Goal: Task Accomplishment & Management: Manage account settings

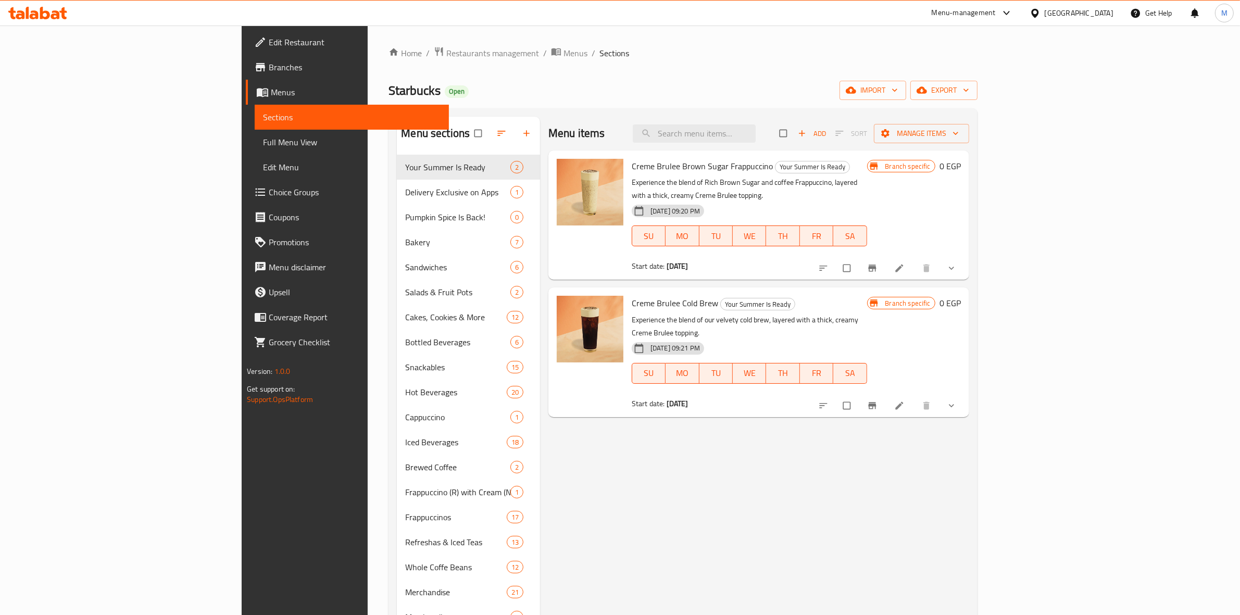
drag, startPoint x: 0, startPoint y: 0, endPoint x: 1065, endPoint y: 15, distance: 1065.3
click at [1021, 15] on div "Menu-management" at bounding box center [972, 13] width 98 height 25
click at [1013, 14] on icon at bounding box center [1006, 13] width 12 height 12
click at [976, 168] on div "Restaurant-Management" at bounding box center [957, 163] width 82 height 11
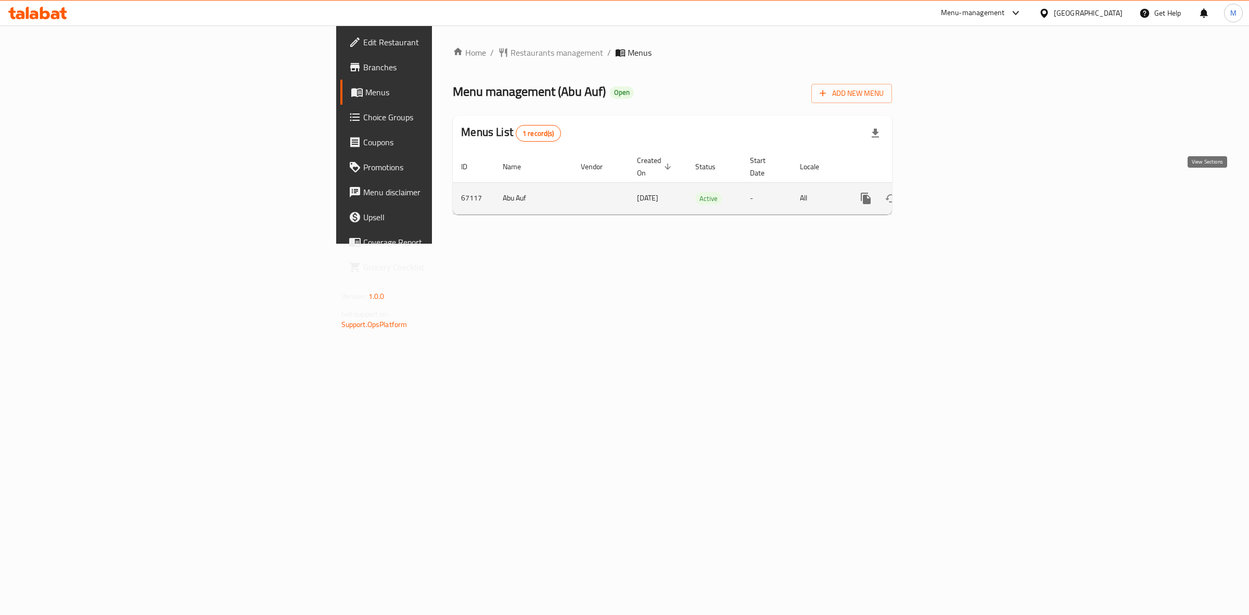
click at [948, 192] on icon "enhanced table" at bounding box center [941, 198] width 12 height 12
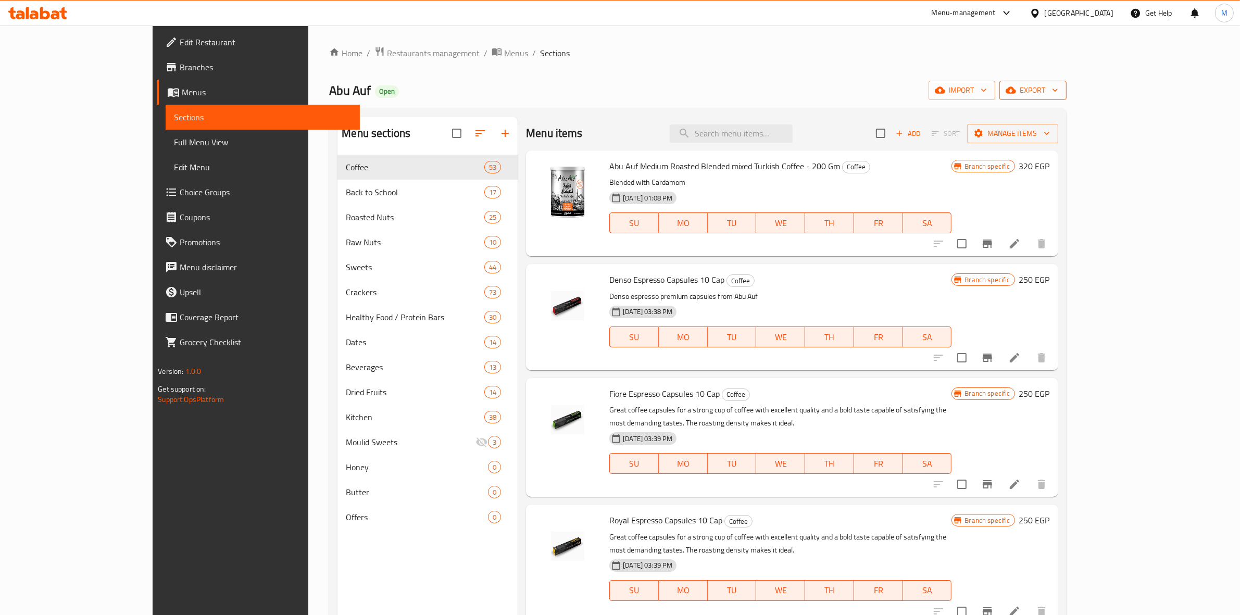
click at [1058, 84] on span "export" at bounding box center [1032, 90] width 50 height 13
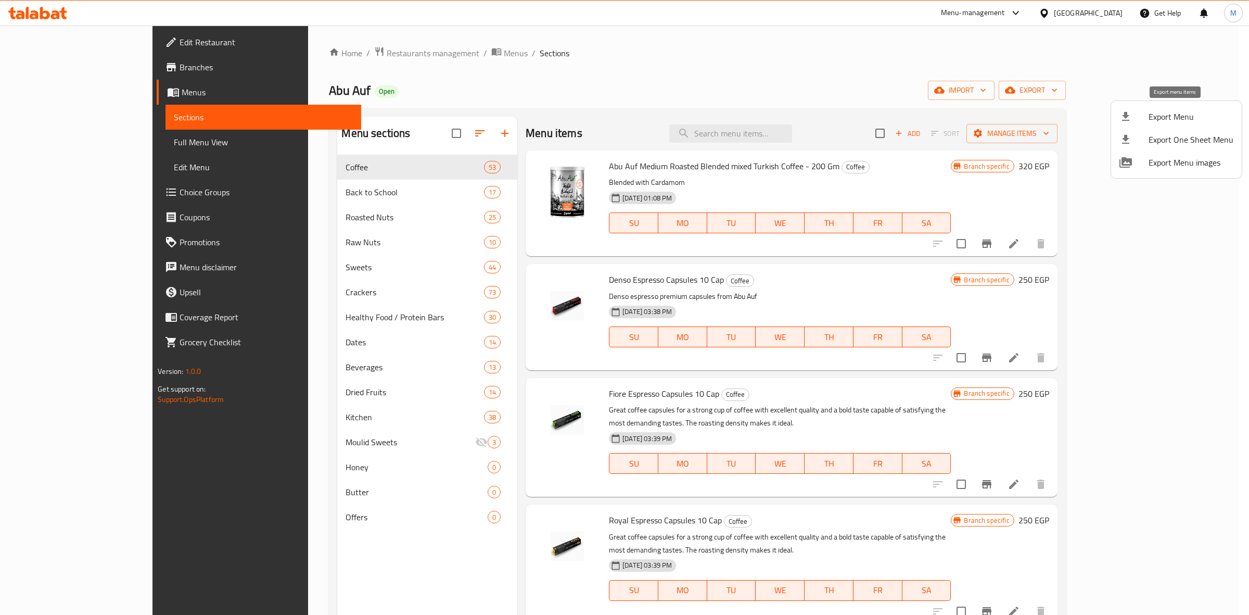
click at [1184, 115] on span "Export Menu" at bounding box center [1191, 116] width 85 height 12
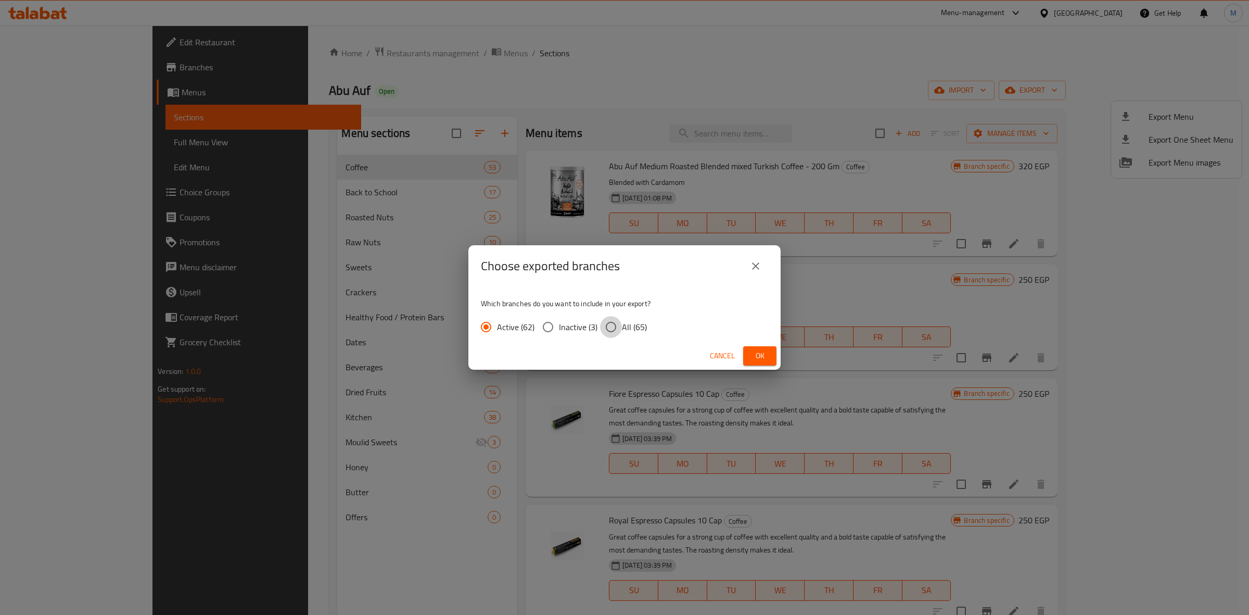
drag, startPoint x: 615, startPoint y: 321, endPoint x: 654, endPoint y: 346, distance: 46.4
click at [614, 323] on input "All (65)" at bounding box center [611, 327] width 22 height 22
radio input "true"
click at [768, 363] on button "Ok" at bounding box center [759, 355] width 33 height 19
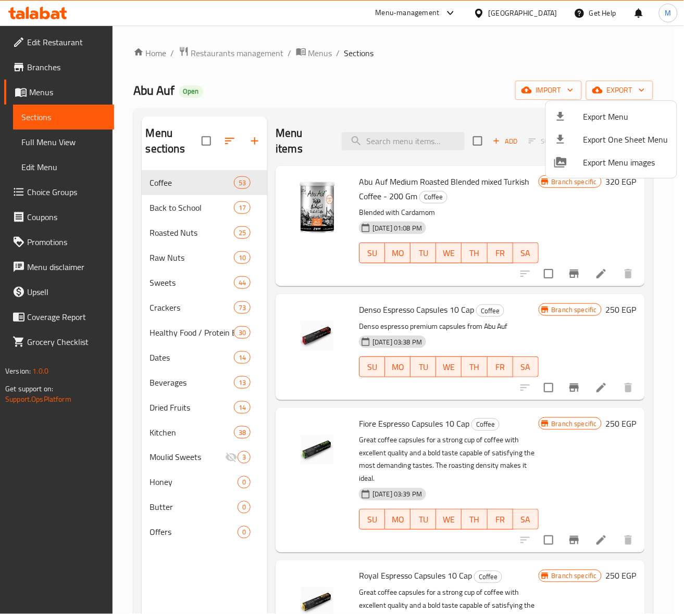
click at [397, 145] on div at bounding box center [342, 307] width 684 height 614
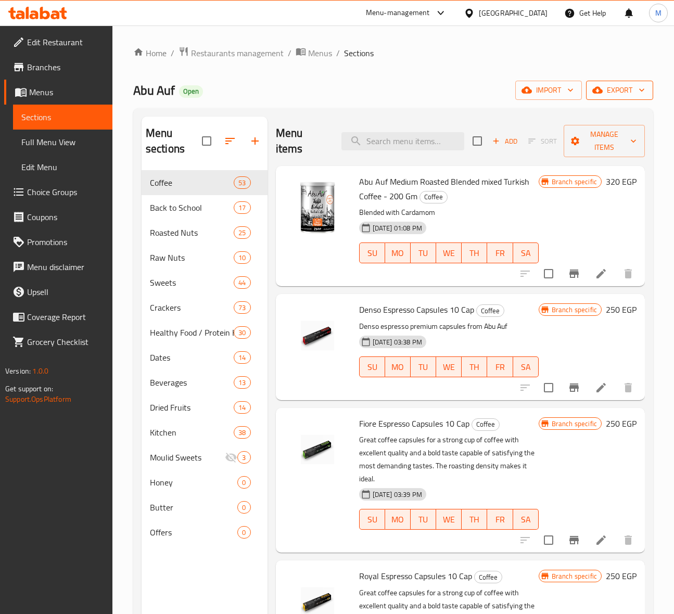
click at [628, 95] on span "export" at bounding box center [620, 90] width 50 height 13
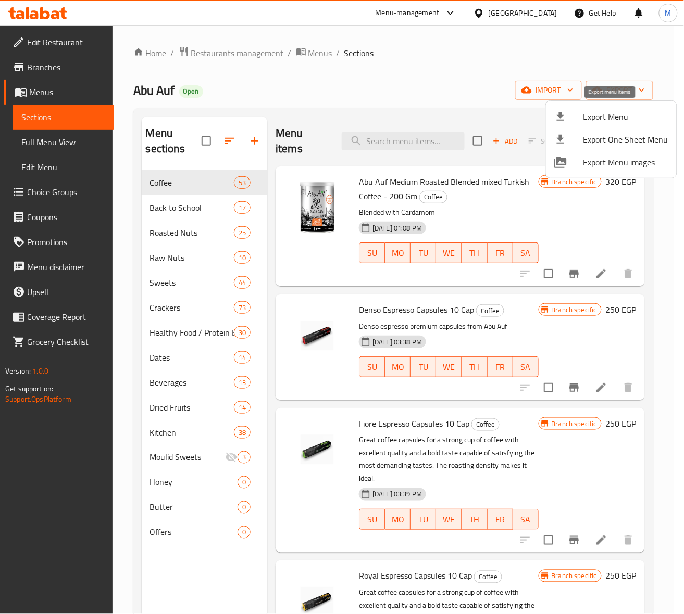
click at [609, 122] on span "Export Menu" at bounding box center [625, 116] width 85 height 12
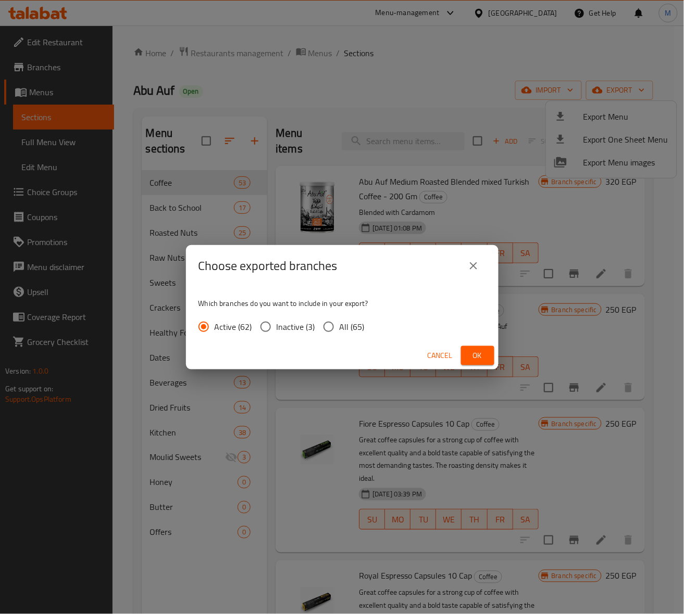
click at [331, 330] on input "All (65)" at bounding box center [329, 327] width 22 height 22
radio input "true"
click at [482, 362] on span "Ok" at bounding box center [477, 355] width 17 height 13
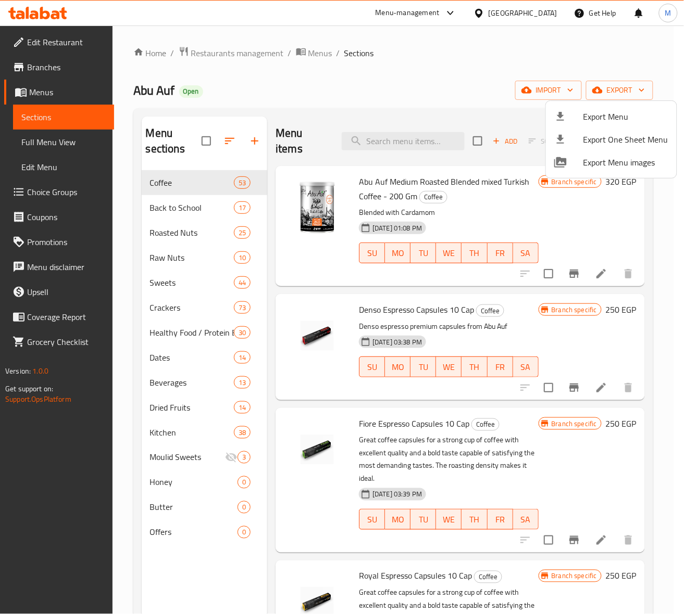
click at [374, 140] on div at bounding box center [342, 307] width 684 height 614
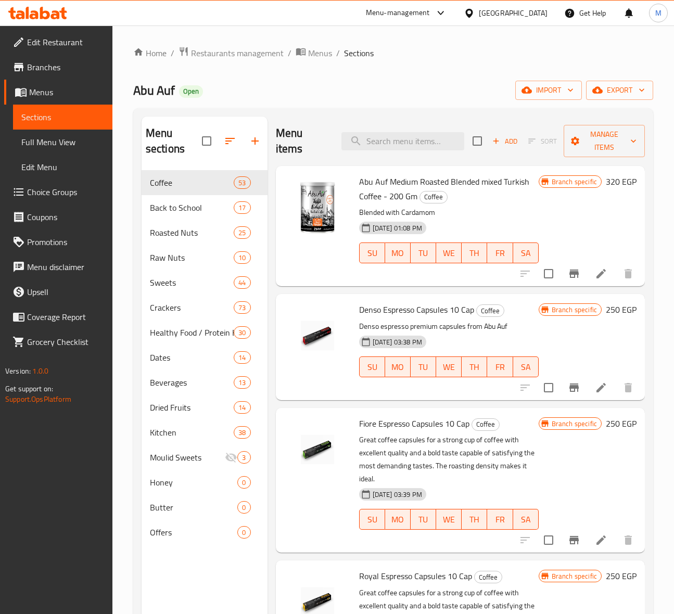
click at [374, 140] on input "search" at bounding box center [403, 141] width 123 height 18
paste input "Flavored Bbq Almond 100 Gm"
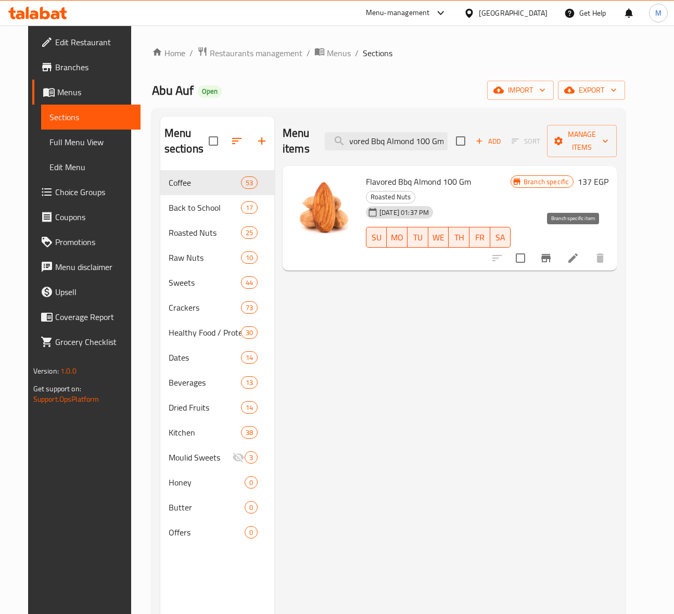
type input "Flavored Bbq Almond 100 Gm"
click at [552, 252] on icon "Branch-specific-item" at bounding box center [546, 258] width 12 height 12
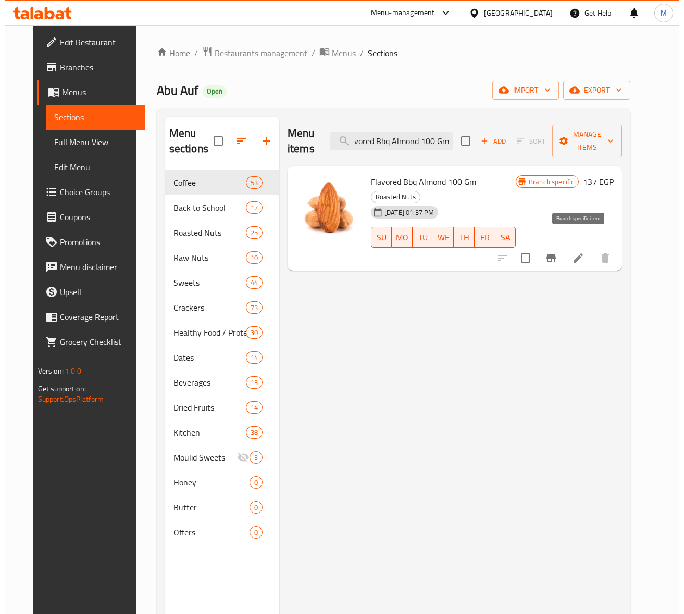
scroll to position [0, 0]
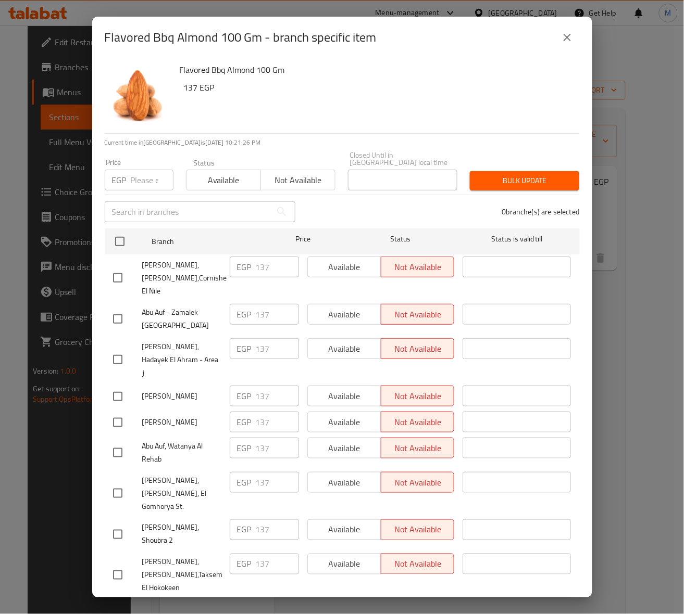
click at [121, 232] on input "checkbox" at bounding box center [120, 242] width 22 height 22
checkbox input "true"
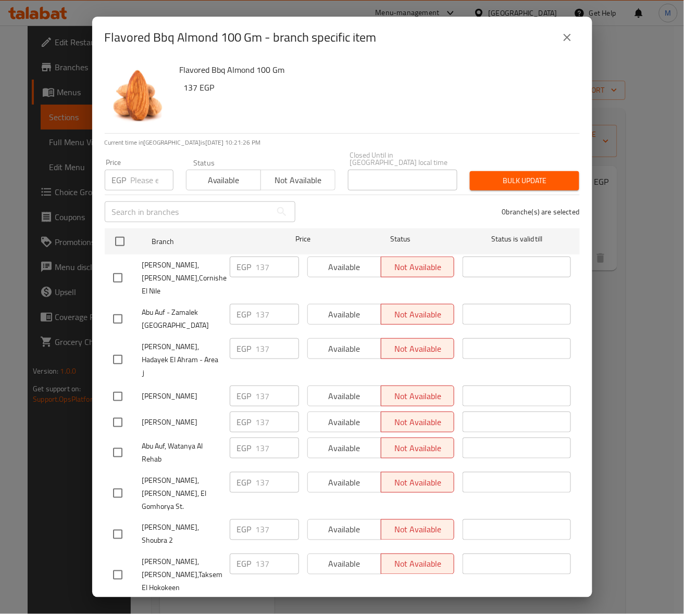
checkbox input "true"
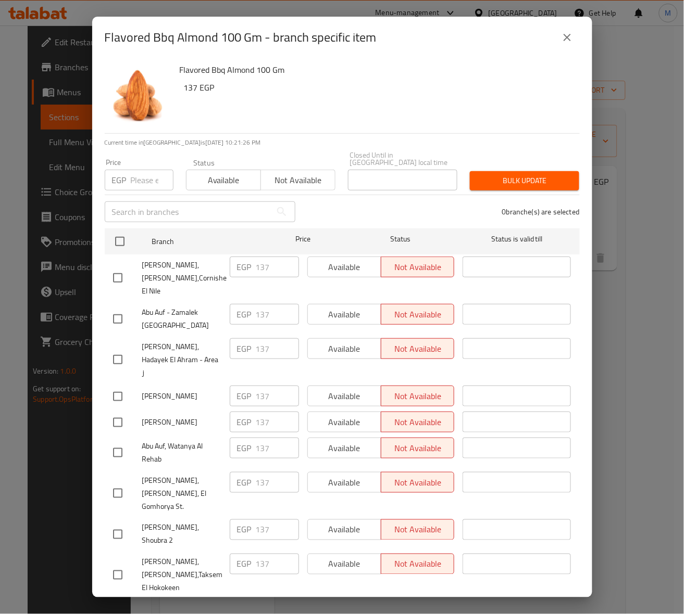
checkbox input "true"
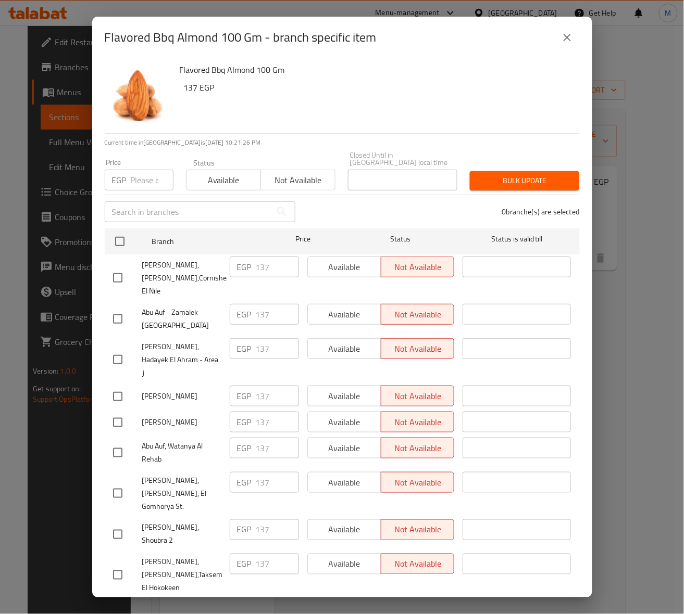
checkbox input "true"
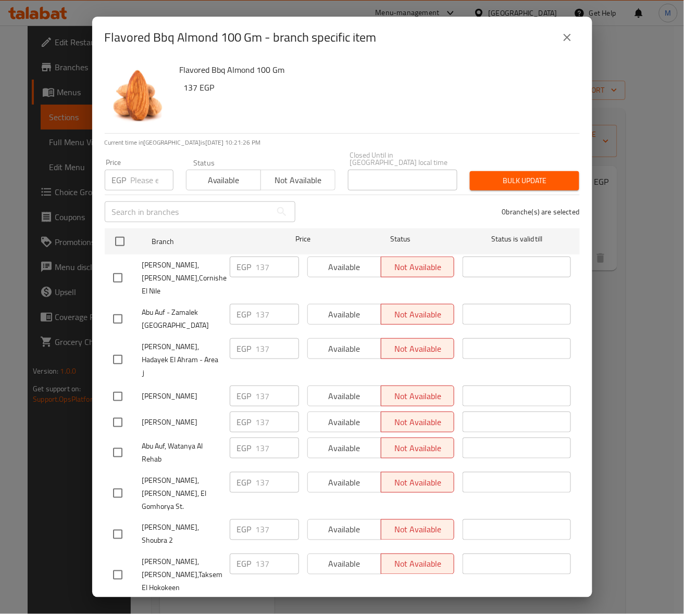
checkbox input "true"
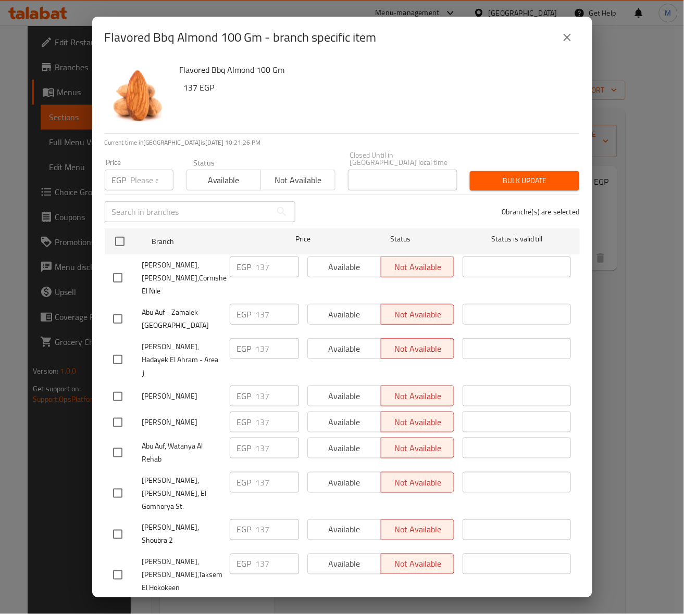
checkbox input "true"
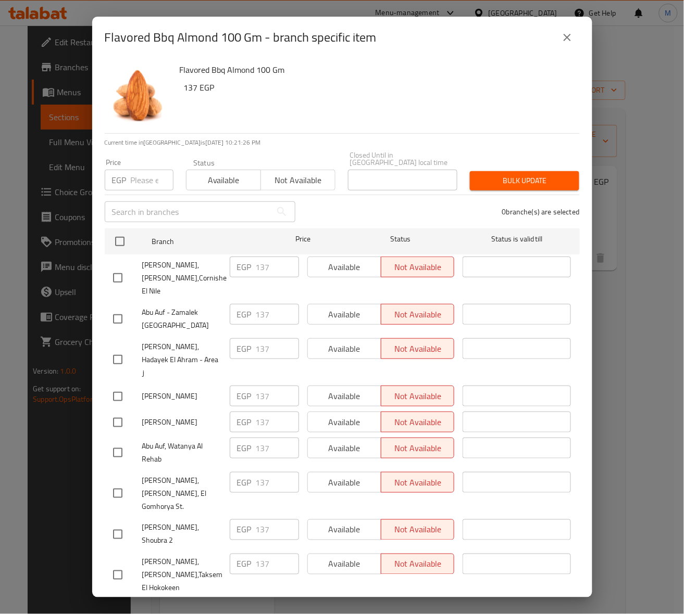
checkbox input "true"
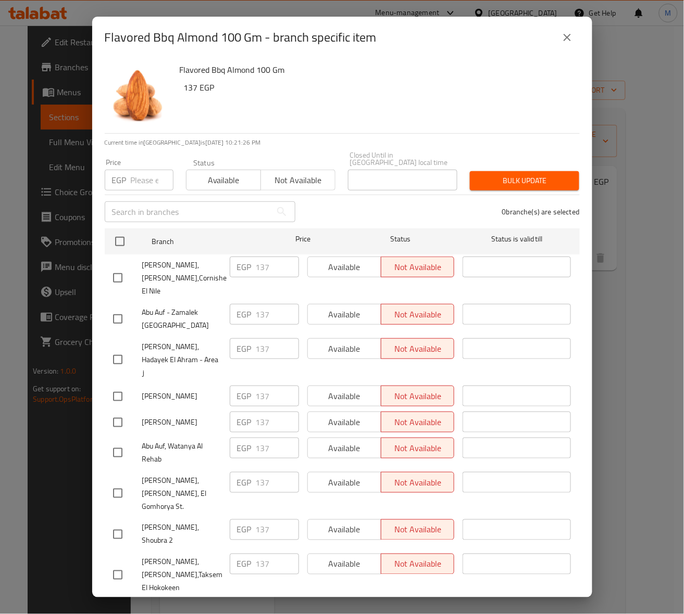
checkbox input "true"
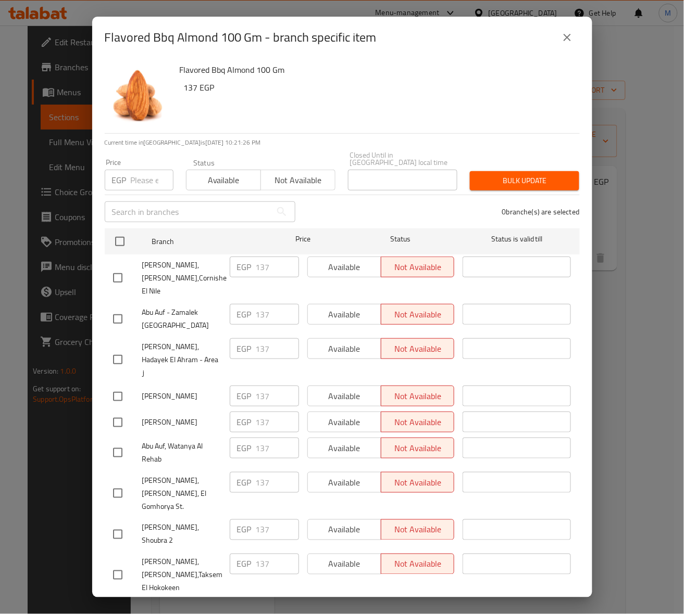
checkbox input "true"
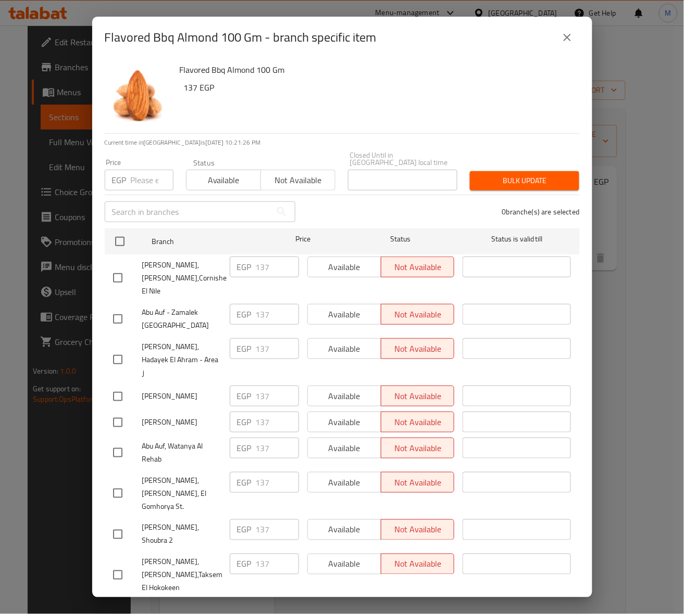
checkbox input "true"
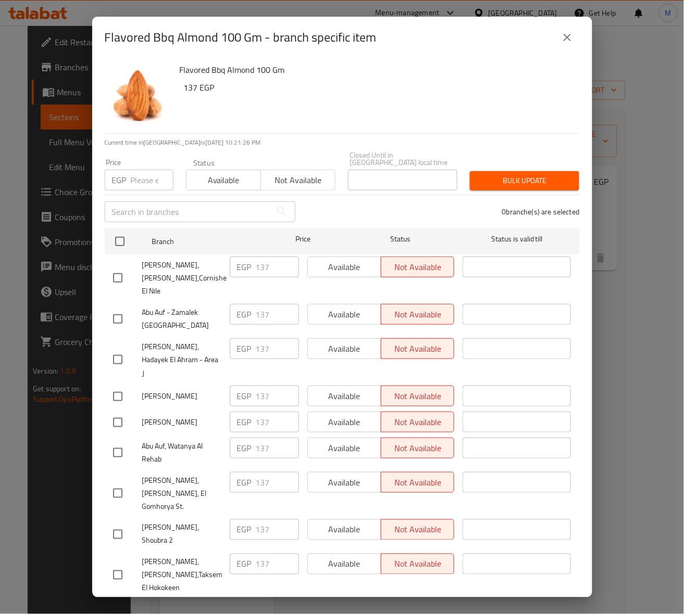
checkbox input "true"
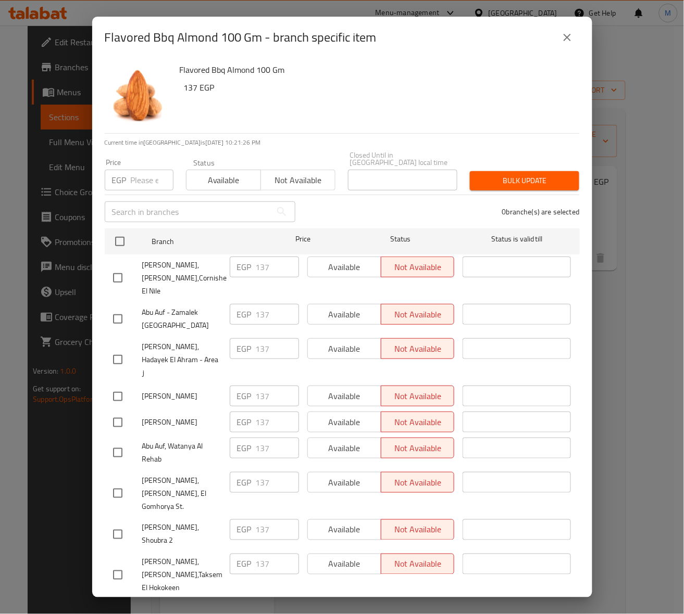
checkbox input "true"
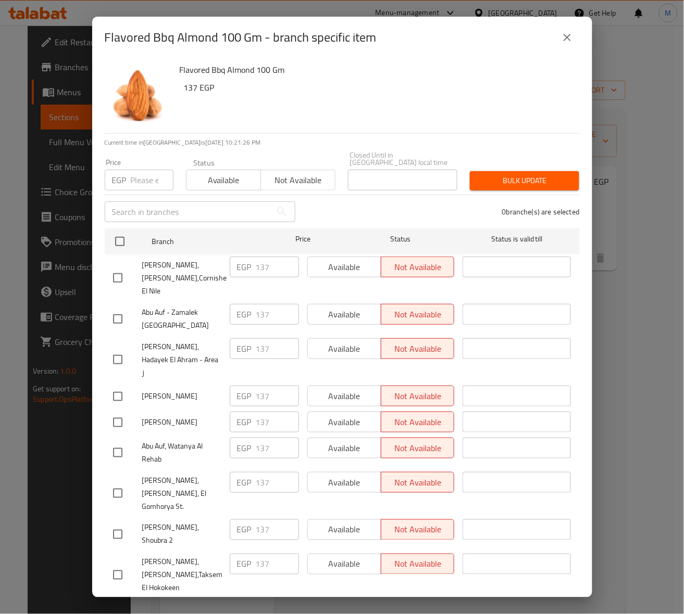
checkbox input "true"
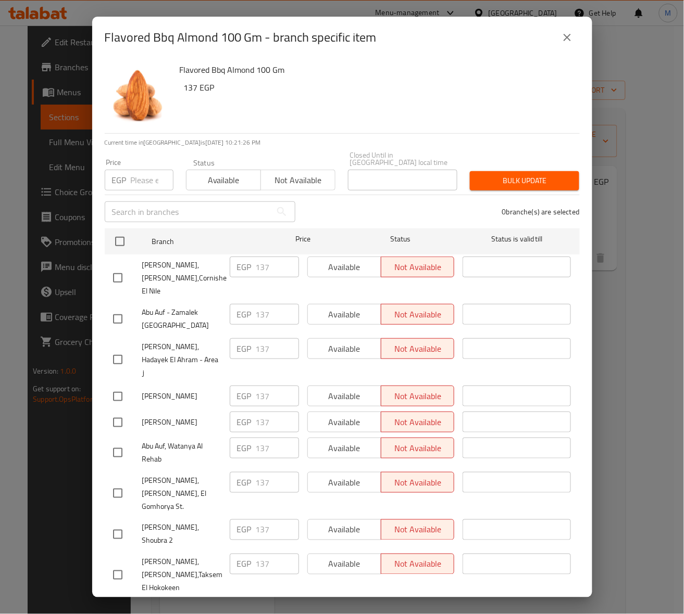
checkbox input "true"
click at [132, 175] on input "number" at bounding box center [152, 180] width 43 height 21
type input "142"
click at [522, 175] on span "Bulk update" at bounding box center [524, 180] width 93 height 13
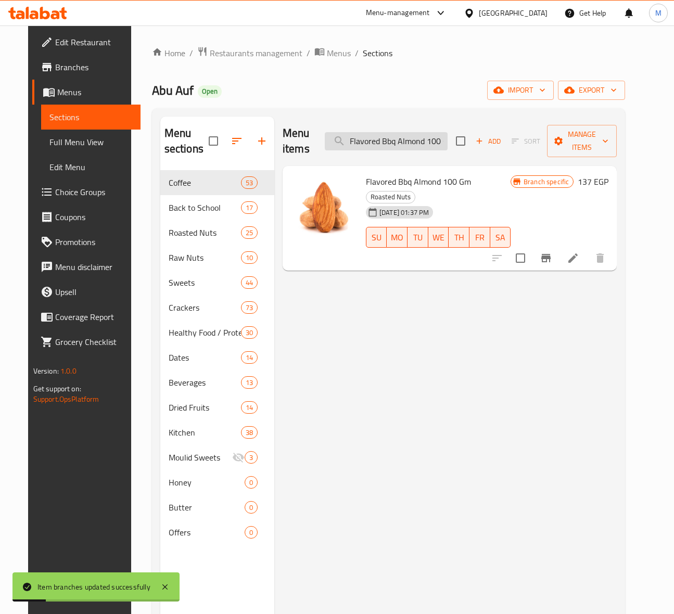
click at [431, 149] on input "Flavored Bbq Almond 100 Gm" at bounding box center [386, 141] width 123 height 18
paste input "Smoked"
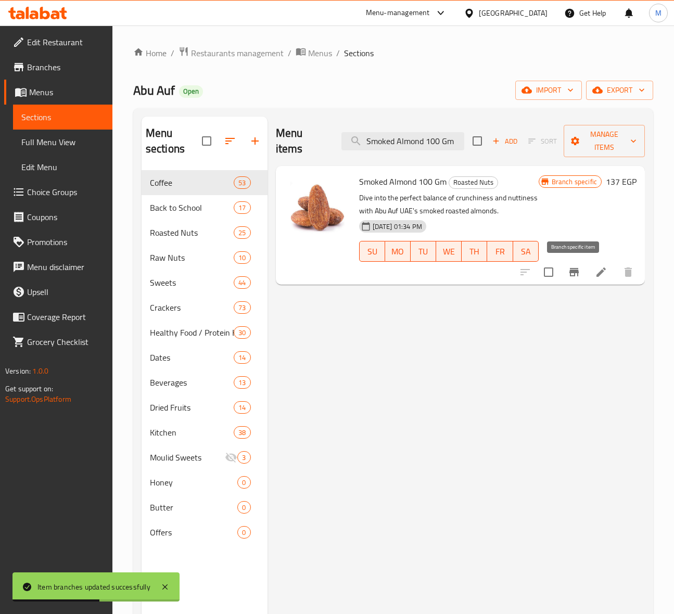
type input "Smoked Almond 100 Gm"
click at [573, 269] on icon "Branch-specific-item" at bounding box center [574, 272] width 9 height 8
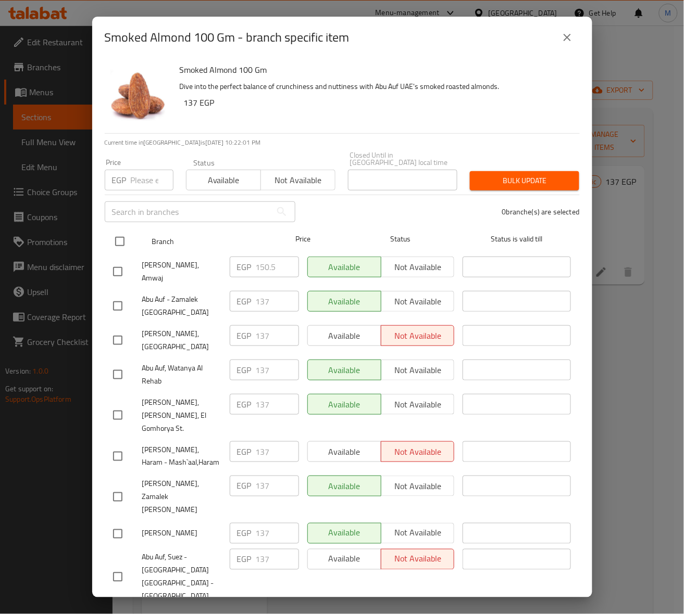
click at [112, 241] on input "checkbox" at bounding box center [120, 242] width 22 height 22
checkbox input "true"
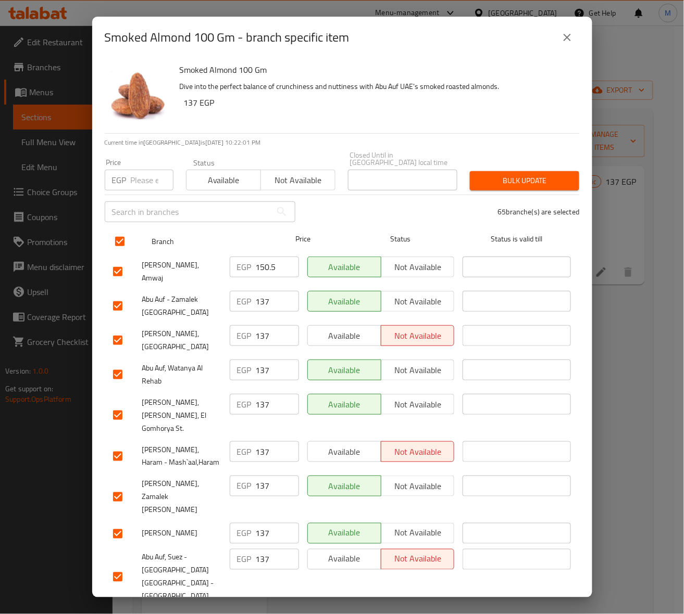
checkbox input "true"
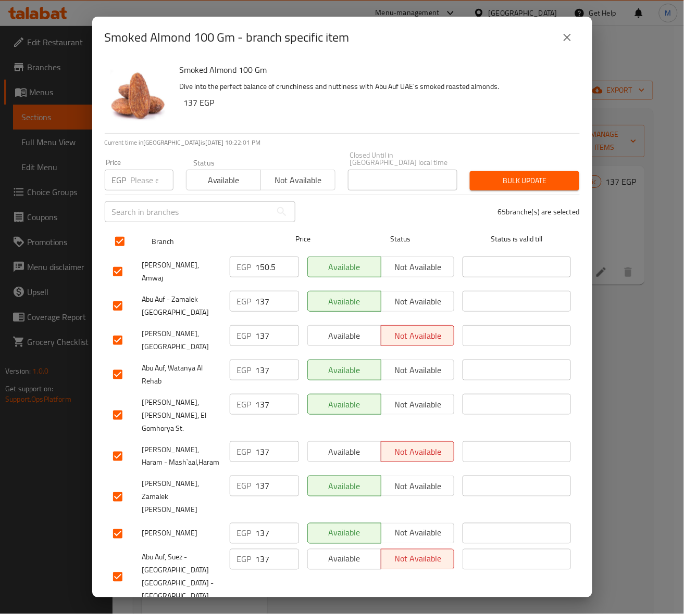
checkbox input "true"
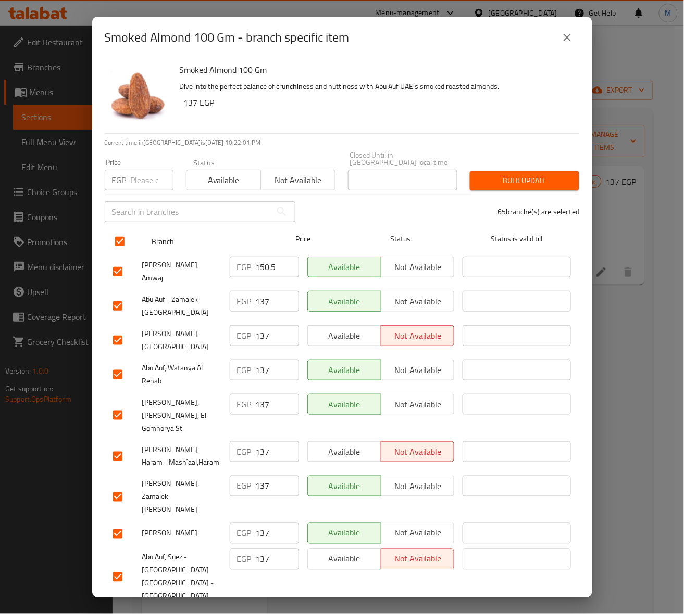
checkbox input "true"
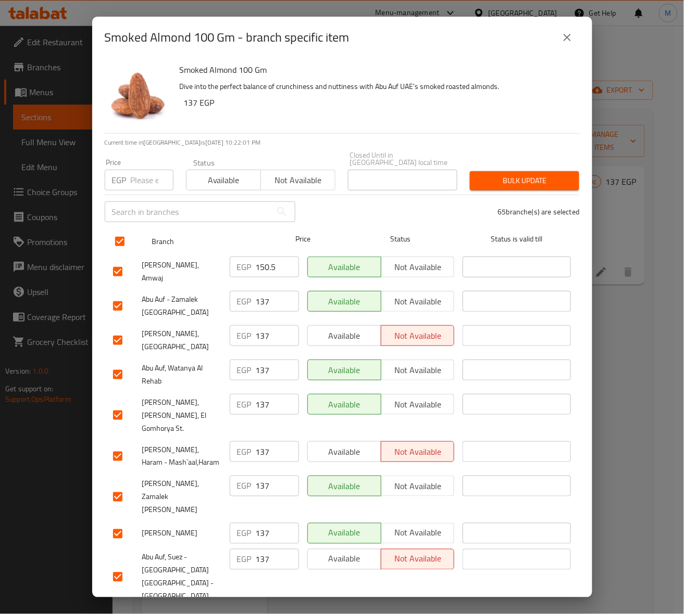
checkbox input "true"
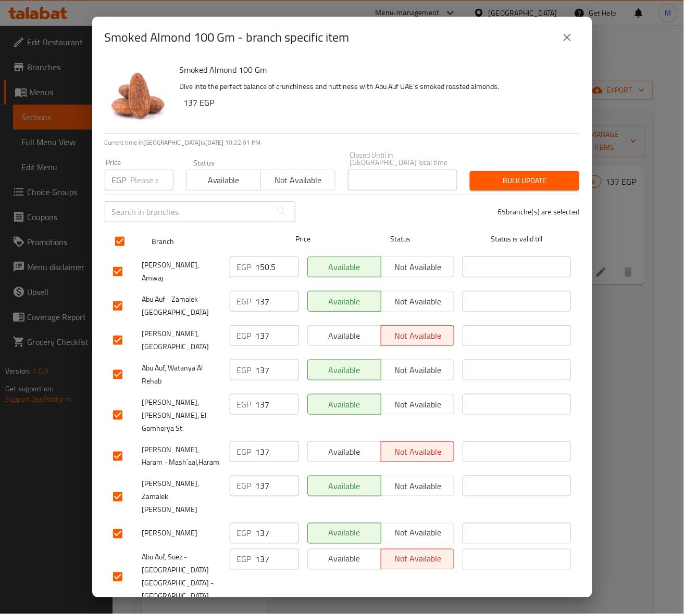
checkbox input "true"
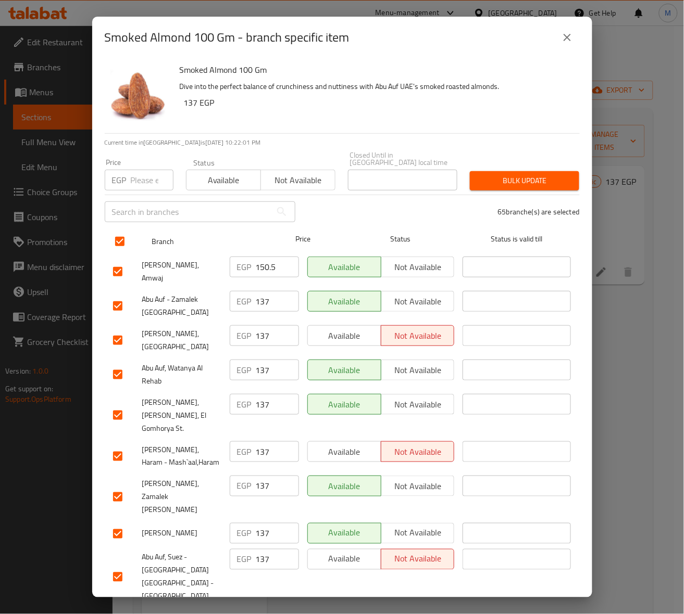
checkbox input "true"
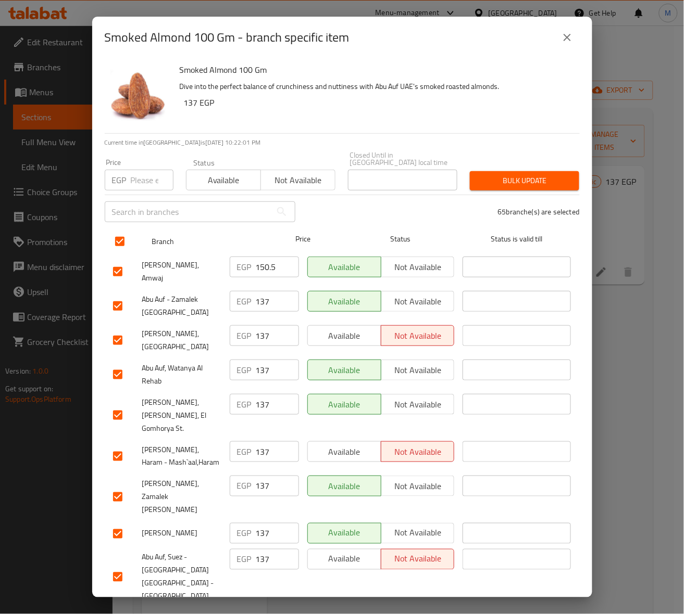
checkbox input "true"
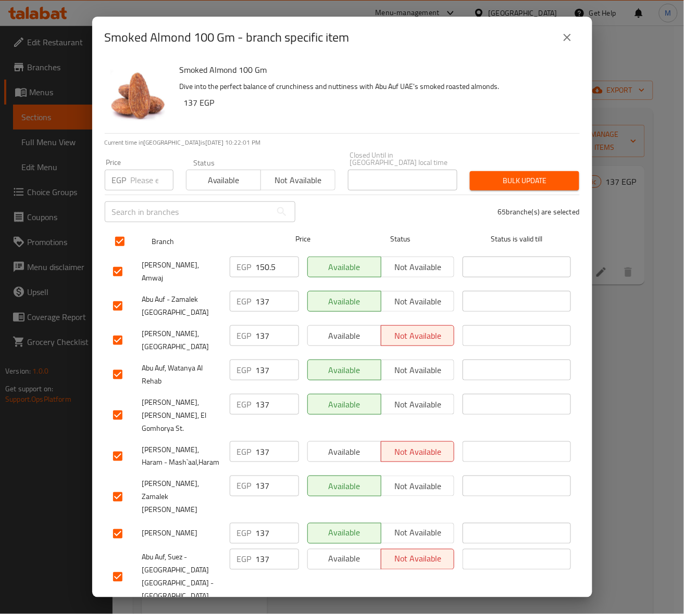
checkbox input "true"
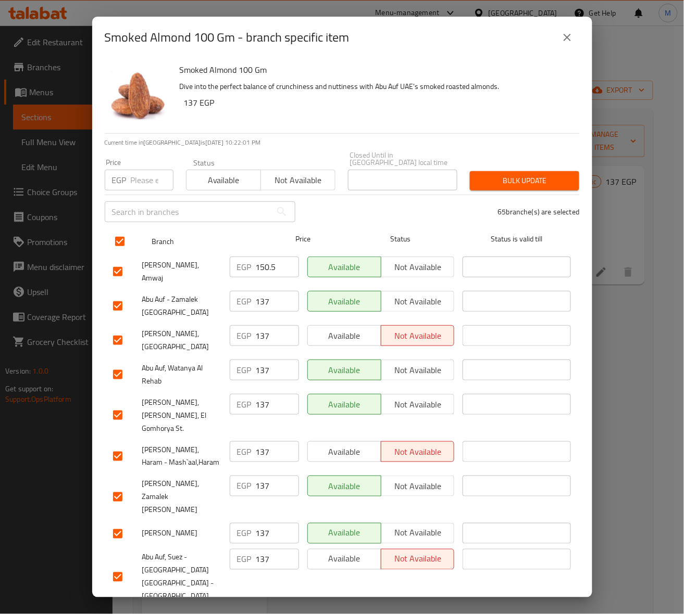
checkbox input "true"
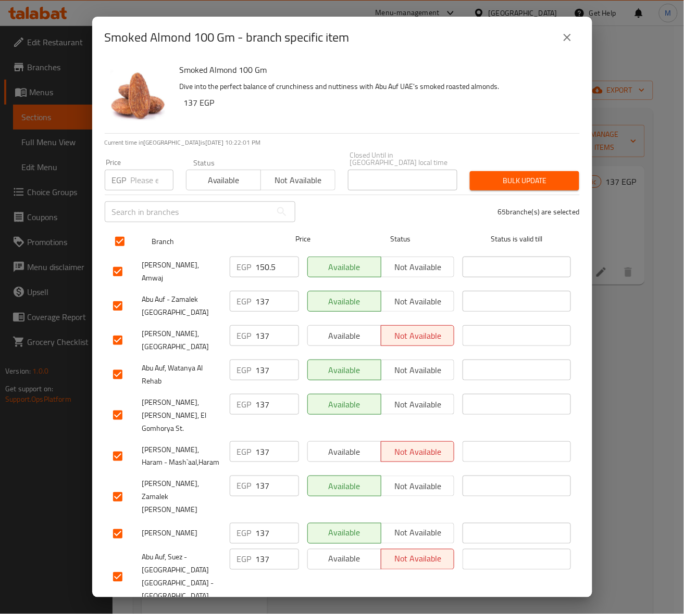
checkbox input "true"
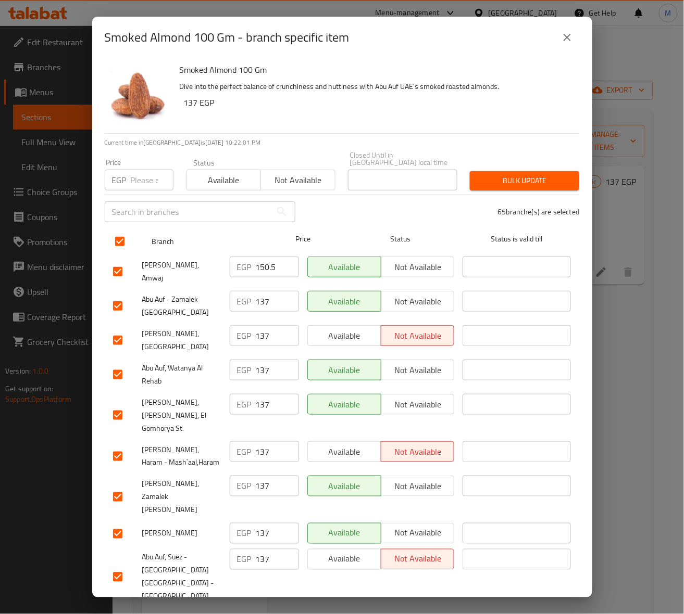
checkbox input "true"
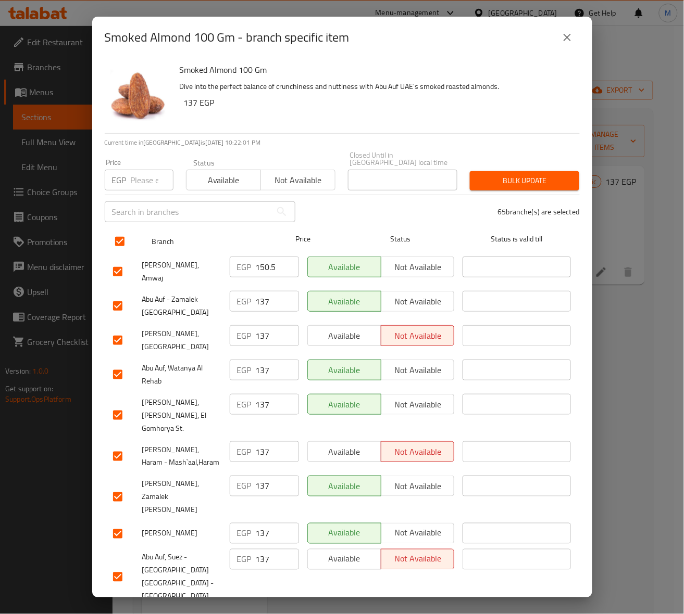
checkbox input "true"
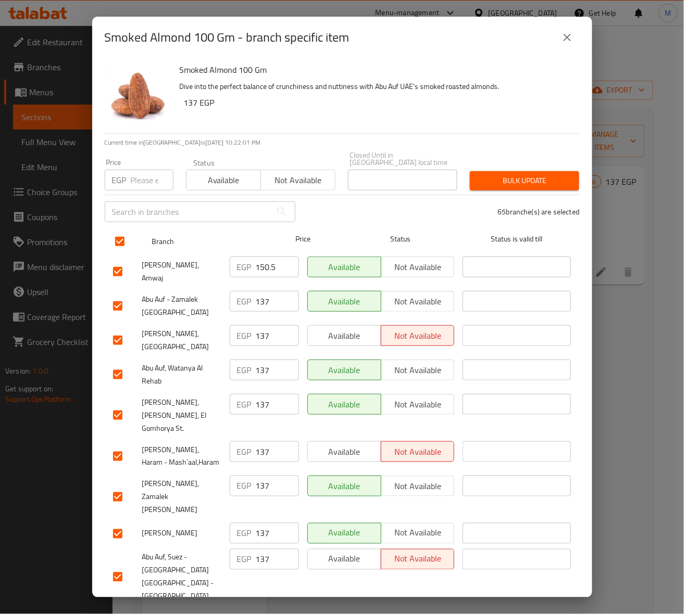
checkbox input "true"
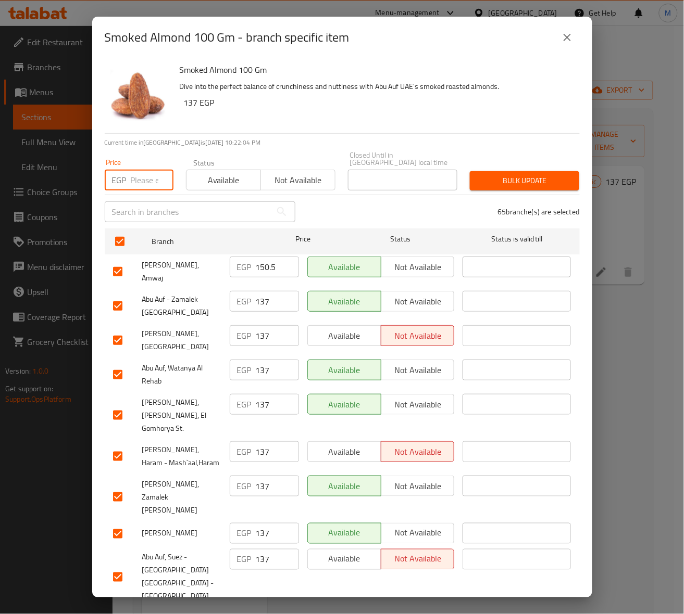
click at [136, 172] on input "number" at bounding box center [152, 180] width 43 height 21
click at [144, 172] on input "number" at bounding box center [152, 180] width 43 height 21
type input "142"
click at [185, 262] on span "[PERSON_NAME], Amwaj" at bounding box center [181, 272] width 79 height 26
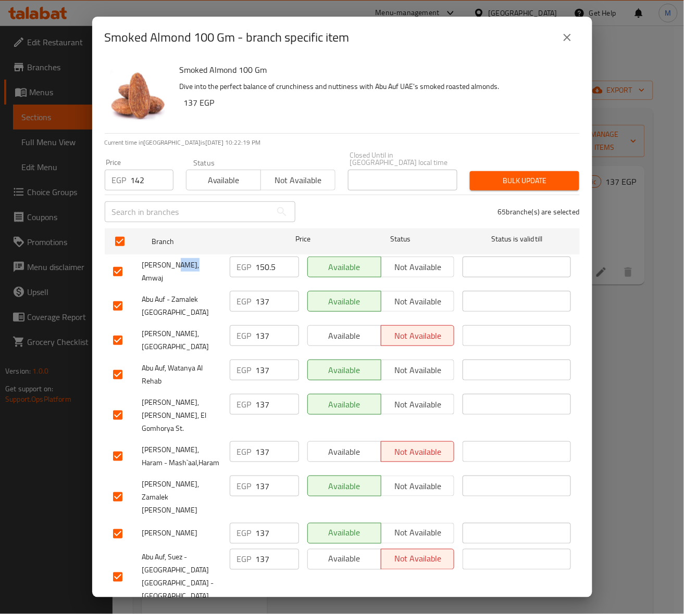
copy span "Amwaj"
click at [536, 179] on span "Bulk update" at bounding box center [524, 180] width 93 height 13
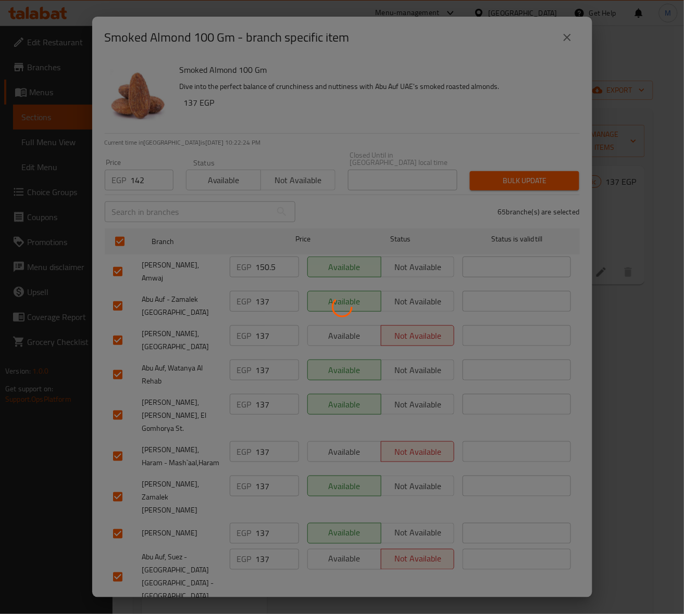
click at [478, 104] on div at bounding box center [342, 307] width 684 height 614
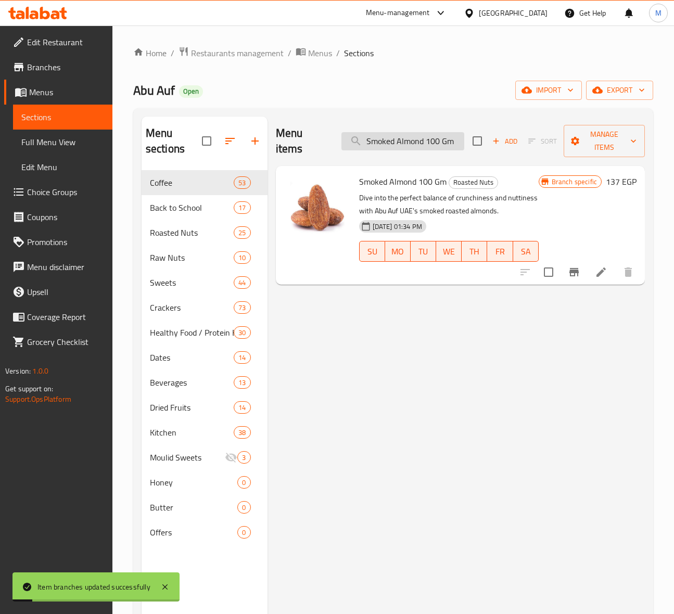
click at [385, 135] on input "Smoked Almond 100 Gm" at bounding box center [403, 141] width 123 height 18
paste input "American Salted Almonds"
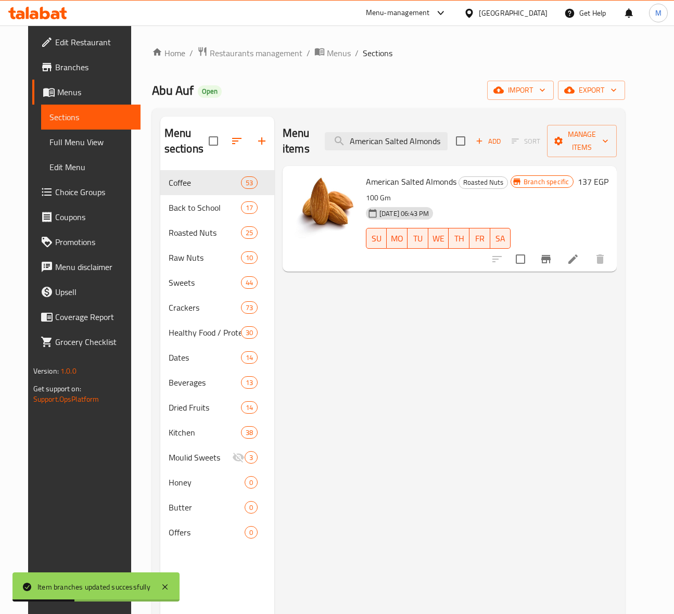
type input "American Salted Almonds"
click at [551, 263] on icon "Branch-specific-item" at bounding box center [545, 259] width 9 height 8
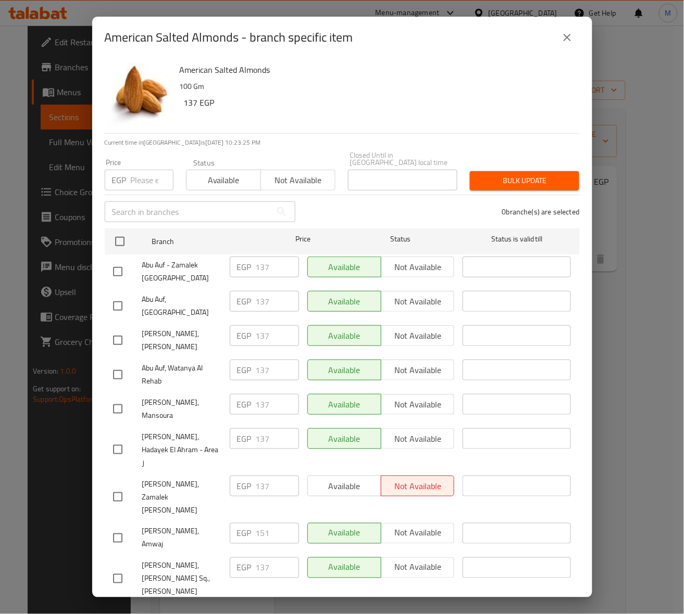
click at [151, 175] on input "number" at bounding box center [152, 180] width 43 height 21
paste input "1"
drag, startPoint x: 153, startPoint y: 173, endPoint x: 4, endPoint y: 181, distance: 148.6
click at [4, 181] on div "American Salted Almonds - branch specific item American Salted Almonds 100 Gm 1…" at bounding box center [342, 307] width 684 height 614
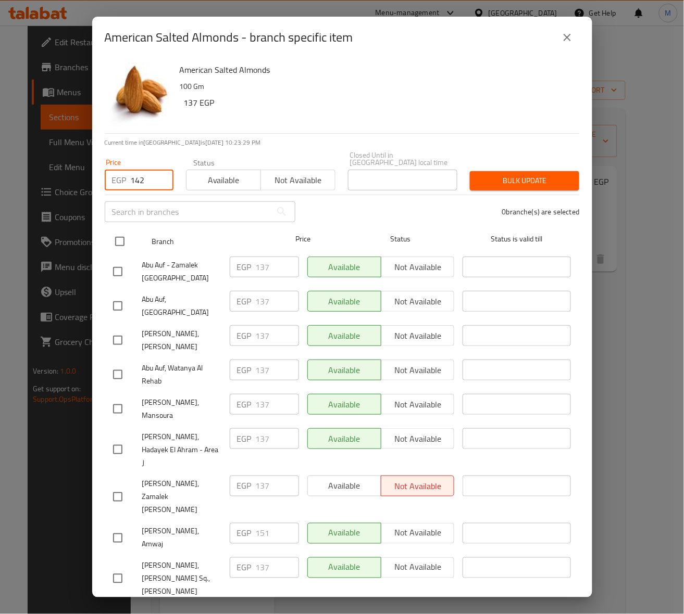
type input "142"
click at [123, 232] on input "checkbox" at bounding box center [120, 242] width 22 height 22
checkbox input "true"
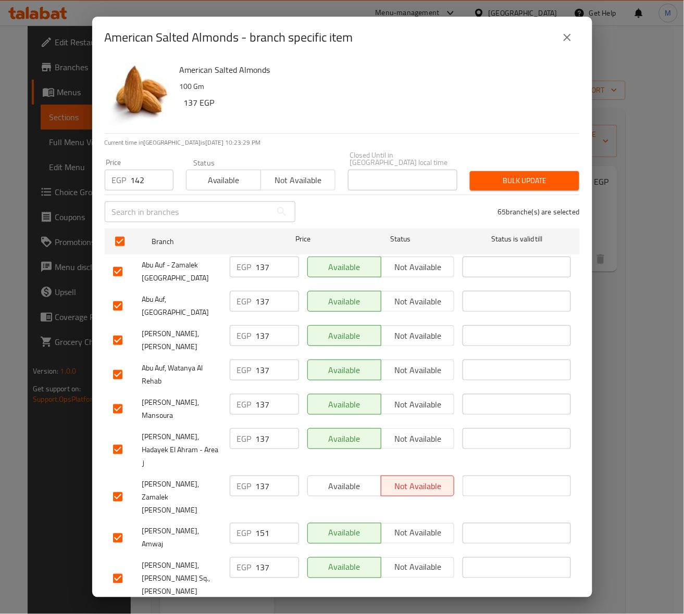
checkbox input "true"
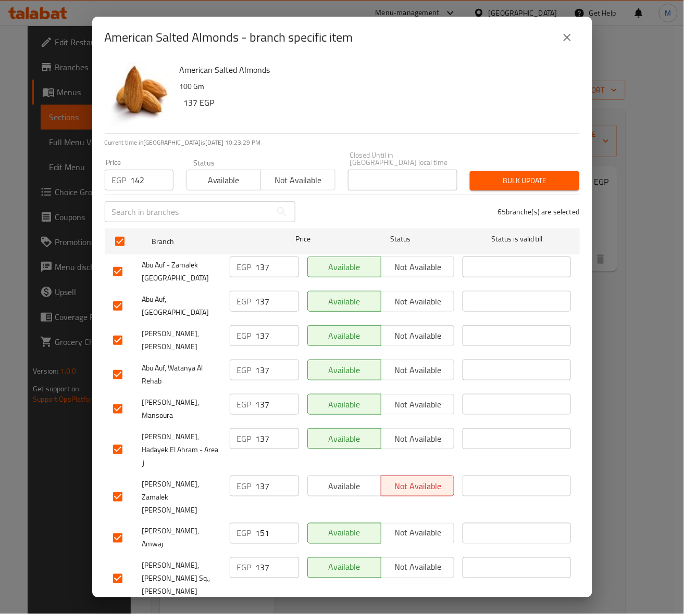
checkbox input "true"
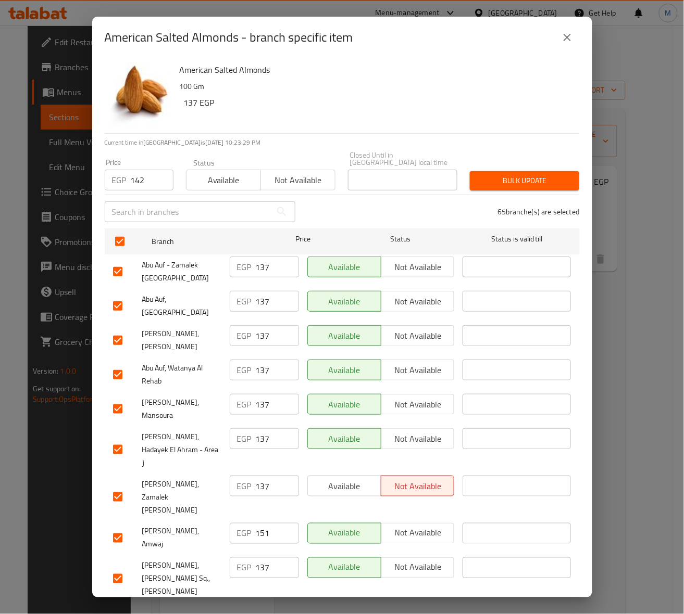
checkbox input "true"
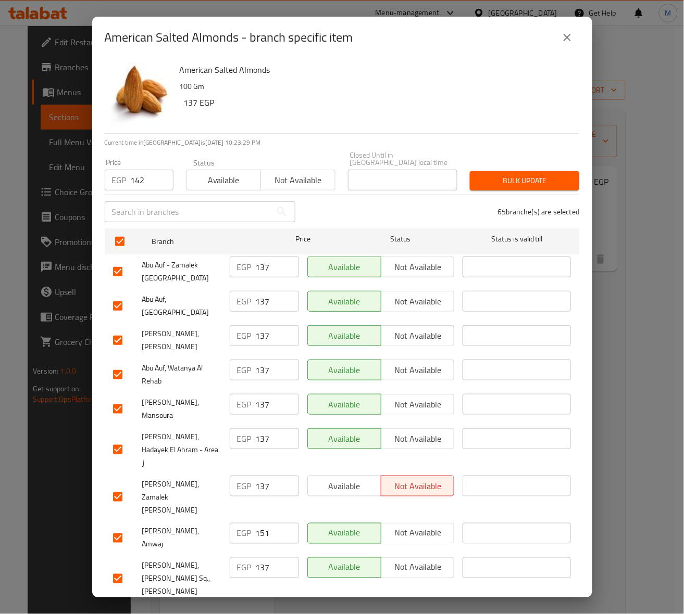
checkbox input "true"
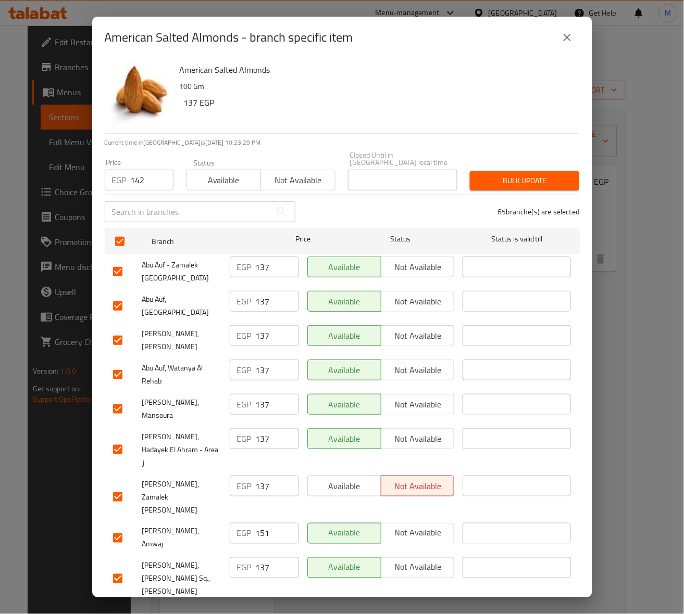
checkbox input "true"
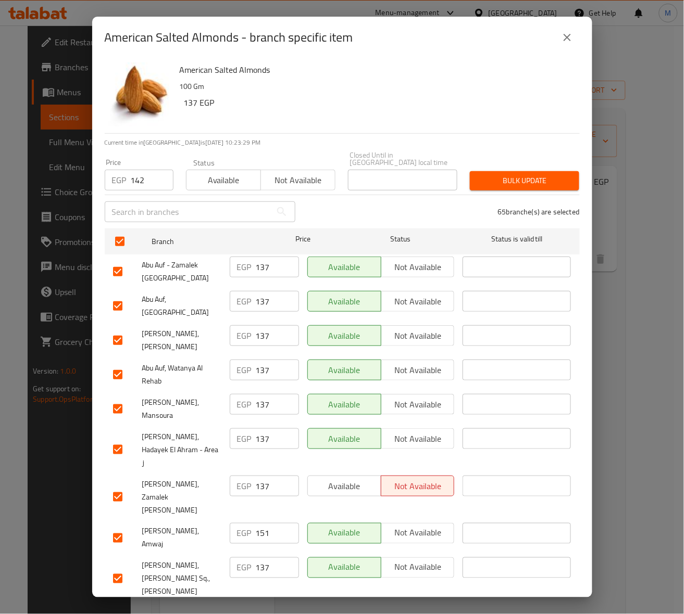
checkbox input "true"
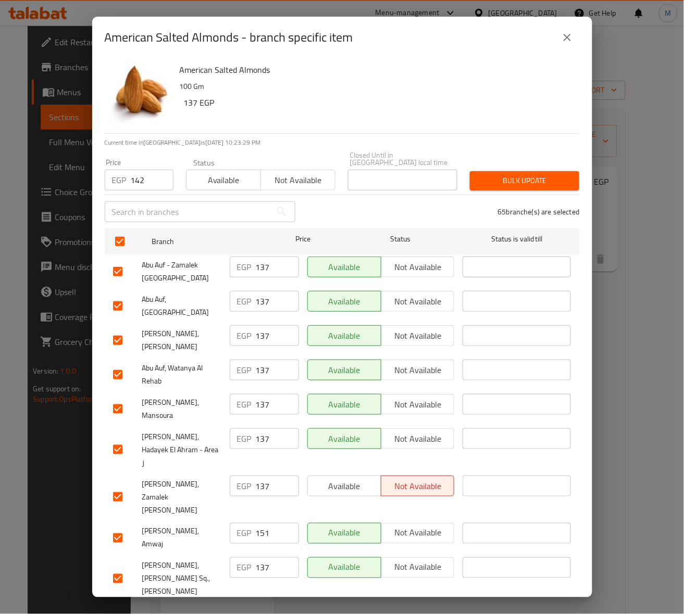
checkbox input "true"
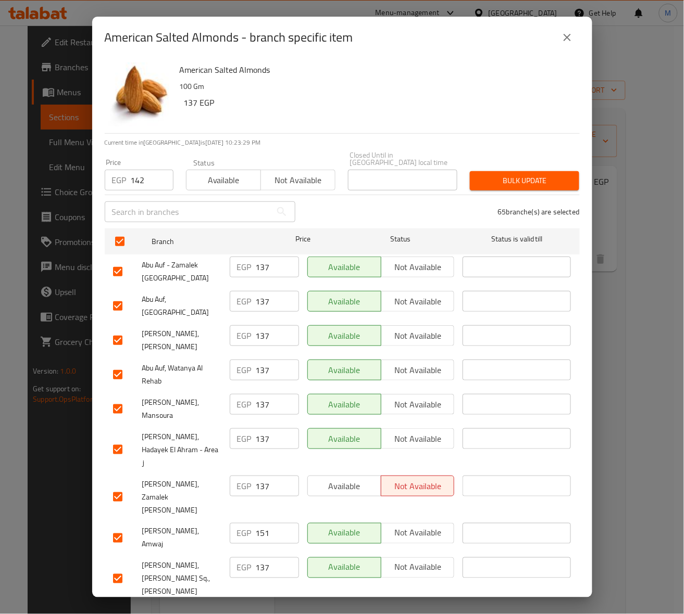
checkbox input "true"
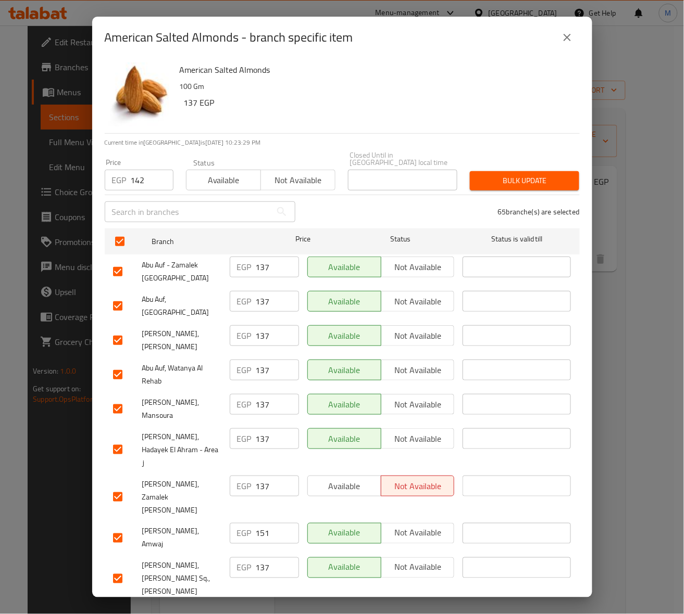
checkbox input "true"
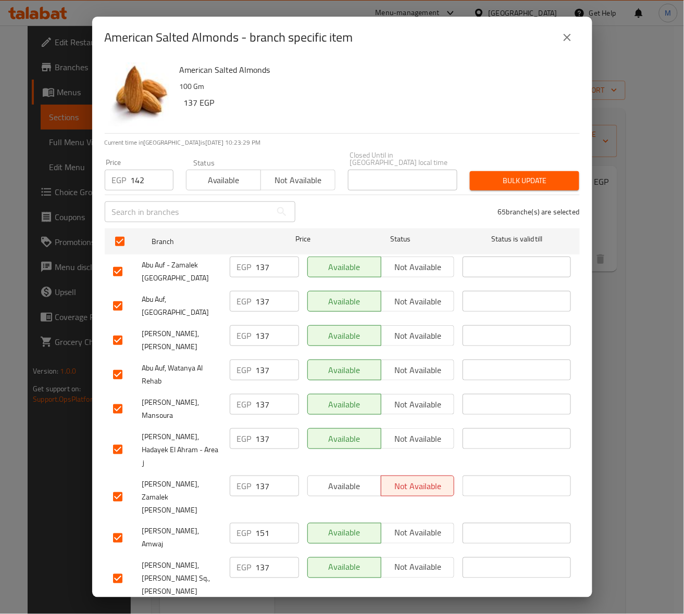
checkbox input "true"
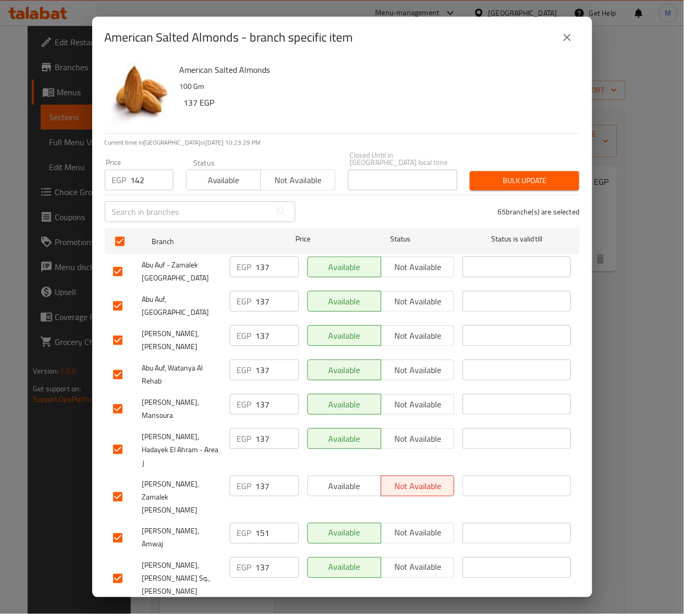
checkbox input "true"
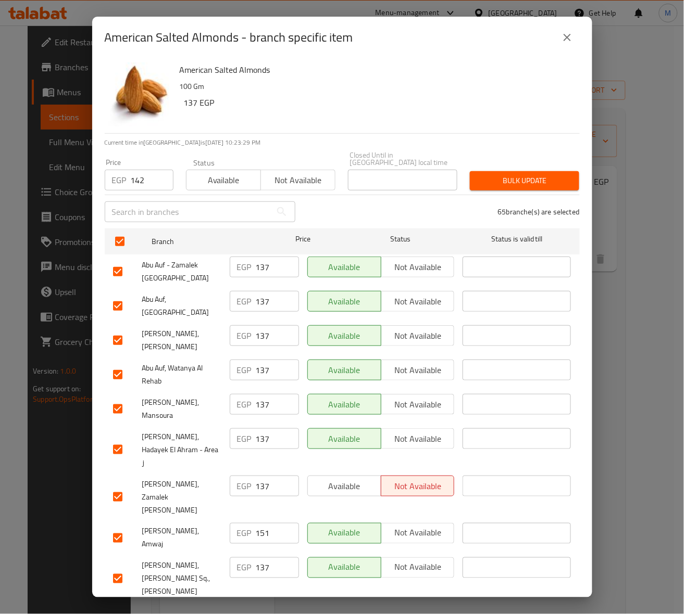
checkbox input "true"
drag, startPoint x: 533, startPoint y: 176, endPoint x: 676, endPoint y: 39, distance: 198.1
click at [533, 176] on span "Bulk update" at bounding box center [524, 180] width 93 height 13
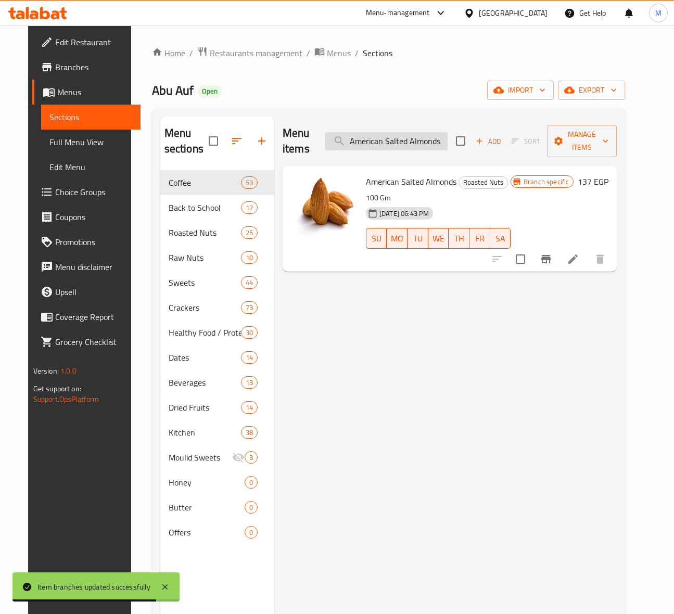
click at [437, 145] on input "American Salted Almonds" at bounding box center [386, 141] width 123 height 18
paste input "Cashews With Barbecue Flavor 100 Gm"
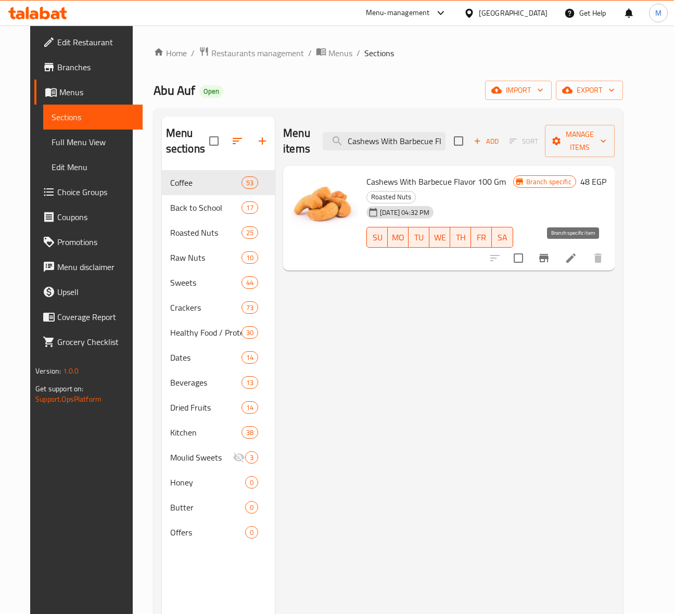
click at [550, 261] on icon "Branch-specific-item" at bounding box center [544, 258] width 12 height 12
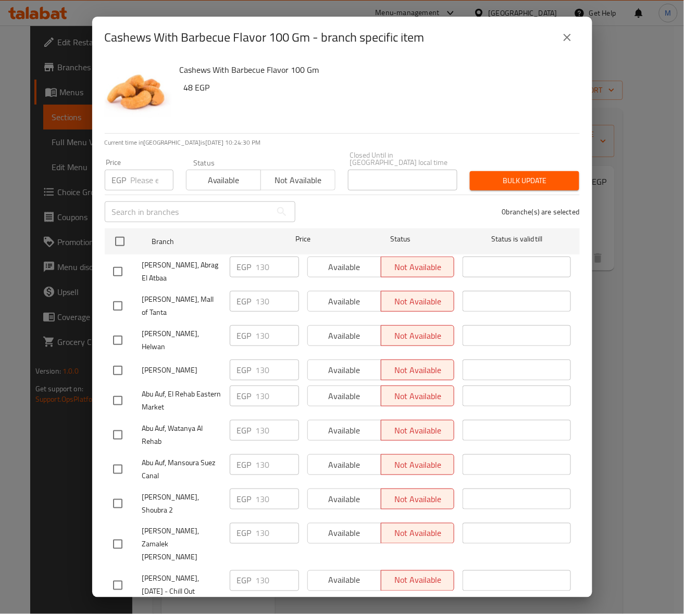
drag, startPoint x: 126, startPoint y: 235, endPoint x: 137, endPoint y: 188, distance: 48.1
click at [126, 235] on input "checkbox" at bounding box center [120, 242] width 22 height 22
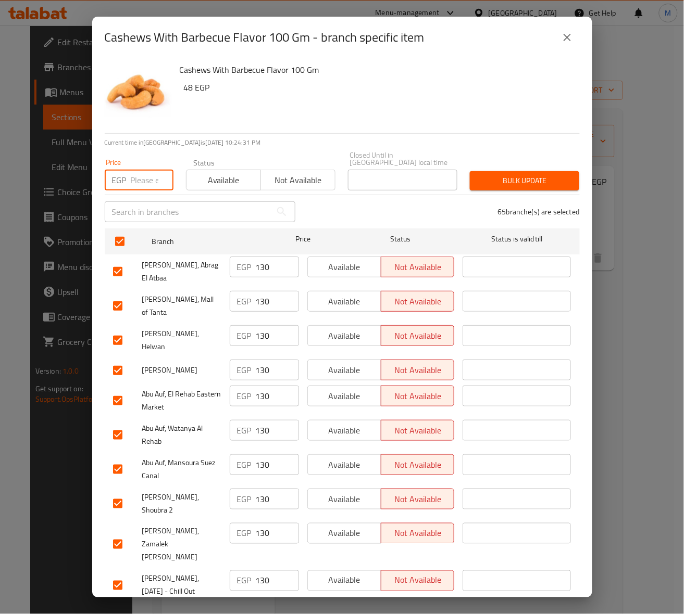
click at [137, 176] on input "number" at bounding box center [152, 180] width 43 height 21
click at [535, 174] on span "Bulk update" at bounding box center [524, 180] width 93 height 13
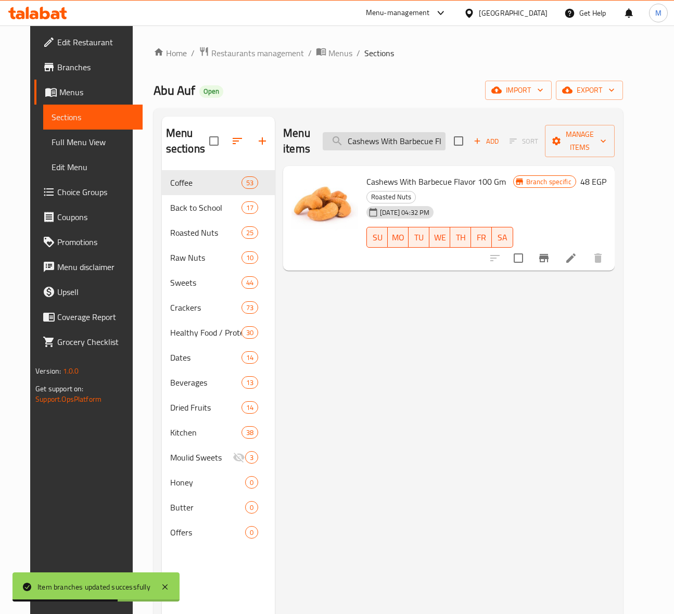
click at [444, 141] on input "Cashews With Barbecue Flavor 100 Gm" at bounding box center [384, 141] width 123 height 18
paste input "Flavored Cheese Cashew"
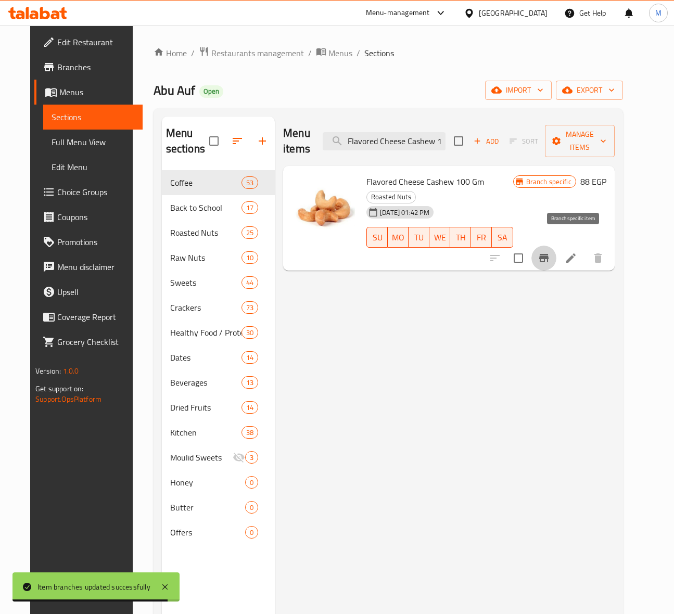
click at [549, 254] on icon "Branch-specific-item" at bounding box center [543, 258] width 9 height 8
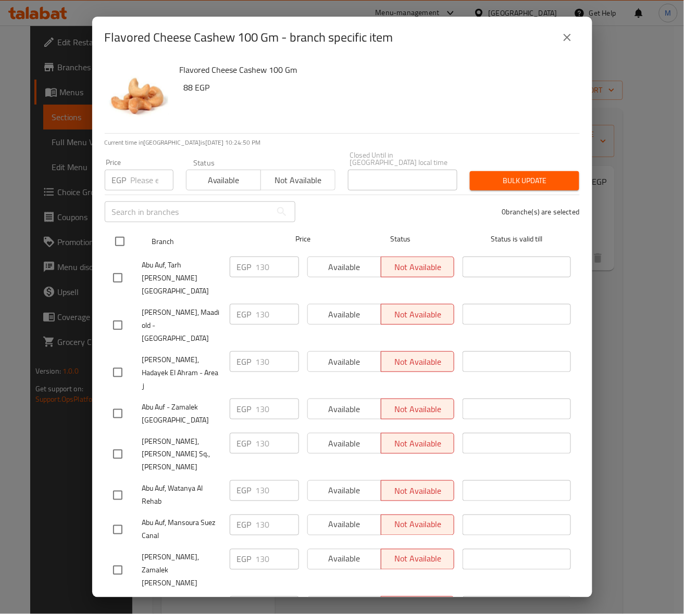
click at [123, 231] on input "checkbox" at bounding box center [120, 242] width 22 height 22
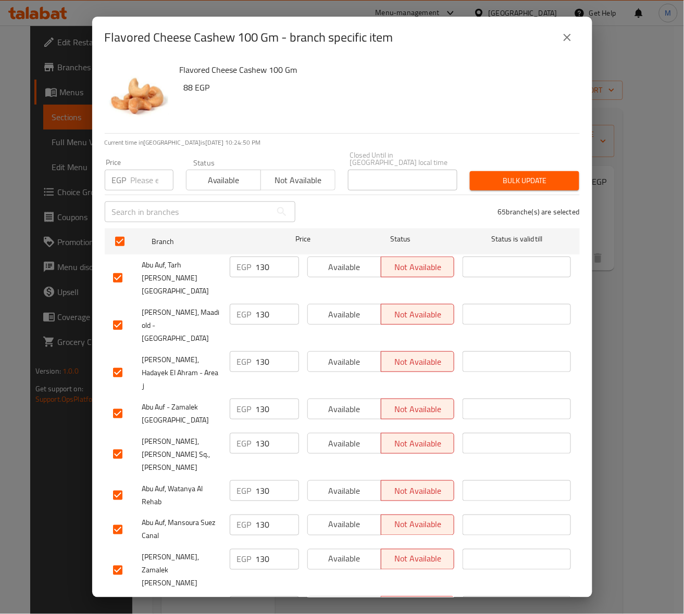
click at [144, 172] on input "number" at bounding box center [152, 180] width 43 height 21
click at [527, 177] on span "Bulk update" at bounding box center [524, 180] width 93 height 13
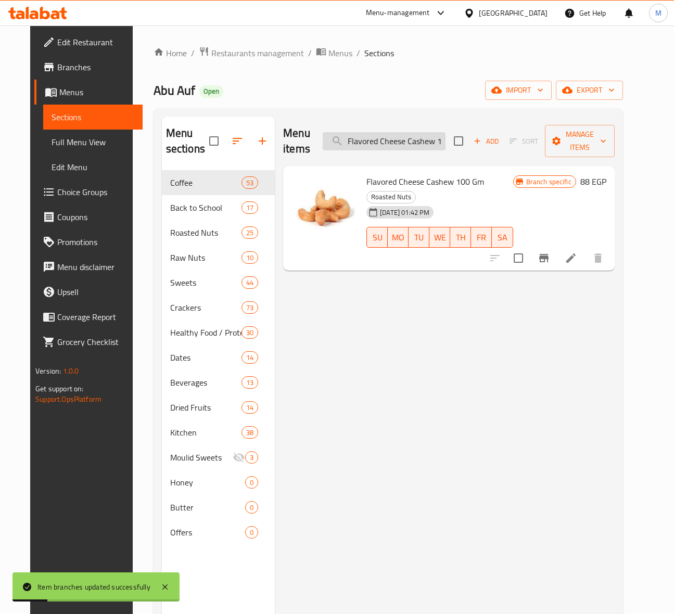
click at [395, 147] on input "Flavored Cheese Cashew 100 Gm" at bounding box center [384, 141] width 123 height 18
paste input "Smoked"
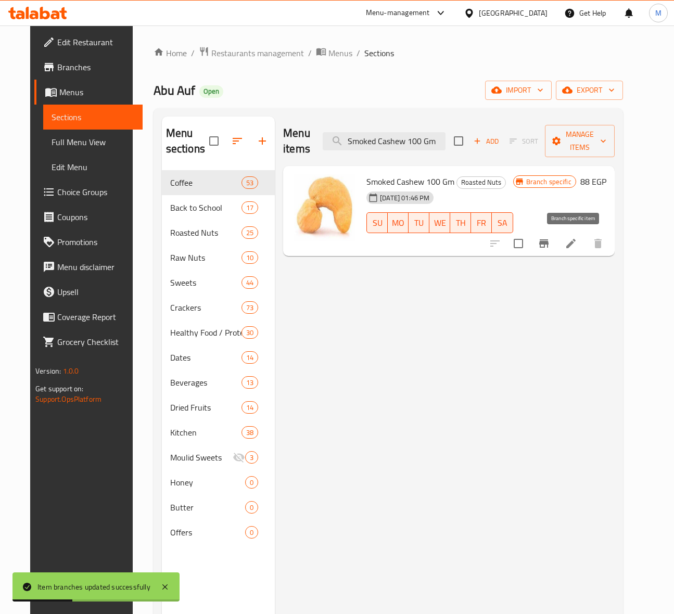
click at [550, 246] on icon "Branch-specific-item" at bounding box center [544, 243] width 12 height 12
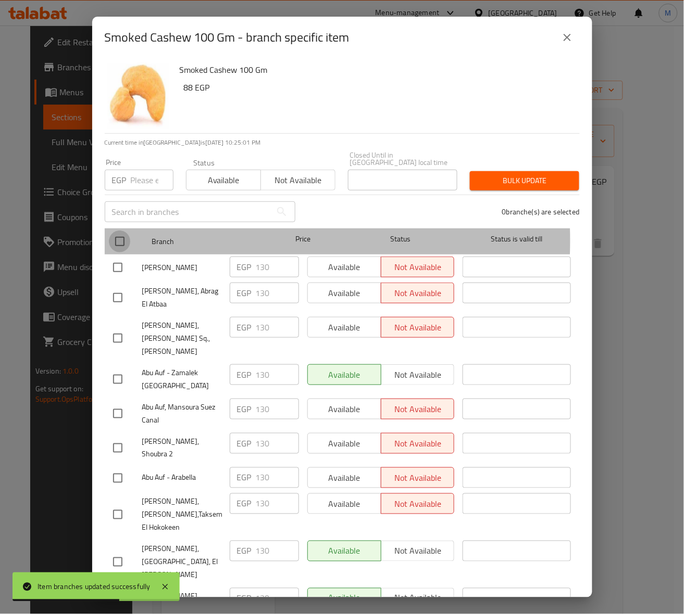
click at [120, 233] on input "checkbox" at bounding box center [120, 242] width 22 height 22
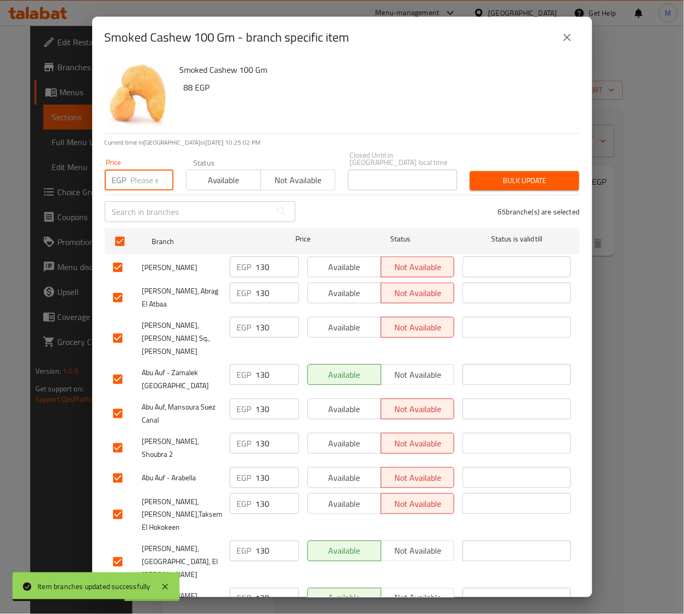
click at [144, 170] on input "number" at bounding box center [152, 180] width 43 height 21
click at [510, 178] on span "Bulk update" at bounding box center [524, 180] width 93 height 13
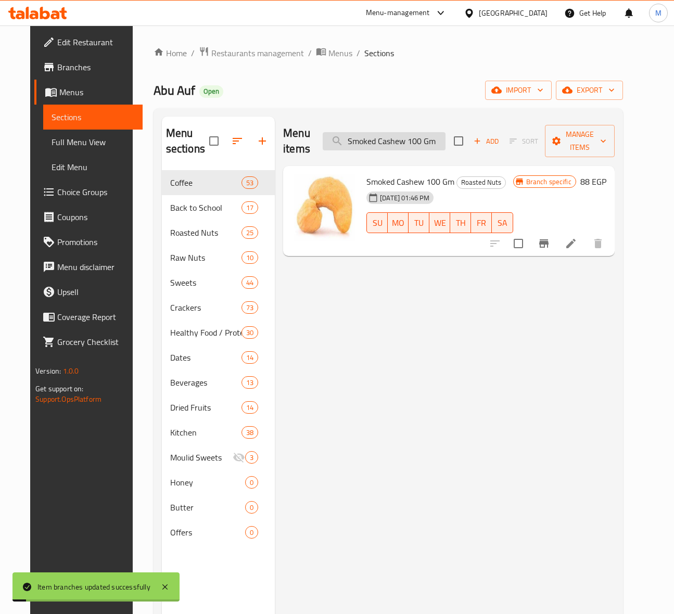
click at [436, 150] on input "Smoked Cashew 100 Gm" at bounding box center [384, 141] width 123 height 18
paste input "alted Macadamia -"
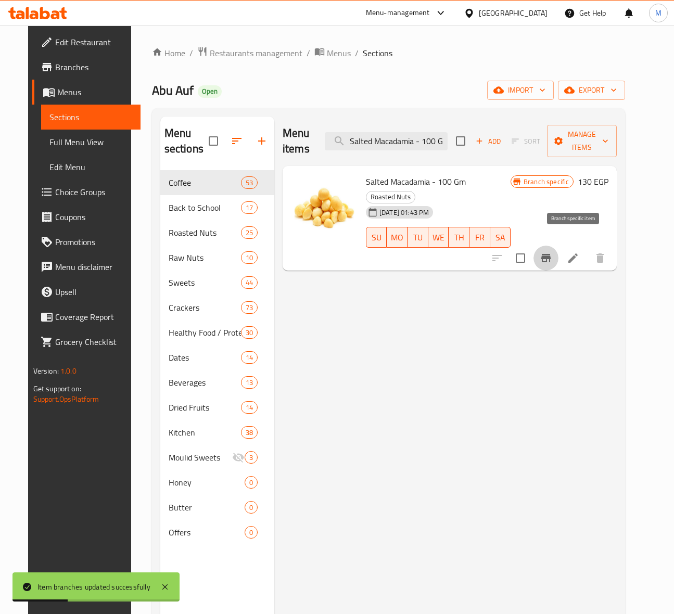
click at [551, 254] on icon "Branch-specific-item" at bounding box center [545, 258] width 9 height 8
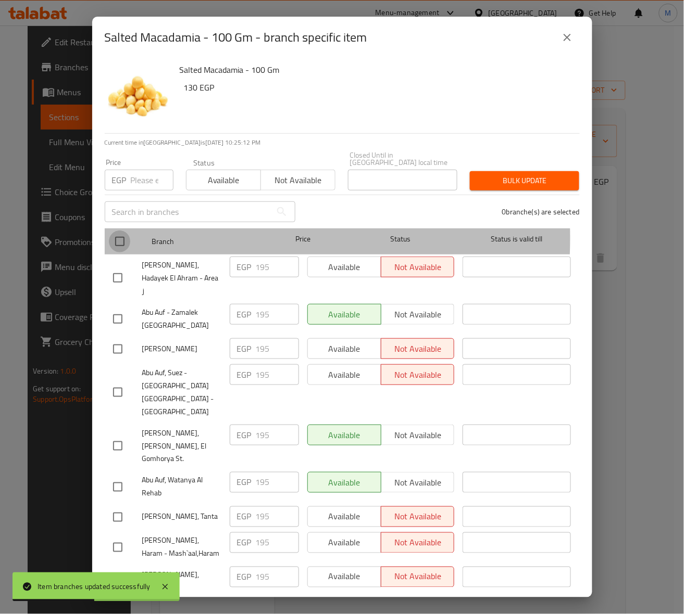
click at [120, 231] on input "checkbox" at bounding box center [120, 242] width 22 height 22
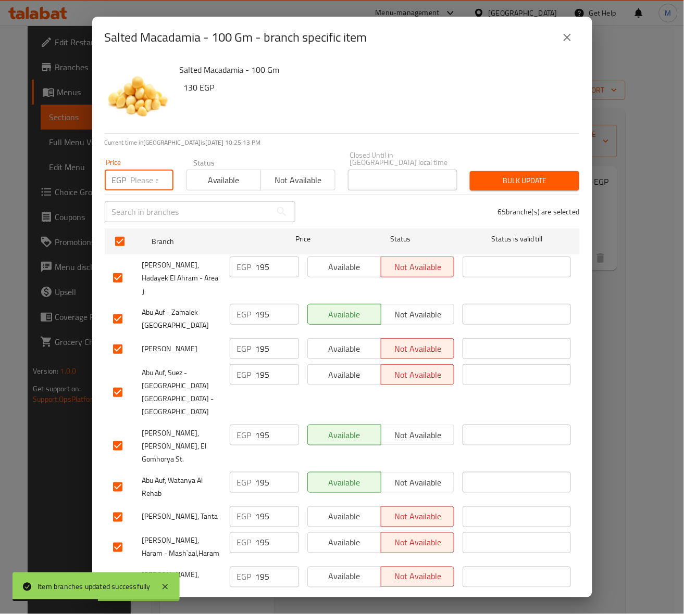
click at [142, 182] on input "number" at bounding box center [152, 180] width 43 height 21
click at [544, 183] on div "Bulk update" at bounding box center [524, 181] width 122 height 32
click at [538, 174] on span "Bulk update" at bounding box center [524, 180] width 93 height 13
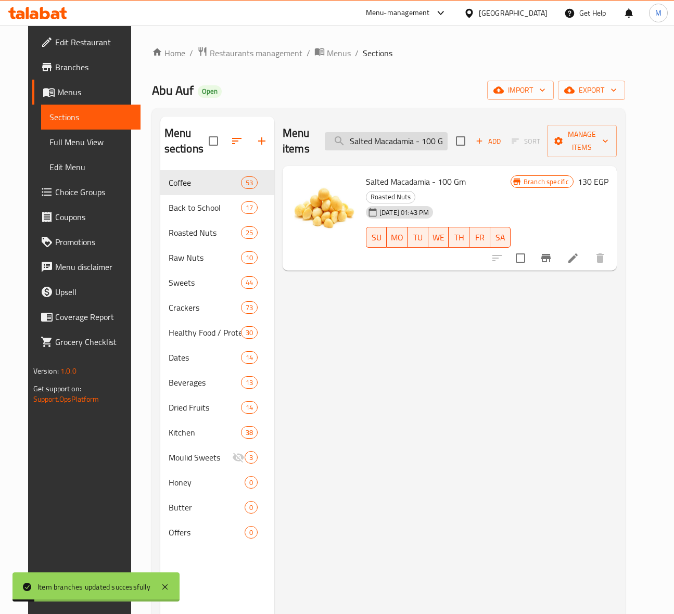
click at [408, 138] on input "Salted Macadamia - 100 Gm" at bounding box center [386, 141] width 123 height 18
paste input "Macadamia With Cheese Flavor"
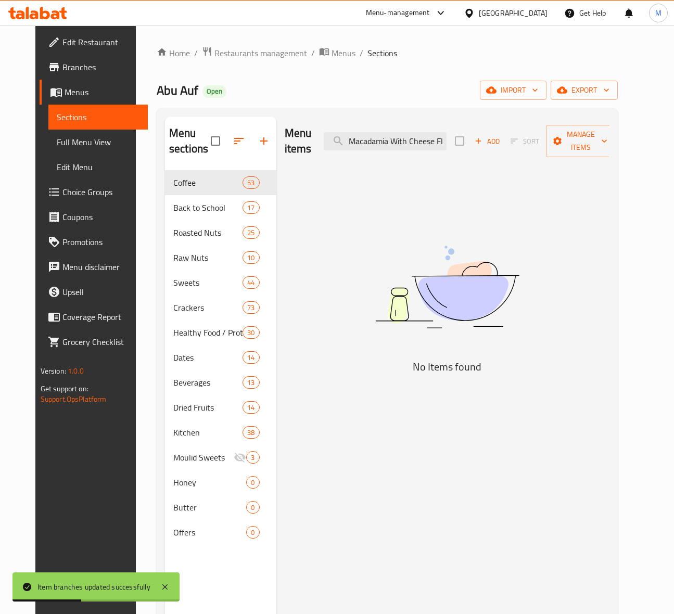
drag, startPoint x: 413, startPoint y: 144, endPoint x: 315, endPoint y: 144, distance: 97.4
click at [315, 144] on div "Menu items Macadamia With Cheese Flavor 100 Gm Add Sort Manage items" at bounding box center [447, 141] width 325 height 49
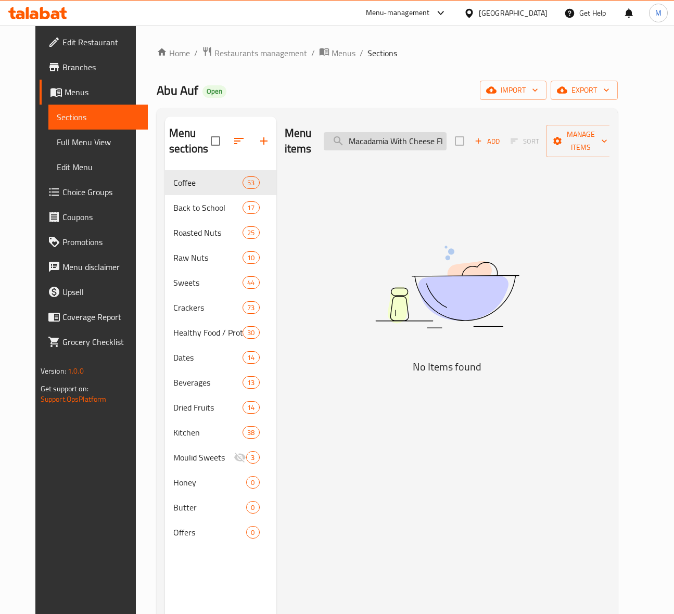
drag, startPoint x: 409, startPoint y: 151, endPoint x: 409, endPoint y: 144, distance: 6.8
click at [409, 151] on div "Menu items Macadamia With Cheese Flavor 100 Gm Add Sort Manage items" at bounding box center [447, 141] width 325 height 49
click at [409, 144] on input "Macadamia With Cheese Flavor 100 Gm" at bounding box center [385, 141] width 123 height 18
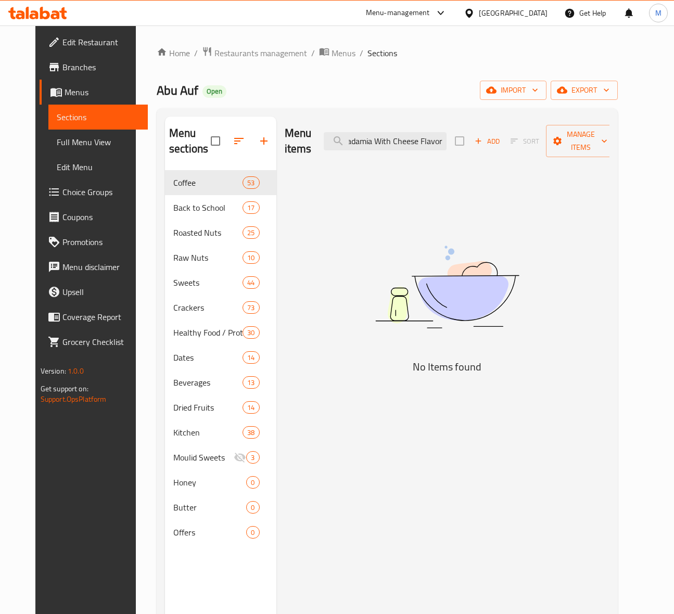
scroll to position [0, 18]
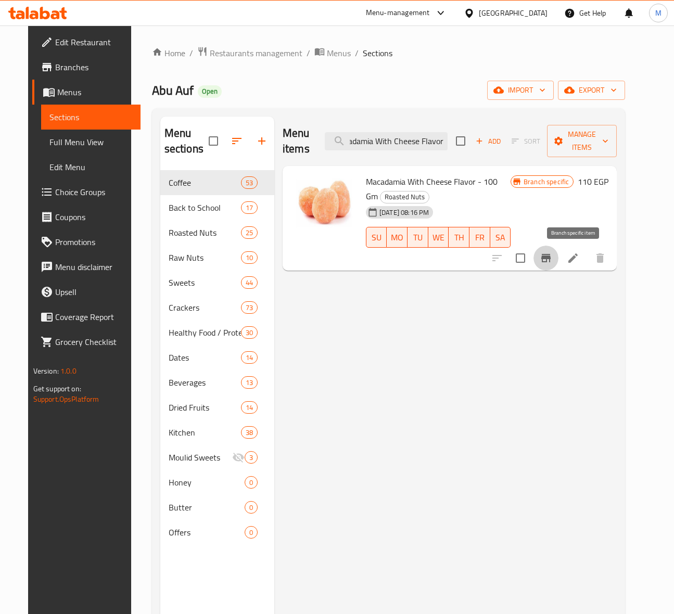
click at [552, 263] on icon "Branch-specific-item" at bounding box center [546, 258] width 12 height 12
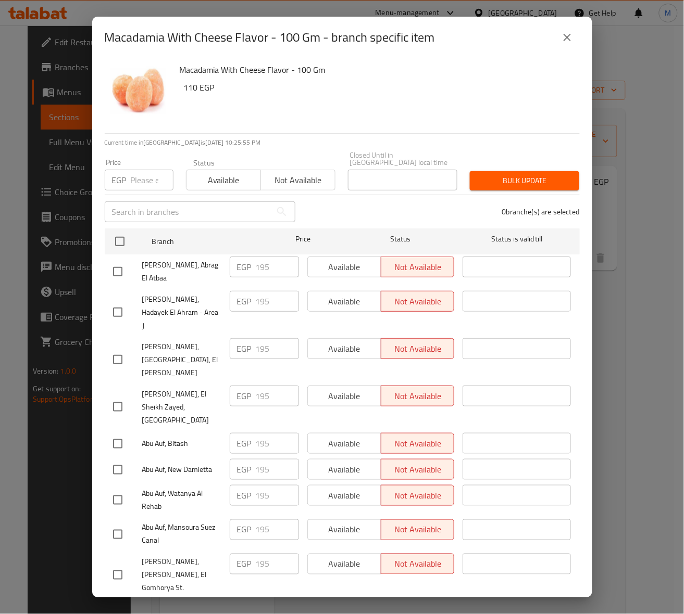
click at [120, 239] on input "checkbox" at bounding box center [120, 242] width 22 height 22
click at [135, 179] on input "number" at bounding box center [152, 180] width 43 height 21
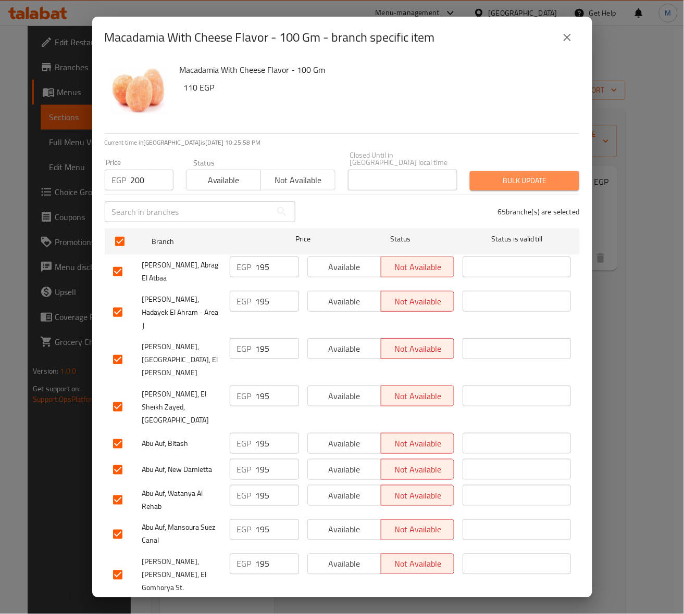
click at [524, 174] on span "Bulk update" at bounding box center [524, 180] width 93 height 13
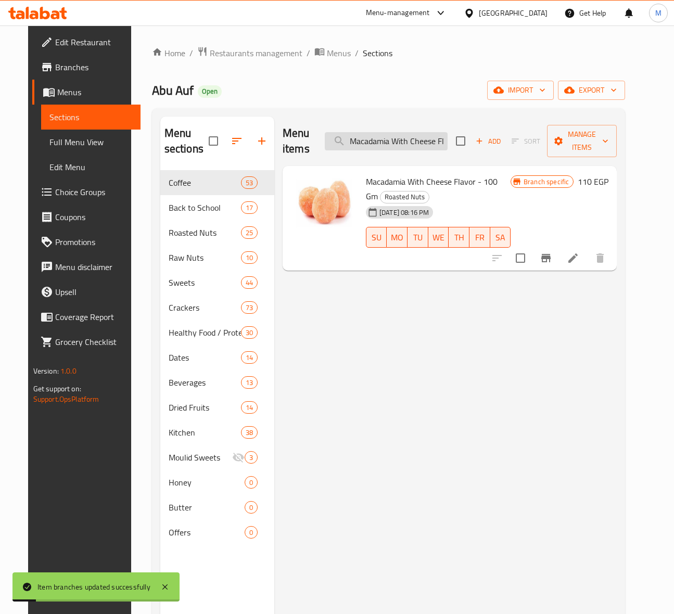
click at [410, 147] on input "Macadamia With Cheese Flavor" at bounding box center [386, 141] width 123 height 18
paste input "Roasted Salted Pecan 100 Gm"
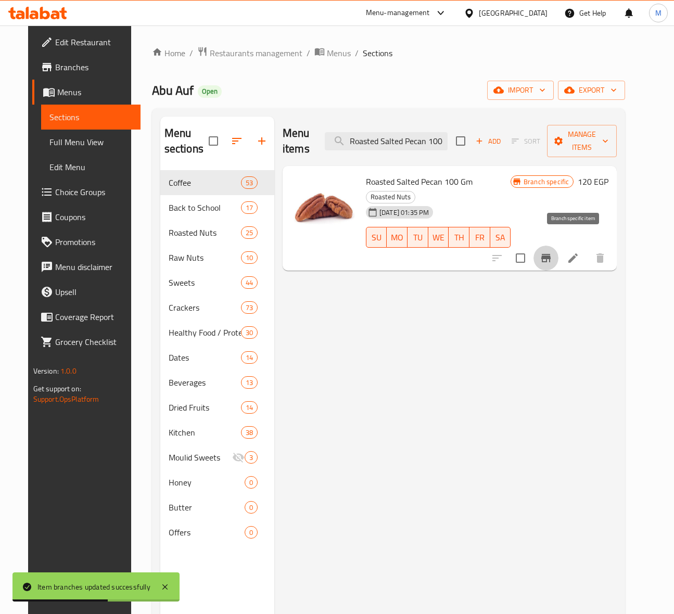
click at [552, 252] on icon "Branch-specific-item" at bounding box center [546, 258] width 12 height 12
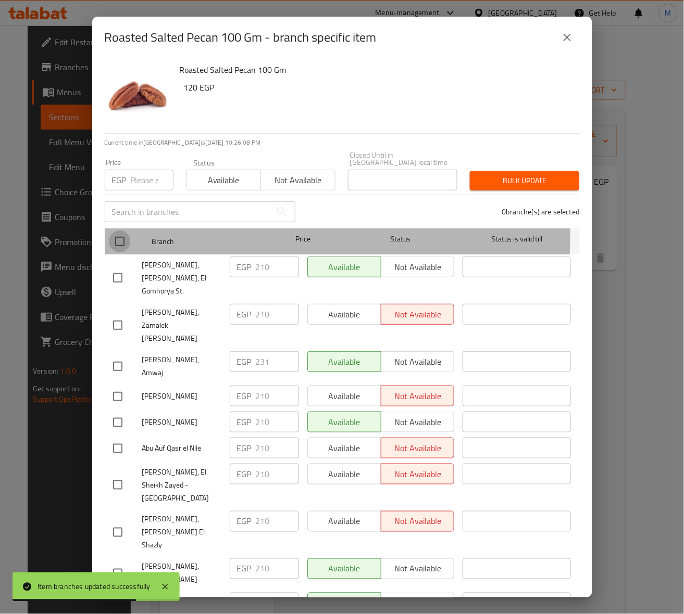
drag, startPoint x: 113, startPoint y: 229, endPoint x: 134, endPoint y: 193, distance: 42.2
click at [113, 231] on input "checkbox" at bounding box center [120, 242] width 22 height 22
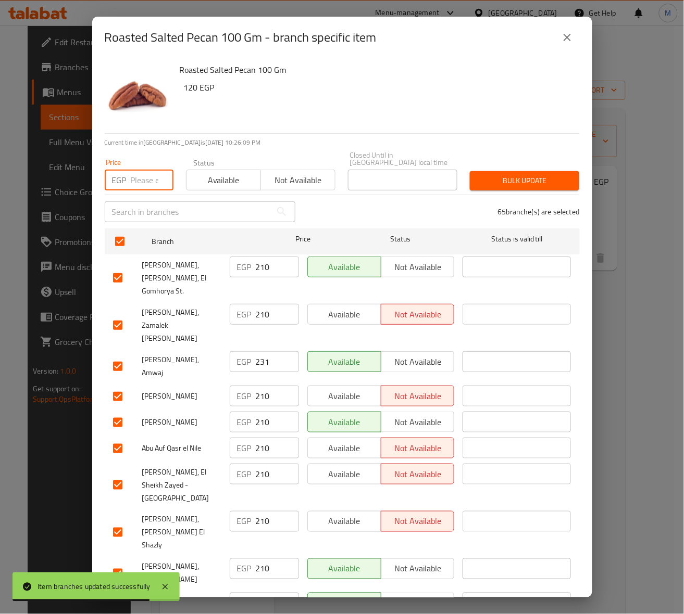
click at [138, 171] on input "number" at bounding box center [152, 180] width 43 height 21
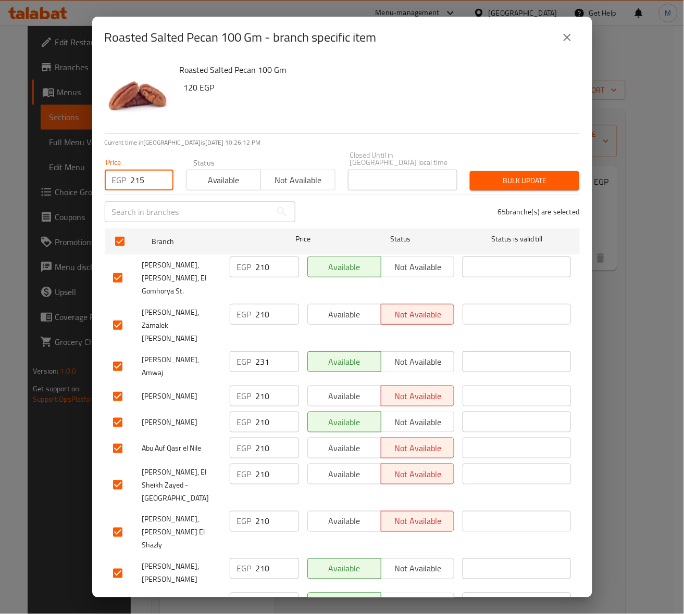
click at [544, 177] on span "Bulk update" at bounding box center [524, 180] width 93 height 13
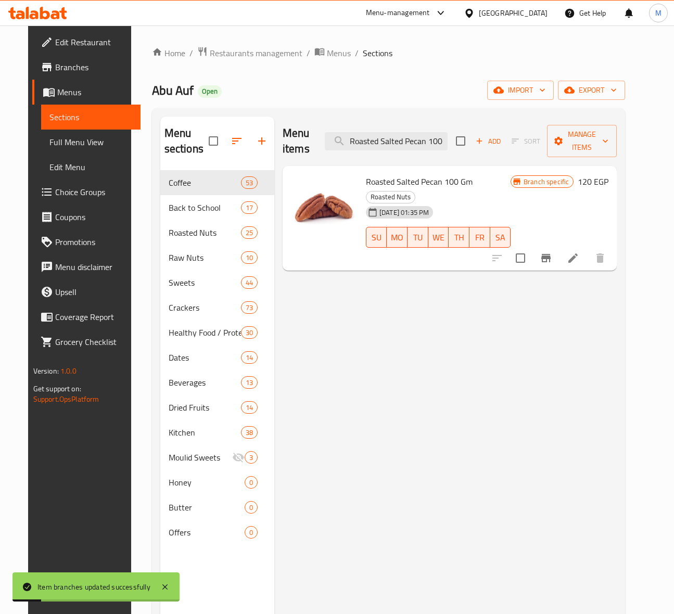
click at [413, 151] on div "Menu items Roasted Salted Pecan 100 Gm Add Sort Manage items" at bounding box center [450, 141] width 334 height 49
click at [413, 140] on input "Roasted Salted Pecan 100 Gm" at bounding box center [386, 141] width 123 height 18
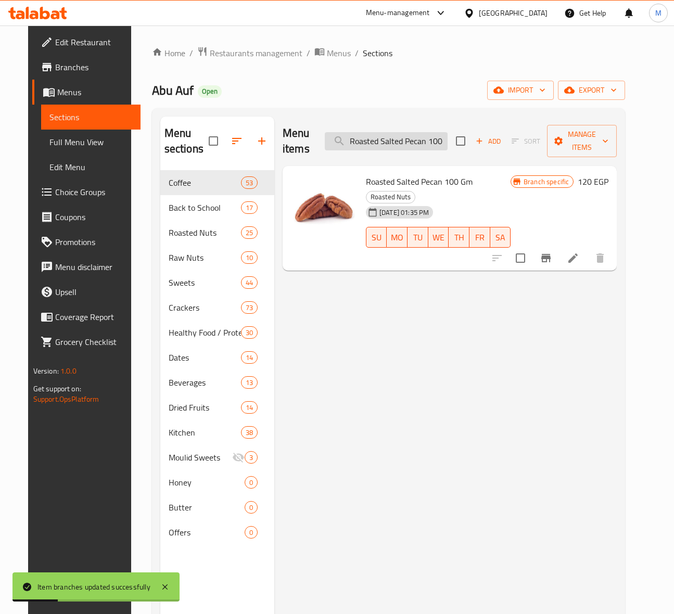
click at [413, 140] on input "Roasted Salted Pecan 100 Gm" at bounding box center [386, 141] width 123 height 18
paste input "Smoked Pistachio"
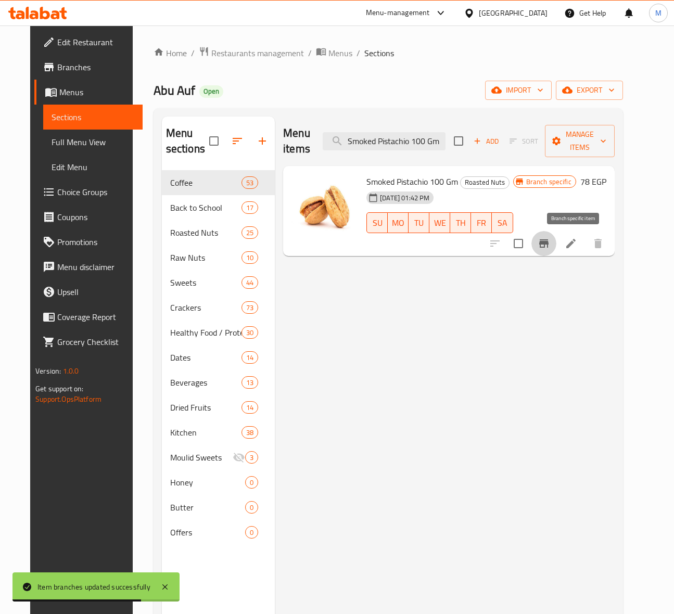
click at [549, 245] on icon "Branch-specific-item" at bounding box center [543, 243] width 9 height 8
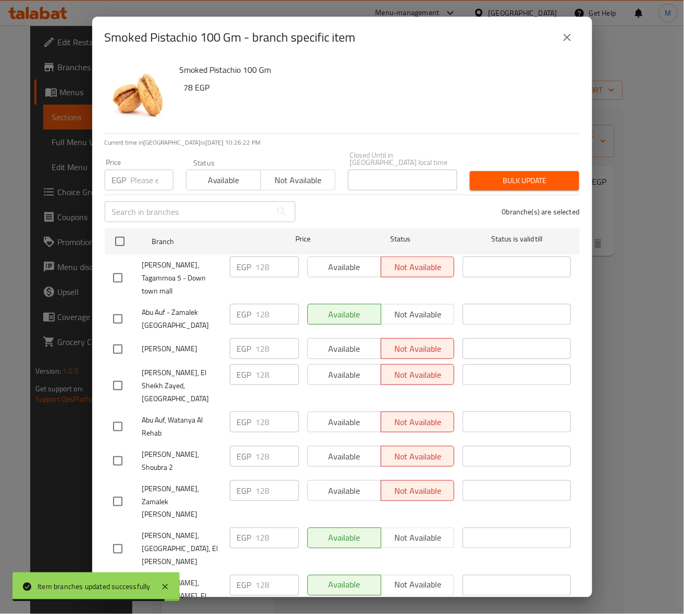
drag, startPoint x: 123, startPoint y: 241, endPoint x: 144, endPoint y: 173, distance: 70.3
click at [123, 240] on input "checkbox" at bounding box center [120, 242] width 22 height 22
click at [144, 173] on input "number" at bounding box center [152, 180] width 43 height 21
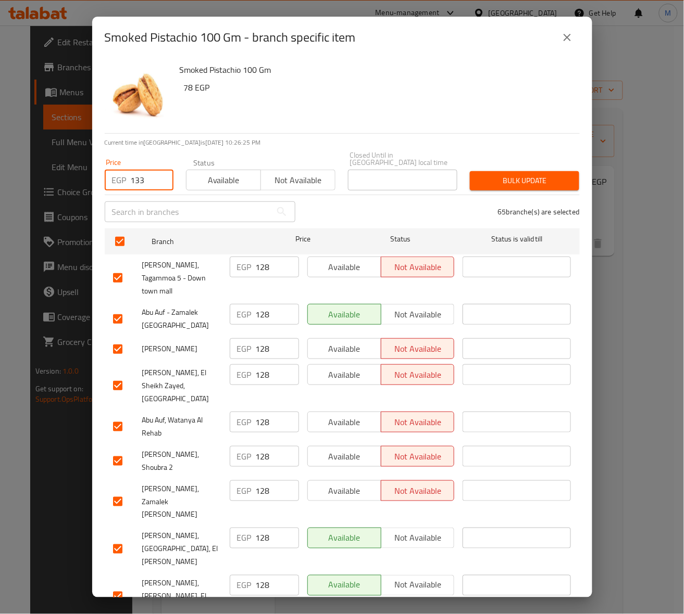
click at [490, 178] on span "Bulk update" at bounding box center [524, 180] width 93 height 13
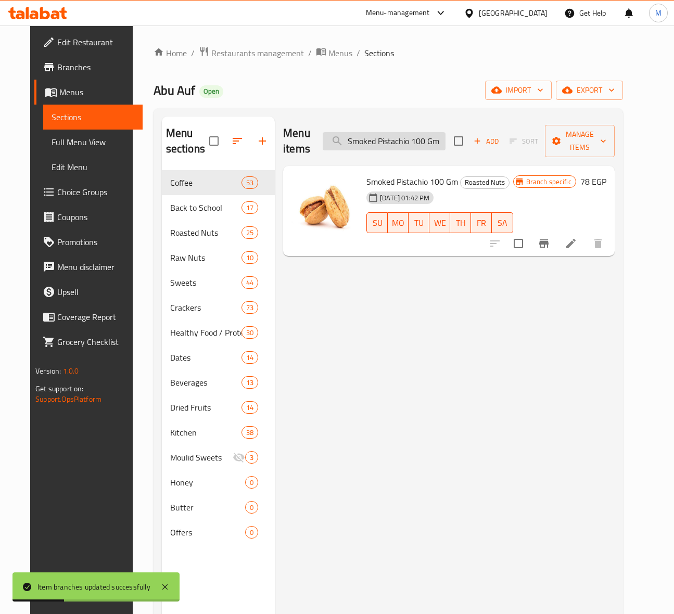
click at [388, 147] on input "Smoked Pistachio 100 Gm" at bounding box center [384, 141] width 123 height 18
paste input "Flavored Bbq"
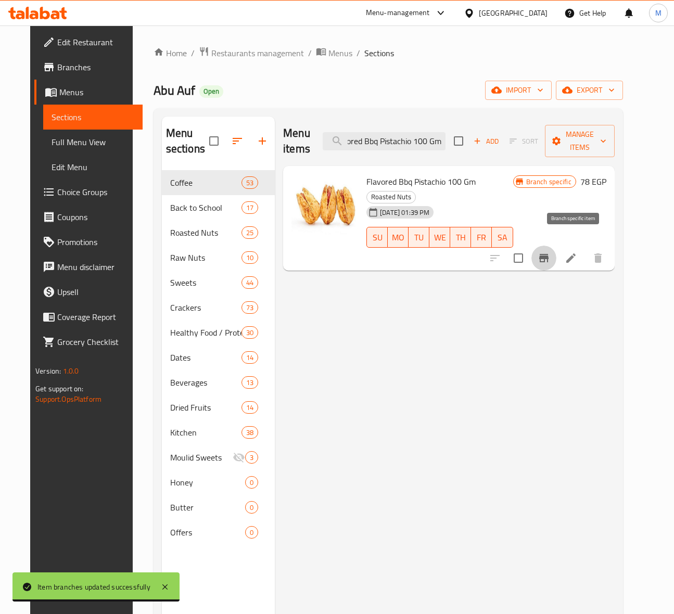
click at [549, 254] on icon "Branch-specific-item" at bounding box center [543, 258] width 9 height 8
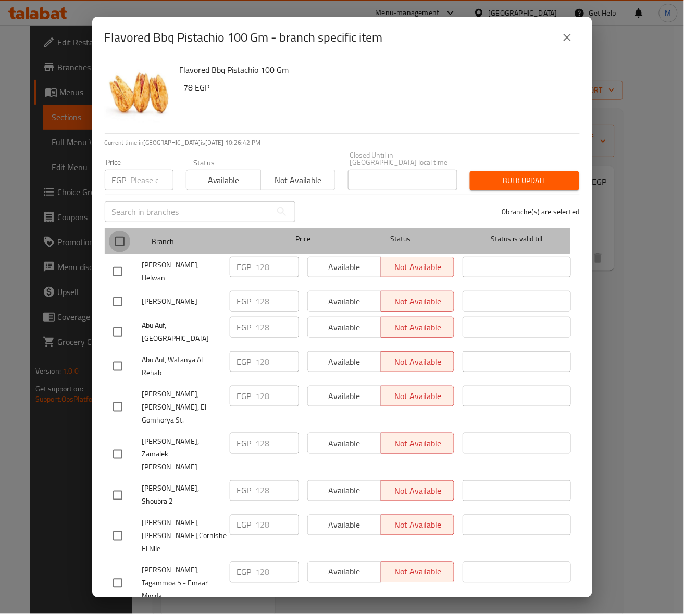
click at [123, 232] on input "checkbox" at bounding box center [120, 242] width 22 height 22
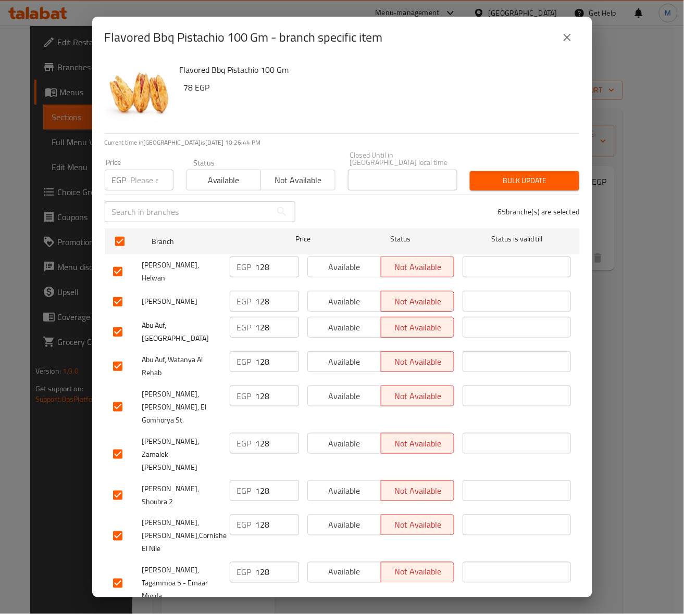
click at [144, 181] on input "number" at bounding box center [152, 180] width 43 height 21
click at [512, 179] on span "Bulk update" at bounding box center [524, 180] width 93 height 13
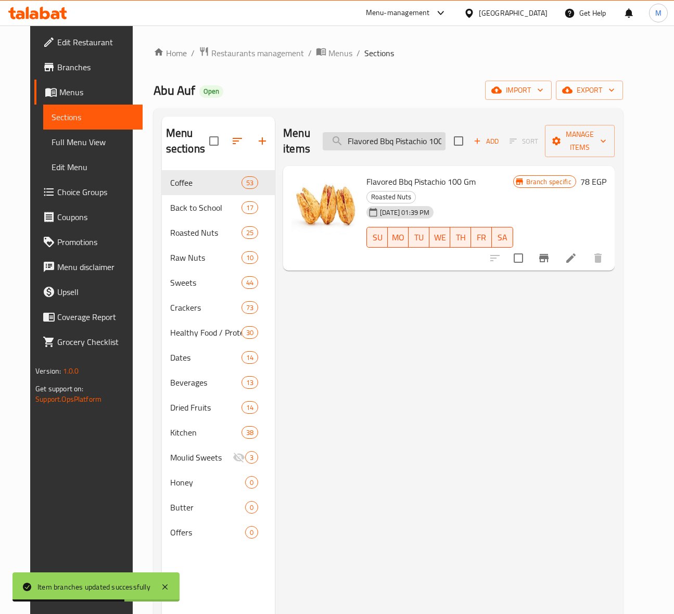
click at [406, 141] on input "Flavored Bbq Pistachio 100 Gm" at bounding box center [384, 141] width 123 height 18
paste input "Raw Almond 100 Gm"
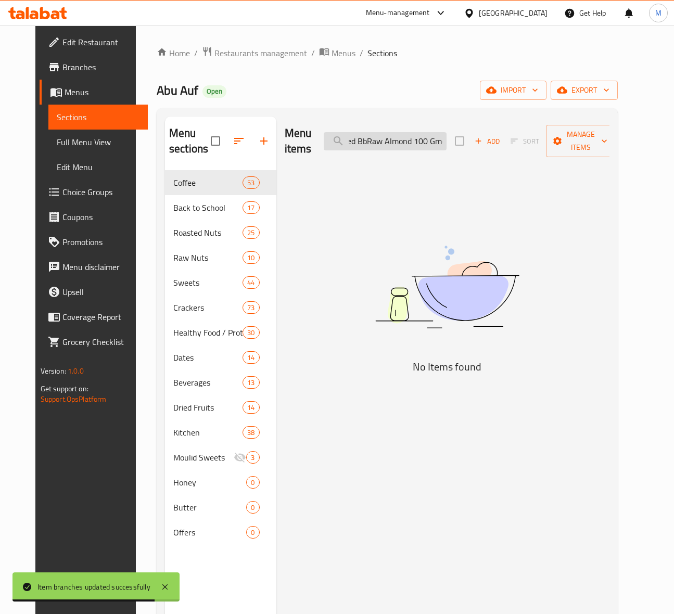
click at [434, 145] on input "Flavored BbRaw Almond 100 Gmq Pistachio 100 Gm" at bounding box center [385, 141] width 123 height 18
paste input "Raw Almond"
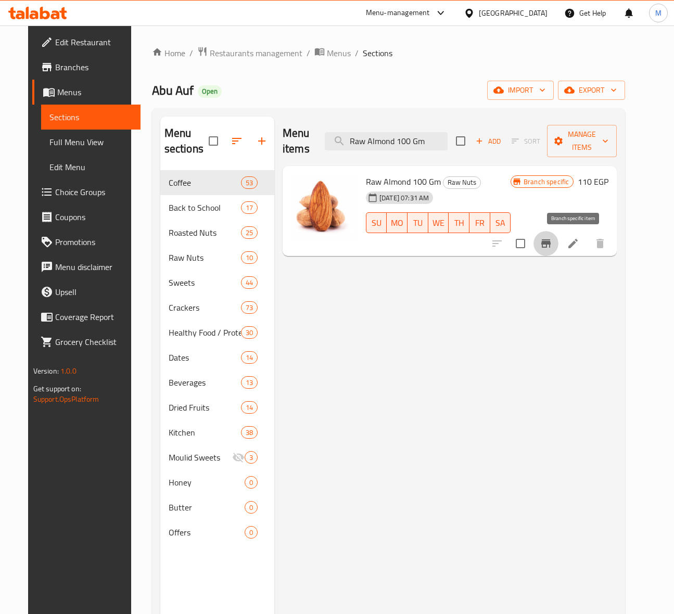
click at [552, 246] on icon "Branch-specific-item" at bounding box center [546, 243] width 12 height 12
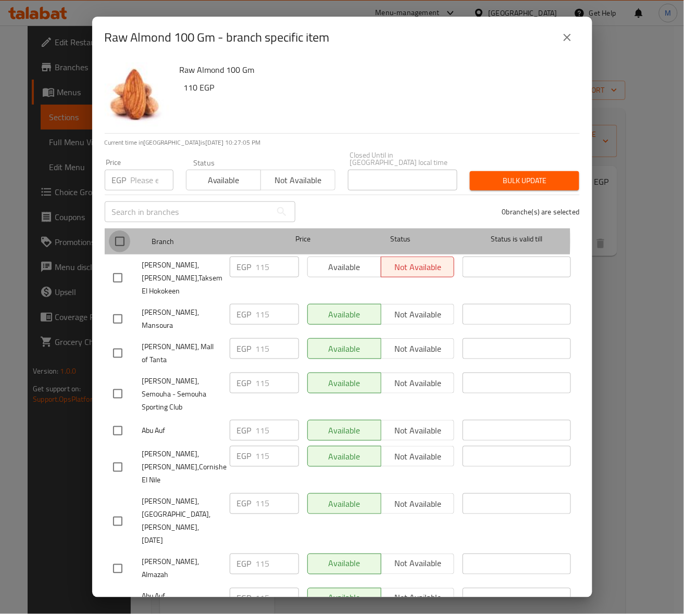
click at [121, 233] on input "checkbox" at bounding box center [120, 242] width 22 height 22
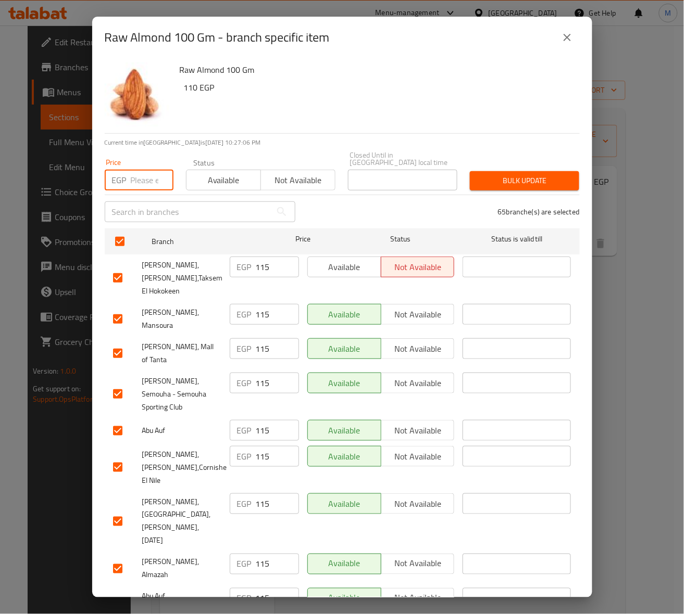
click at [138, 179] on input "number" at bounding box center [152, 180] width 43 height 21
click at [520, 175] on span "Bulk update" at bounding box center [524, 180] width 93 height 13
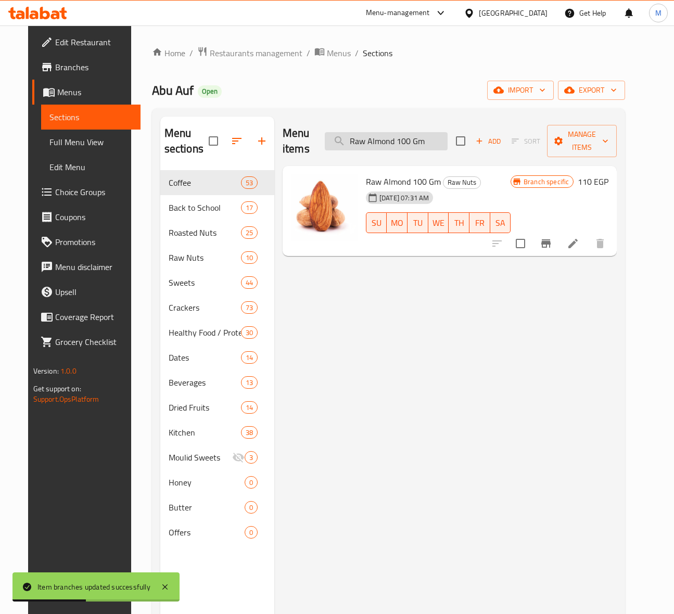
click at [415, 149] on input "Raw Almond 100 Gm" at bounding box center [386, 141] width 123 height 18
paste input "Halves"
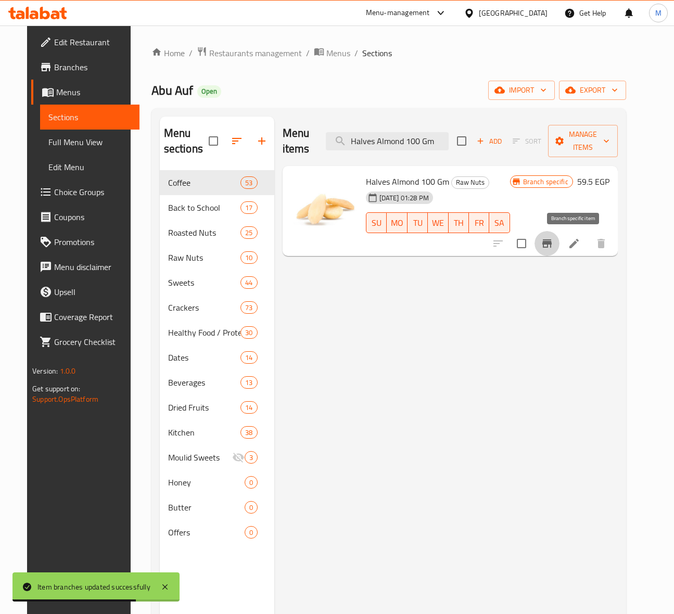
click at [553, 247] on icon "Branch-specific-item" at bounding box center [547, 243] width 12 height 12
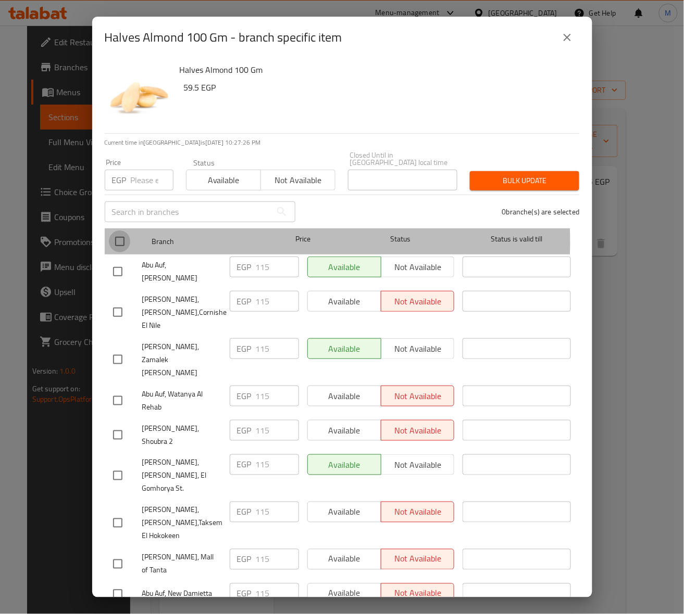
click at [125, 234] on input "checkbox" at bounding box center [120, 242] width 22 height 22
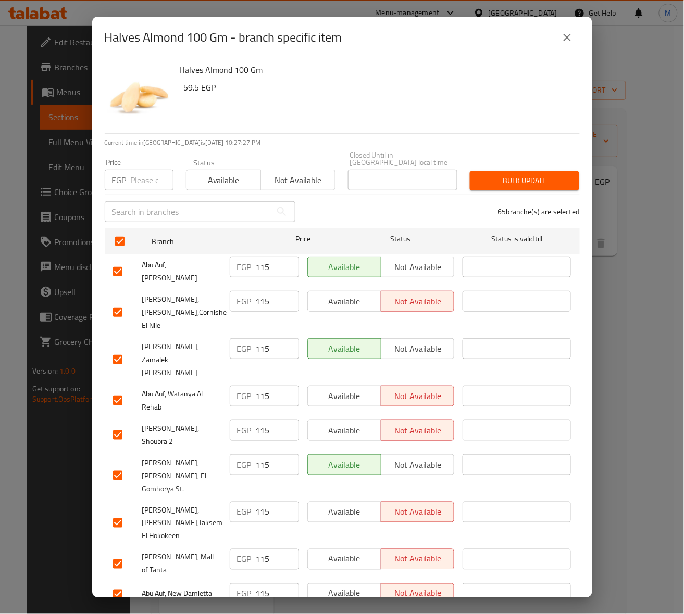
click at [146, 173] on input "number" at bounding box center [152, 180] width 43 height 21
click at [532, 174] on span "Bulk update" at bounding box center [524, 180] width 93 height 13
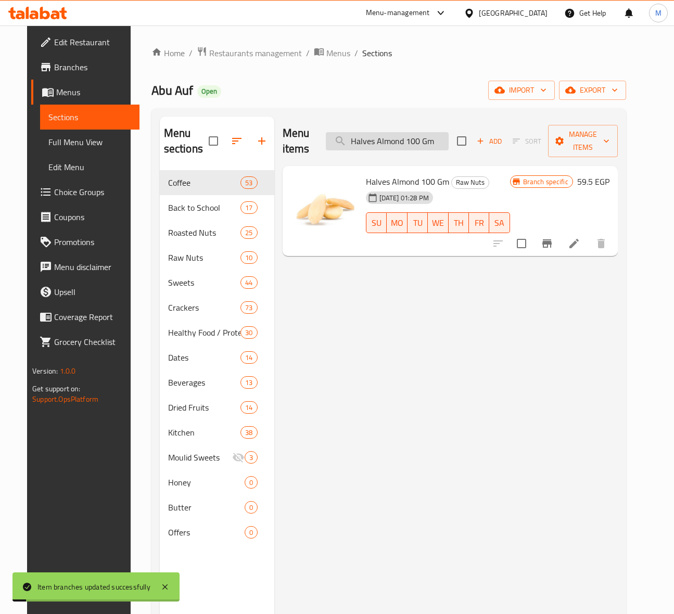
click at [423, 141] on input "Halves Almond 100 Gm" at bounding box center [387, 141] width 123 height 18
paste input "Sliced"
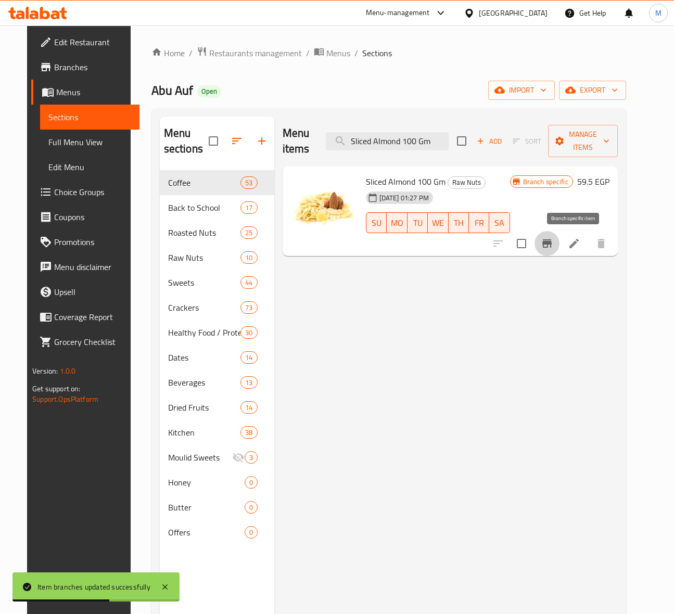
click at [552, 242] on icon "Branch-specific-item" at bounding box center [546, 243] width 9 height 8
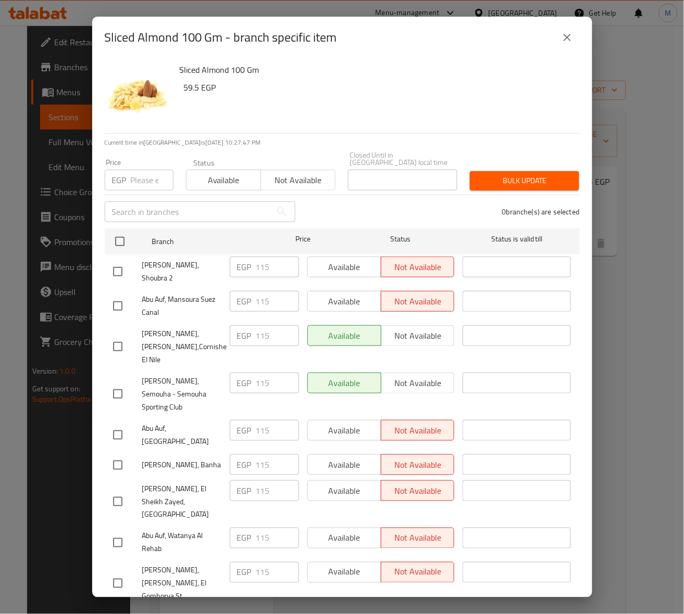
drag, startPoint x: 118, startPoint y: 232, endPoint x: 147, endPoint y: 183, distance: 57.0
click at [118, 232] on input "checkbox" at bounding box center [120, 242] width 22 height 22
click at [137, 177] on input "number" at bounding box center [152, 180] width 43 height 21
drag, startPoint x: 506, startPoint y: 177, endPoint x: 671, endPoint y: 170, distance: 164.7
click at [507, 175] on span "Bulk update" at bounding box center [524, 180] width 93 height 13
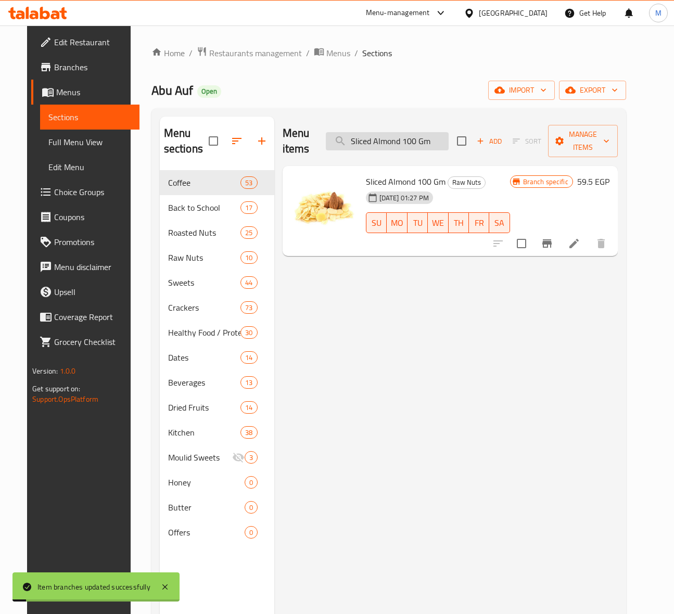
click at [398, 149] on input "Sliced Almond 100 Gm" at bounding box center [387, 141] width 123 height 18
paste input "Raw Hazelnut"
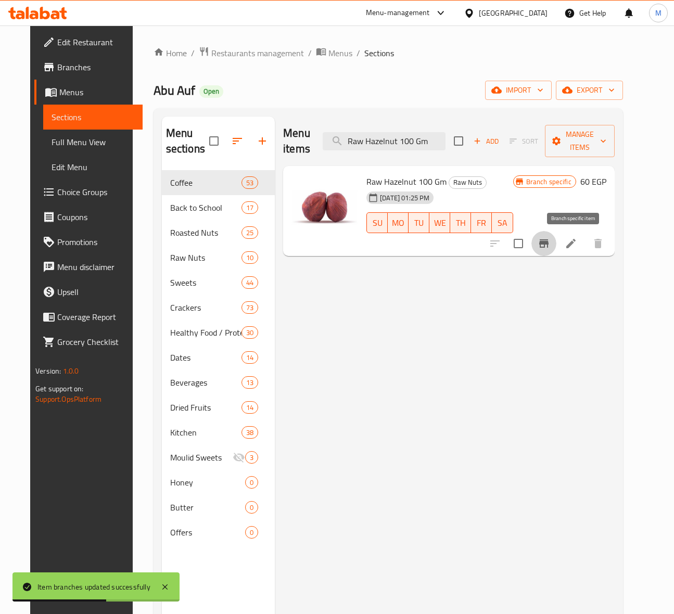
click at [550, 241] on icon "Branch-specific-item" at bounding box center [544, 243] width 12 height 12
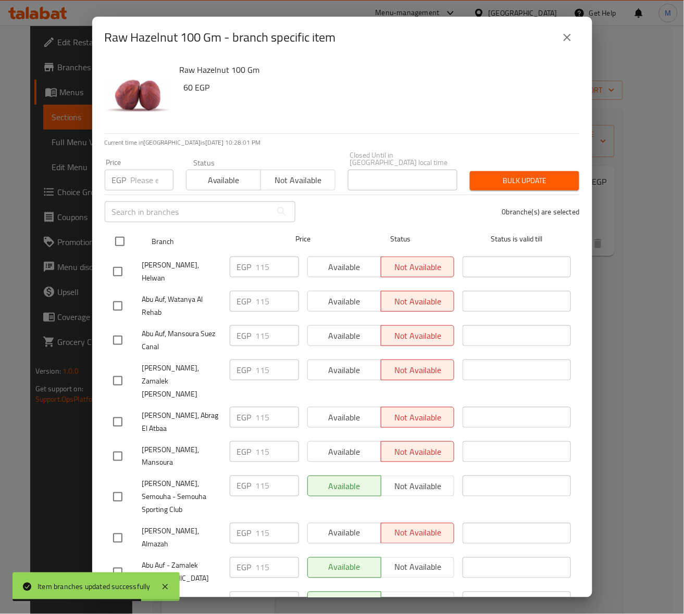
click at [124, 237] on input "checkbox" at bounding box center [120, 242] width 22 height 22
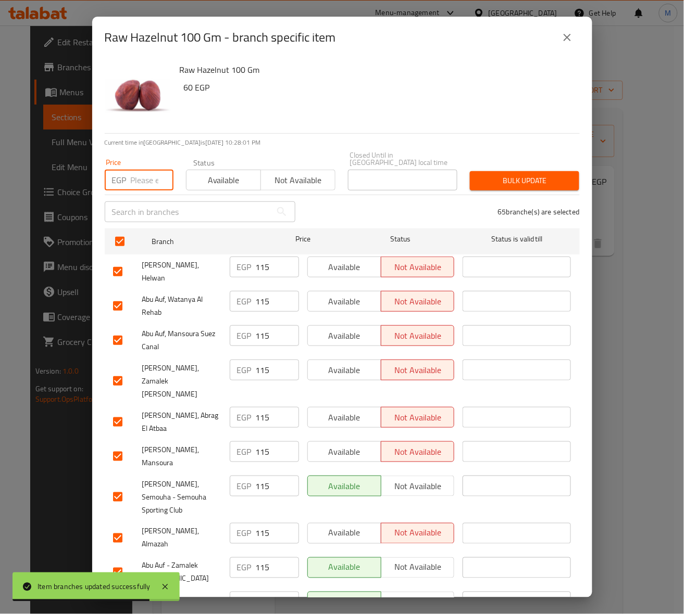
click at [144, 178] on input "number" at bounding box center [152, 180] width 43 height 21
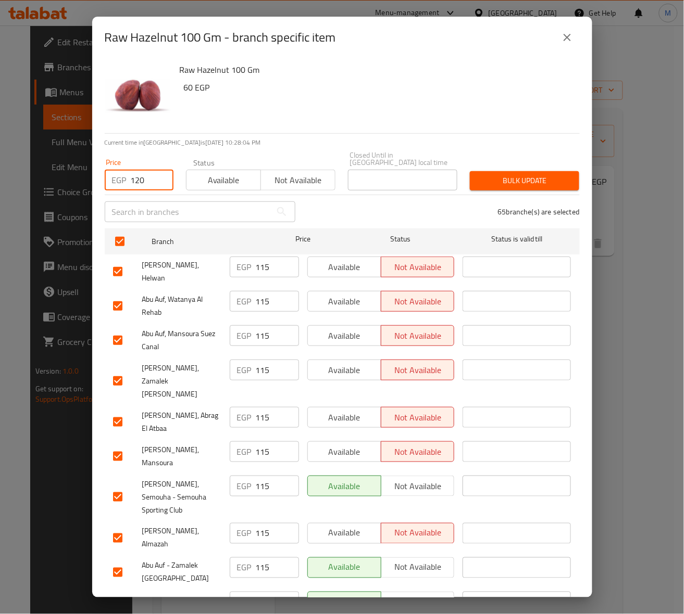
click at [546, 180] on button "Bulk update" at bounding box center [524, 180] width 109 height 19
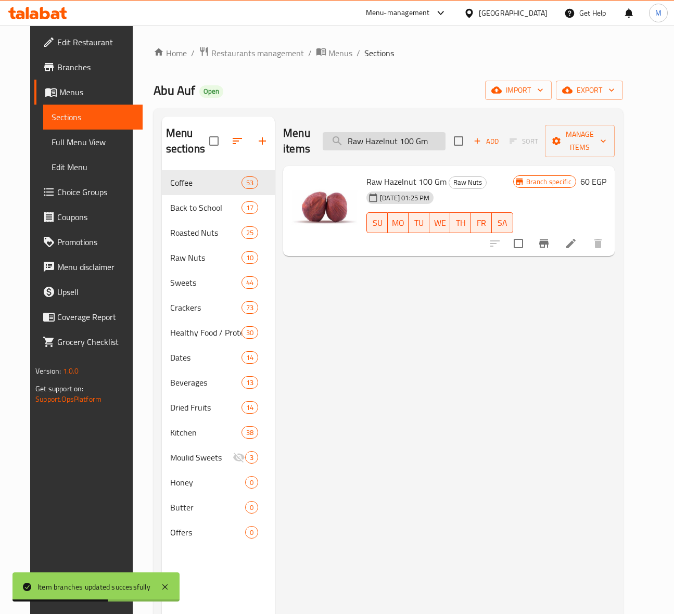
click at [385, 147] on input "Raw Hazelnut 100 Gm" at bounding box center [384, 141] width 123 height 18
paste input "Peeled Pistachio"
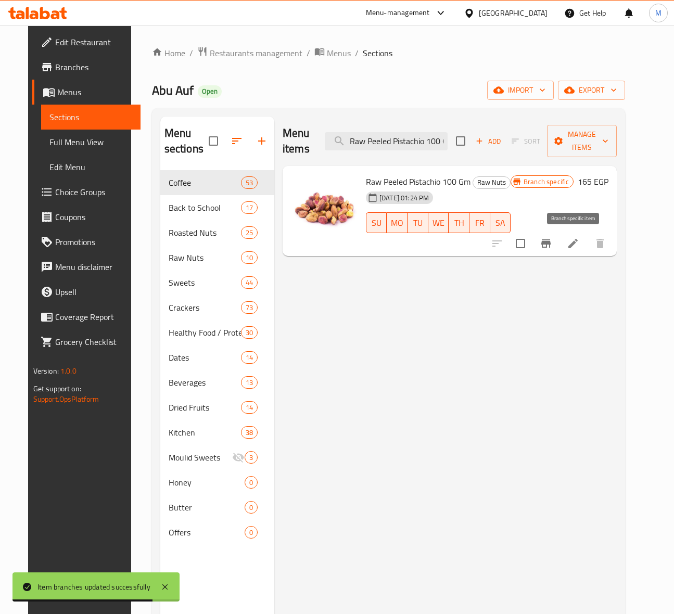
click at [552, 248] on icon "Branch-specific-item" at bounding box center [546, 243] width 12 height 12
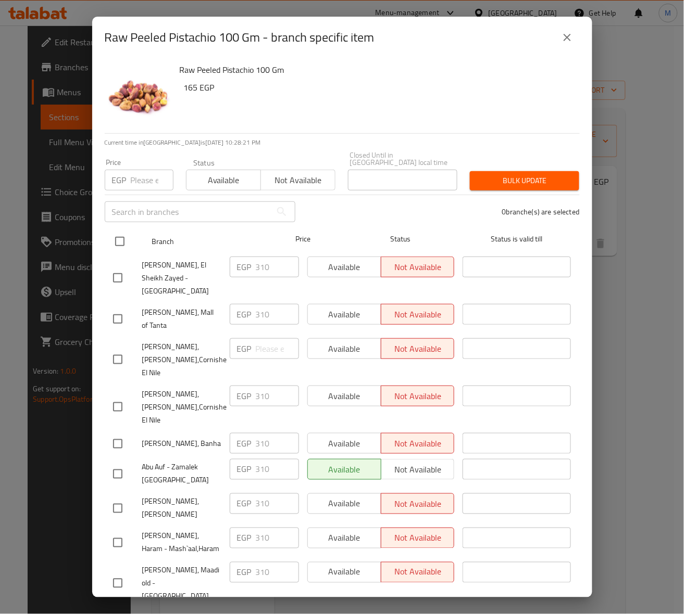
click at [116, 233] on input "checkbox" at bounding box center [120, 242] width 22 height 22
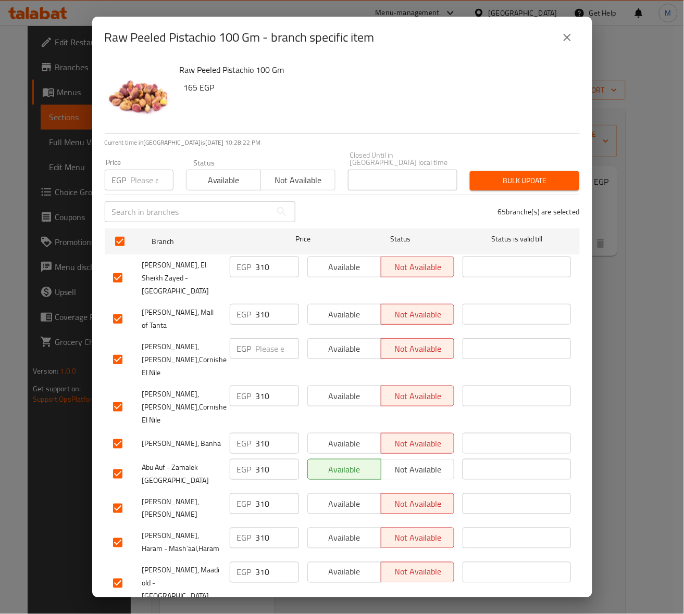
click at [141, 181] on input "number" at bounding box center [152, 180] width 43 height 21
click at [560, 174] on span "Bulk update" at bounding box center [524, 180] width 93 height 13
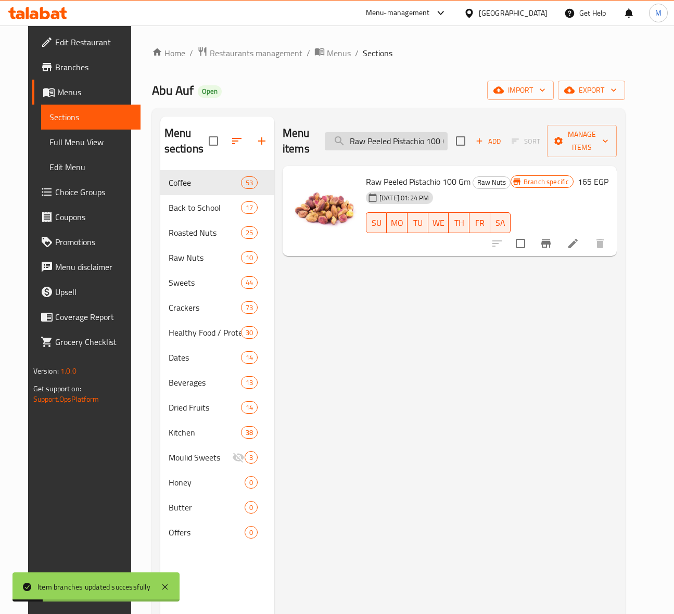
click at [417, 141] on input "Raw Peeled Pistachio 100 Gm" at bounding box center [386, 141] width 123 height 18
paste input "Peeled Walnut"
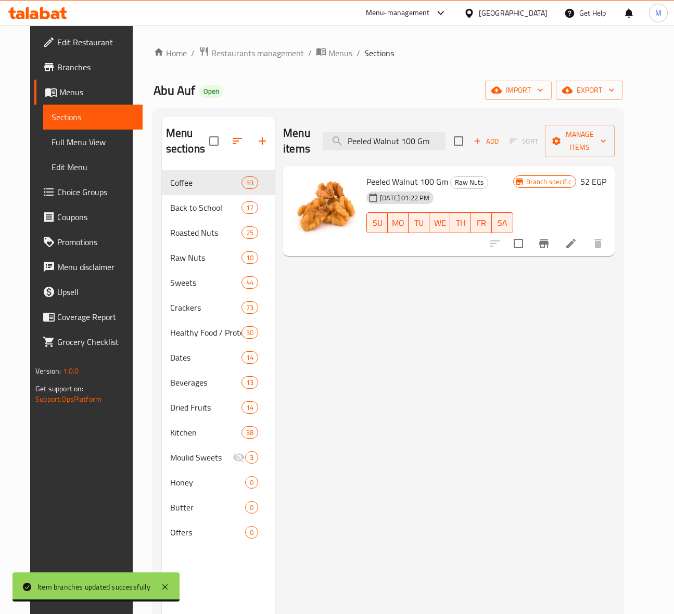
drag, startPoint x: 527, startPoint y: 272, endPoint x: 546, endPoint y: 266, distance: 19.1
click at [528, 272] on div "Menu items Peeled Walnut 100 Gm Add Sort Manage items Peeled Walnut 100 Gm Raw …" at bounding box center [445, 424] width 340 height 614
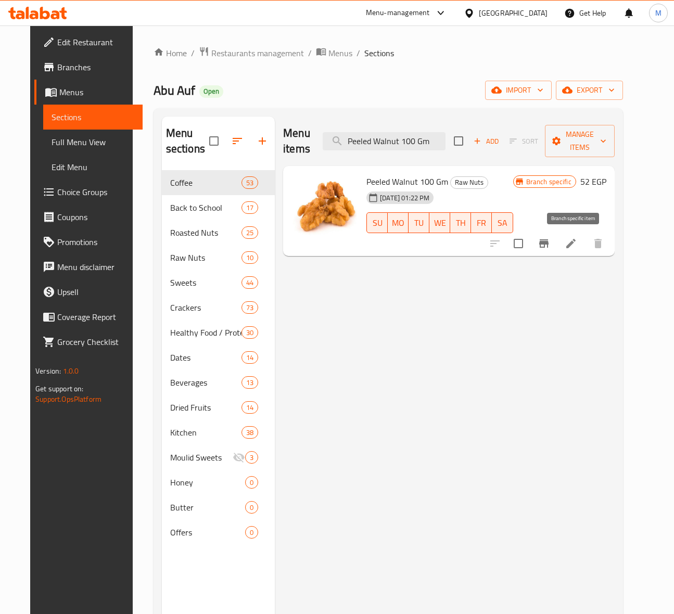
click at [549, 242] on icon "Branch-specific-item" at bounding box center [543, 243] width 9 height 8
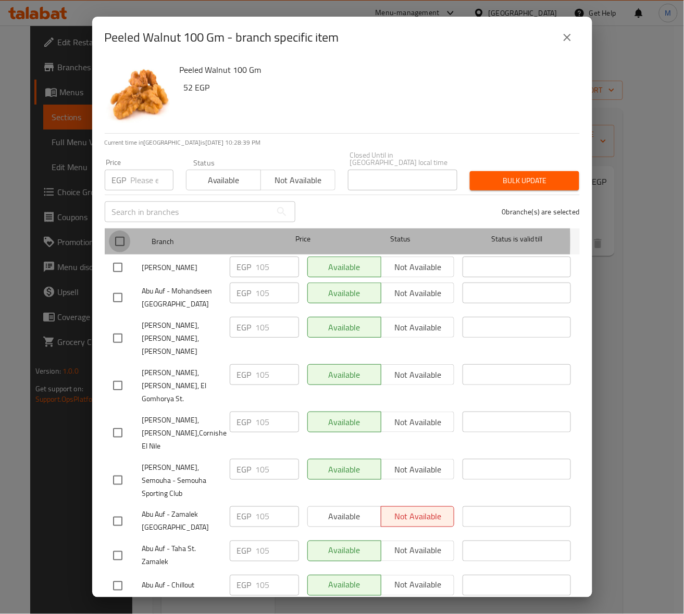
drag, startPoint x: 116, startPoint y: 234, endPoint x: 146, endPoint y: 178, distance: 63.8
click at [116, 233] on input "checkbox" at bounding box center [120, 242] width 22 height 22
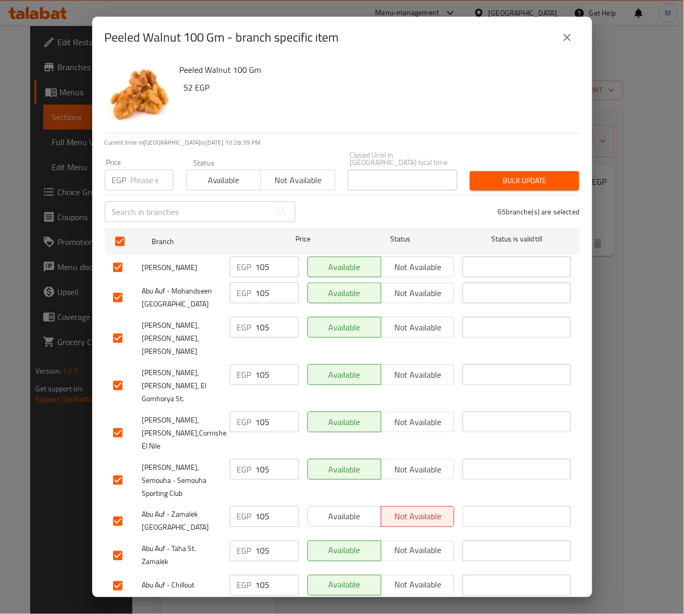
click at [144, 176] on input "number" at bounding box center [152, 180] width 43 height 21
click at [529, 174] on span "Bulk update" at bounding box center [524, 180] width 93 height 13
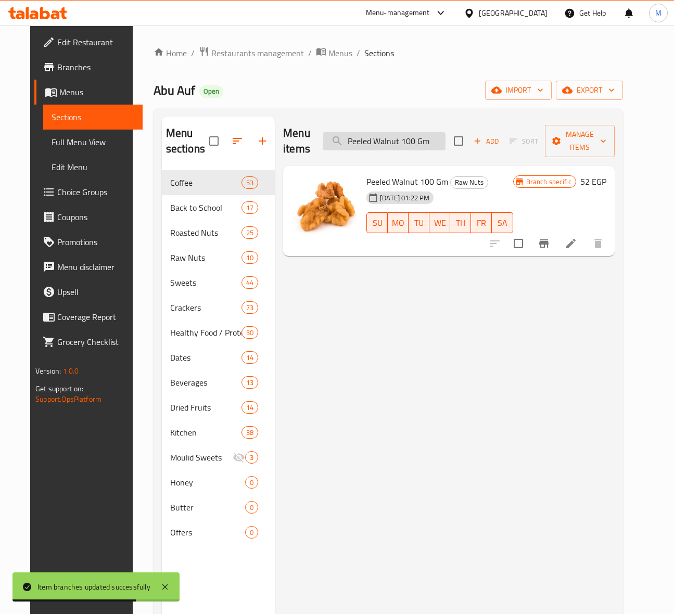
click at [414, 149] on input "Peeled Walnut 100 Gm" at bounding box center [384, 141] width 123 height 18
paste input "Salted Peeled Pistachio"
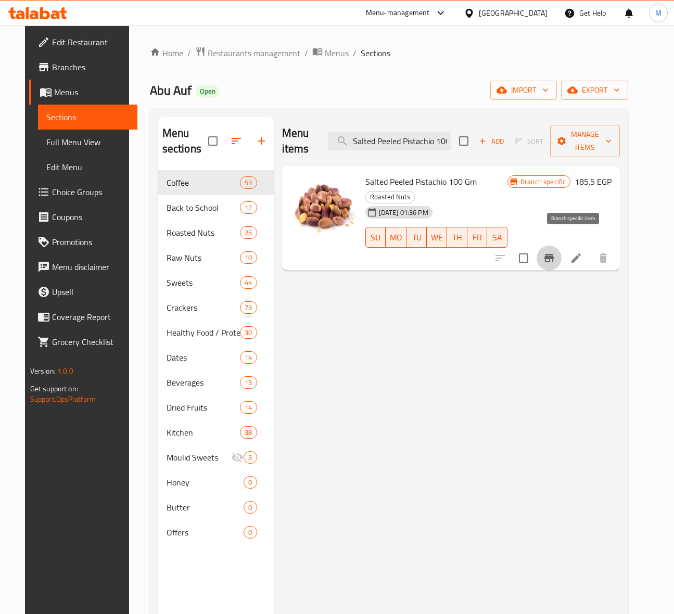
click at [554, 254] on icon "Branch-specific-item" at bounding box center [549, 258] width 9 height 8
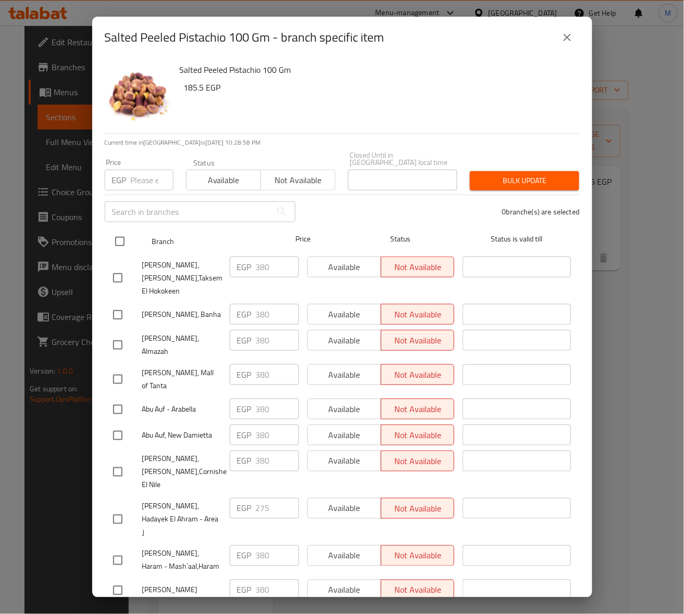
click at [113, 234] on input "checkbox" at bounding box center [120, 242] width 22 height 22
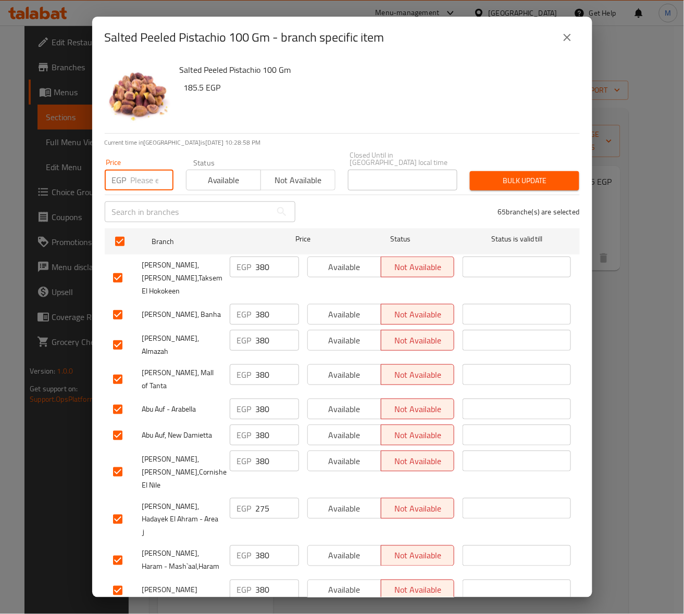
click at [145, 170] on input "number" at bounding box center [152, 180] width 43 height 21
drag, startPoint x: 506, startPoint y: 167, endPoint x: 514, endPoint y: 180, distance: 15.5
click at [508, 174] on span "Bulk update" at bounding box center [524, 180] width 93 height 13
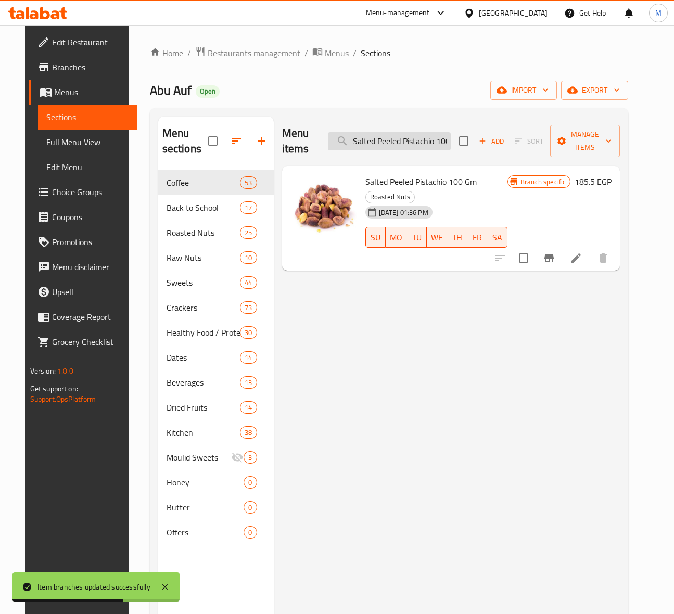
click at [415, 147] on input "Salted Peeled Pistachio 100 Gm" at bounding box center [389, 141] width 123 height 18
paste input "Peanuts With Barbeque Flavor"
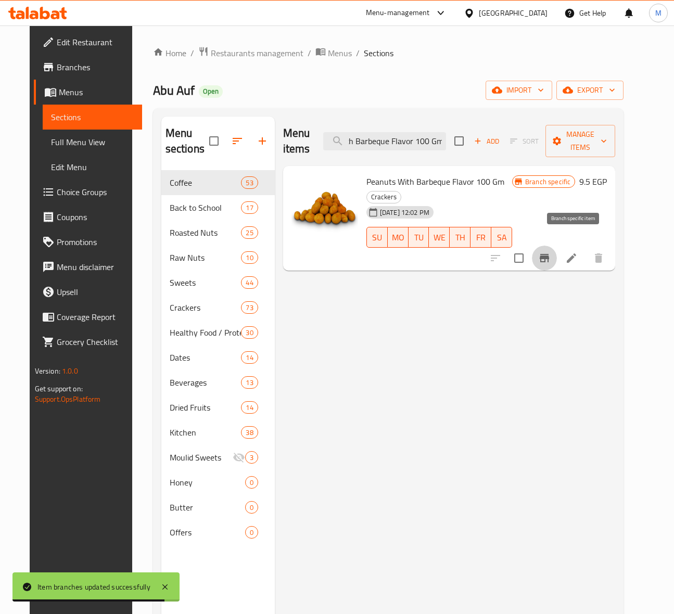
click at [551, 252] on icon "Branch-specific-item" at bounding box center [544, 258] width 12 height 12
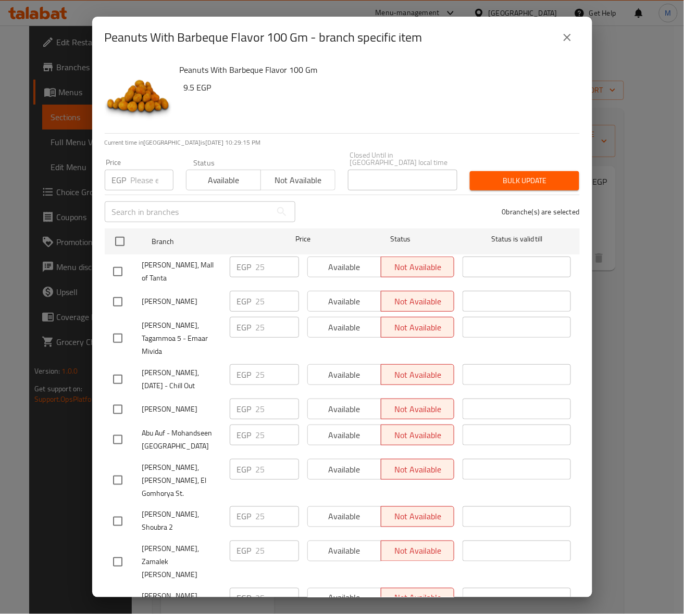
click at [121, 231] on input "checkbox" at bounding box center [120, 242] width 22 height 22
click at [141, 181] on input "number" at bounding box center [152, 180] width 43 height 21
click at [509, 174] on span "Bulk update" at bounding box center [524, 180] width 93 height 13
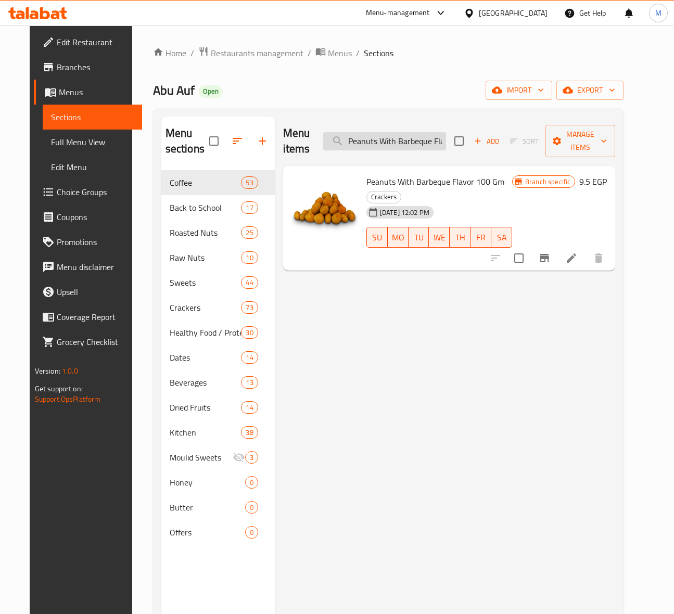
click at [423, 144] on input "Peanuts With Barbeque Flavor 100 Gm" at bounding box center [384, 141] width 123 height 18
paste input "Cheese Flavor"
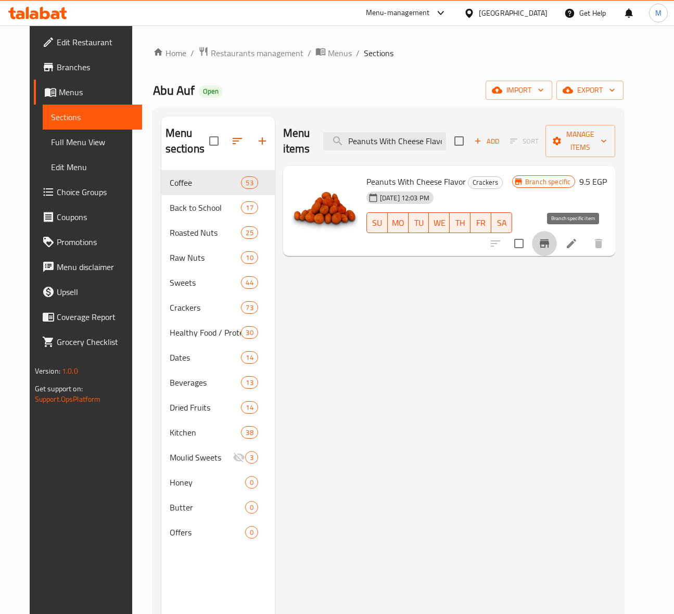
click at [549, 243] on icon "Branch-specific-item" at bounding box center [544, 243] width 9 height 8
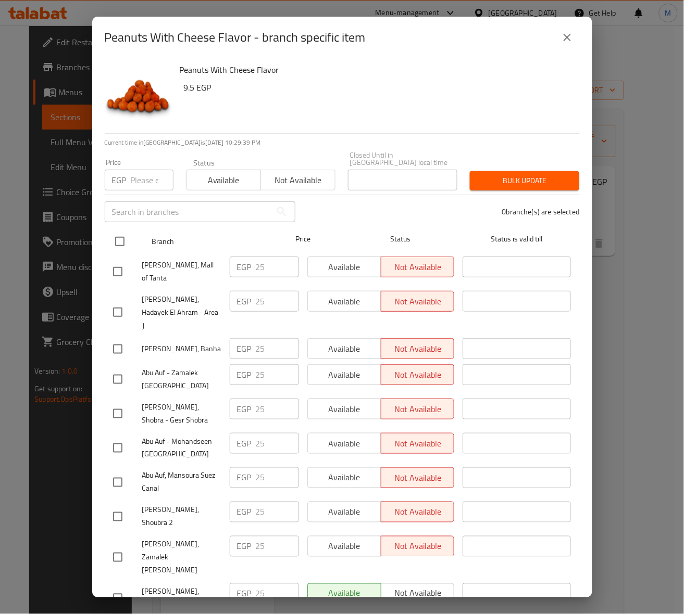
click at [117, 234] on input "checkbox" at bounding box center [120, 242] width 22 height 22
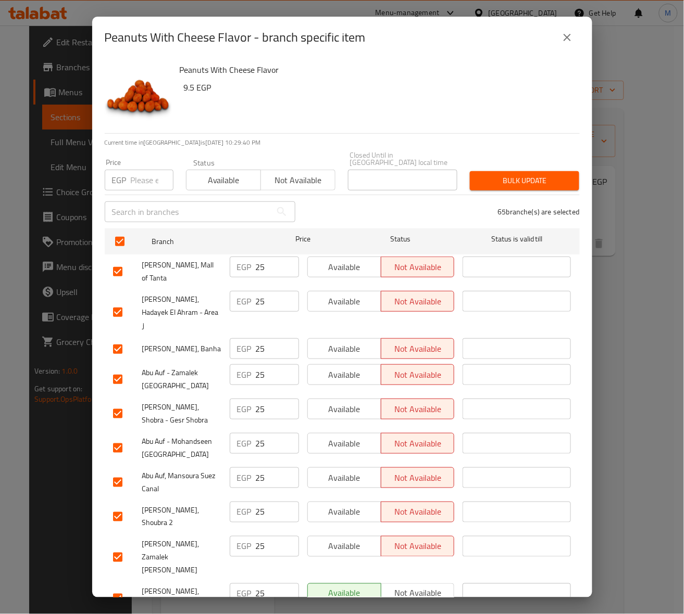
click at [142, 170] on input "number" at bounding box center [152, 180] width 43 height 21
click at [527, 181] on button "Bulk update" at bounding box center [524, 180] width 109 height 19
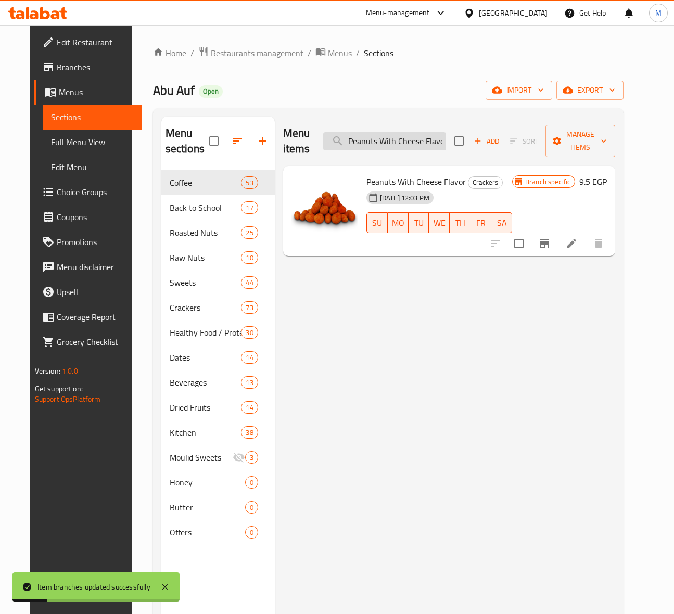
click at [404, 143] on input "Peanuts With Cheese Flavor" at bounding box center [384, 141] width 123 height 18
paste input "ili Flavor 100 Gm"
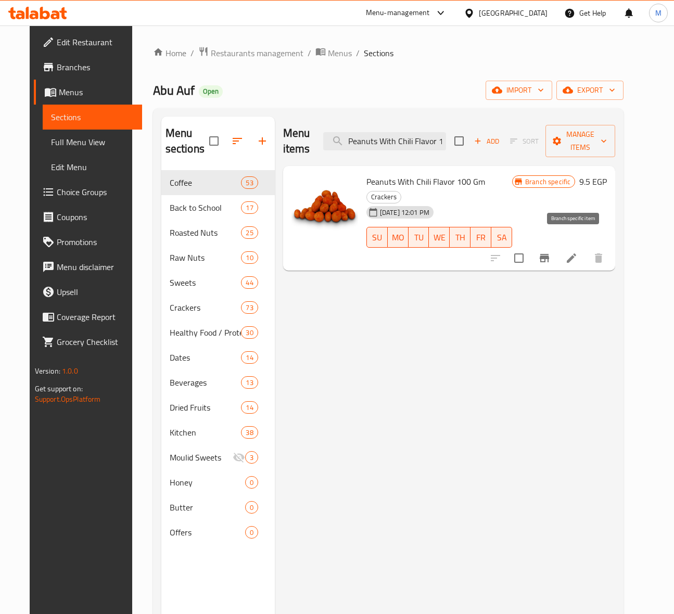
click at [557, 251] on button "Branch-specific-item" at bounding box center [544, 258] width 25 height 25
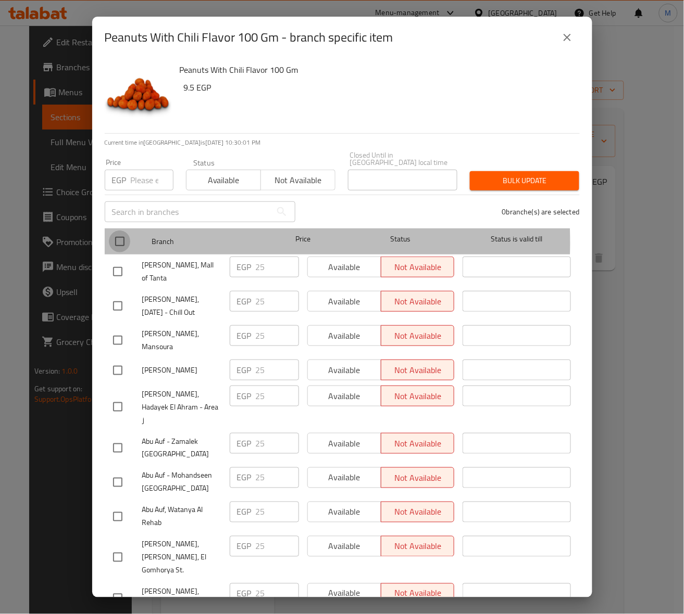
click at [115, 235] on input "checkbox" at bounding box center [120, 242] width 22 height 22
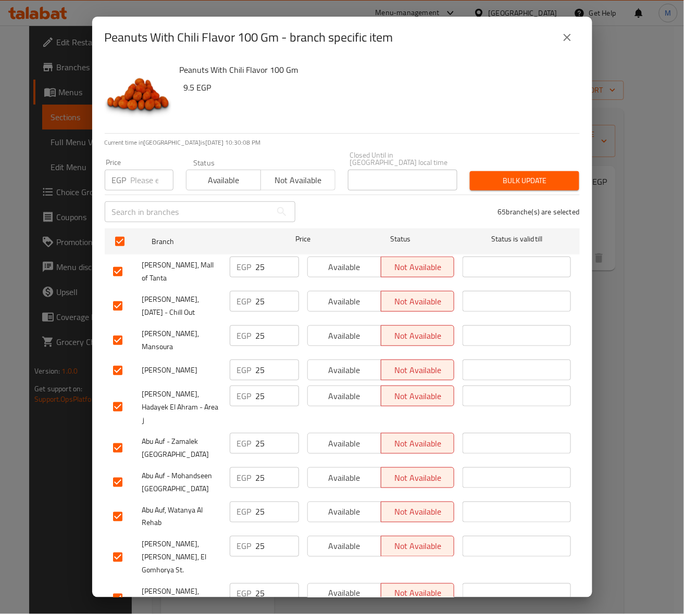
click at [144, 177] on input "number" at bounding box center [152, 180] width 43 height 21
click at [530, 174] on span "Bulk update" at bounding box center [524, 180] width 93 height 13
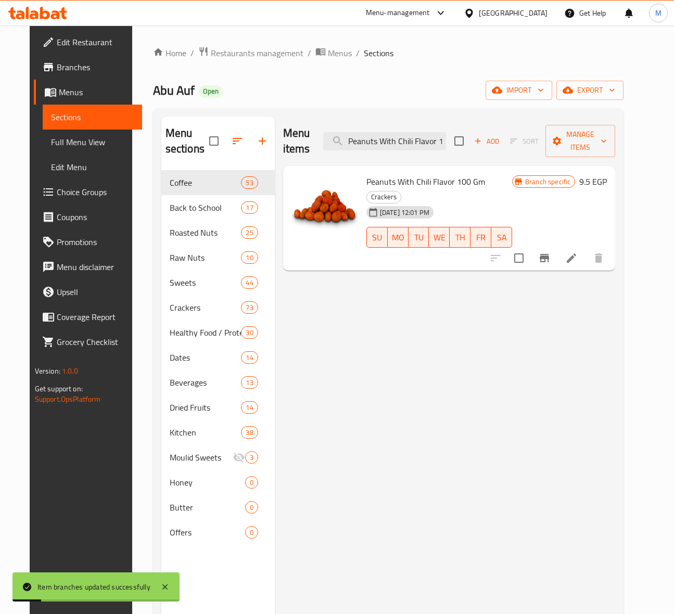
click at [420, 152] on div "Menu items Peanuts With Chili Flavor 100 Gm Add Sort Manage items" at bounding box center [449, 141] width 333 height 49
click at [414, 146] on input "Peanuts With Chili Flavor 100 Gm" at bounding box center [384, 141] width 123 height 18
paste input "Ketchup"
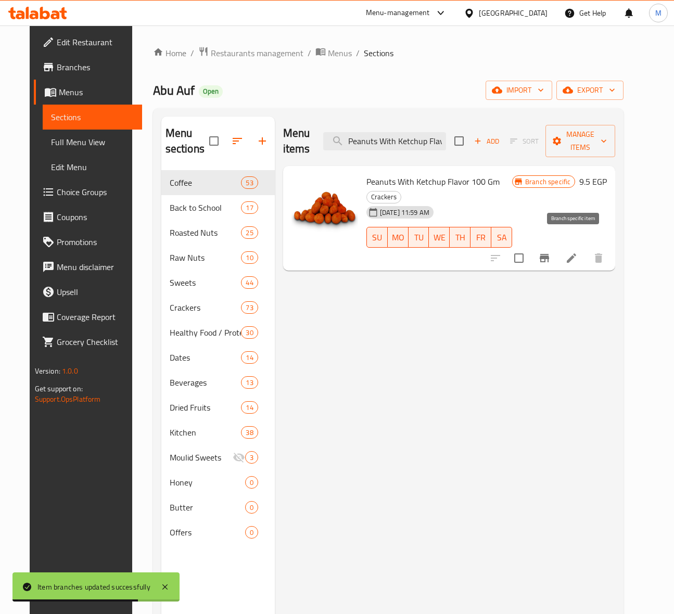
click at [551, 252] on icon "Branch-specific-item" at bounding box center [544, 258] width 12 height 12
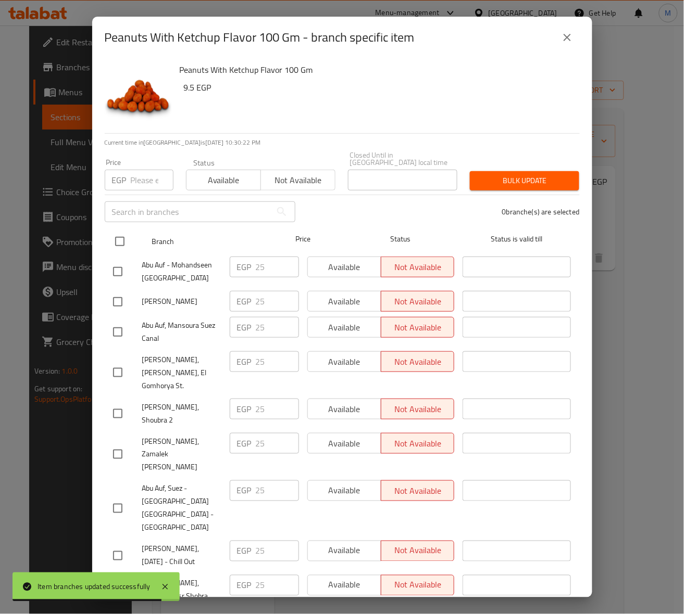
click at [117, 235] on input "checkbox" at bounding box center [120, 242] width 22 height 22
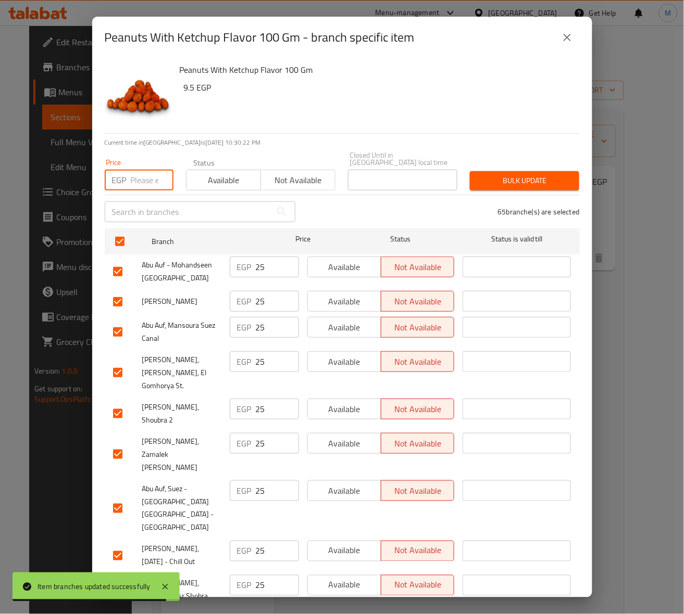
click at [141, 174] on input "number" at bounding box center [152, 180] width 43 height 21
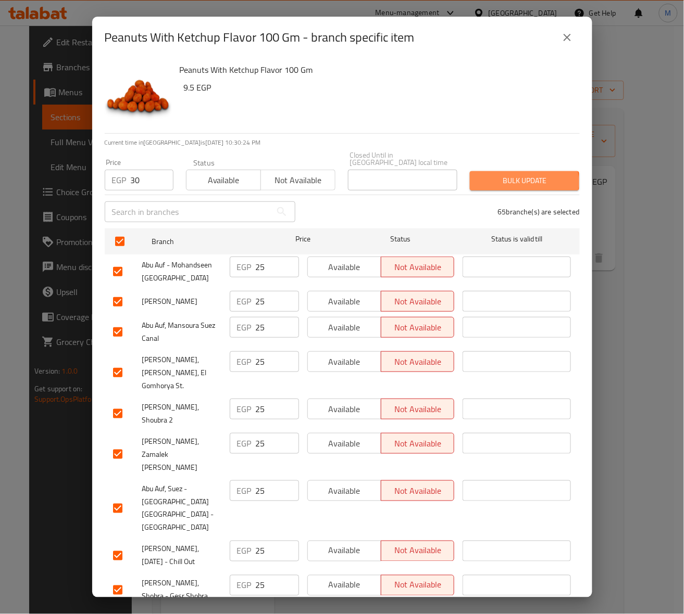
click at [516, 175] on span "Bulk update" at bounding box center [524, 180] width 93 height 13
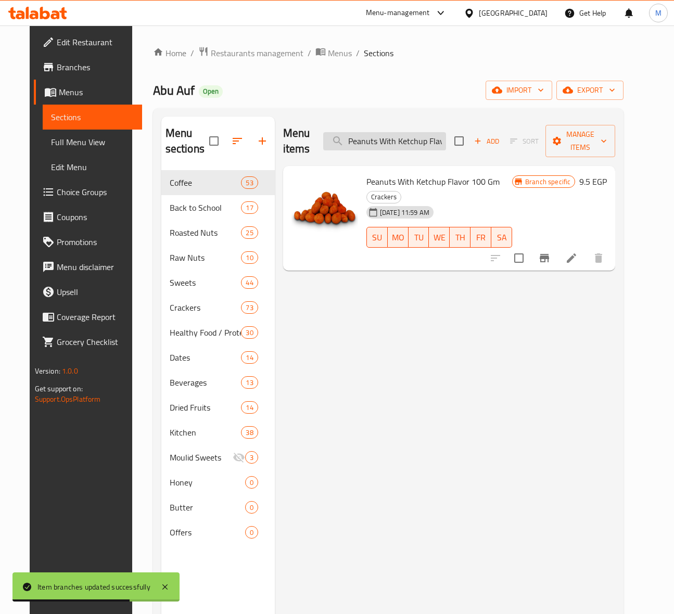
click at [418, 143] on input "Peanuts With Ketchup Flavor 100 Gm" at bounding box center [384, 141] width 123 height 18
paste input "Raw Whole Almonds"
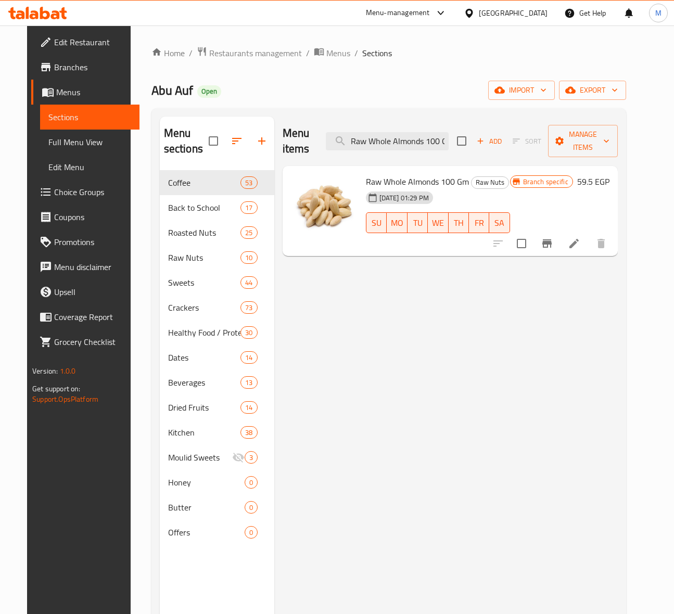
click at [537, 279] on div "Menu items Raw Whole Almonds 100 Gm Add Sort Manage items Raw Whole Almonds 100…" at bounding box center [446, 424] width 344 height 614
click at [553, 248] on icon "Branch-specific-item" at bounding box center [547, 243] width 12 height 12
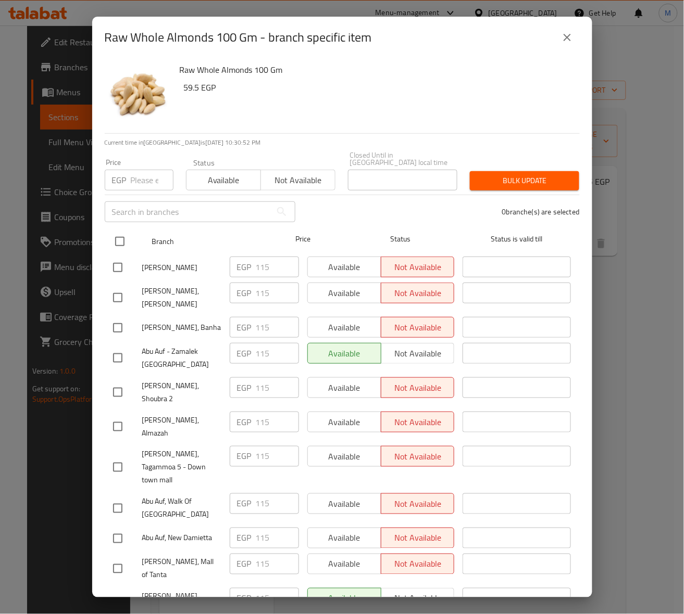
click at [113, 233] on input "checkbox" at bounding box center [120, 242] width 22 height 22
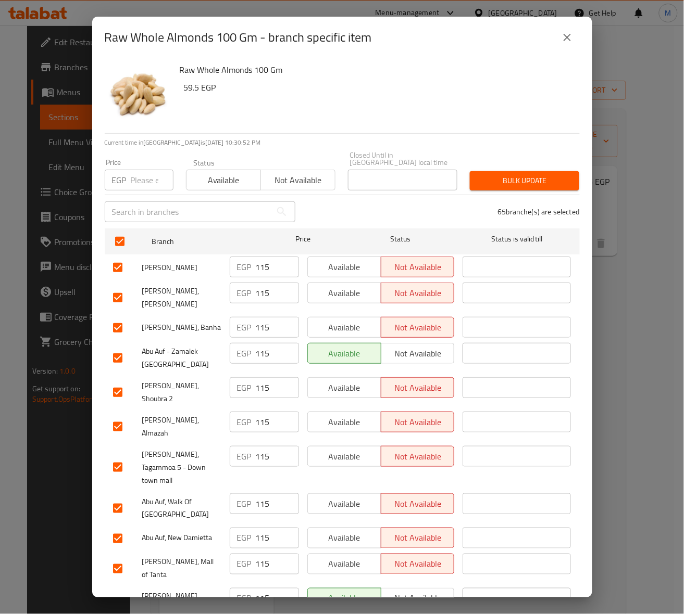
click at [139, 173] on input "number" at bounding box center [152, 180] width 43 height 21
click at [504, 174] on span "Bulk update" at bounding box center [524, 180] width 93 height 13
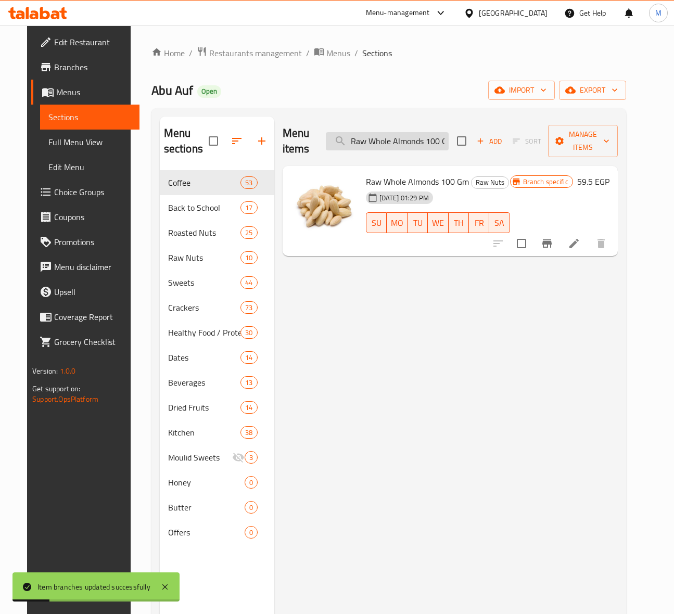
click at [397, 146] on input "Raw Whole Almonds 100 Gm" at bounding box center [387, 141] width 123 height 18
paste input "Salted American Pistachios"
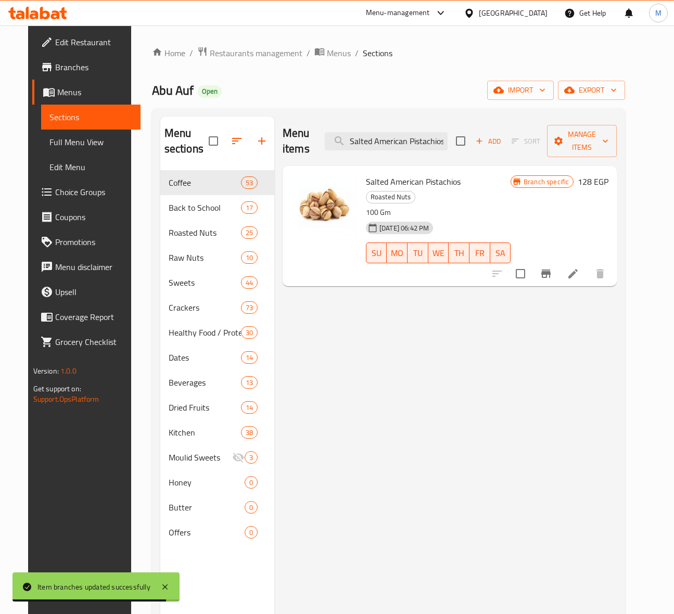
click at [503, 293] on div "Menu items Salted American Pistachios Add Sort Manage items Salted American Pis…" at bounding box center [445, 424] width 343 height 614
click at [559, 261] on button "Branch-specific-item" at bounding box center [546, 273] width 25 height 25
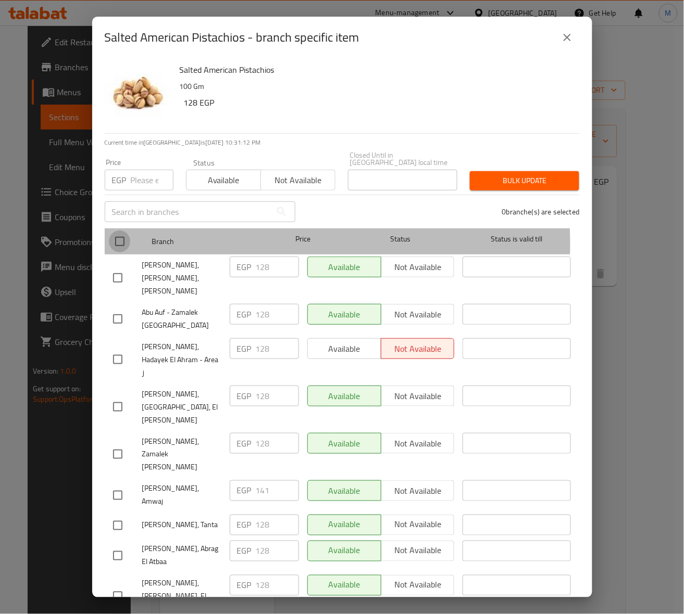
click at [116, 237] on input "checkbox" at bounding box center [120, 242] width 22 height 22
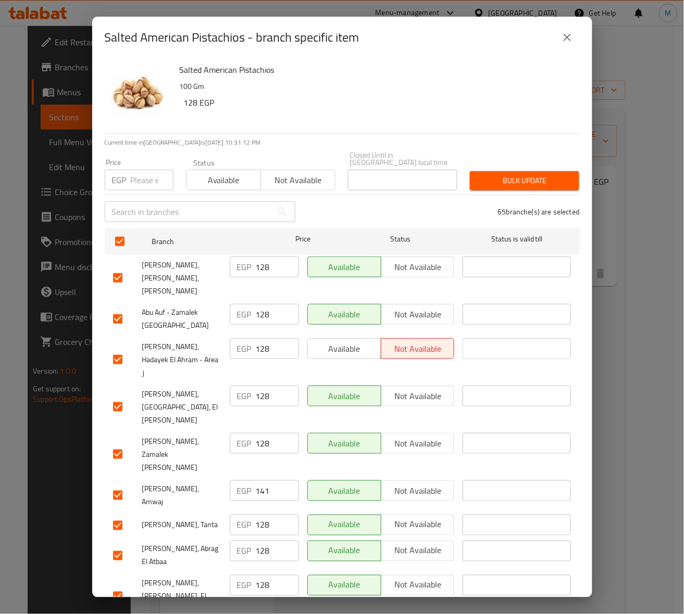
click at [126, 183] on div "EGP Price" at bounding box center [139, 180] width 69 height 21
click at [498, 174] on span "Bulk update" at bounding box center [524, 180] width 93 height 13
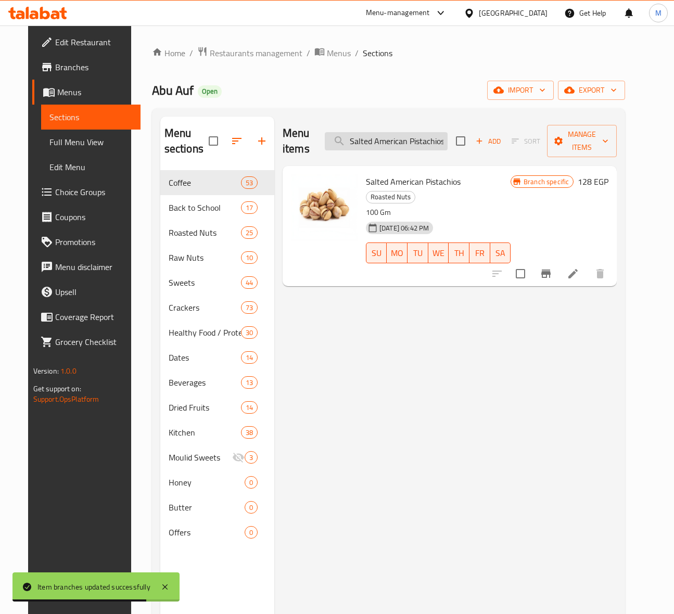
click at [406, 141] on input "Salted American Pistachios" at bounding box center [386, 141] width 123 height 18
paste input "team Peeled Pecan - 100 Gm"
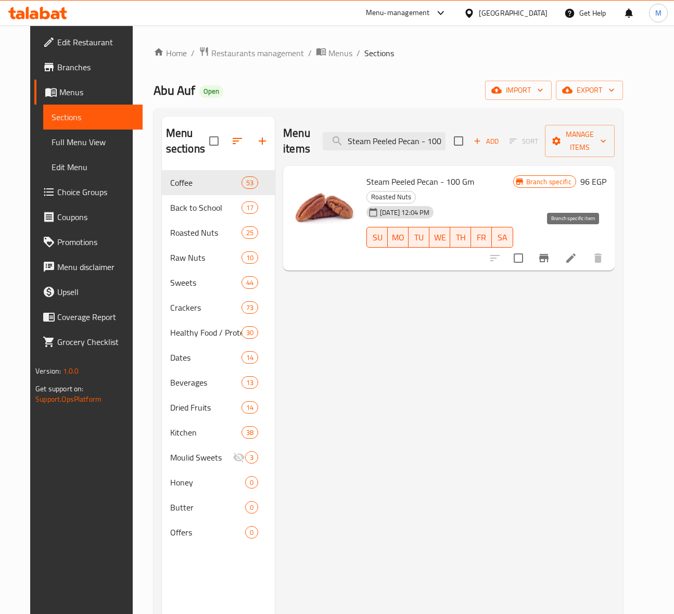
click at [549, 254] on icon "Branch-specific-item" at bounding box center [543, 258] width 9 height 8
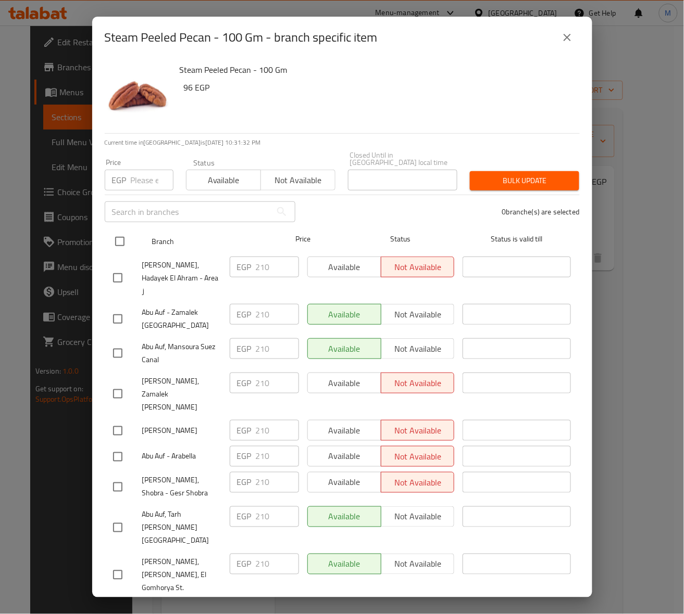
click at [122, 234] on input "checkbox" at bounding box center [120, 242] width 22 height 22
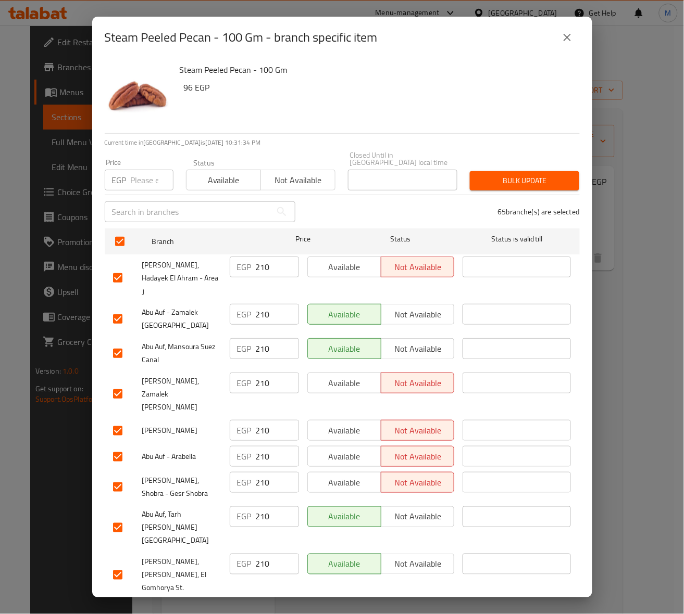
click at [138, 173] on input "number" at bounding box center [152, 180] width 43 height 21
click at [521, 175] on span "Bulk update" at bounding box center [524, 180] width 93 height 13
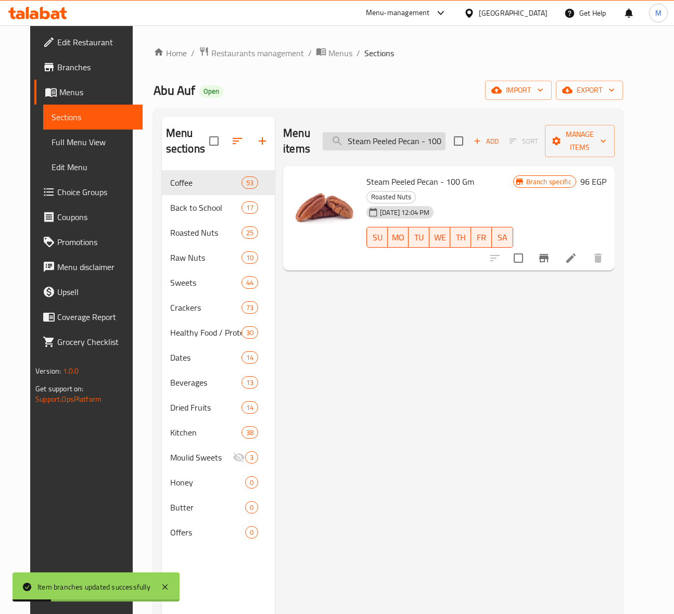
click at [403, 147] on input "Steam Peeled Pecan - 100 Gm" at bounding box center [384, 141] width 123 height 18
paste input "Roasted Salted Cashews Jumbo"
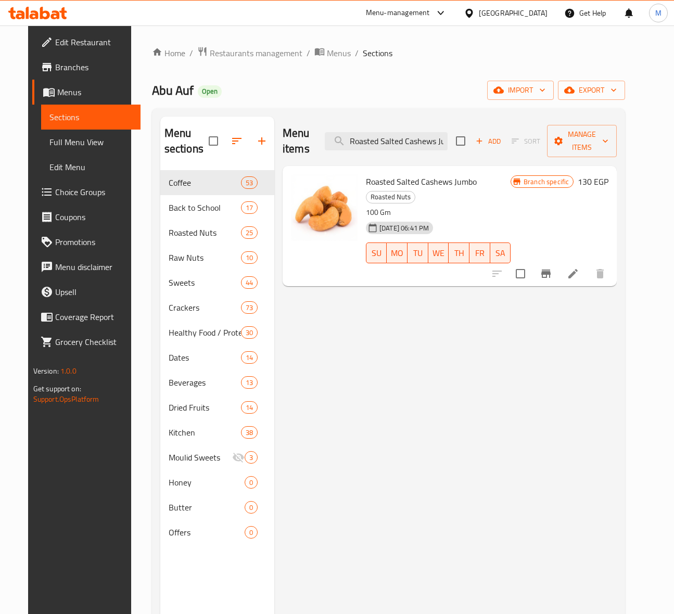
click at [508, 336] on div "Menu items Roasted Salted Cashews Jumbo Add Sort Manage items Roasted Salted Ca…" at bounding box center [445, 424] width 343 height 614
click at [551, 270] on icon "Branch-specific-item" at bounding box center [545, 274] width 9 height 8
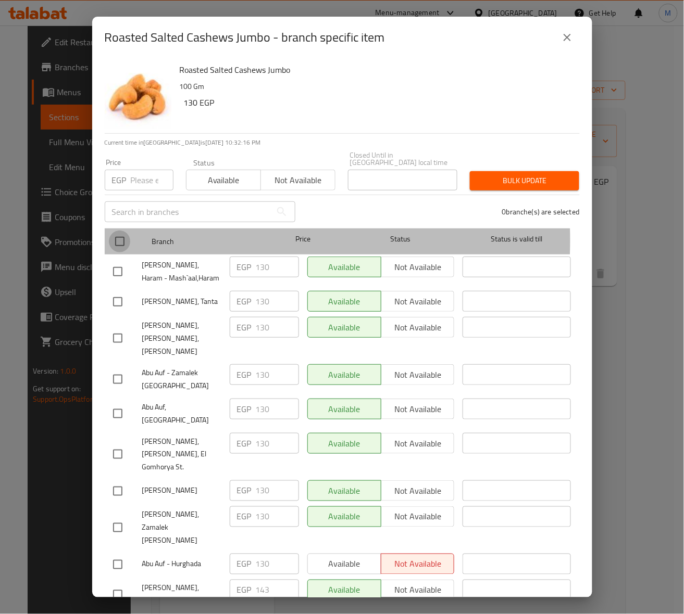
click at [118, 233] on input "checkbox" at bounding box center [120, 242] width 22 height 22
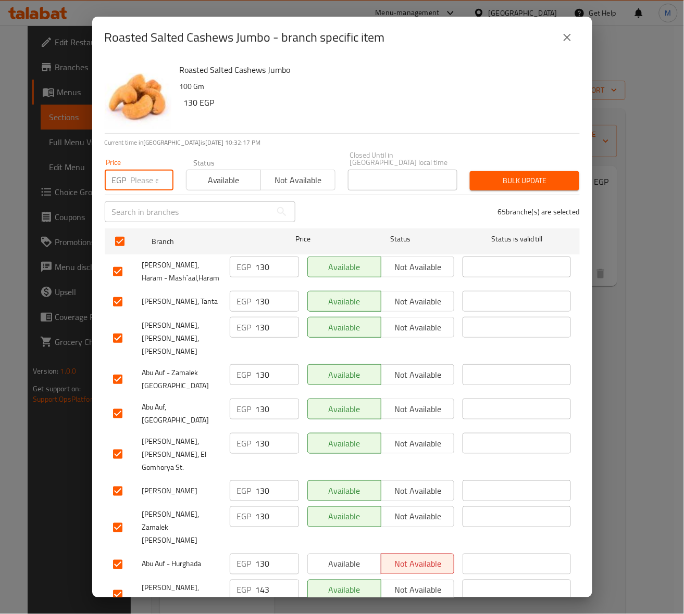
click at [136, 178] on input "number" at bounding box center [152, 180] width 43 height 21
click at [519, 174] on span "Bulk update" at bounding box center [524, 180] width 93 height 13
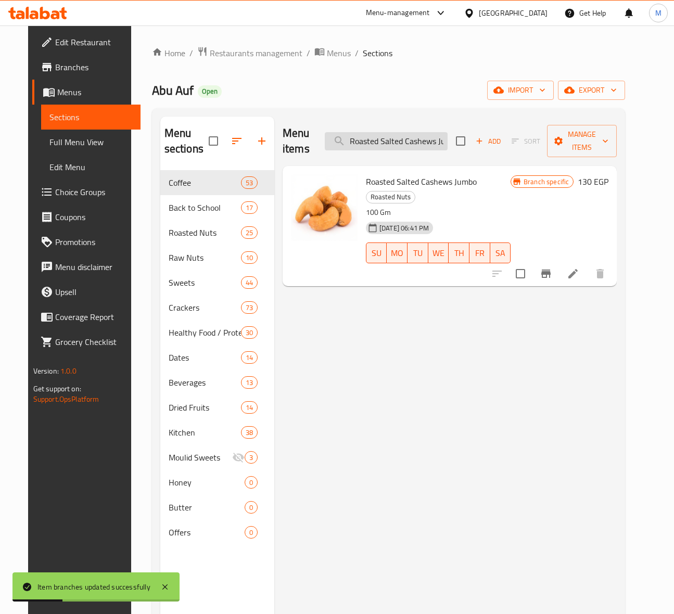
click at [425, 142] on input "Roasted Salted Cashews Jumbo" at bounding box center [386, 141] width 123 height 18
paste input "Steam Roasted Pistachios With Shelled 100 Gm"
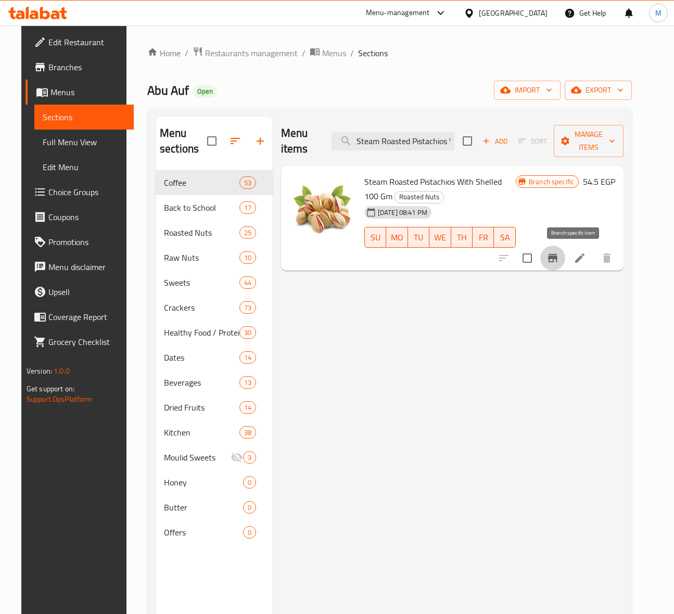
click at [558, 262] on icon "Branch-specific-item" at bounding box center [552, 258] width 9 height 8
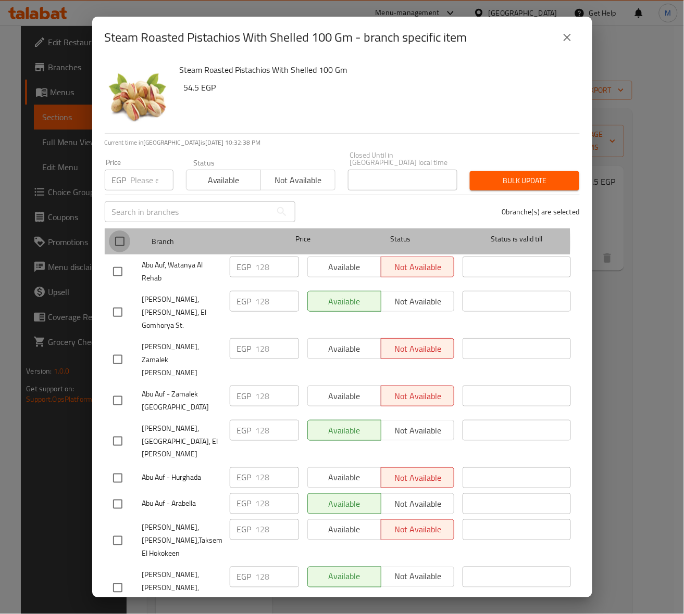
drag, startPoint x: 121, startPoint y: 235, endPoint x: 147, endPoint y: 177, distance: 63.6
click at [122, 235] on input "checkbox" at bounding box center [120, 242] width 22 height 22
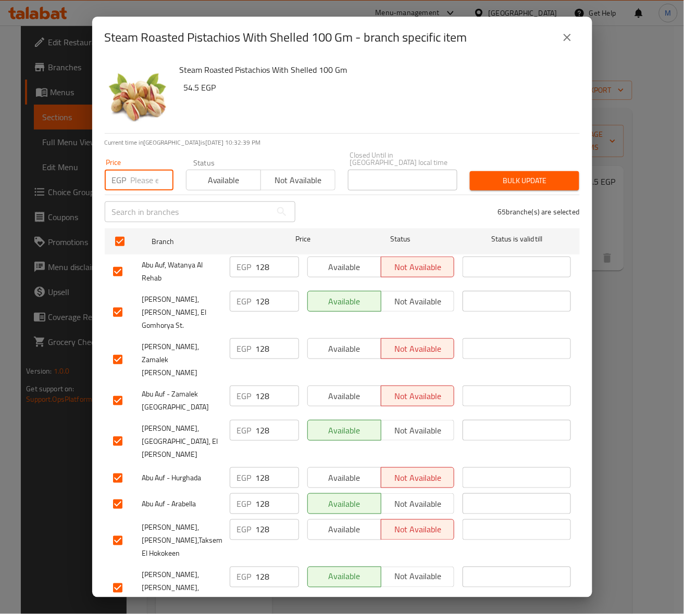
click at [140, 175] on input "number" at bounding box center [152, 180] width 43 height 21
drag, startPoint x: 532, startPoint y: 175, endPoint x: 533, endPoint y: 167, distance: 8.9
click at [534, 175] on span "Bulk update" at bounding box center [524, 180] width 93 height 13
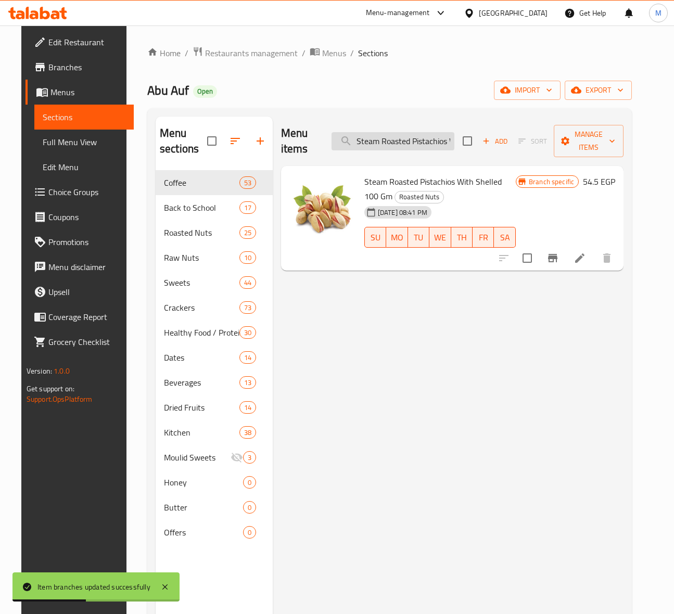
click at [391, 142] on input "Steam Roasted Pistachios With Shelled 100 Gm" at bounding box center [393, 141] width 123 height 18
paste input "Peanuts pastry weight"
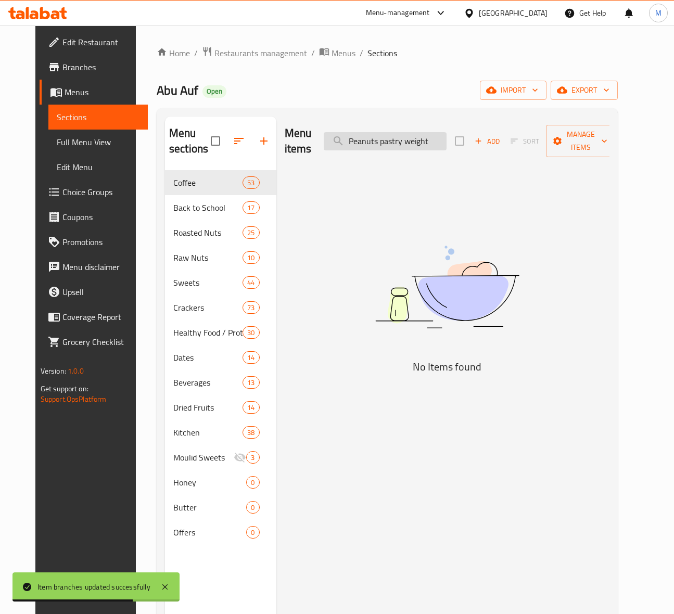
click at [369, 138] on input "Peanuts pastry weight" at bounding box center [385, 141] width 123 height 18
click at [447, 138] on input "Peanuts pastry weight" at bounding box center [385, 141] width 123 height 18
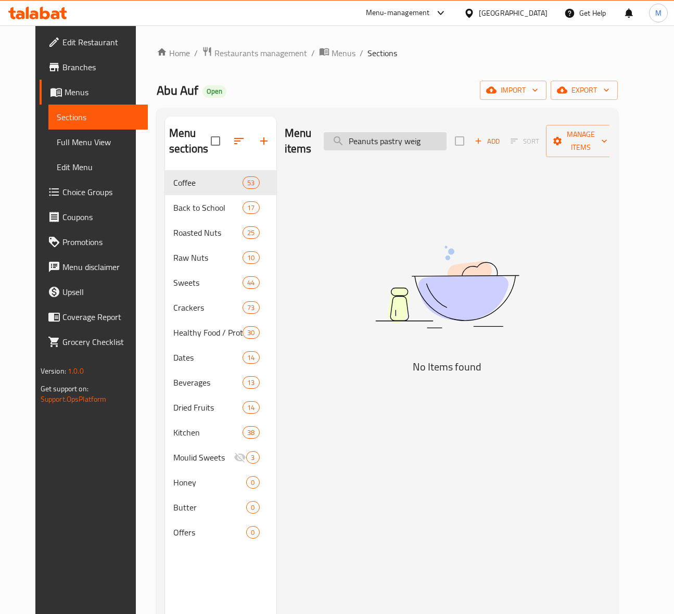
click at [447, 149] on input "Peanuts pastry weig" at bounding box center [385, 141] width 123 height 18
click at [428, 144] on input "Peanuts pa" at bounding box center [385, 141] width 123 height 18
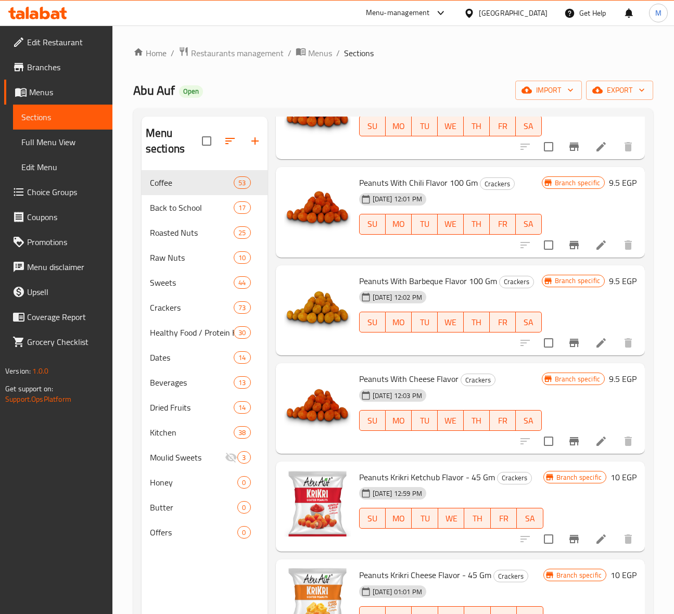
click at [492, 373] on h6 "Peanuts With Cheese Flavor Crackers" at bounding box center [450, 379] width 183 height 15
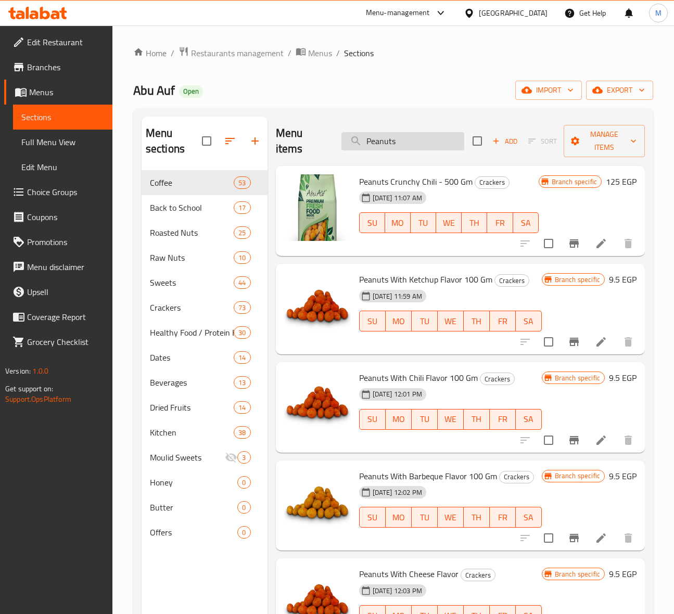
click at [389, 148] on input "Peanuts" at bounding box center [403, 141] width 123 height 18
paste input "pastry weight"
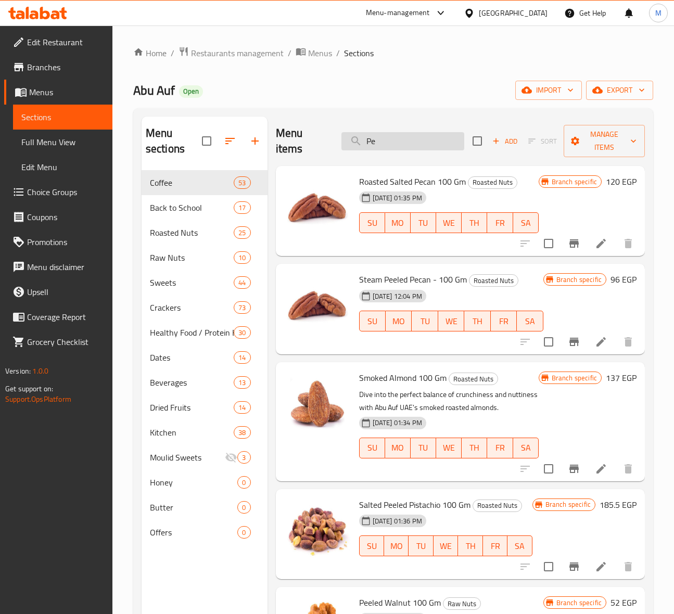
click at [368, 148] on input "Pe" at bounding box center [403, 141] width 123 height 18
click at [378, 149] on input "Pe" at bounding box center [403, 141] width 123 height 18
paste input "eled Walnut 100 Gm"
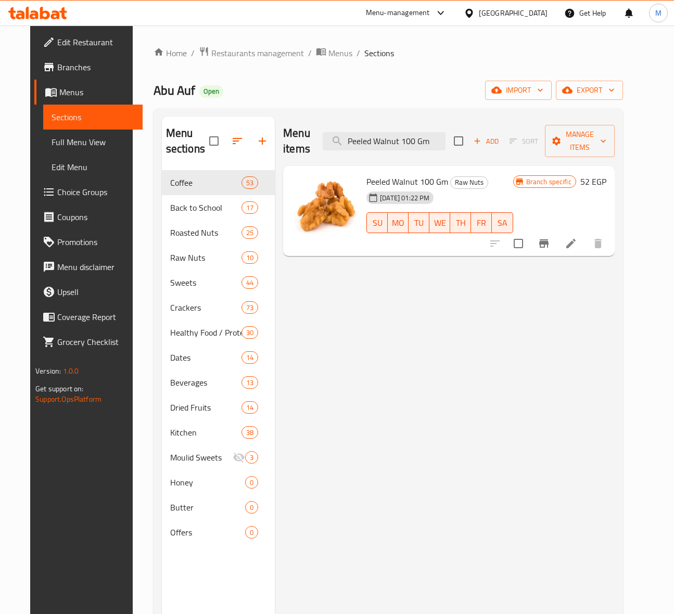
click at [483, 327] on div "Menu items Peeled Walnut 100 Gm Add Sort Manage items Peeled Walnut 100 Gm Raw …" at bounding box center [445, 424] width 340 height 614
click at [549, 245] on icon "Branch-specific-item" at bounding box center [543, 243] width 9 height 8
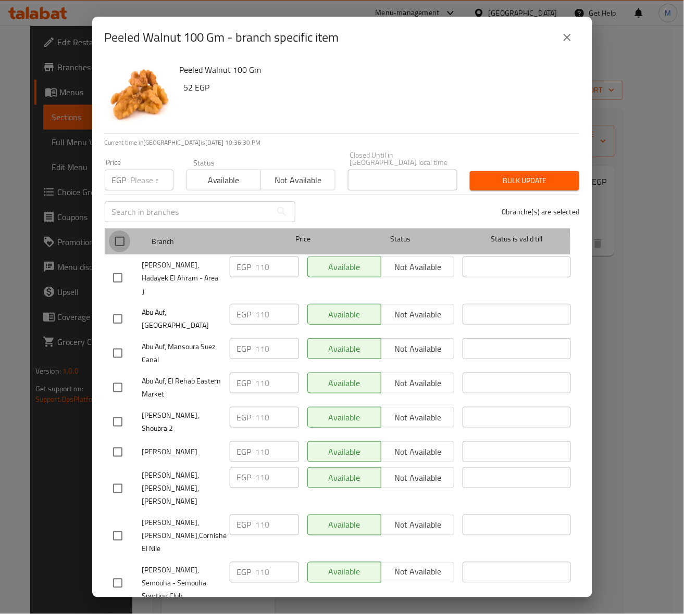
click at [116, 236] on input "checkbox" at bounding box center [120, 242] width 22 height 22
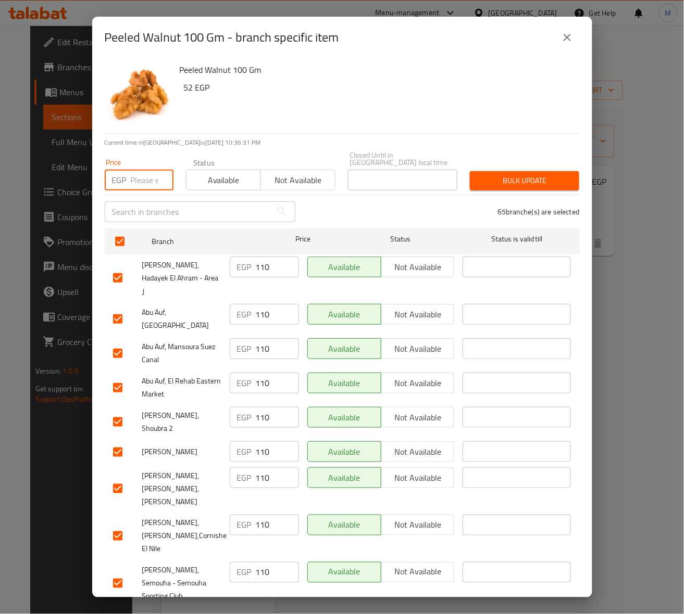
click at [144, 181] on input "number" at bounding box center [152, 180] width 43 height 21
click at [494, 175] on span "Bulk update" at bounding box center [524, 180] width 93 height 13
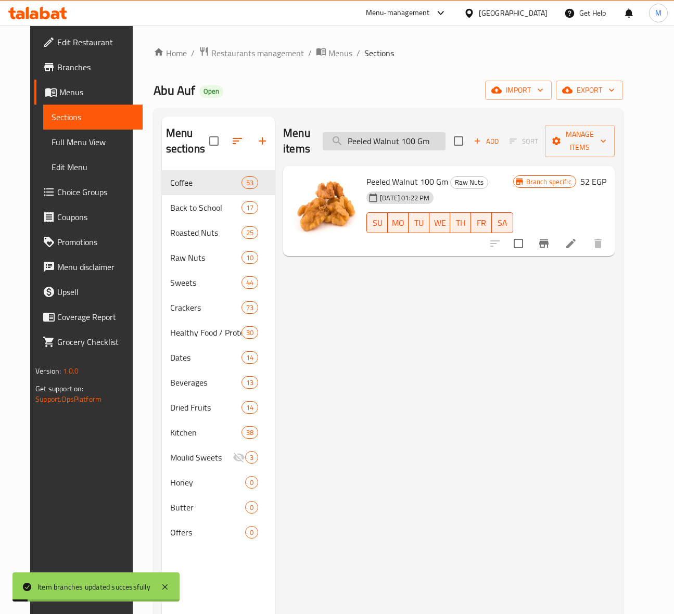
click at [415, 143] on input "Peeled Walnut 100 Gm" at bounding box center [384, 141] width 123 height 18
paste input "Steamed Cashew Without [PERSON_NAME]"
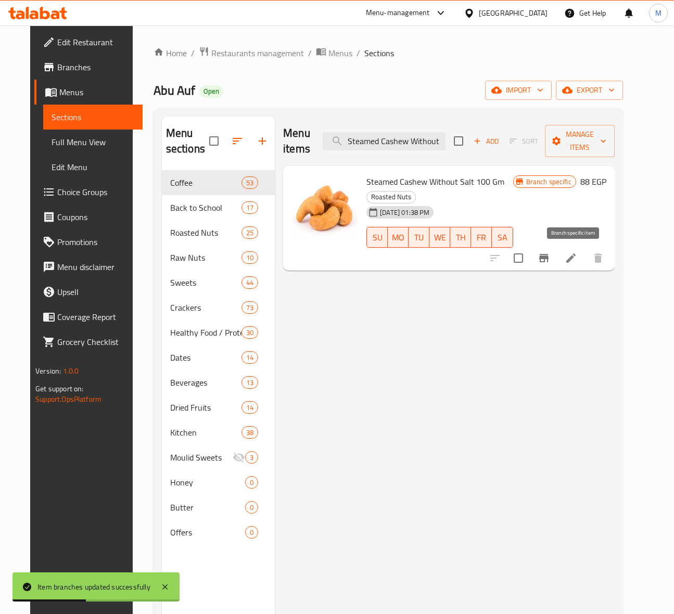
click at [549, 258] on icon "Branch-specific-item" at bounding box center [543, 258] width 9 height 8
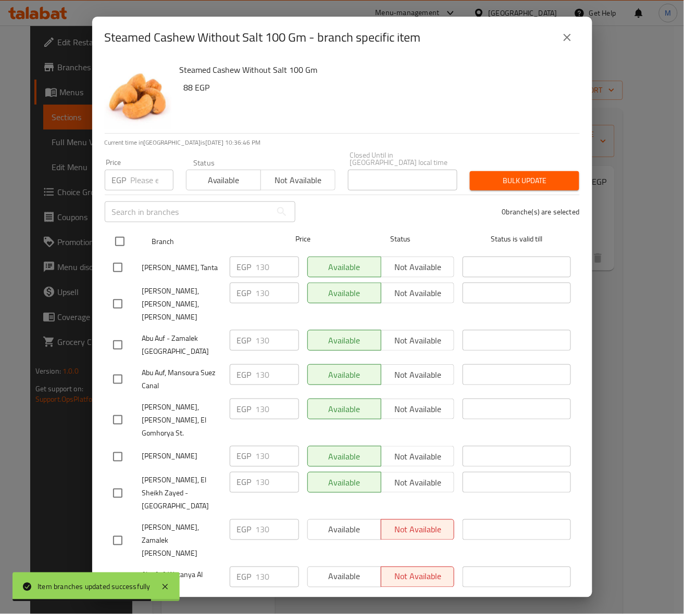
click at [118, 234] on input "checkbox" at bounding box center [120, 242] width 22 height 22
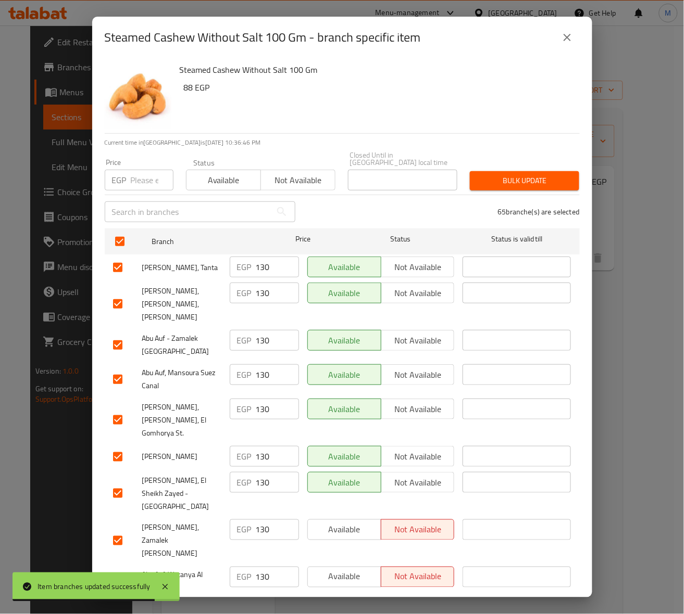
click at [136, 177] on input "number" at bounding box center [152, 180] width 43 height 21
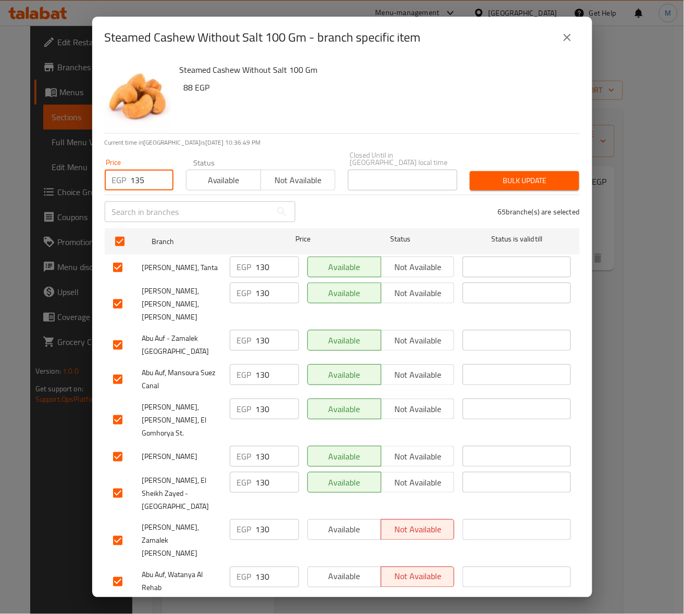
click at [516, 175] on span "Bulk update" at bounding box center [524, 180] width 93 height 13
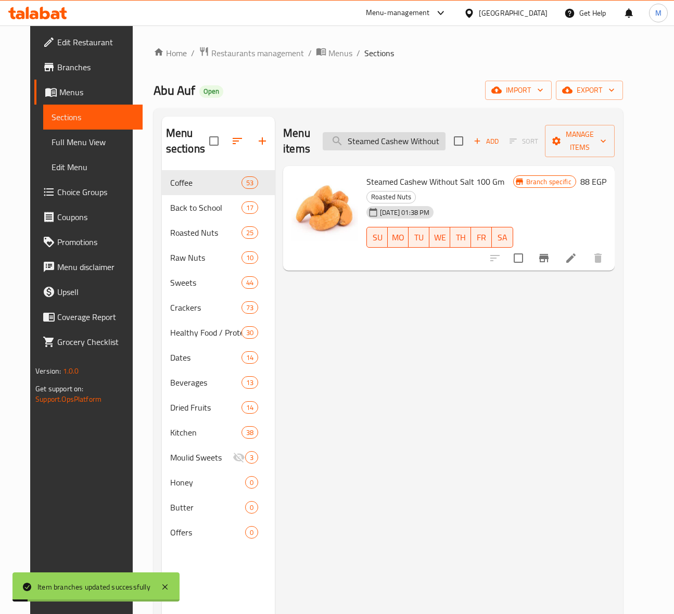
click at [404, 147] on input "Steamed Cashew Without Salt 100 Gm" at bounding box center [384, 141] width 123 height 18
paste input "alted Peanu"
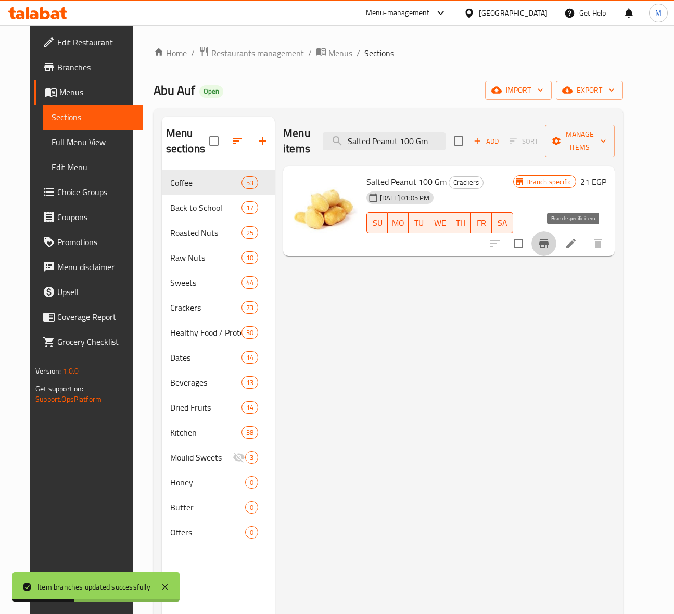
click at [549, 242] on icon "Branch-specific-item" at bounding box center [543, 243] width 9 height 8
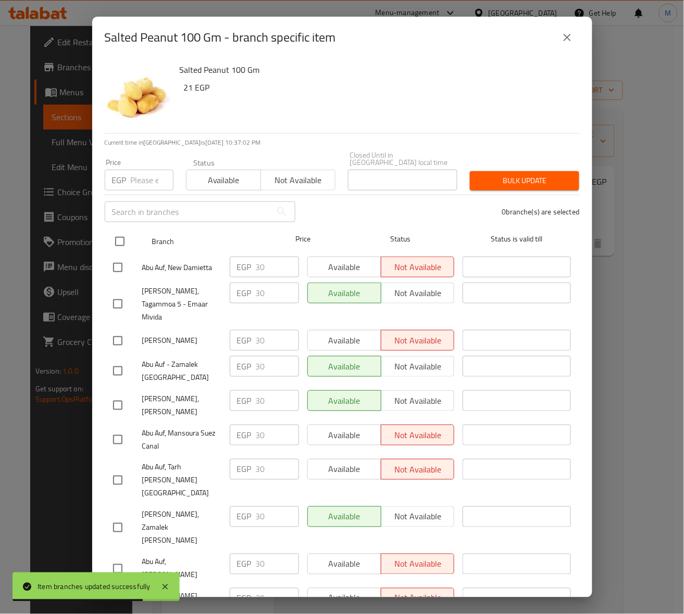
click at [123, 236] on input "checkbox" at bounding box center [120, 242] width 22 height 22
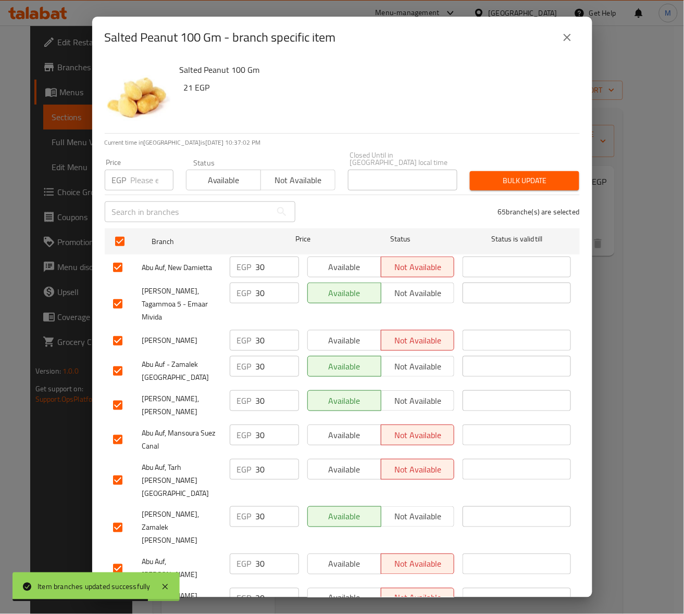
click at [144, 174] on input "number" at bounding box center [152, 180] width 43 height 21
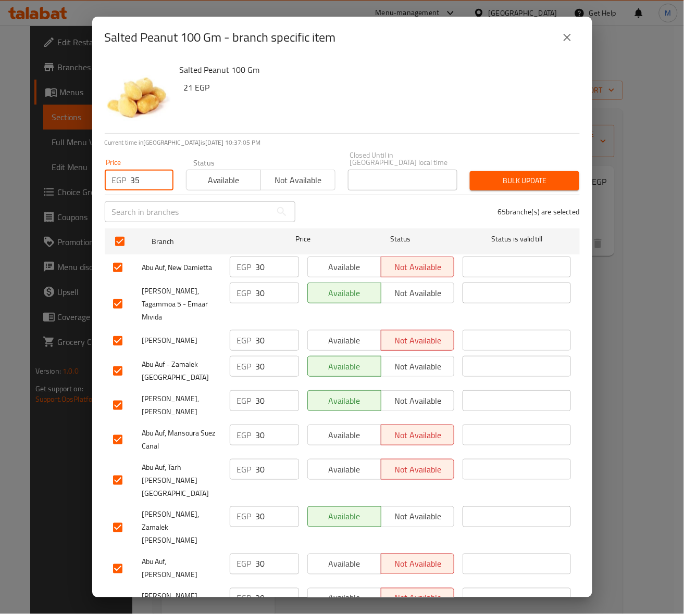
click at [547, 174] on span "Bulk update" at bounding box center [524, 180] width 93 height 13
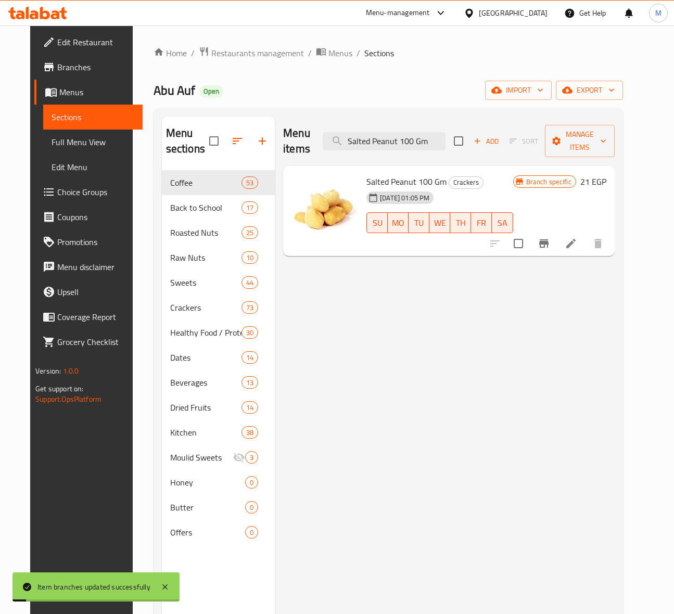
click at [392, 152] on div "Menu items Salted Peanut 100 Gm Add Sort Manage items" at bounding box center [449, 141] width 332 height 49
click at [392, 147] on input "Salted Peanut 100 Gm" at bounding box center [384, 141] width 123 height 18
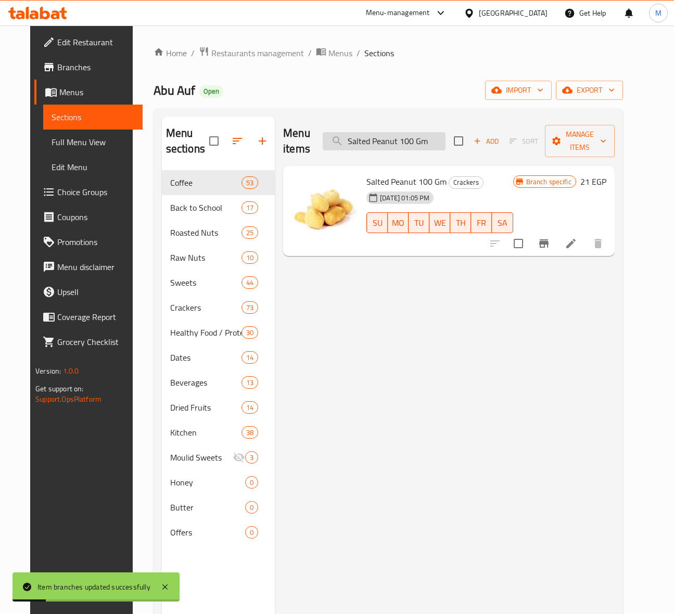
paste input "teamed Hazelnut Without [PERSON_NAME]"
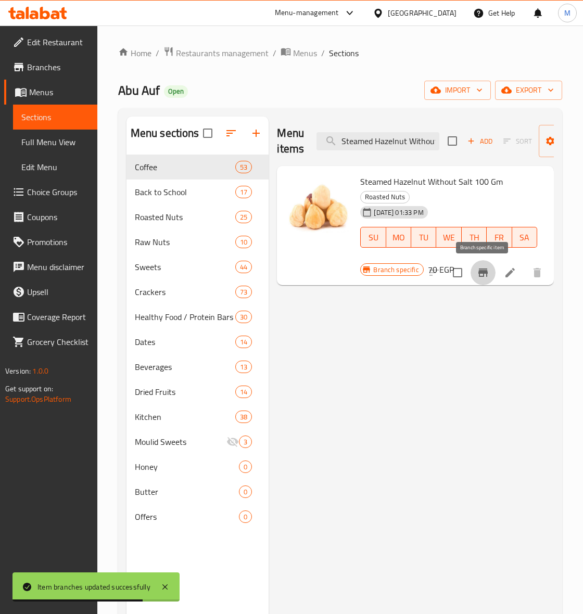
click at [485, 271] on icon "Branch-specific-item" at bounding box center [483, 273] width 12 height 12
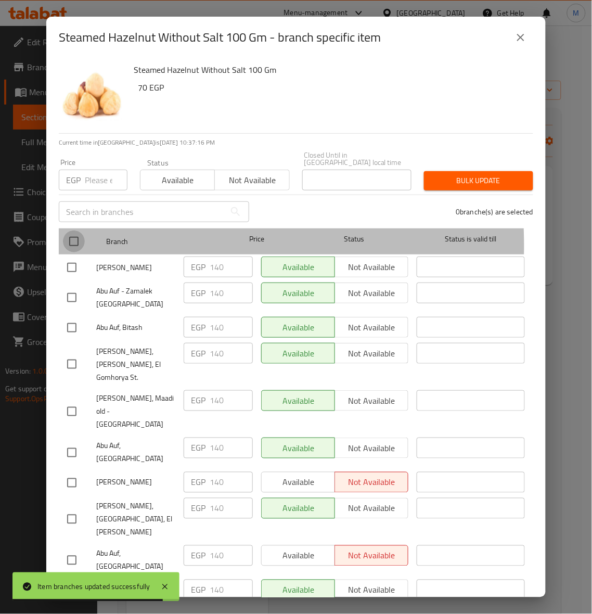
click at [73, 238] on input "checkbox" at bounding box center [74, 242] width 22 height 22
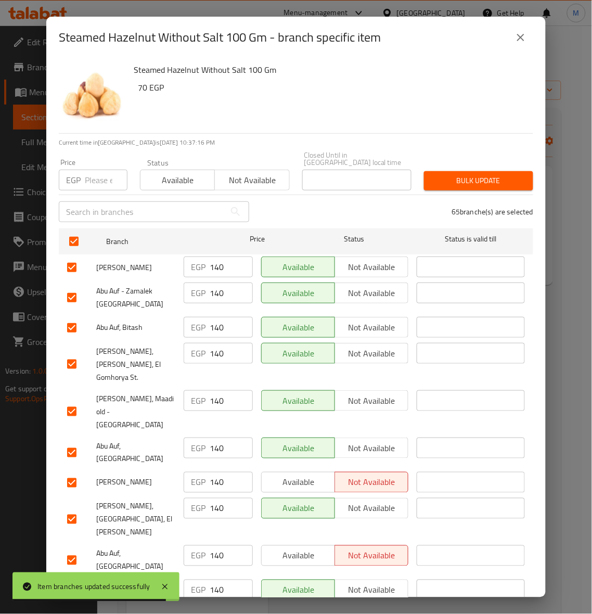
click at [97, 175] on input "number" at bounding box center [106, 180] width 43 height 21
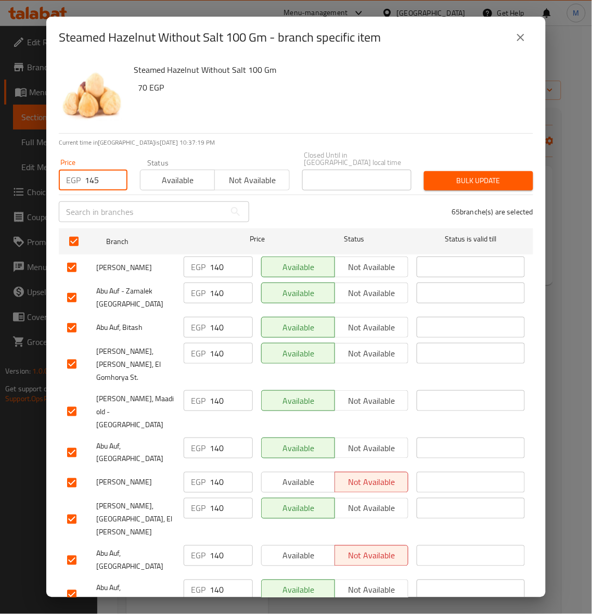
drag, startPoint x: 451, startPoint y: 173, endPoint x: 567, endPoint y: 201, distance: 119.6
click at [453, 174] on span "Bulk update" at bounding box center [479, 180] width 93 height 13
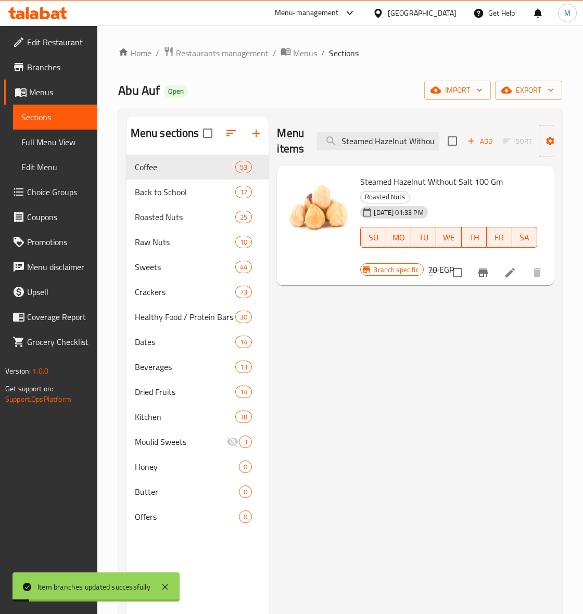
drag, startPoint x: 394, startPoint y: 145, endPoint x: 428, endPoint y: 160, distance: 38.0
click at [394, 145] on input "Steamed Hazelnut Without Salt 100 Gm" at bounding box center [378, 141] width 123 height 18
paste input "Almond"
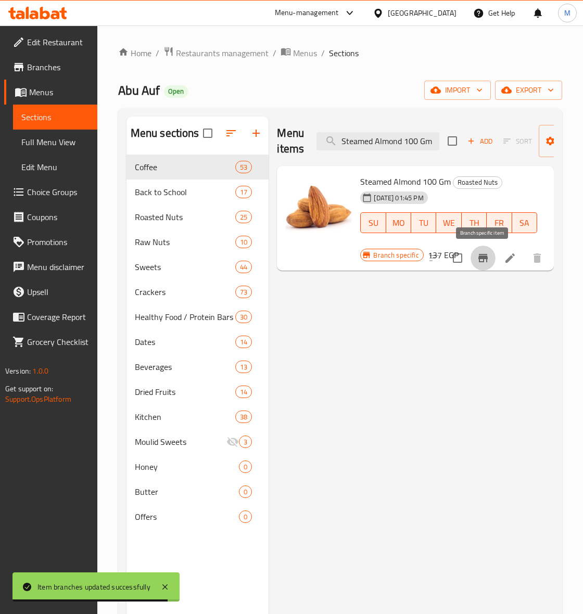
click at [487, 255] on icon "Branch-specific-item" at bounding box center [482, 258] width 9 height 8
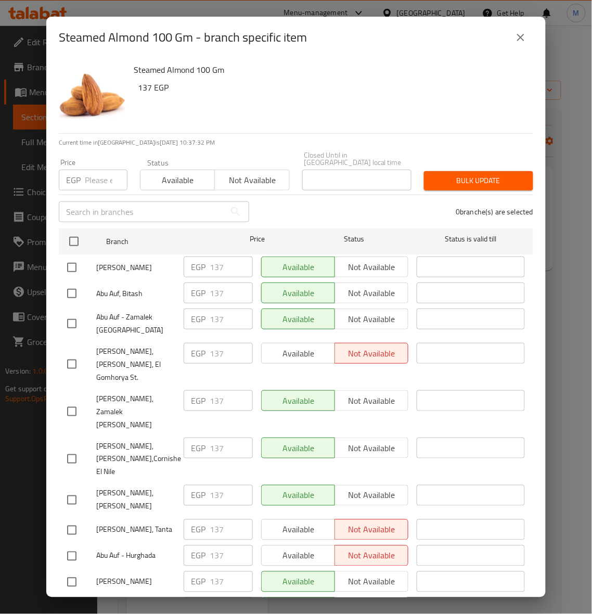
drag, startPoint x: 71, startPoint y: 236, endPoint x: 97, endPoint y: 185, distance: 57.0
click at [71, 235] on input "checkbox" at bounding box center [74, 242] width 22 height 22
click at [92, 178] on input "number" at bounding box center [106, 180] width 43 height 21
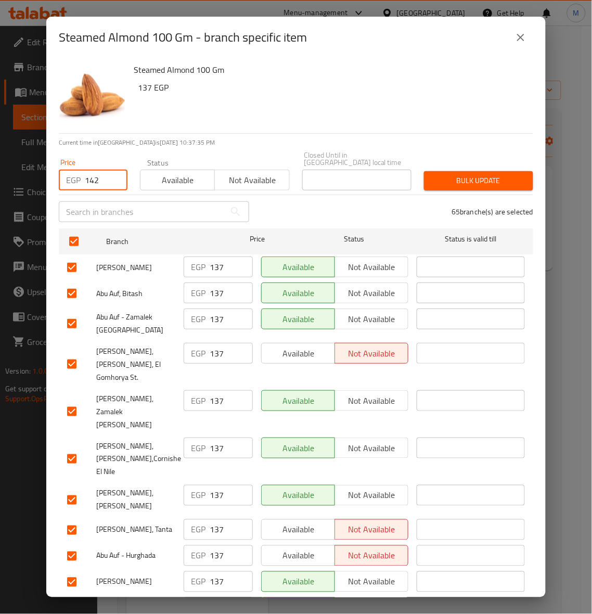
click at [479, 182] on button "Bulk update" at bounding box center [478, 180] width 109 height 19
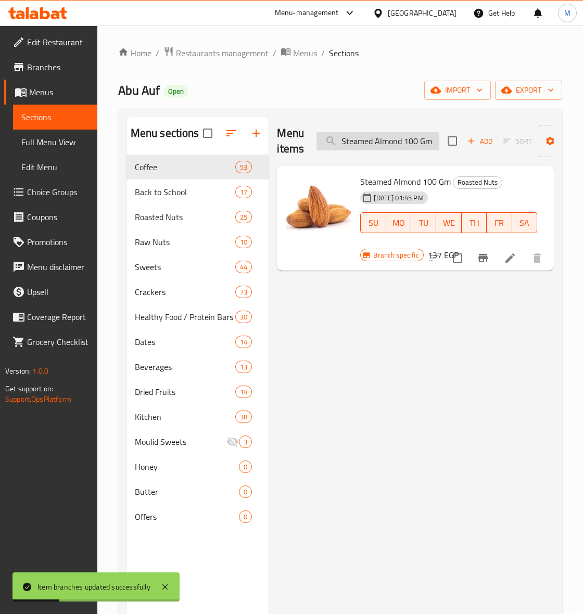
click at [414, 141] on input "Steamed Almond 100 Gm" at bounding box center [378, 141] width 123 height 18
paste input "ahara Dates Dark Chocolate With Almonds 300 Gra"
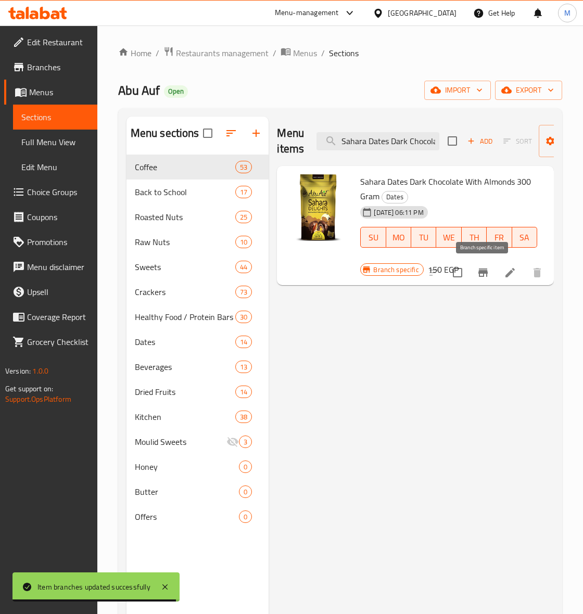
click at [488, 276] on icon "Branch-specific-item" at bounding box center [483, 273] width 12 height 12
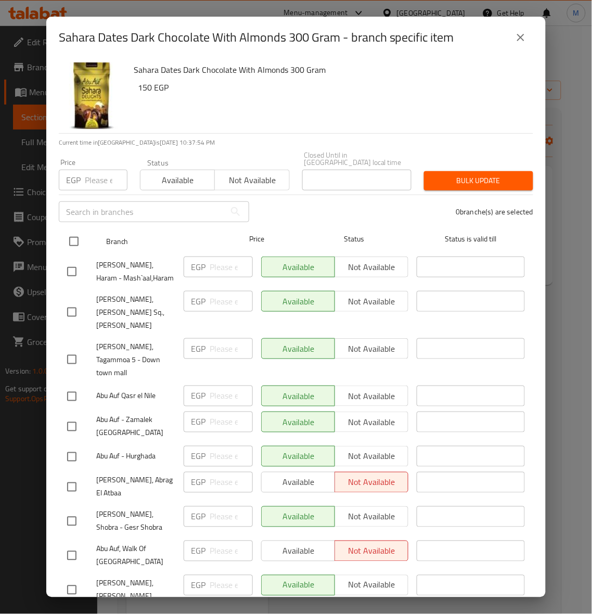
click at [78, 231] on input "checkbox" at bounding box center [74, 242] width 22 height 22
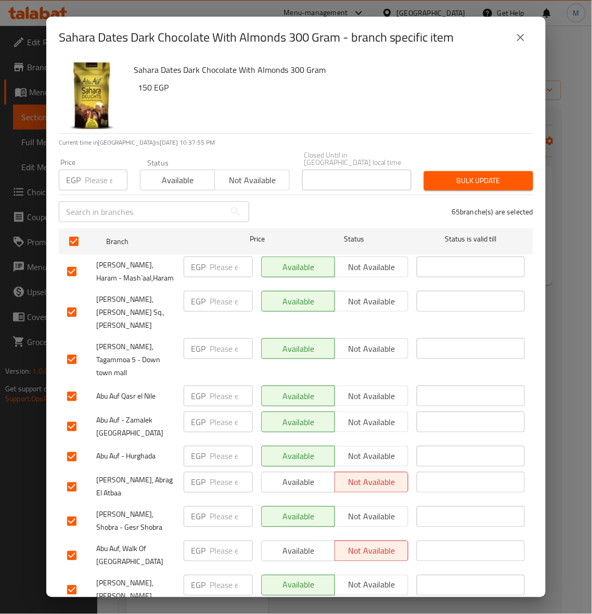
click at [95, 175] on input "number" at bounding box center [106, 180] width 43 height 21
click at [496, 174] on span "Bulk update" at bounding box center [479, 180] width 93 height 13
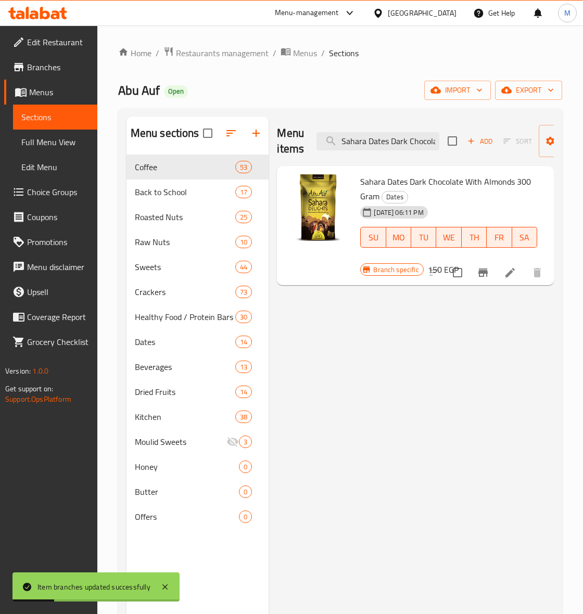
click at [383, 156] on div "Menu items Sahara Dates Dark Chocolate With Almonds 300 Gram Add Sort Manage it…" at bounding box center [415, 141] width 277 height 49
click at [378, 147] on input "Sahara Dates Dark Chocolate With Almonds 300 Gram" at bounding box center [378, 141] width 123 height 18
paste input "Abu Auf Sahara Dates Chocolate With Almonds - 300 G"
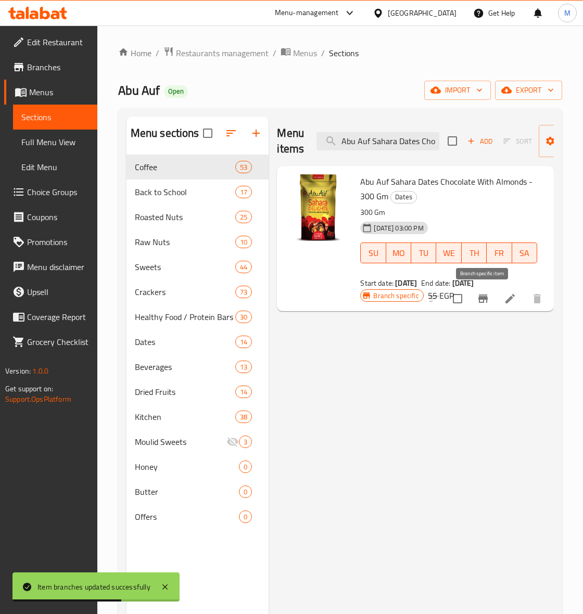
click at [486, 300] on icon "Branch-specific-item" at bounding box center [483, 299] width 12 height 12
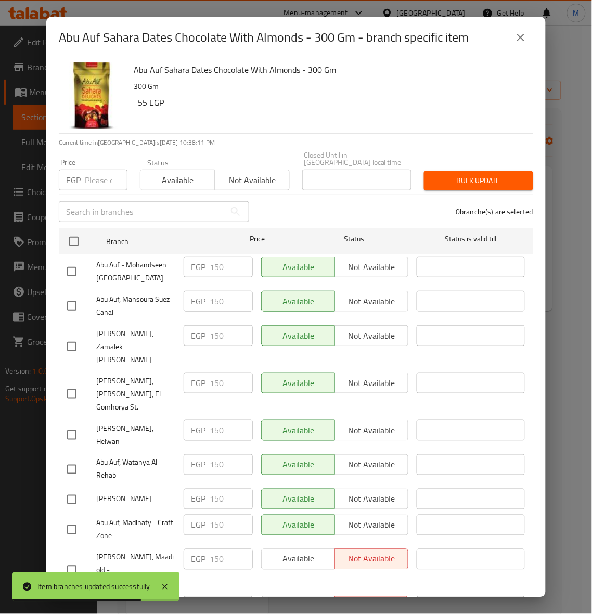
click at [78, 235] on input "checkbox" at bounding box center [74, 242] width 22 height 22
click at [87, 181] on input "number" at bounding box center [106, 180] width 43 height 21
click at [90, 178] on input "number" at bounding box center [106, 180] width 43 height 21
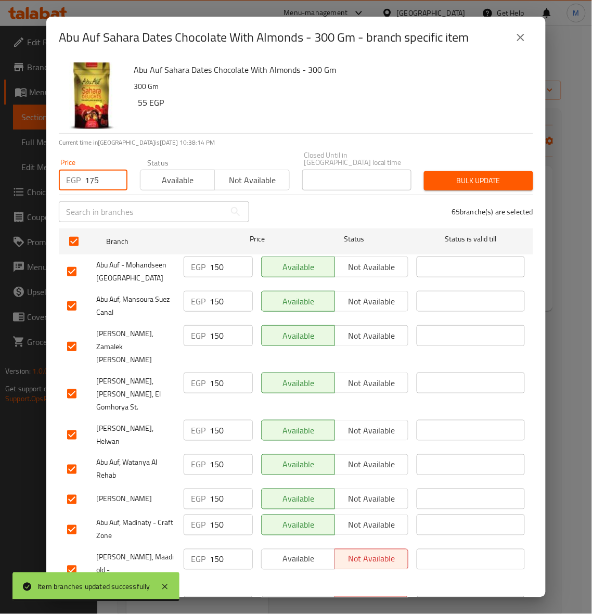
click at [492, 171] on button "Bulk update" at bounding box center [478, 180] width 109 height 19
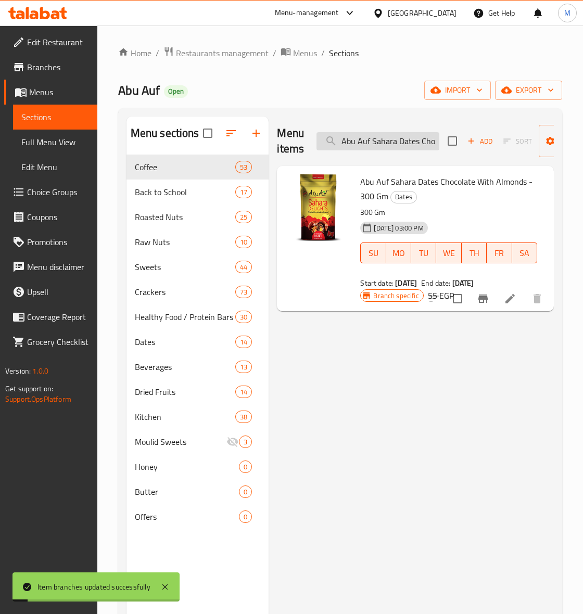
click at [389, 147] on input "Abu Auf Sahara Dates Chocolate With Almonds - 300 Gm" at bounding box center [378, 141] width 123 height 18
paste input "Sahara Dates Delights Chocolate - 300 g"
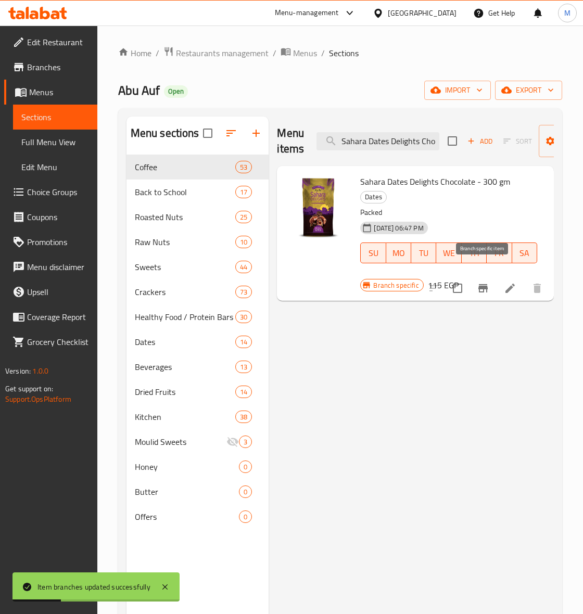
click at [480, 284] on icon "Branch-specific-item" at bounding box center [482, 288] width 9 height 8
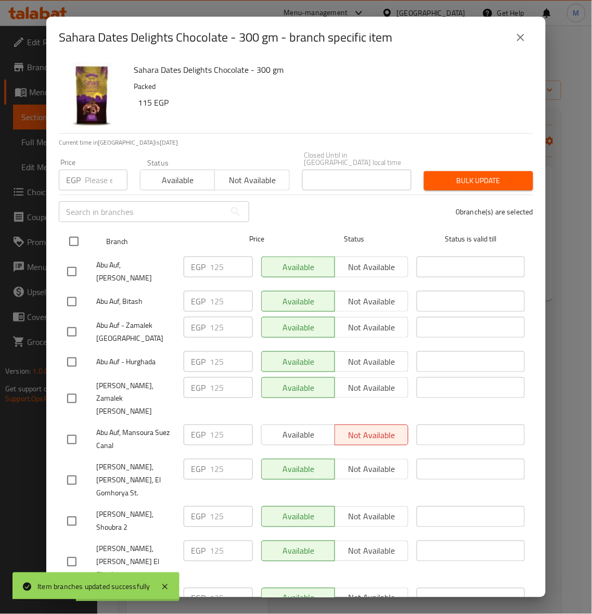
click at [71, 235] on input "checkbox" at bounding box center [74, 242] width 22 height 22
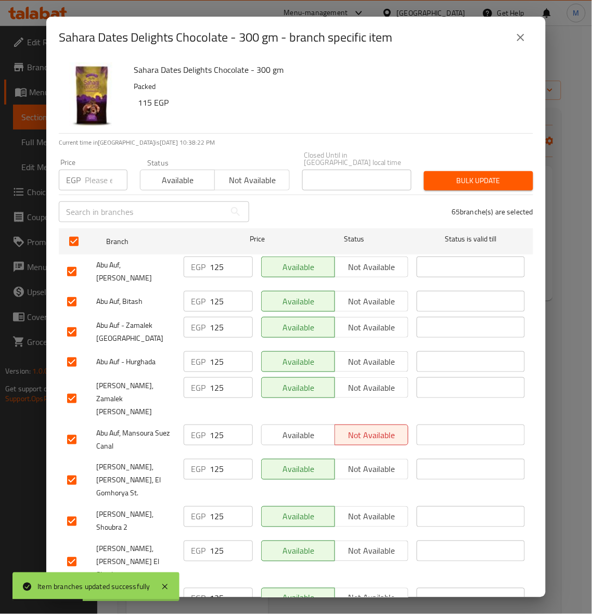
click at [92, 178] on input "number" at bounding box center [106, 180] width 43 height 21
click at [490, 174] on span "Bulk update" at bounding box center [479, 180] width 93 height 13
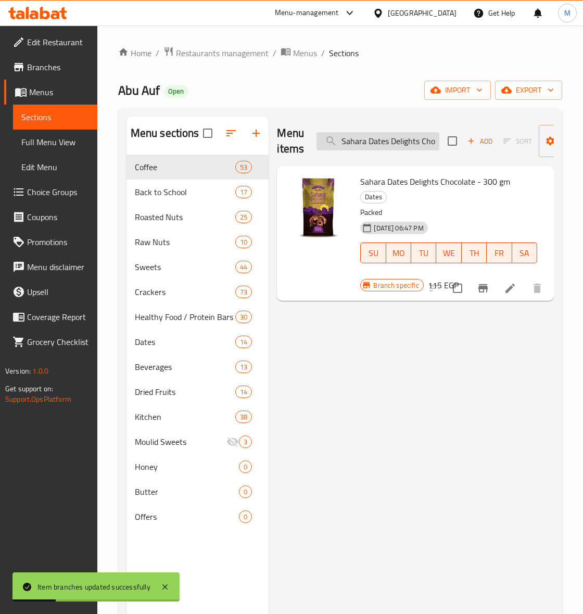
click at [391, 147] on input "Sahara Dates Delights Chocolate - 300 gm" at bounding box center [378, 141] width 123 height 18
paste input "Flavored Bbq Almond 100 G"
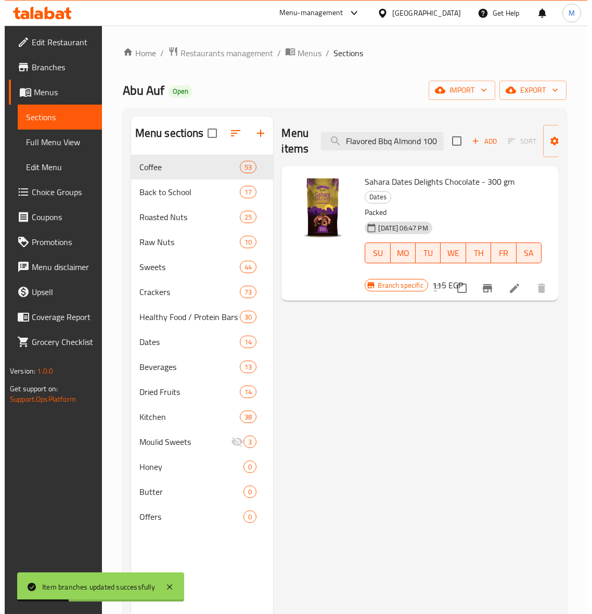
scroll to position [0, 11]
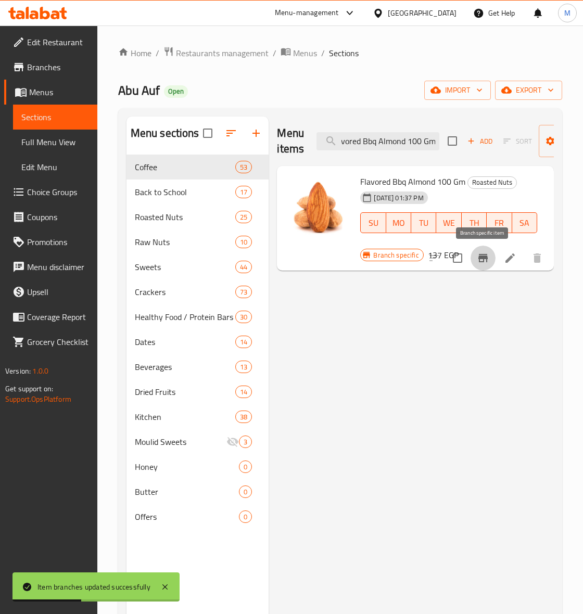
click at [483, 258] on icon "Branch-specific-item" at bounding box center [482, 258] width 9 height 8
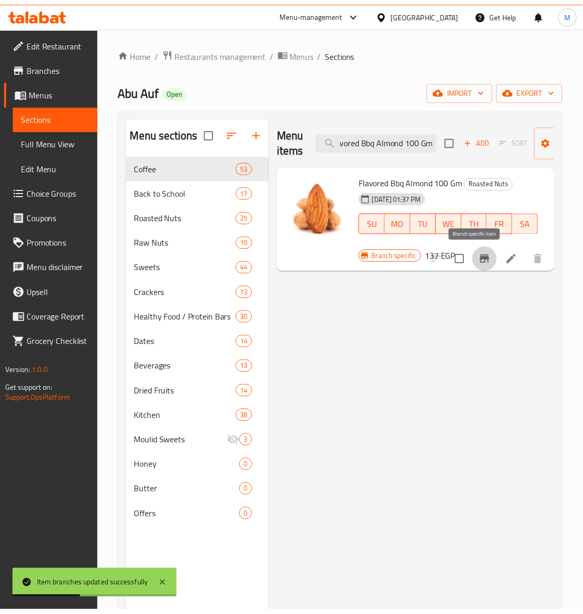
scroll to position [0, 0]
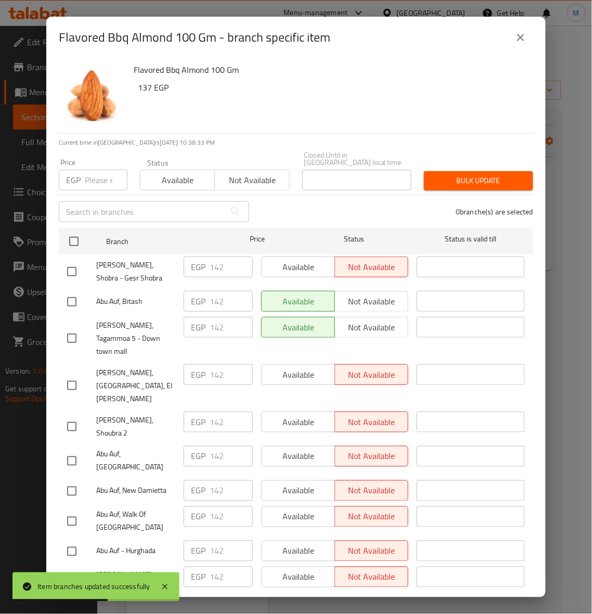
click at [516, 40] on icon "close" at bounding box center [521, 37] width 12 height 12
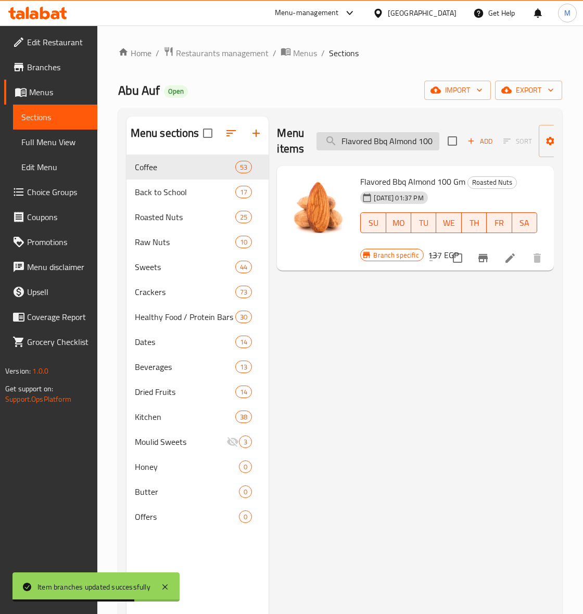
click at [382, 144] on input "Flavored Bbq Almond 100 Gm" at bounding box center [378, 141] width 123 height 18
paste input "Smoked"
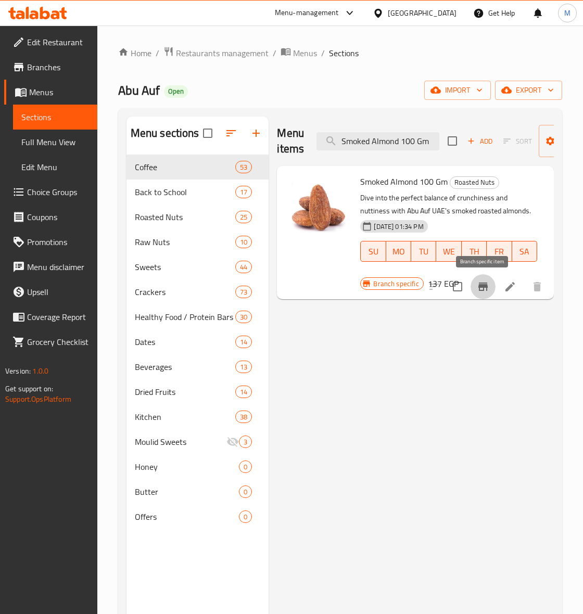
click at [486, 287] on icon "Branch-specific-item" at bounding box center [482, 287] width 9 height 8
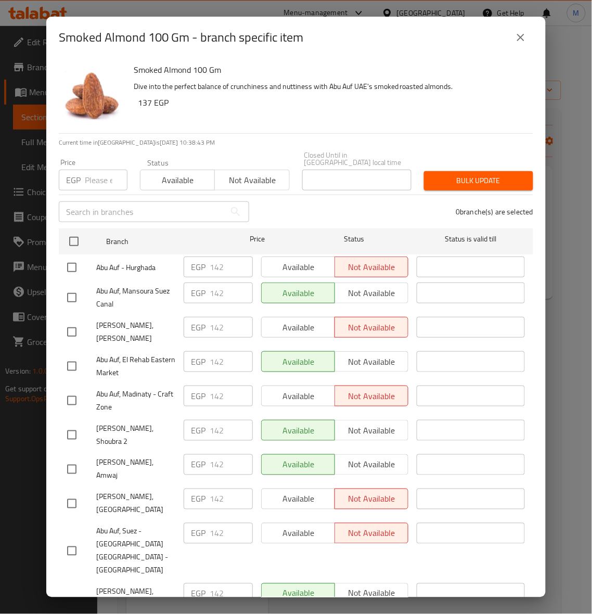
click at [526, 39] on icon "close" at bounding box center [521, 37] width 12 height 12
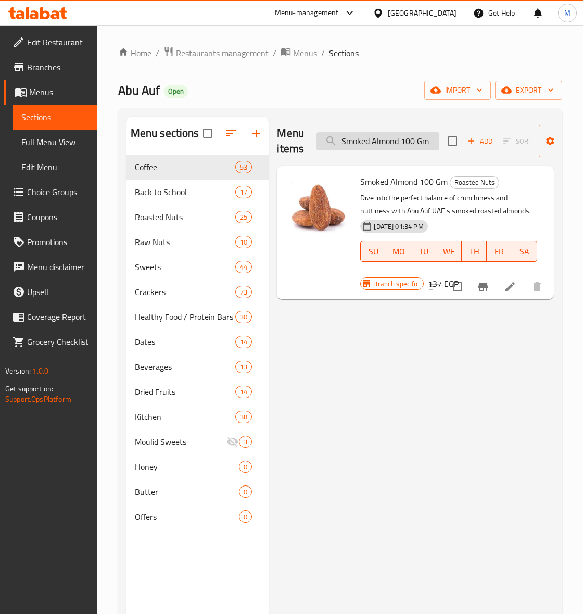
click at [408, 144] on input "Smoked Almond 100 Gm" at bounding box center [378, 141] width 123 height 18
paste input "American Salted Almonds"
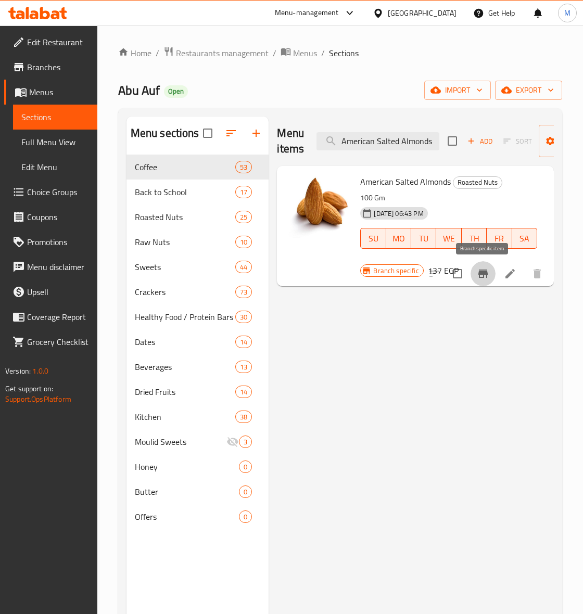
click at [491, 276] on button "Branch-specific-item" at bounding box center [483, 273] width 25 height 25
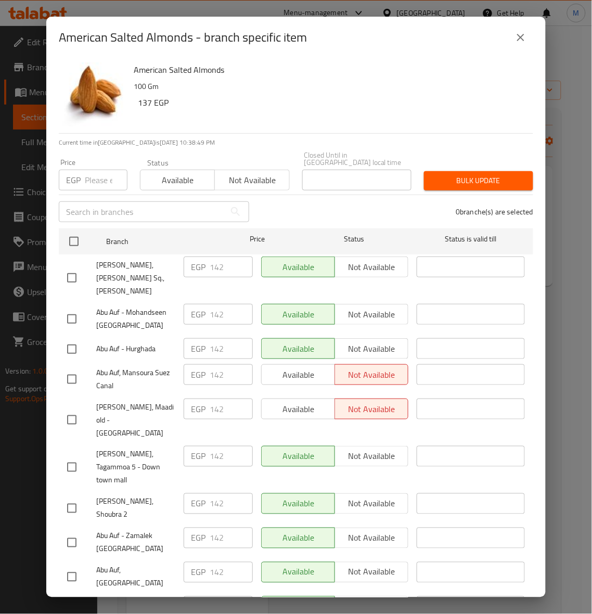
click at [520, 35] on icon "close" at bounding box center [521, 37] width 12 height 12
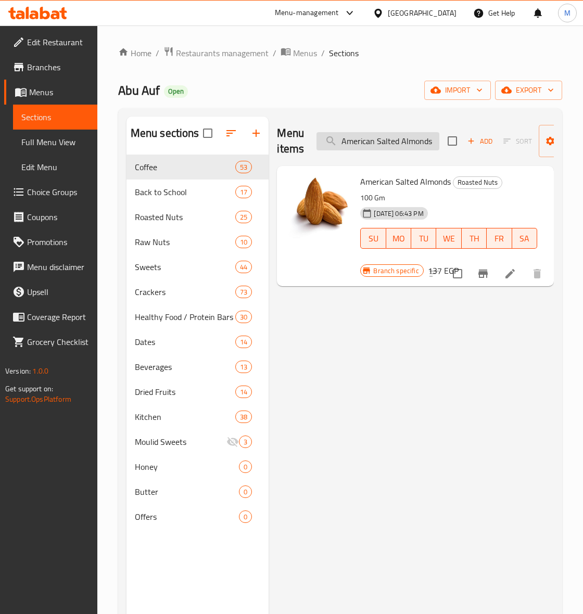
click at [389, 148] on input "American Salted Almonds" at bounding box center [378, 141] width 123 height 18
paste input "Cashews With Barbecue Flavor 100 Gm"
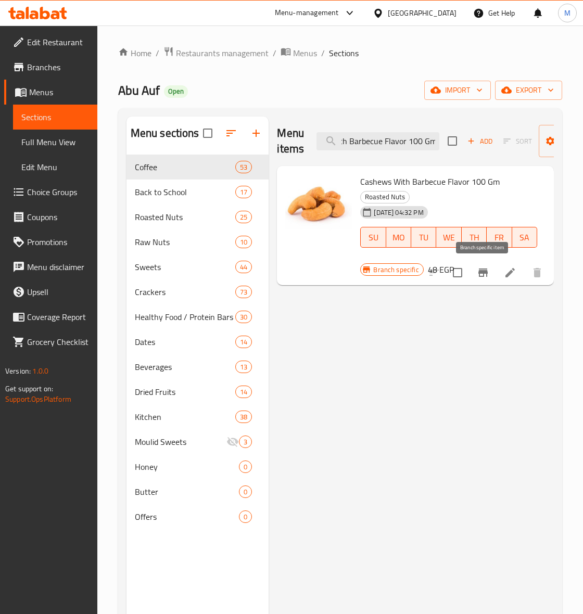
click at [486, 271] on icon "Branch-specific-item" at bounding box center [483, 273] width 12 height 12
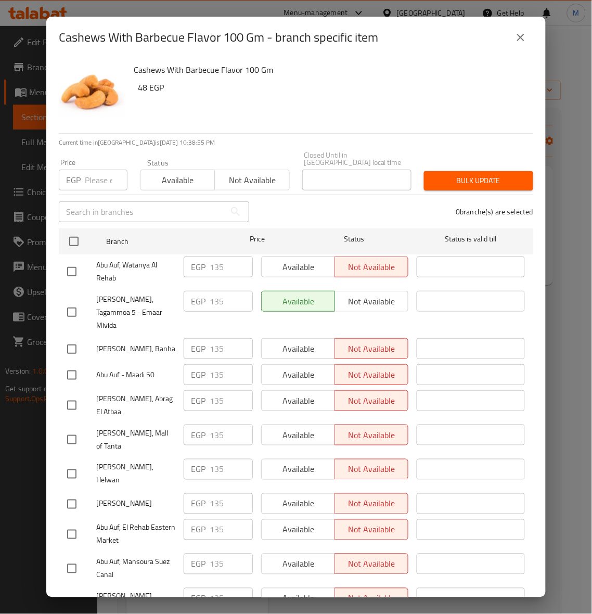
drag, startPoint x: 516, startPoint y: 48, endPoint x: 520, endPoint y: 43, distance: 6.4
click at [516, 48] on button "close" at bounding box center [521, 37] width 25 height 25
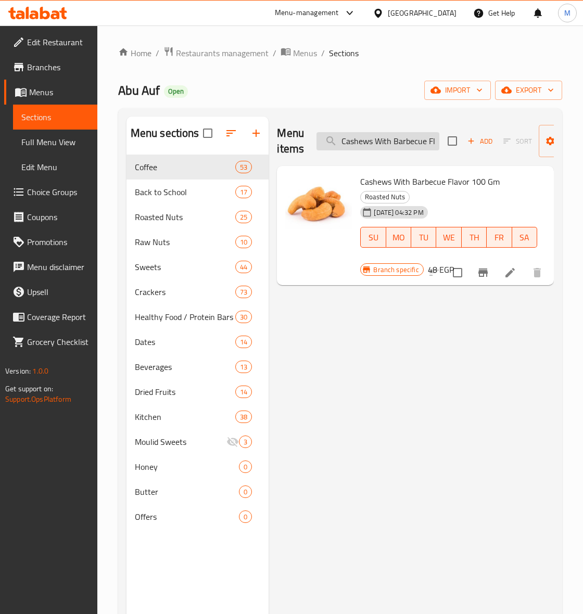
click at [388, 140] on input "Cashews With Barbecue Flavor 100 Gm" at bounding box center [378, 141] width 123 height 18
paste input "Flavored Cheese Cashew"
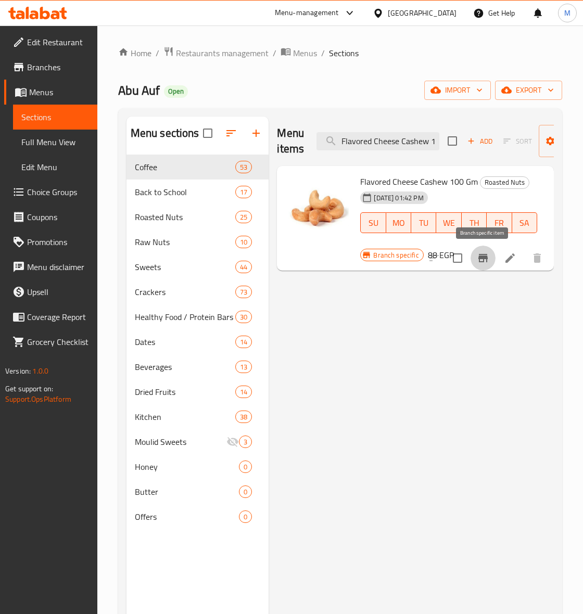
click at [488, 261] on icon "Branch-specific-item" at bounding box center [483, 258] width 12 height 12
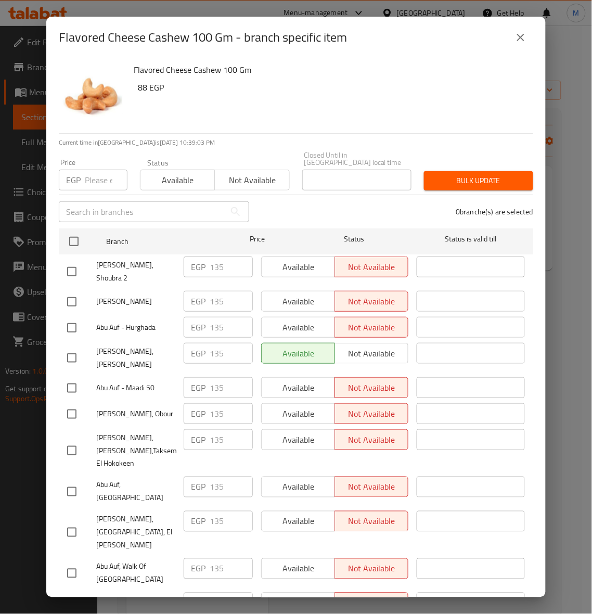
click at [522, 43] on icon "close" at bounding box center [521, 37] width 12 height 12
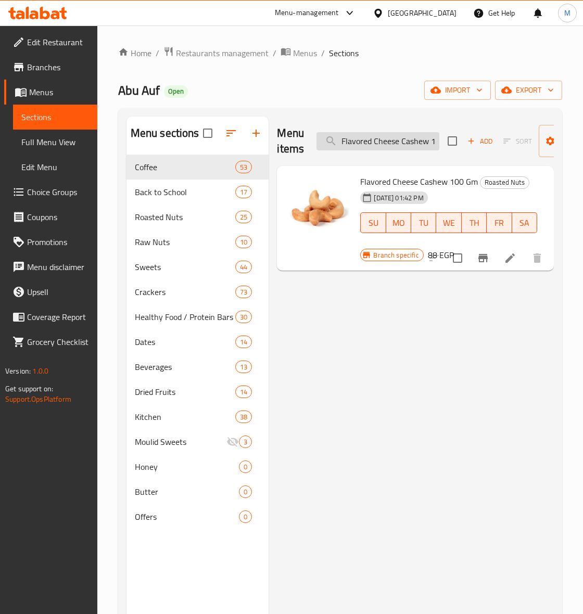
click at [418, 146] on input "Flavored Cheese Cashew 100 Gm" at bounding box center [378, 141] width 123 height 18
paste input "Smoked"
click at [480, 262] on icon "Branch-specific-item" at bounding box center [482, 258] width 9 height 8
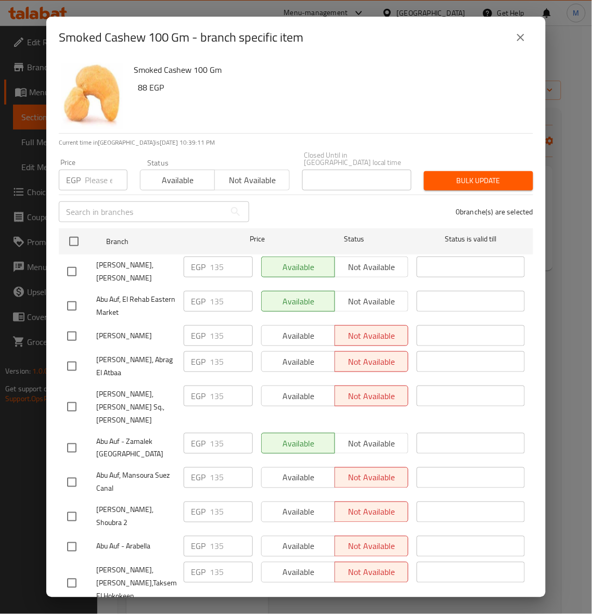
click at [523, 39] on icon "close" at bounding box center [520, 37] width 7 height 7
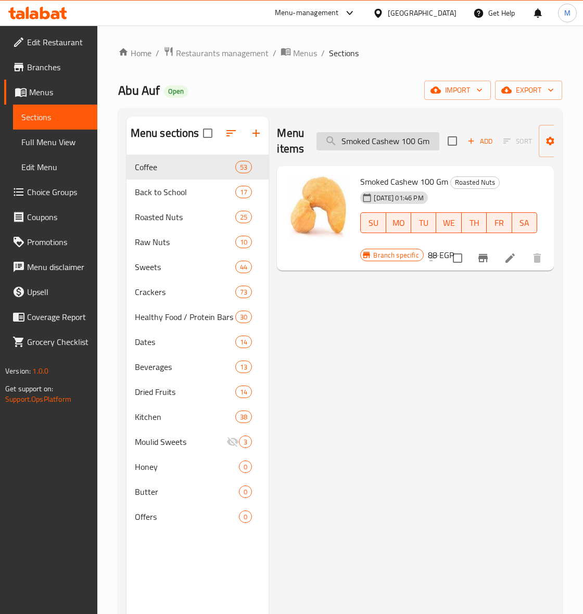
click at [397, 145] on input "Smoked Cashew 100 Gm" at bounding box center [378, 141] width 123 height 18
paste input "alted Macadamia -"
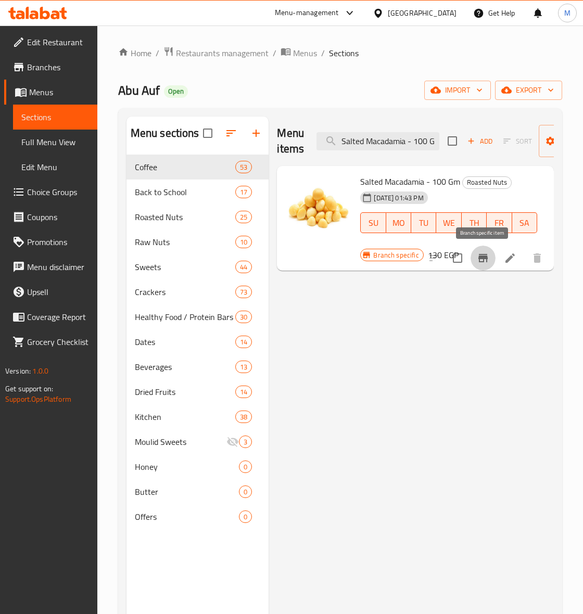
click at [488, 263] on icon "Branch-specific-item" at bounding box center [483, 258] width 12 height 12
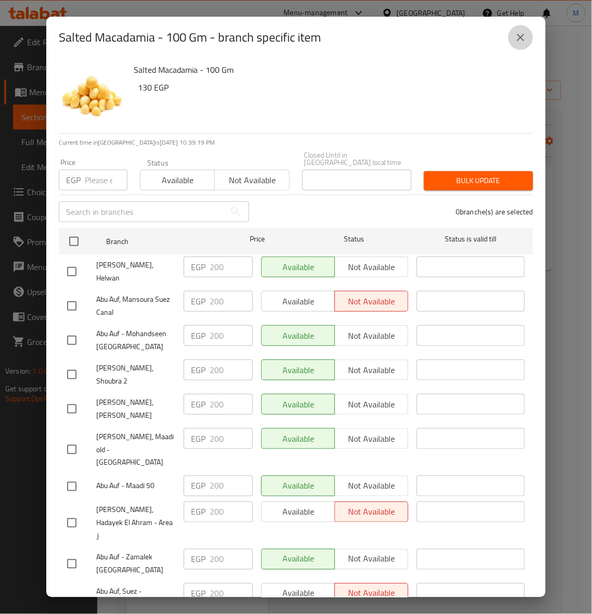
click at [526, 34] on icon "close" at bounding box center [521, 37] width 12 height 12
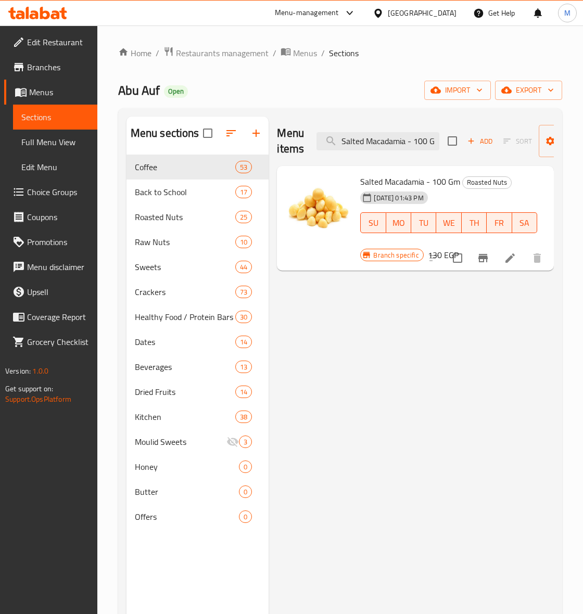
click at [394, 154] on div "Menu items Salted Macadamia - 100 Gm Add Sort Manage items" at bounding box center [415, 141] width 277 height 49
drag, startPoint x: 392, startPoint y: 152, endPoint x: 392, endPoint y: 143, distance: 8.9
click at [392, 151] on div "Menu items Salted Macadamia - 100 Gm Add Sort Manage items" at bounding box center [415, 141] width 277 height 49
click at [392, 143] on input "Salted Macadamia - 100 Gm" at bounding box center [378, 141] width 123 height 18
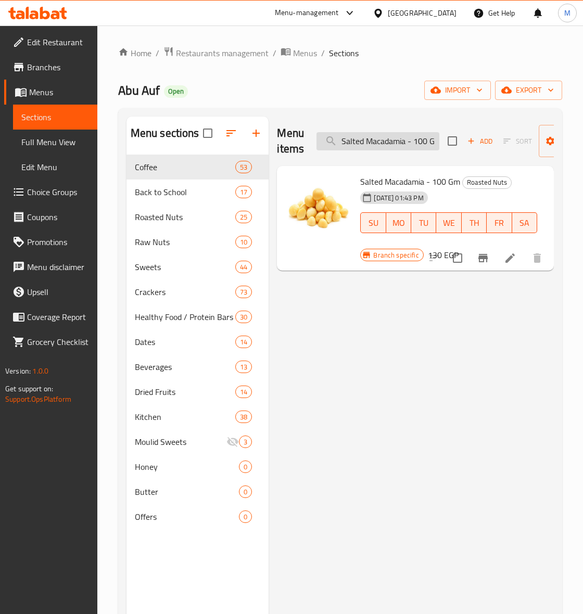
click at [392, 143] on input "Salted Macadamia - 100 Gm" at bounding box center [378, 141] width 123 height 18
paste input "Macadamia With Cheese Flavor"
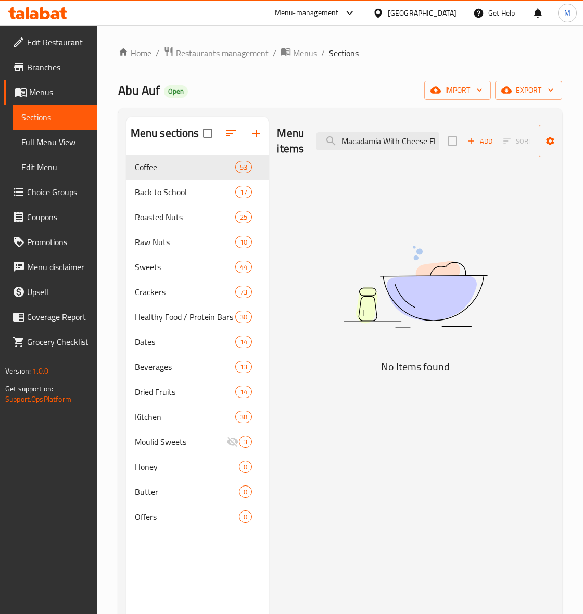
scroll to position [0, 46]
drag, startPoint x: 413, startPoint y: 145, endPoint x: 496, endPoint y: 149, distance: 83.4
click at [500, 149] on div "Menu items Macadamia With Cheese Flavor 100 Gm Add Sort Manage items" at bounding box center [415, 141] width 277 height 49
drag, startPoint x: 407, startPoint y: 142, endPoint x: 441, endPoint y: 142, distance: 34.9
click at [407, 142] on input "Macadamia With Cheese Flavor 100 Gm" at bounding box center [378, 141] width 123 height 18
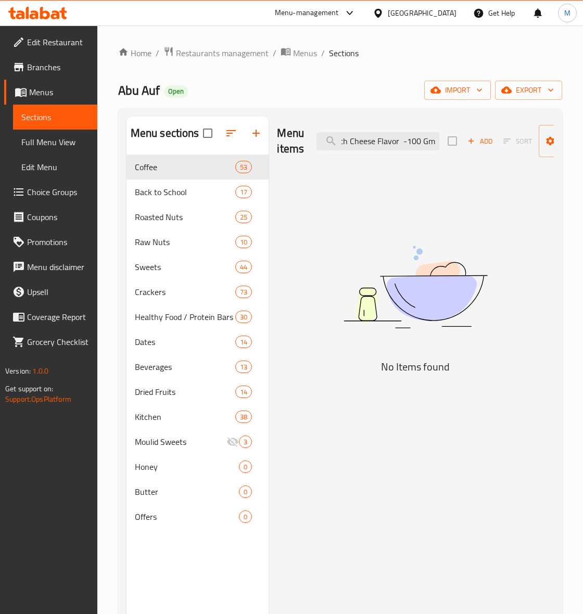
drag, startPoint x: 405, startPoint y: 143, endPoint x: 514, endPoint y: 143, distance: 109.3
click at [514, 143] on div "Menu items Macadamia With Cheese Flavor -100 Gm Add Sort Manage items" at bounding box center [415, 141] width 277 height 49
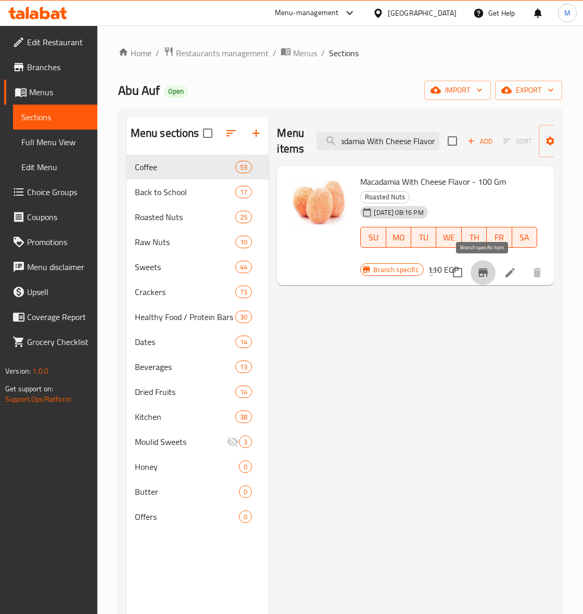
click at [488, 276] on icon "Branch-specific-item" at bounding box center [483, 273] width 12 height 12
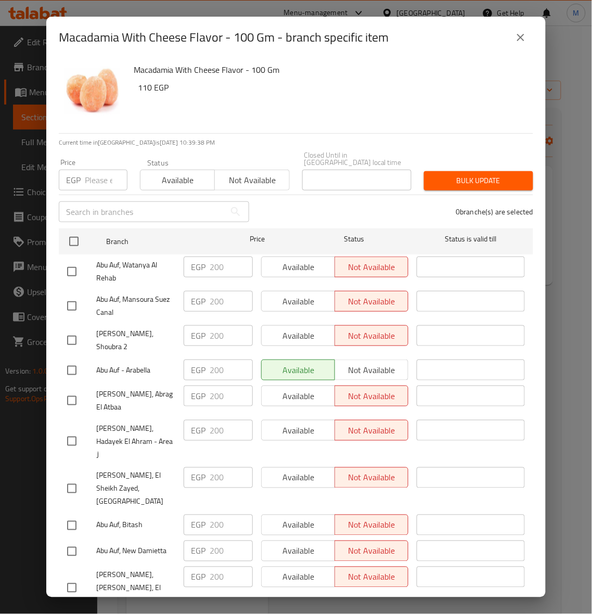
click at [524, 35] on icon "close" at bounding box center [520, 37] width 7 height 7
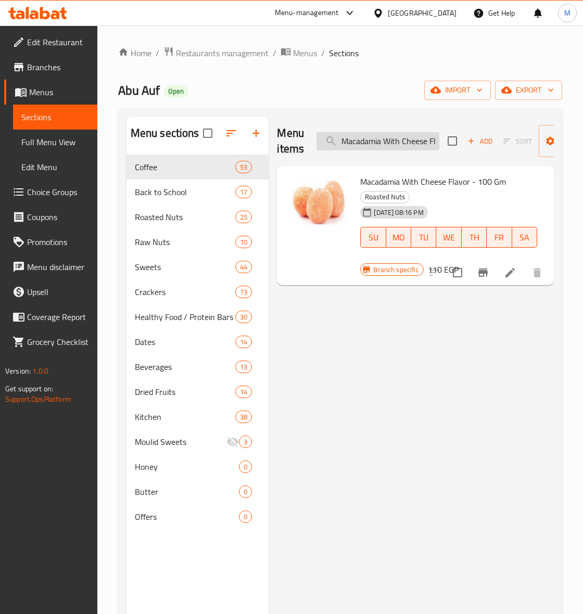
click at [383, 149] on input "Macadamia With Cheese Flavor" at bounding box center [378, 141] width 123 height 18
paste input "Roasted Salted Pecan 100 Gm"
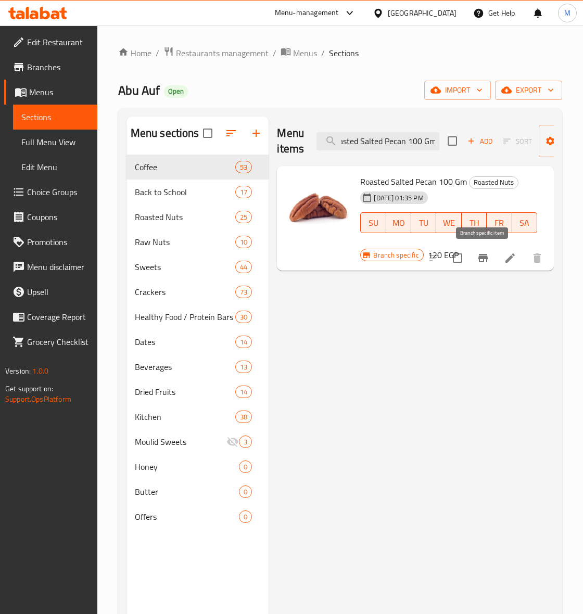
click at [485, 258] on icon "Branch-specific-item" at bounding box center [482, 258] width 9 height 8
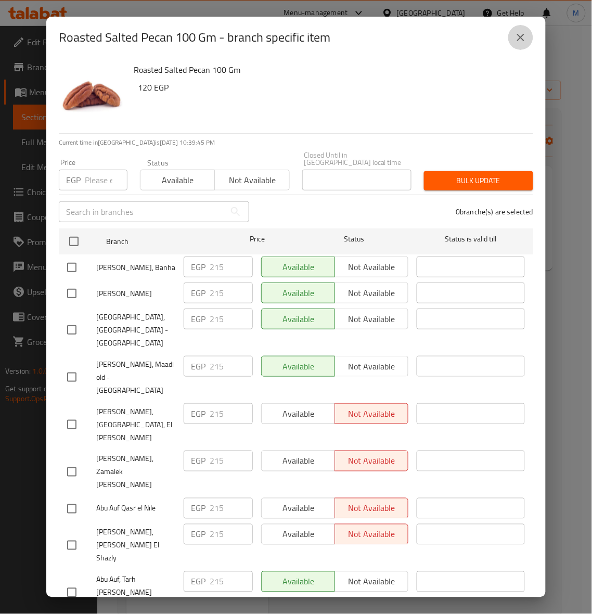
click at [521, 43] on icon "close" at bounding box center [521, 37] width 12 height 12
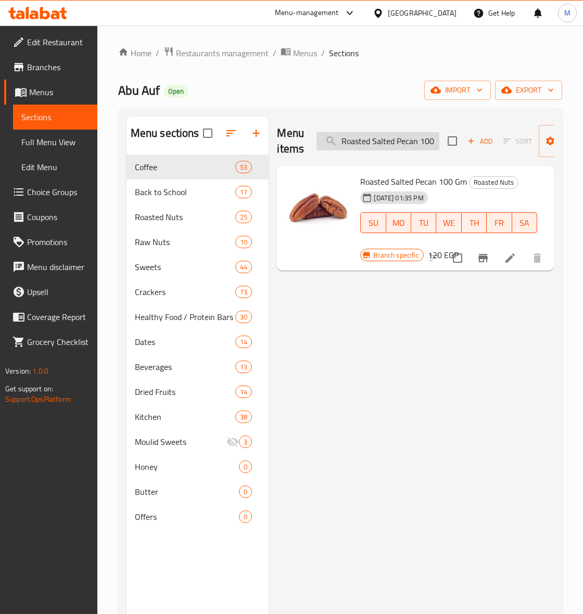
click at [399, 141] on input "Roasted Salted Pecan 100 Gm" at bounding box center [378, 141] width 123 height 18
paste input "Smoked Pistachio"
click at [477, 254] on icon "Branch-specific-item" at bounding box center [483, 258] width 12 height 12
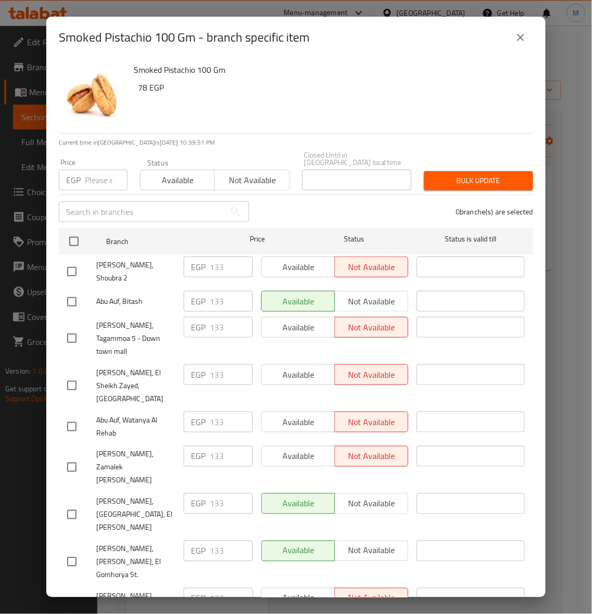
click at [519, 39] on icon "close" at bounding box center [520, 37] width 7 height 7
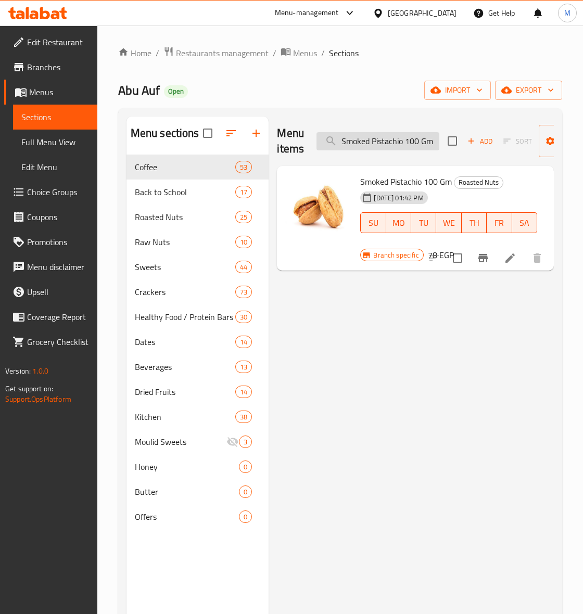
click at [373, 143] on input "Smoked Pistachio 100 Gm" at bounding box center [378, 141] width 123 height 18
paste input "Flavored Bbq Pistachio 100 Gm"
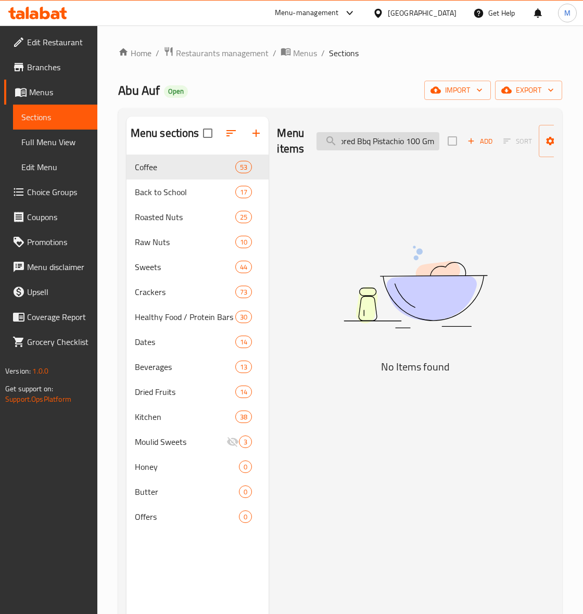
click at [402, 144] on input "Smoked Flavored Bbq Pistachio 100 Gm100 Gm" at bounding box center [378, 141] width 123 height 18
paste input "Flavored Bbq Pistachio"
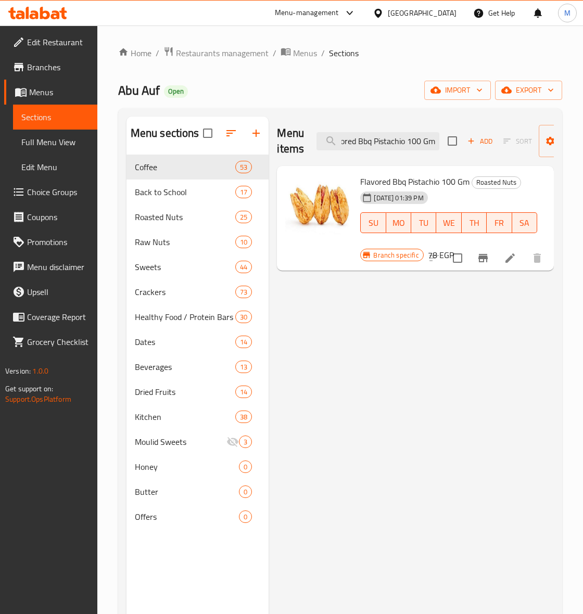
scroll to position [0, 0]
click at [487, 260] on icon "Branch-specific-item" at bounding box center [483, 258] width 12 height 12
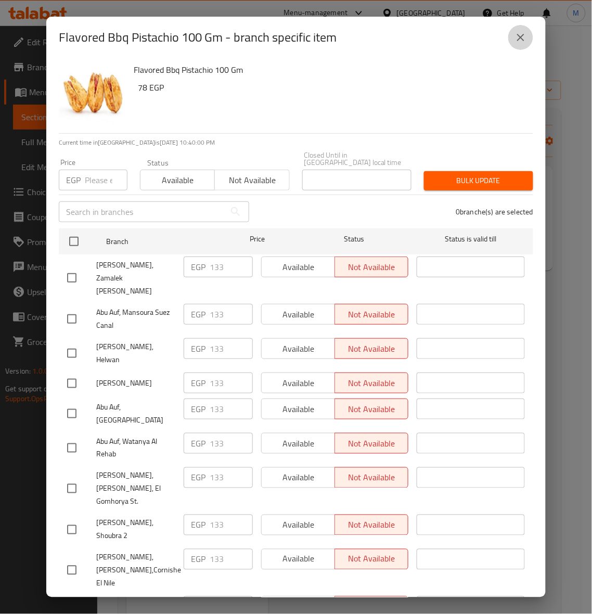
click at [520, 42] on icon "close" at bounding box center [521, 37] width 12 height 12
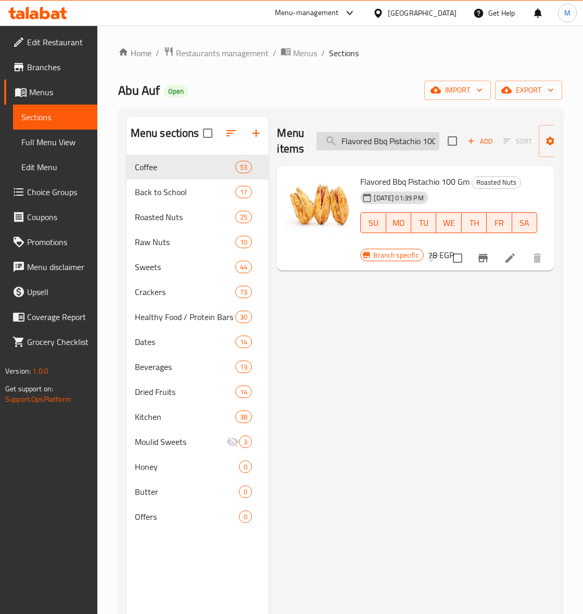
click at [395, 147] on input "Flavored Bbq Pistachio 100 Gm" at bounding box center [378, 141] width 123 height 18
paste input "Raw Almond"
click at [480, 254] on icon "Branch-specific-item" at bounding box center [483, 258] width 12 height 12
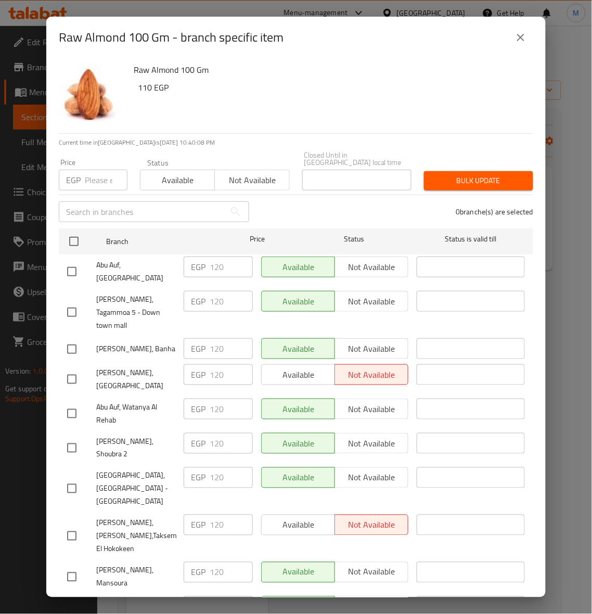
drag, startPoint x: 518, startPoint y: 40, endPoint x: 564, endPoint y: 58, distance: 49.3
click at [519, 40] on icon "close" at bounding box center [520, 37] width 7 height 7
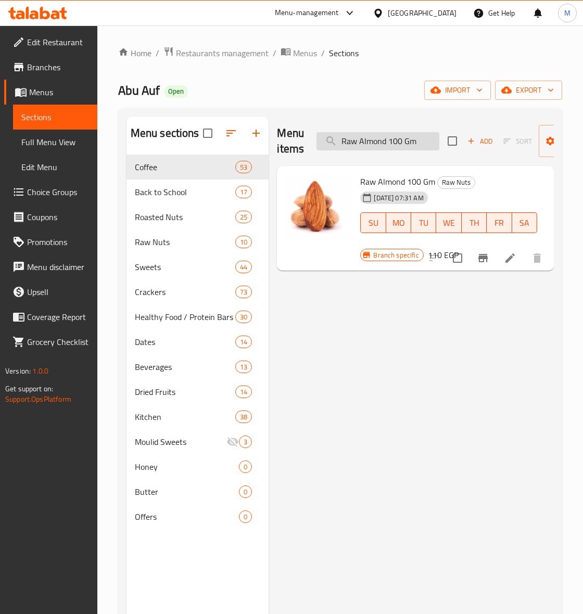
click at [373, 143] on input "Raw Almond 100 Gm" at bounding box center [378, 141] width 123 height 18
paste input "Halves"
click at [481, 255] on icon "Branch-specific-item" at bounding box center [482, 258] width 9 height 8
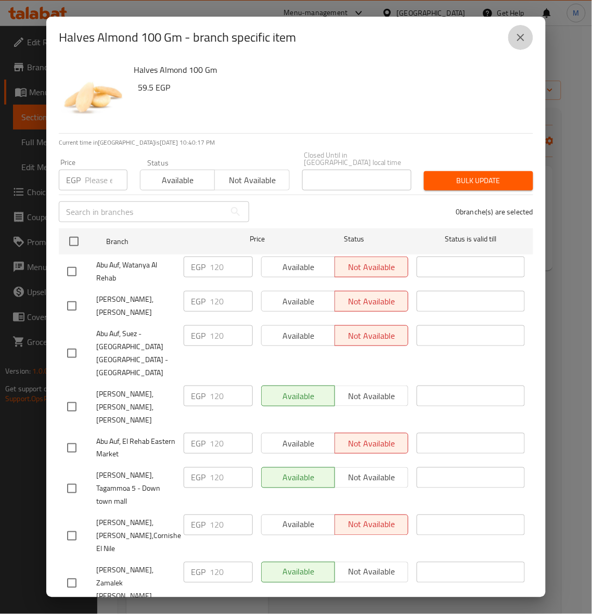
click at [527, 34] on icon "close" at bounding box center [521, 37] width 12 height 12
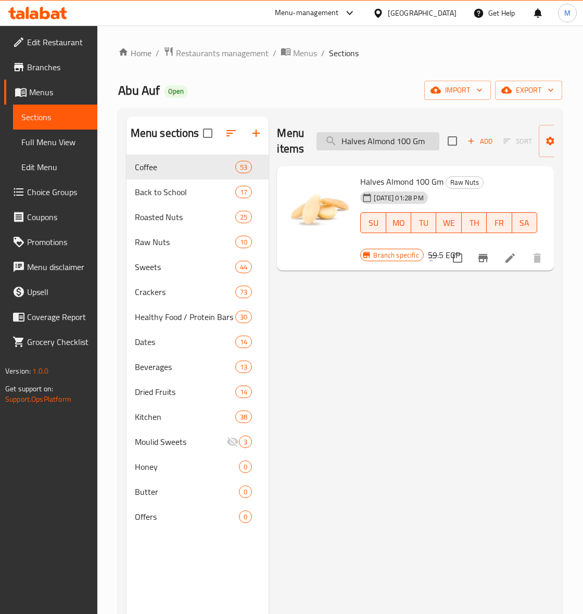
click at [388, 144] on input "Halves Almond 100 Gm" at bounding box center [378, 141] width 123 height 18
paste input "Sliced"
click at [479, 263] on icon "Branch-specific-item" at bounding box center [483, 258] width 12 height 12
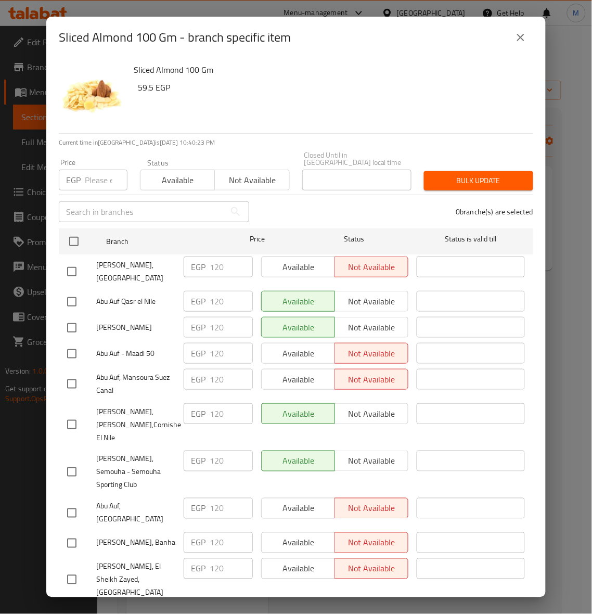
click at [522, 36] on icon "close" at bounding box center [520, 37] width 7 height 7
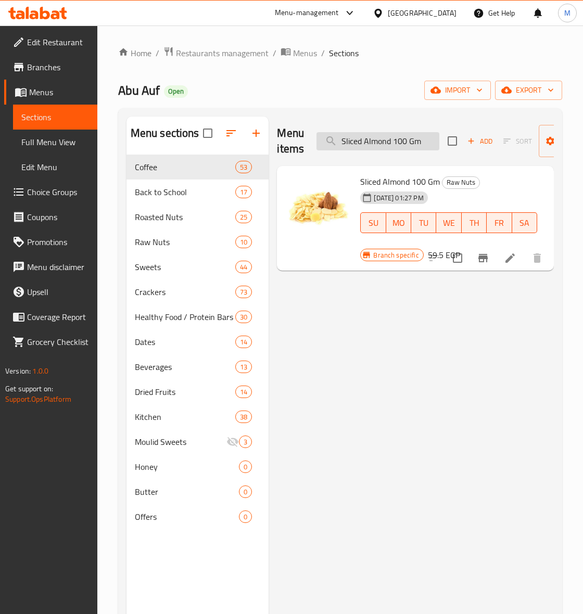
click at [395, 147] on input "Sliced Almond 100 Gm" at bounding box center [378, 141] width 123 height 18
paste input "Raw Hazelnut"
click at [483, 259] on icon "Branch-specific-item" at bounding box center [482, 258] width 9 height 8
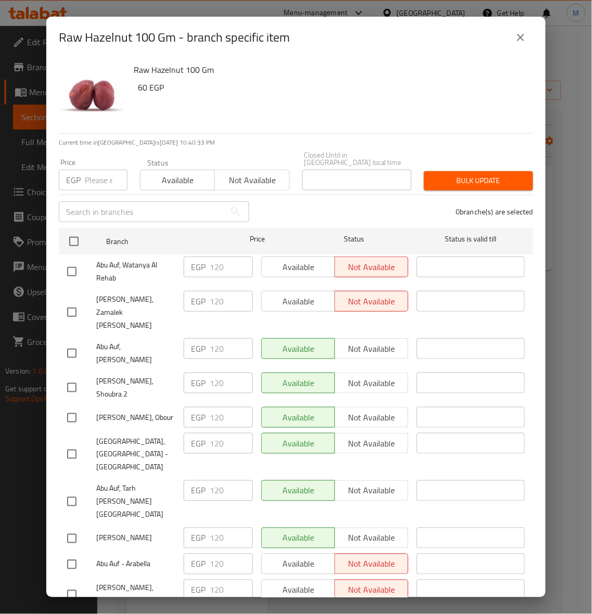
click at [528, 37] on button "close" at bounding box center [521, 37] width 25 height 25
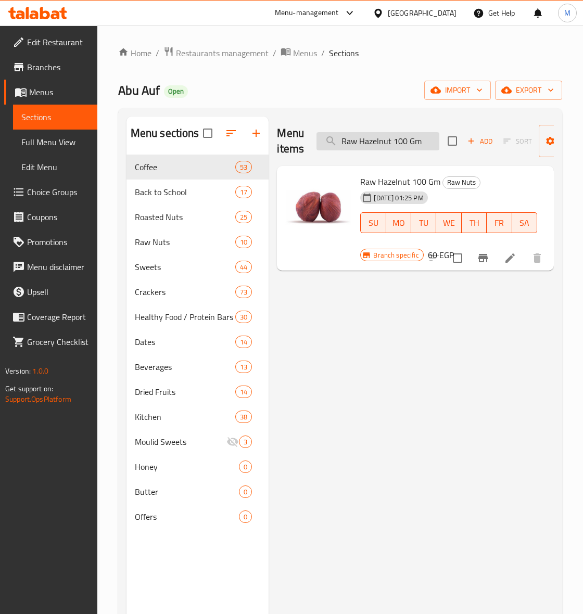
click at [367, 148] on input "Raw Hazelnut 100 Gm" at bounding box center [378, 141] width 123 height 18
paste input "Peeled Pistachio"
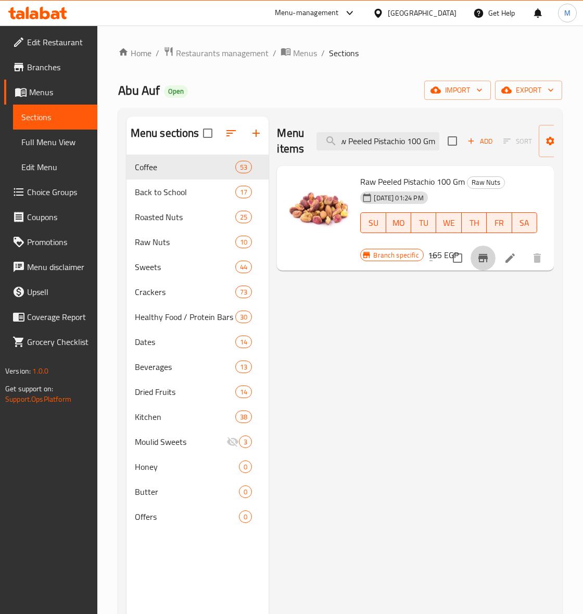
click at [483, 260] on icon "Branch-specific-item" at bounding box center [482, 258] width 9 height 8
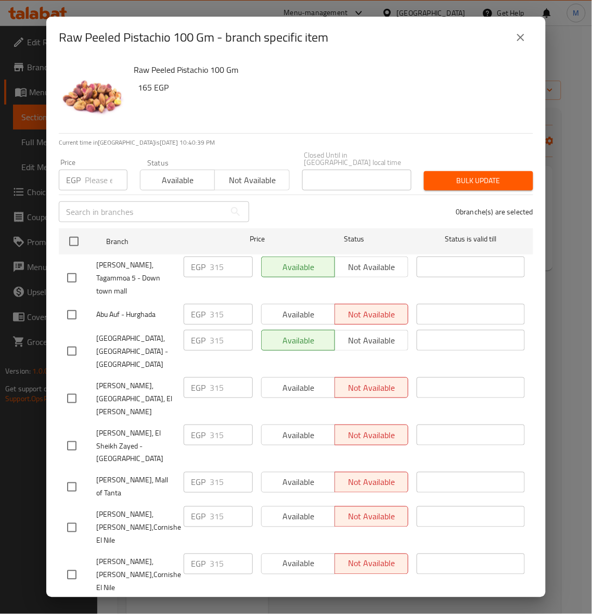
click at [524, 33] on icon "close" at bounding box center [521, 37] width 12 height 12
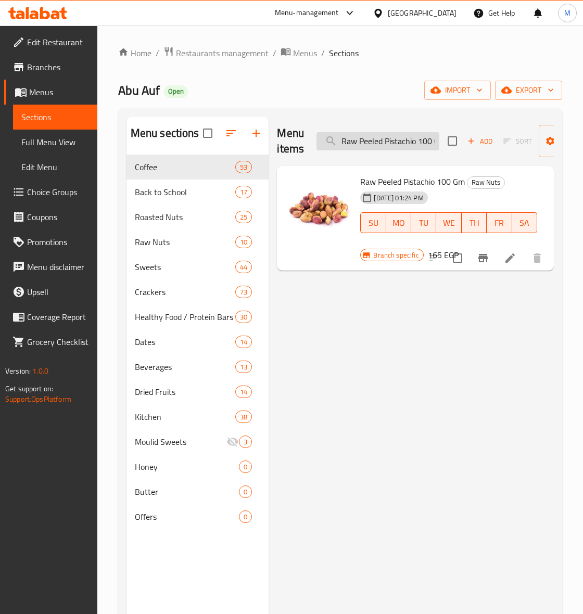
click at [382, 145] on input "Raw Peeled Pistachio 100 Gm" at bounding box center [378, 141] width 123 height 18
paste input "Peeled Walnut"
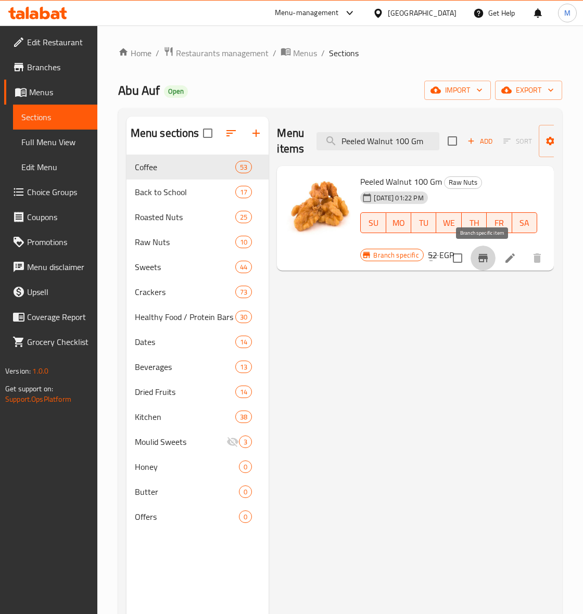
click at [478, 257] on icon "Branch-specific-item" at bounding box center [483, 258] width 12 height 12
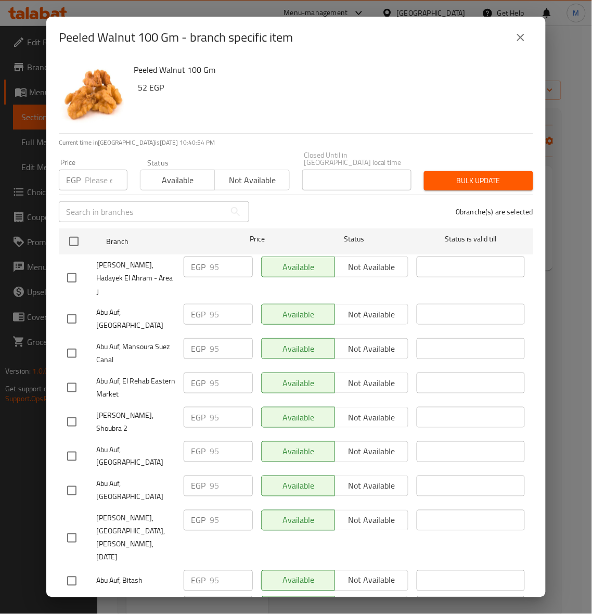
click at [402, 89] on h6 "52 EGP" at bounding box center [331, 87] width 387 height 15
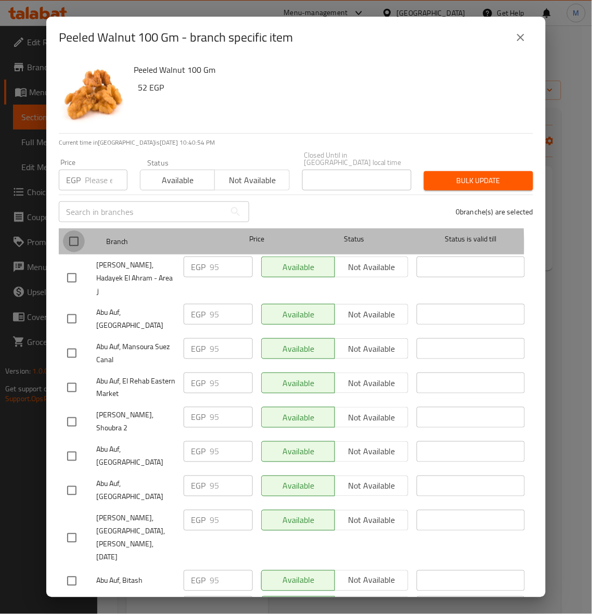
click at [77, 238] on input "checkbox" at bounding box center [74, 242] width 22 height 22
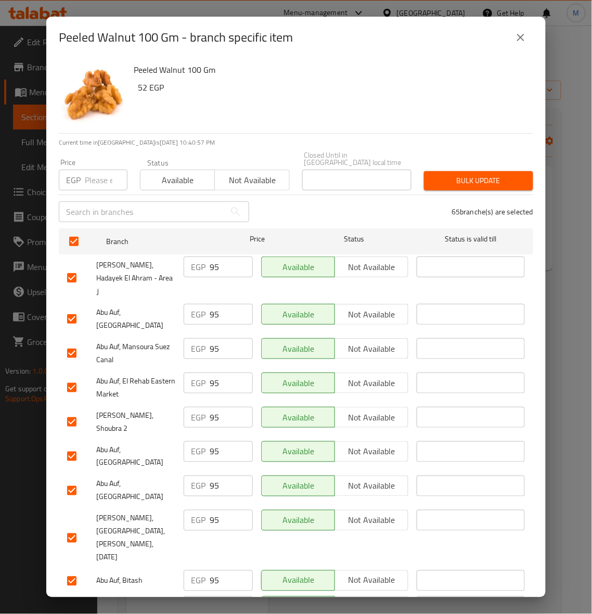
click at [85, 171] on input "number" at bounding box center [106, 180] width 43 height 21
click at [474, 176] on span "Bulk update" at bounding box center [479, 180] width 93 height 13
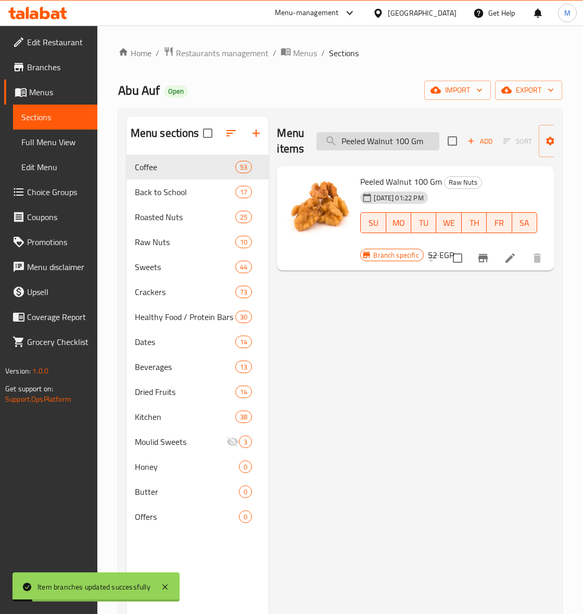
click at [373, 147] on input "Peeled Walnut 100 Gm" at bounding box center [378, 141] width 123 height 18
paste input "Salted Peeled Pistachio"
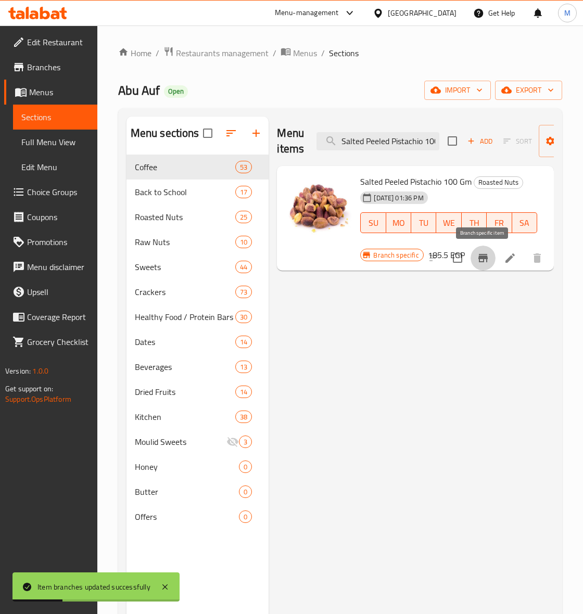
click at [480, 261] on icon "Branch-specific-item" at bounding box center [483, 258] width 12 height 12
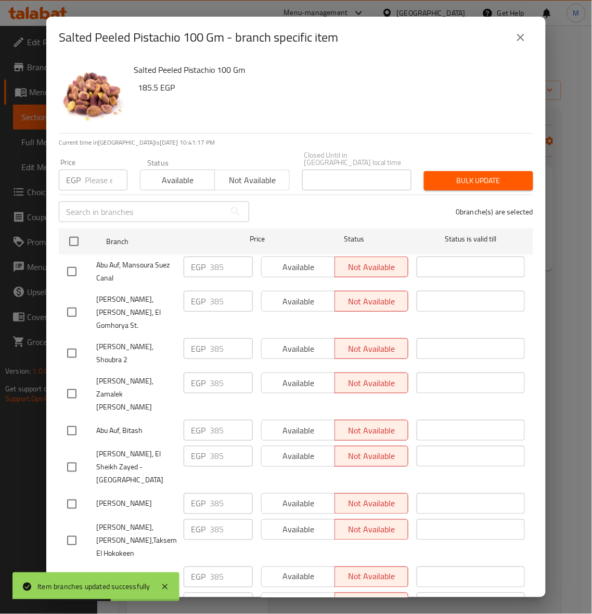
click at [524, 34] on icon "close" at bounding box center [521, 37] width 12 height 12
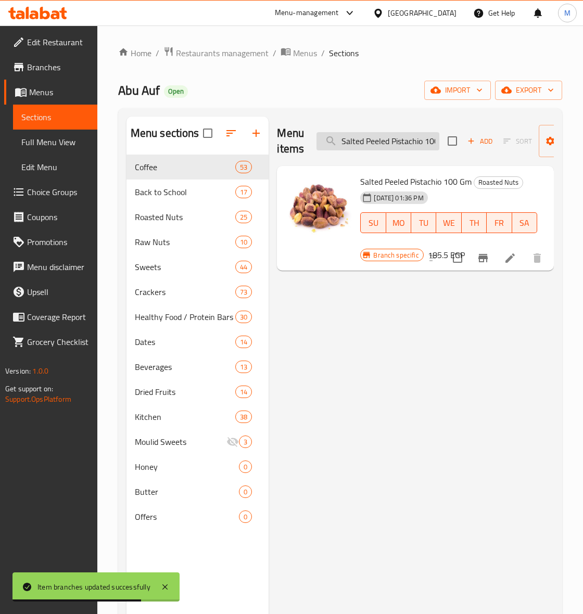
click at [406, 142] on input "Salted Peeled Pistachio 100 Gm" at bounding box center [378, 141] width 123 height 18
paste input "Peanuts With Barbeque Flavor"
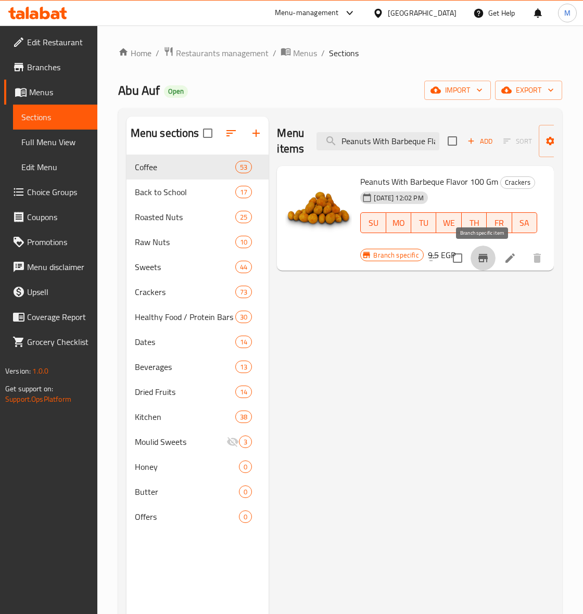
click at [479, 255] on icon "Branch-specific-item" at bounding box center [482, 258] width 9 height 8
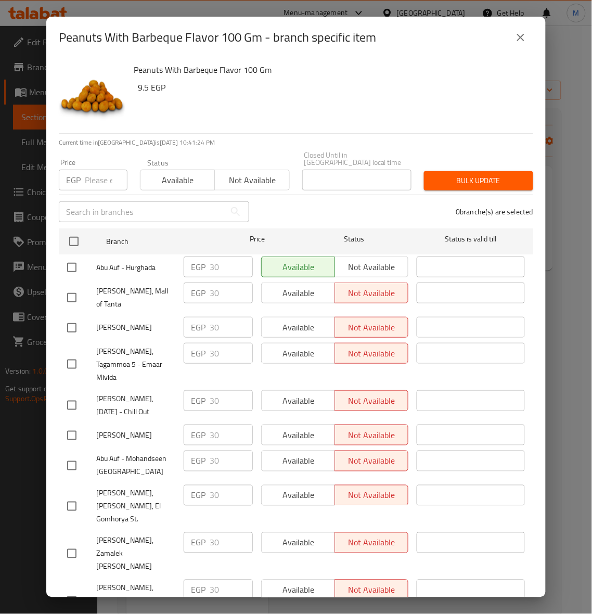
click at [519, 36] on icon "close" at bounding box center [521, 37] width 12 height 12
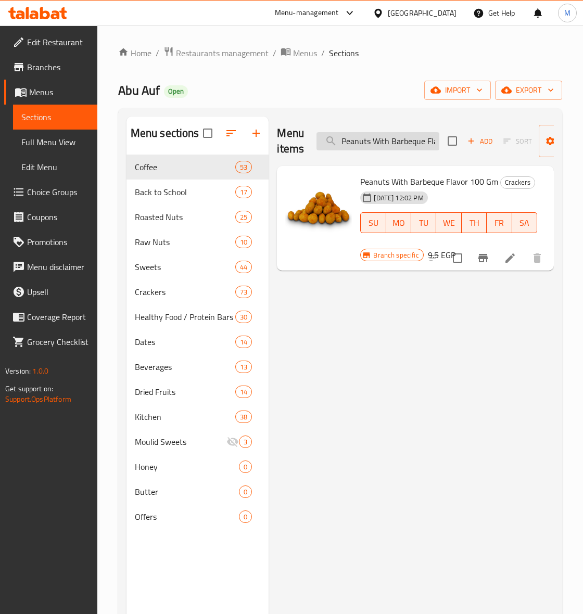
click at [374, 140] on input "Peanuts With Barbeque Flavor 100 Gm" at bounding box center [378, 141] width 123 height 18
paste input "Cheese Flavor"
click at [485, 254] on icon "Branch-specific-item" at bounding box center [483, 258] width 12 height 12
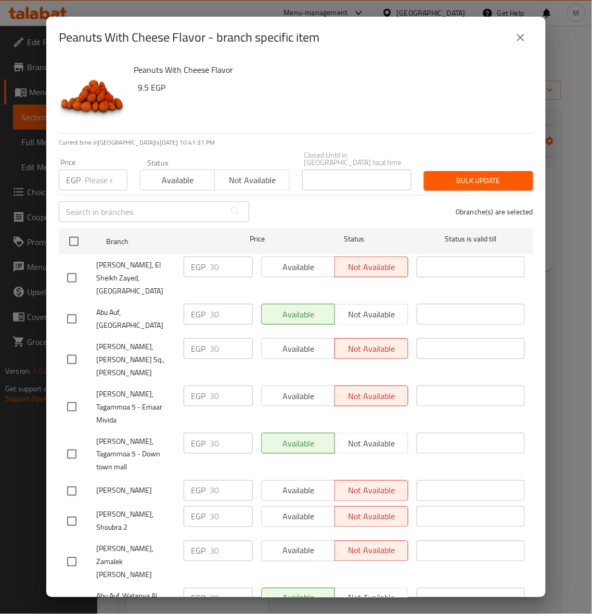
click at [523, 34] on icon "close" at bounding box center [521, 37] width 12 height 12
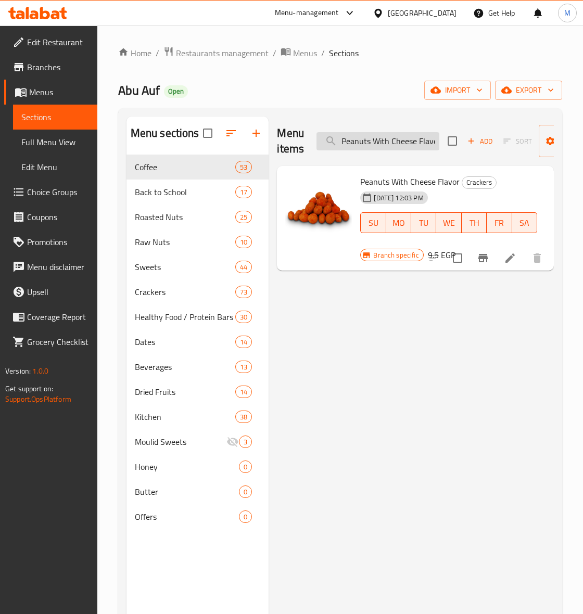
click at [398, 144] on input "Peanuts With Cheese Flavor" at bounding box center [378, 141] width 123 height 18
paste input "ili Flavor 100 Gm"
click at [489, 256] on icon "Branch-specific-item" at bounding box center [483, 258] width 12 height 12
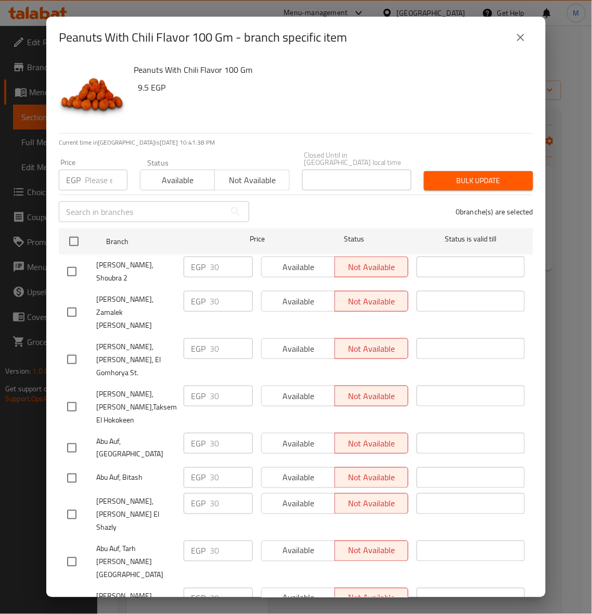
click at [522, 38] on icon "close" at bounding box center [520, 37] width 7 height 7
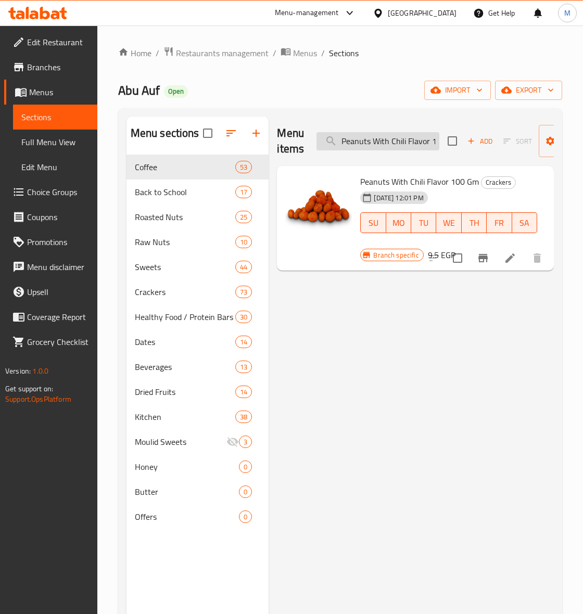
click at [387, 149] on input "Peanuts With Chili Flavor 100 Gm" at bounding box center [378, 141] width 123 height 18
paste input "Ketchup"
click at [479, 260] on icon "Branch-specific-item" at bounding box center [483, 258] width 12 height 12
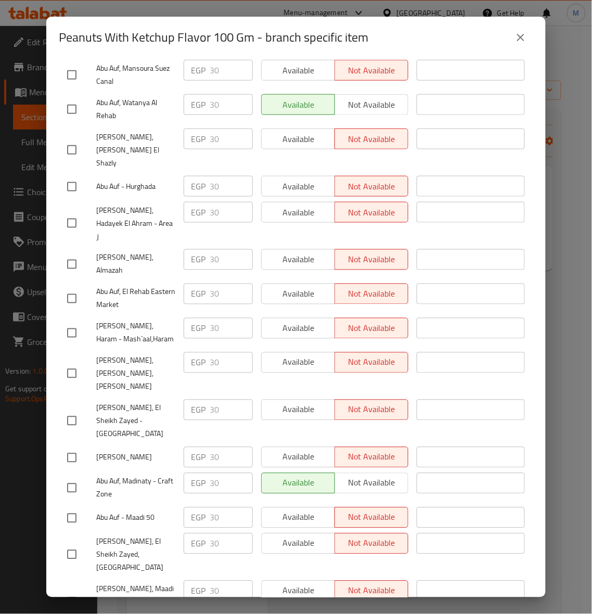
scroll to position [65, 0]
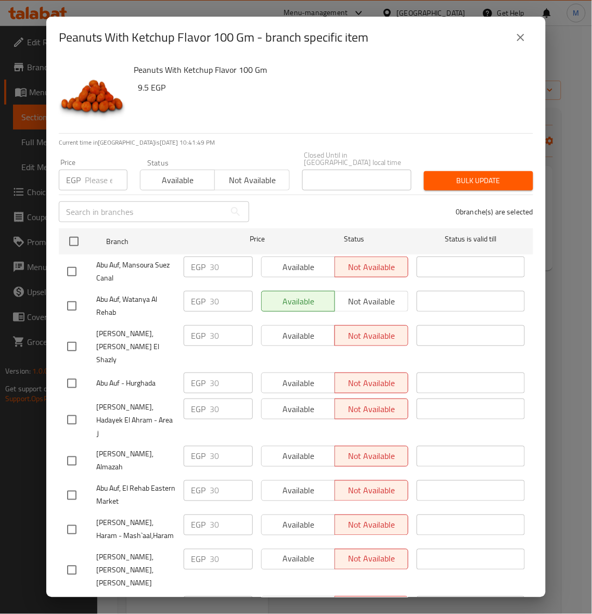
click at [524, 38] on icon "close" at bounding box center [521, 37] width 12 height 12
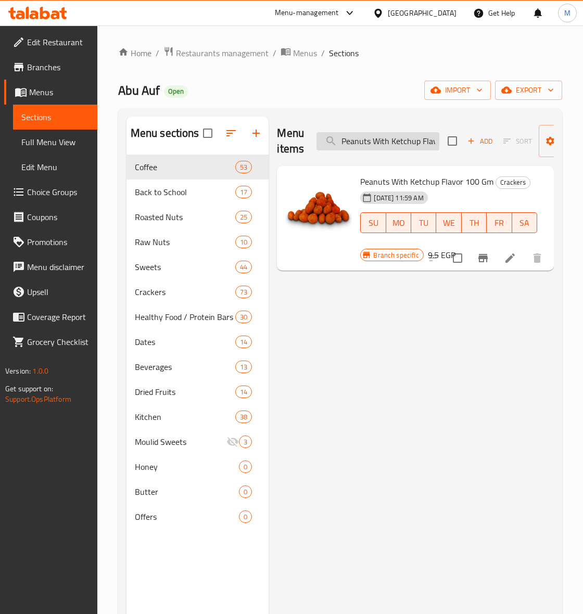
click at [397, 144] on input "Peanuts With Ketchup Flavor 100 Gm" at bounding box center [378, 141] width 123 height 18
paste input "Raw Whole Almonds"
click at [490, 257] on button "Branch-specific-item" at bounding box center [483, 258] width 25 height 25
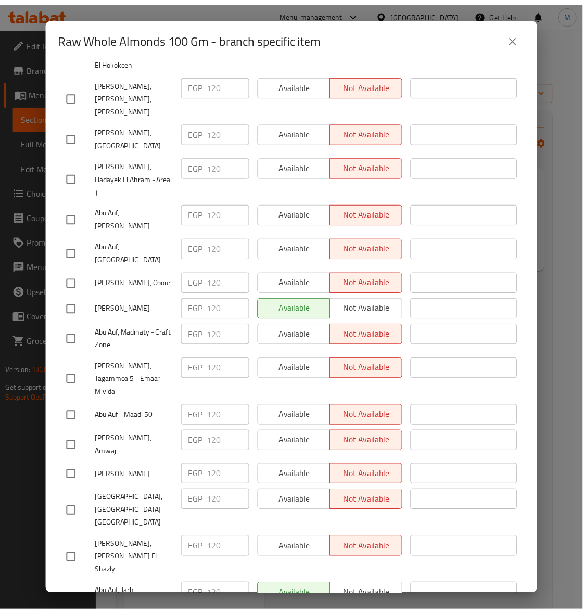
scroll to position [1623, 0]
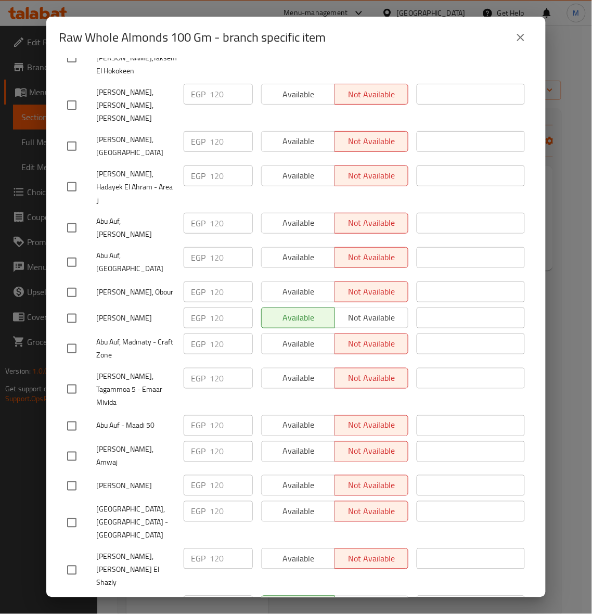
click at [522, 42] on icon "close" at bounding box center [521, 37] width 12 height 12
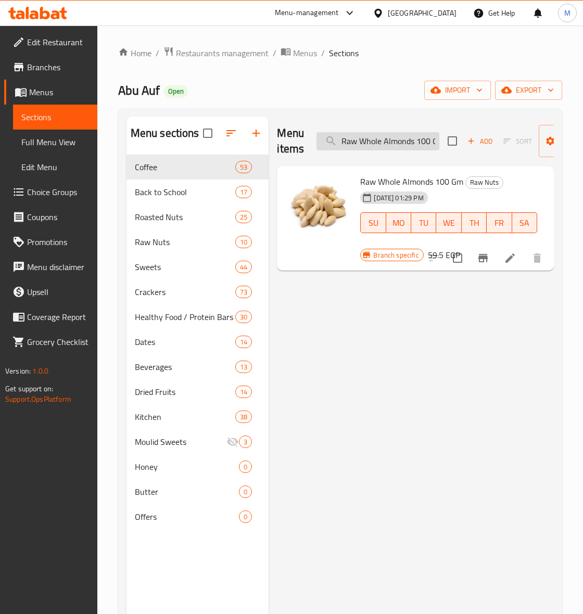
click at [389, 146] on input "Raw Whole Almonds 100 Gm" at bounding box center [378, 141] width 123 height 18
paste input "Salted American Pistachios"
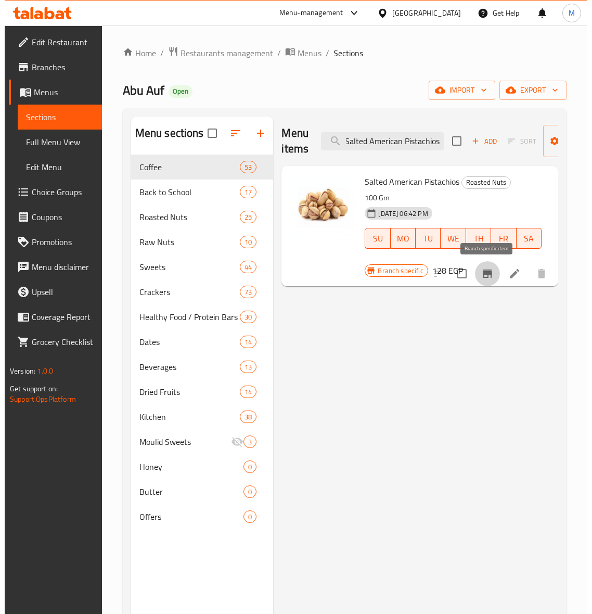
scroll to position [0, 0]
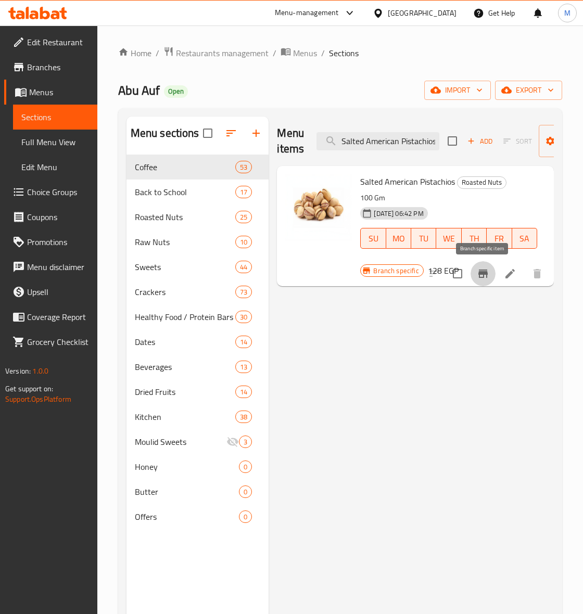
click at [482, 279] on icon "Branch-specific-item" at bounding box center [483, 274] width 12 height 12
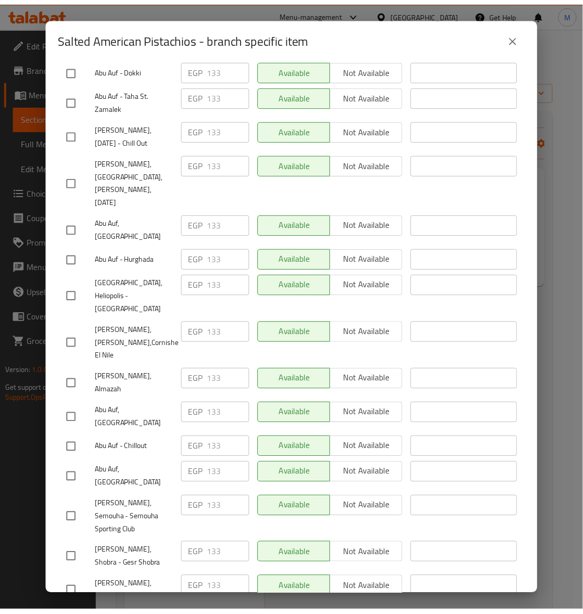
scroll to position [1688, 0]
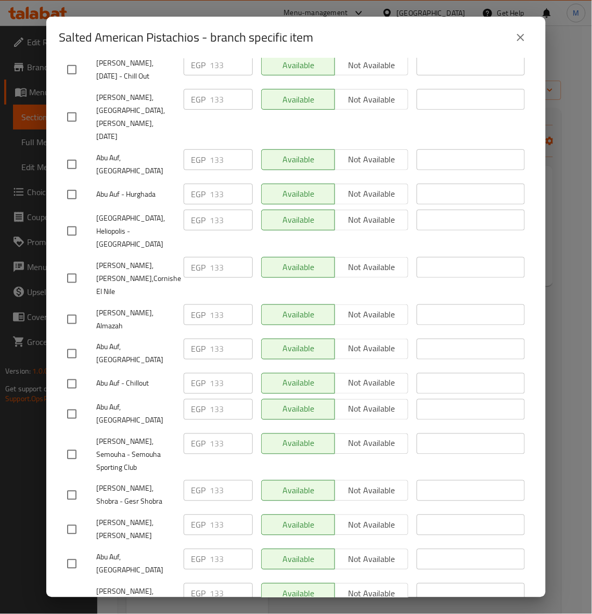
click at [525, 37] on icon "close" at bounding box center [521, 37] width 12 height 12
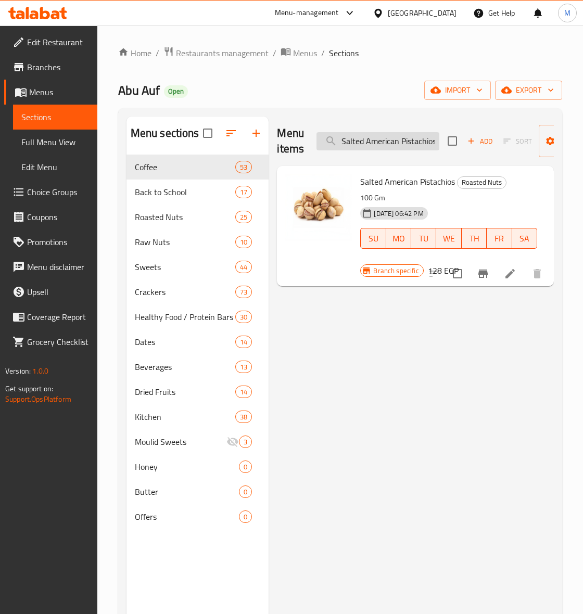
click at [394, 136] on input "Salted American Pistachios" at bounding box center [378, 141] width 123 height 18
paste input "team Peeled Pecan - 100 Gm"
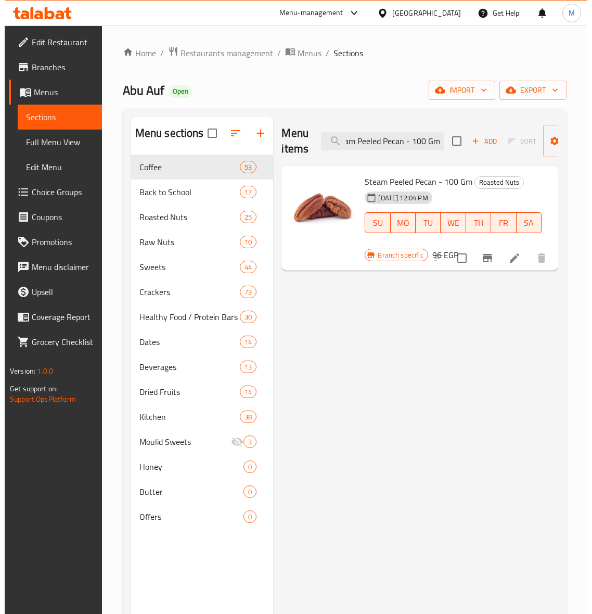
scroll to position [0, 0]
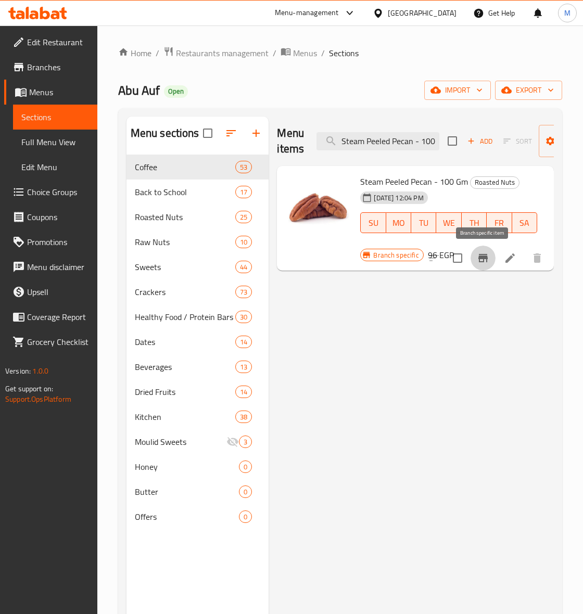
click at [475, 258] on button "Branch-specific-item" at bounding box center [483, 258] width 25 height 25
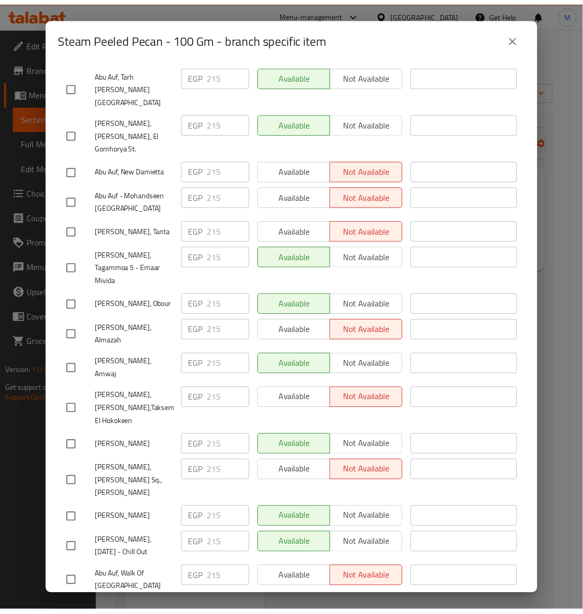
scroll to position [1688, 0]
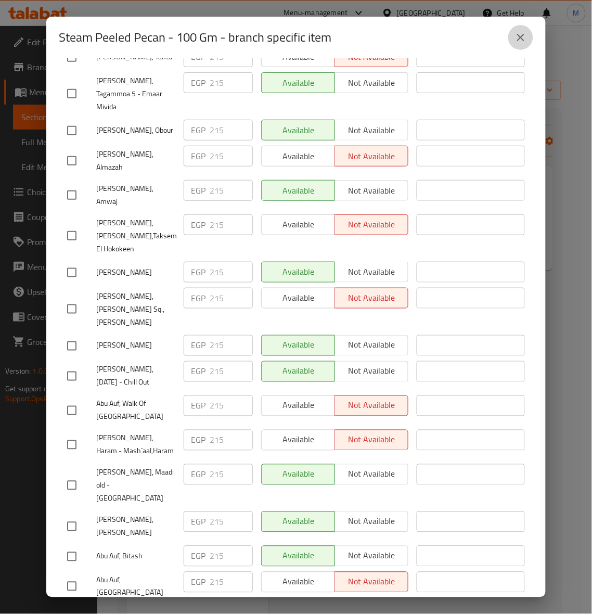
drag, startPoint x: 521, startPoint y: 37, endPoint x: 582, endPoint y: 125, distance: 107.0
click at [521, 37] on icon "close" at bounding box center [520, 37] width 7 height 7
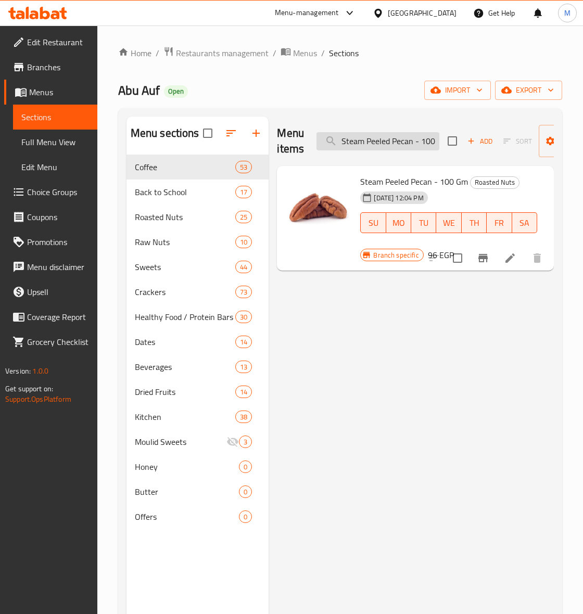
click at [390, 142] on input "Steam Peeled Pecan - 100 Gm" at bounding box center [378, 141] width 123 height 18
paste input "Roasted Salted Cashews Jumbo"
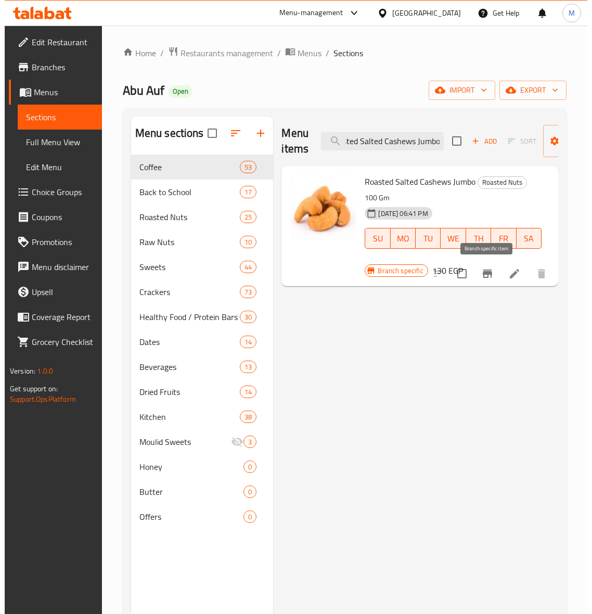
scroll to position [0, 0]
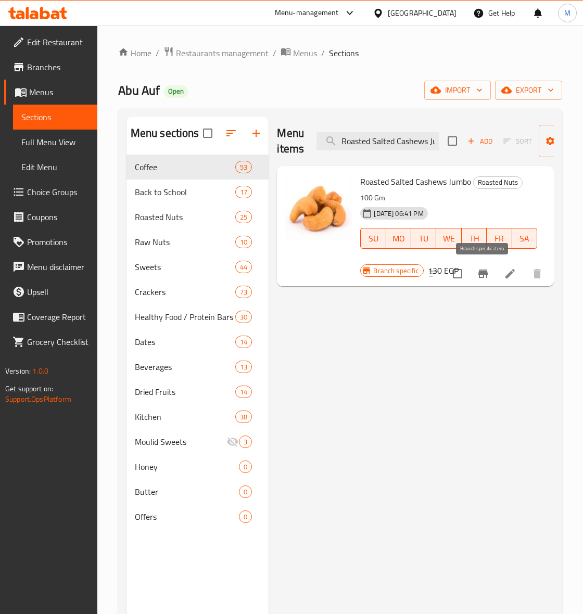
click at [484, 280] on icon "Branch-specific-item" at bounding box center [483, 274] width 12 height 12
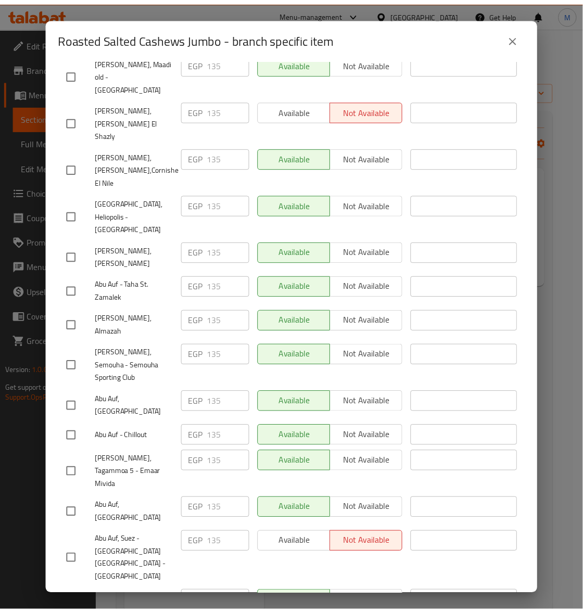
scroll to position [1688, 0]
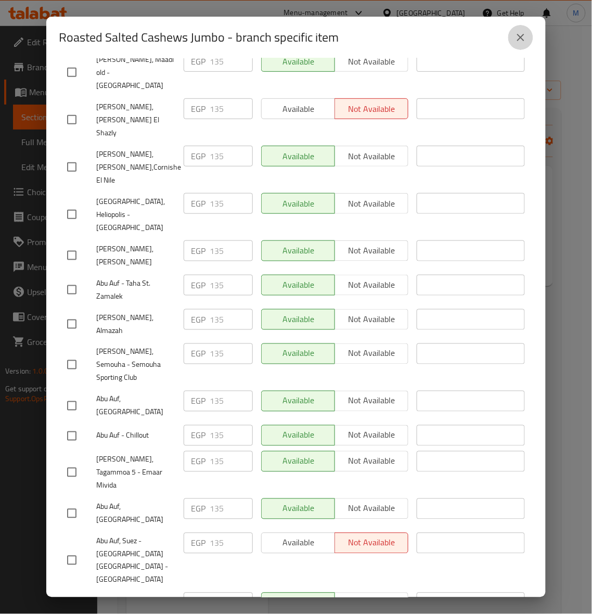
click at [523, 31] on icon "close" at bounding box center [521, 37] width 12 height 12
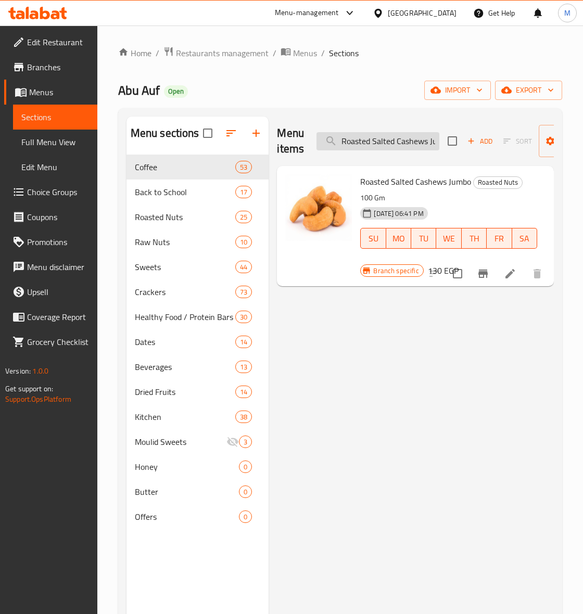
click at [402, 148] on input "Roasted Salted Cashews Jumbo" at bounding box center [378, 141] width 123 height 18
paste input "Steam Roasted Pistachios With Shelled 100 Gm"
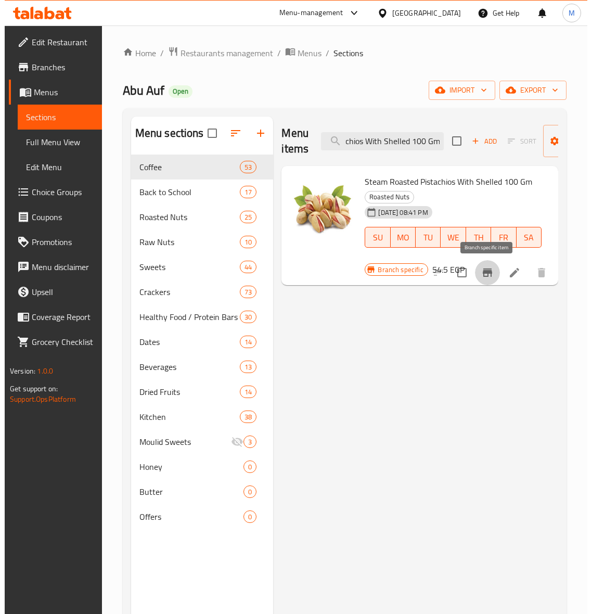
scroll to position [0, 0]
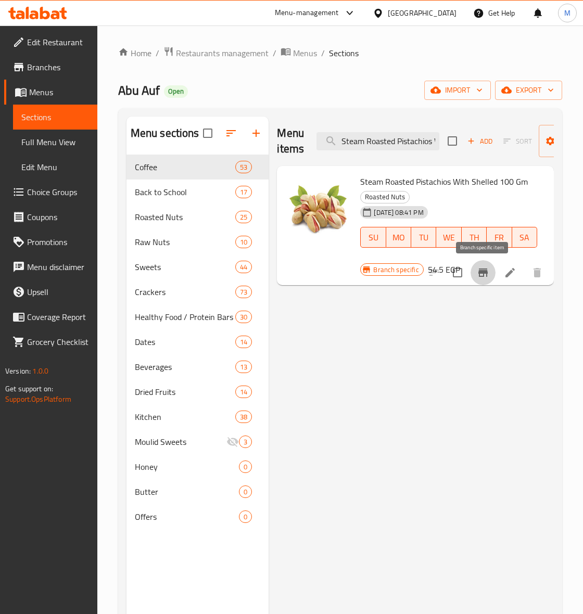
click at [484, 274] on icon "Branch-specific-item" at bounding box center [482, 273] width 9 height 8
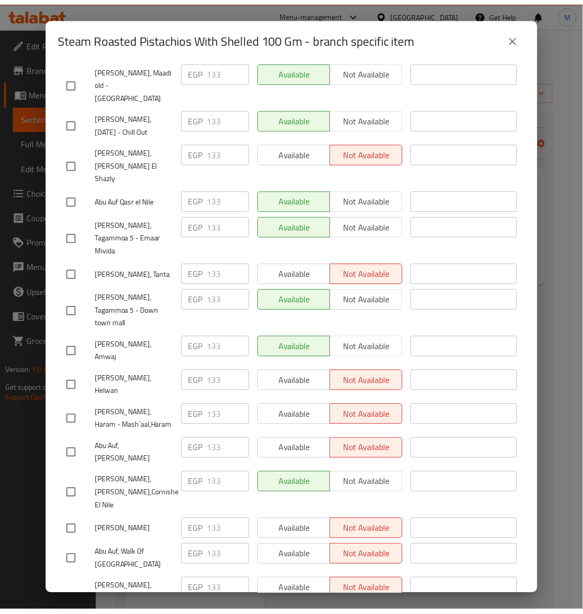
scroll to position [1106, 0]
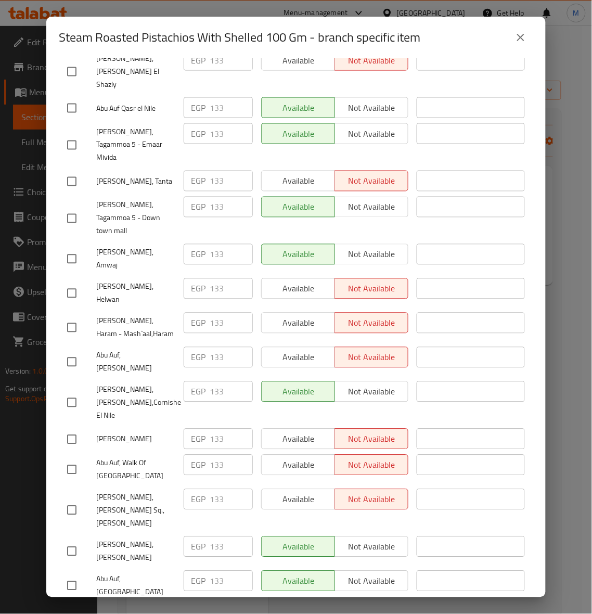
click at [521, 32] on icon "close" at bounding box center [521, 37] width 12 height 12
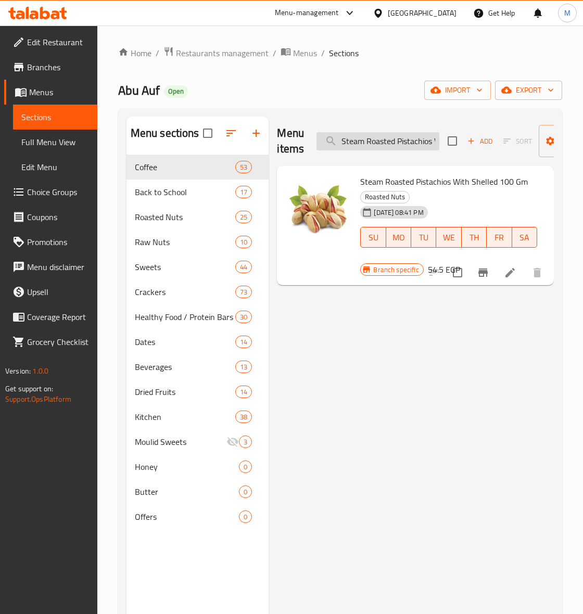
click at [388, 144] on input "Steam Roasted Pistachios With Shelled 100 Gm" at bounding box center [378, 141] width 123 height 18
paste input "Peanuts pastry weight"
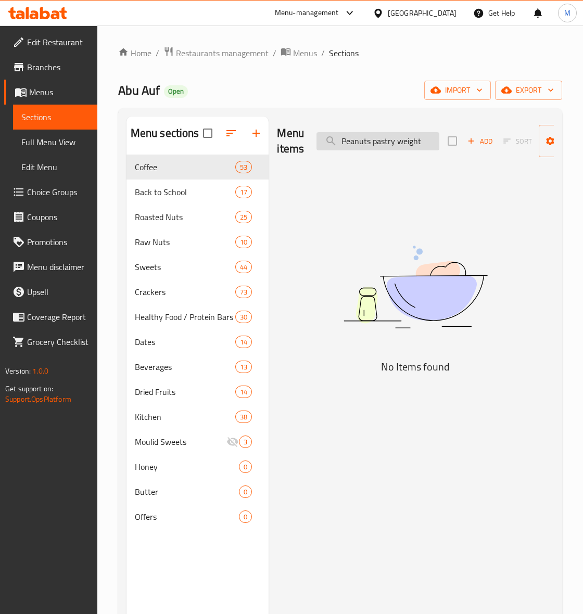
click at [344, 142] on input "Peanuts pastry weight" at bounding box center [378, 141] width 123 height 18
click at [428, 144] on input "Peanuts pastry weight" at bounding box center [378, 141] width 123 height 18
click at [394, 144] on input "Peanuts pastry" at bounding box center [378, 141] width 123 height 18
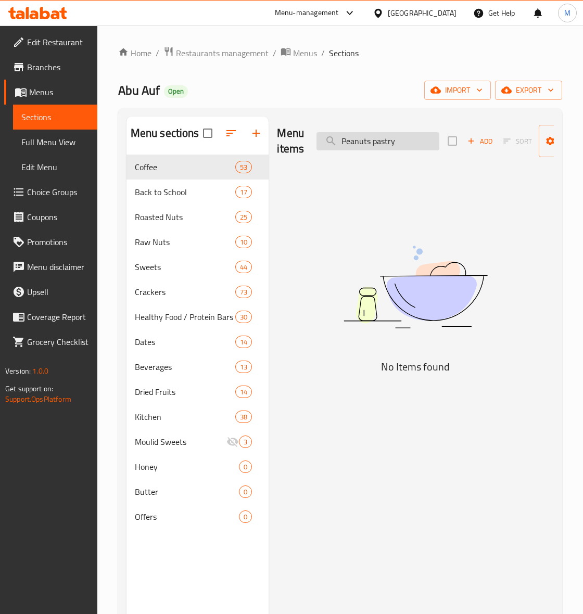
click at [394, 144] on input "Peanuts pastry" at bounding box center [378, 141] width 123 height 18
paste input "eled Walnut 100 Gm"
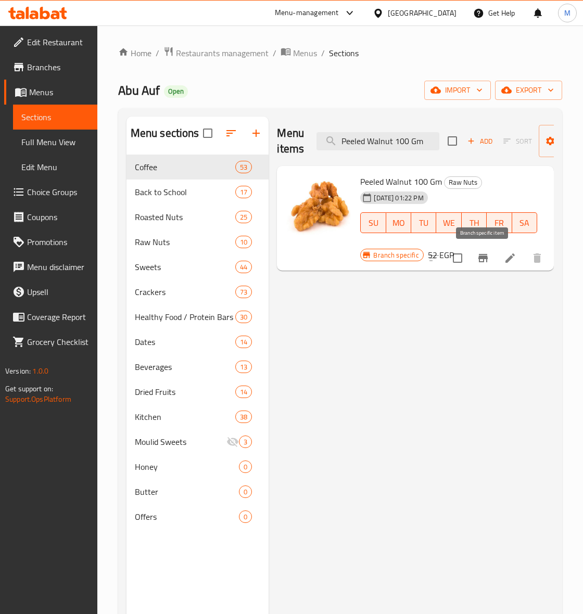
type input "Peeled Walnut 100 Gm"
click at [490, 256] on button "Branch-specific-item" at bounding box center [483, 258] width 25 height 25
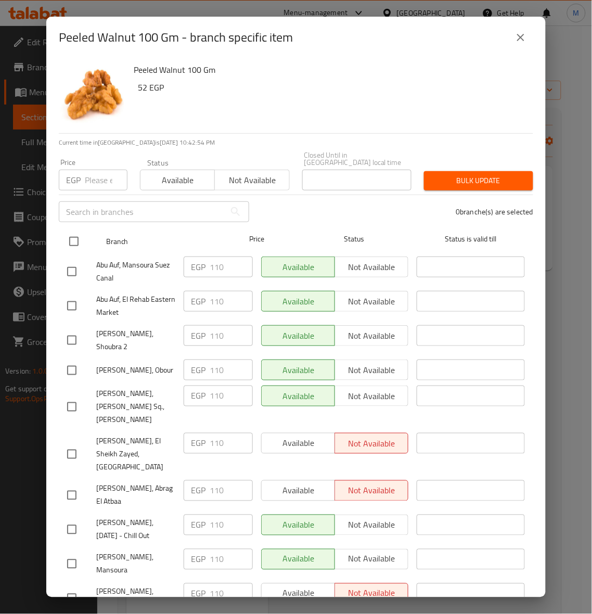
click at [74, 232] on input "checkbox" at bounding box center [74, 242] width 22 height 22
checkbox input "true"
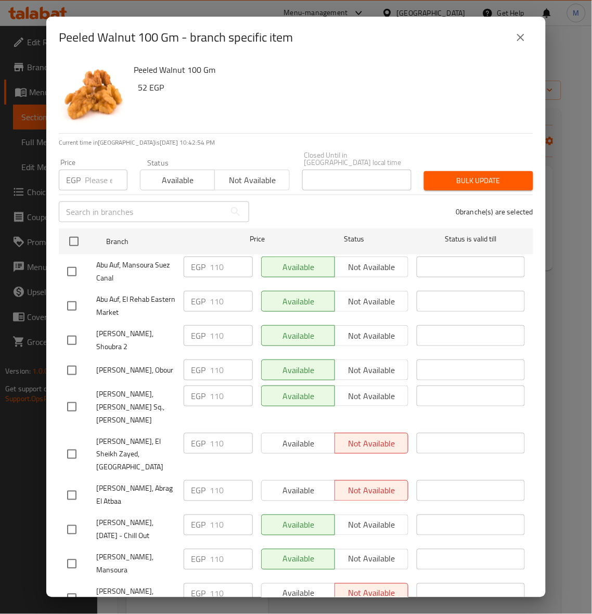
checkbox input "true"
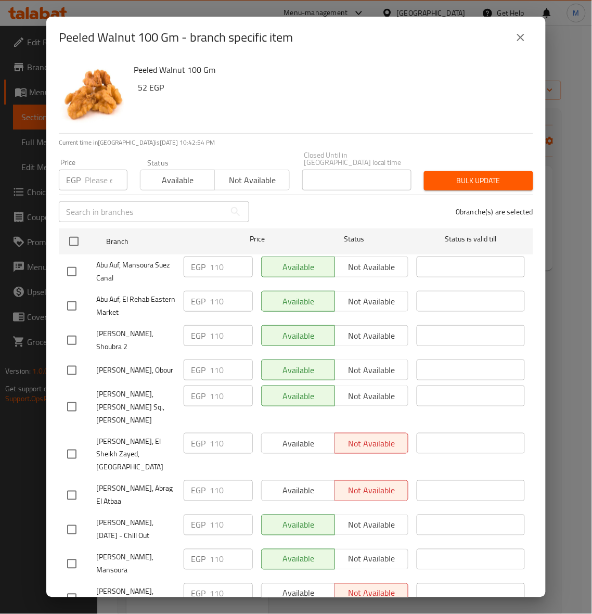
checkbox input "true"
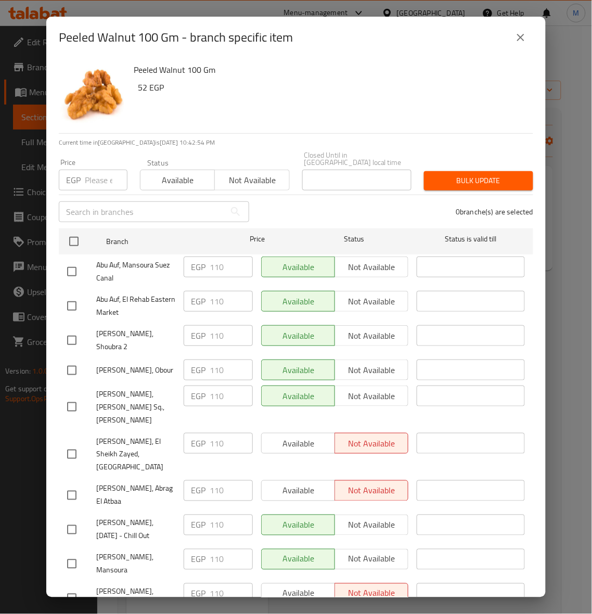
checkbox input "true"
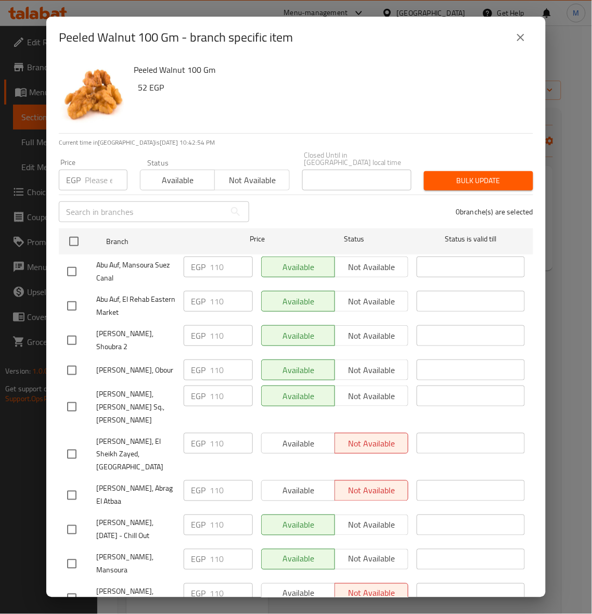
checkbox input "true"
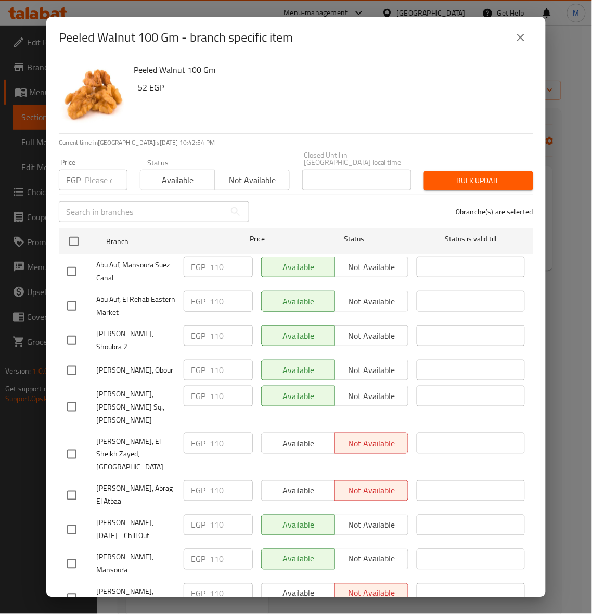
checkbox input "true"
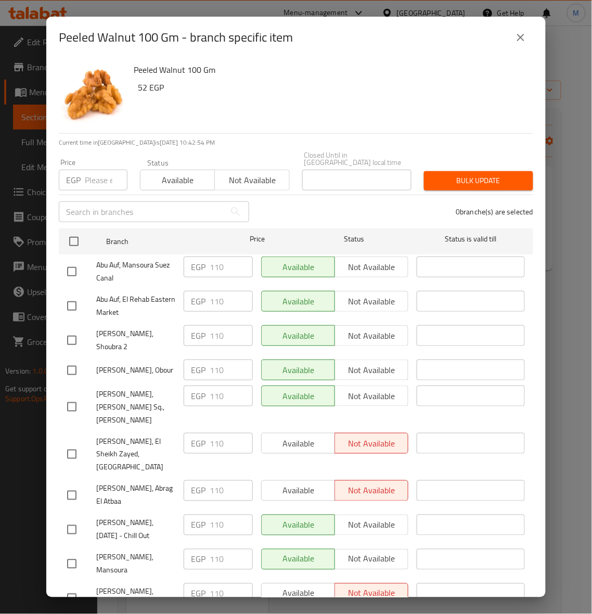
checkbox input "true"
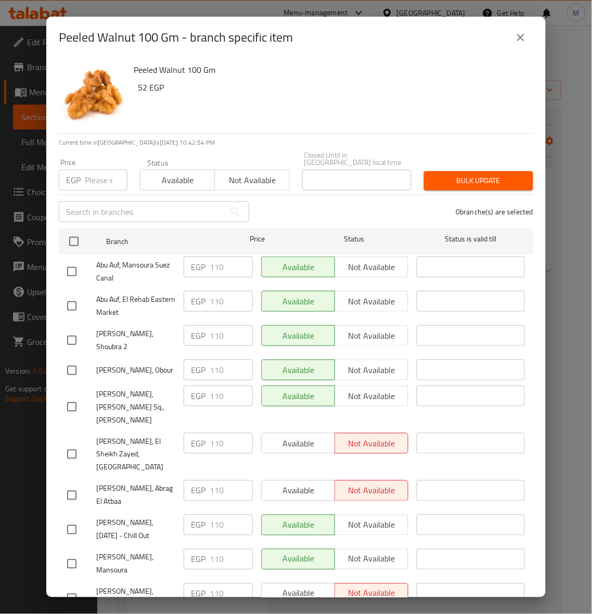
checkbox input "true"
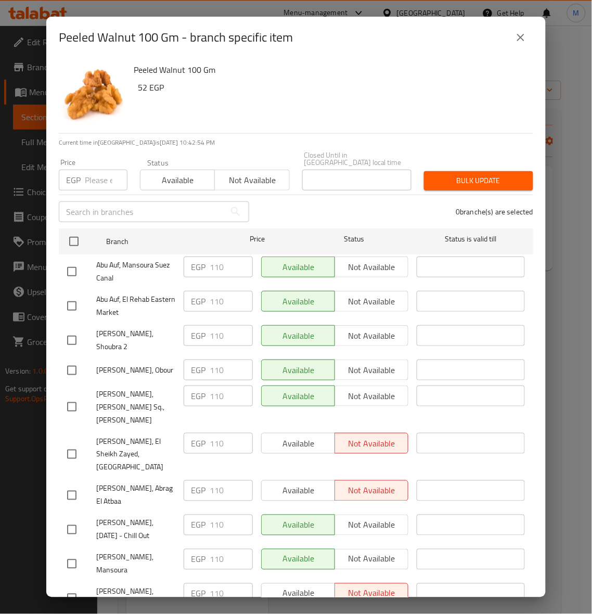
checkbox input "true"
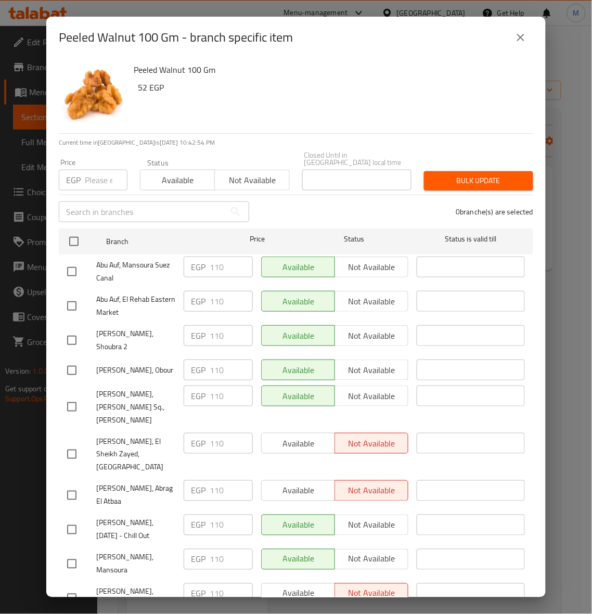
checkbox input "true"
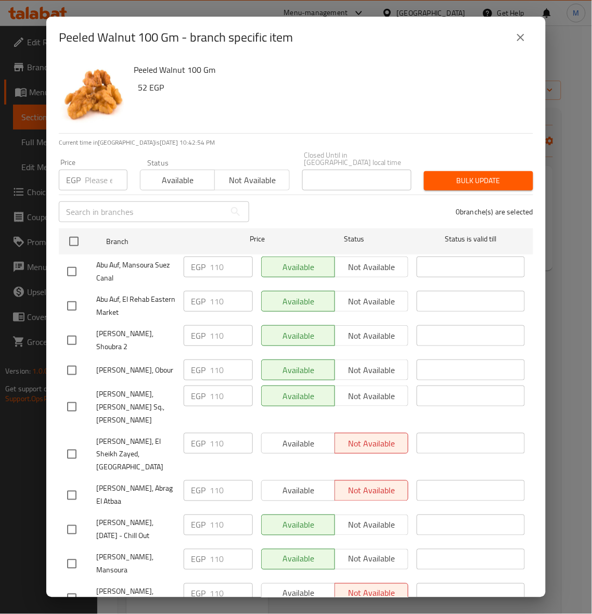
checkbox input "true"
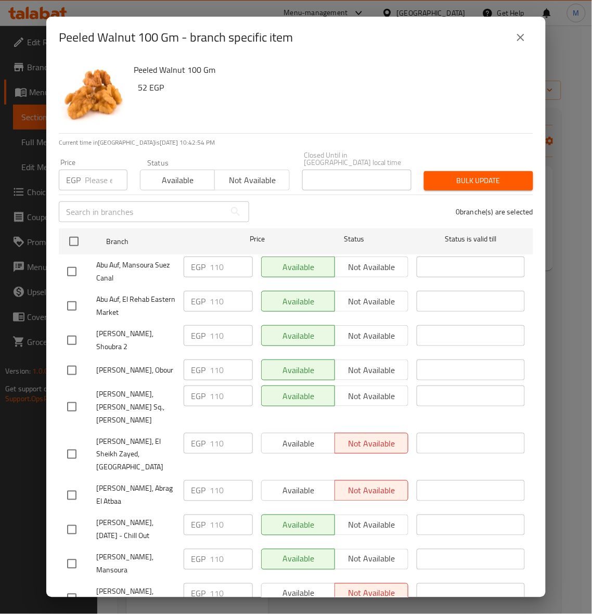
checkbox input "true"
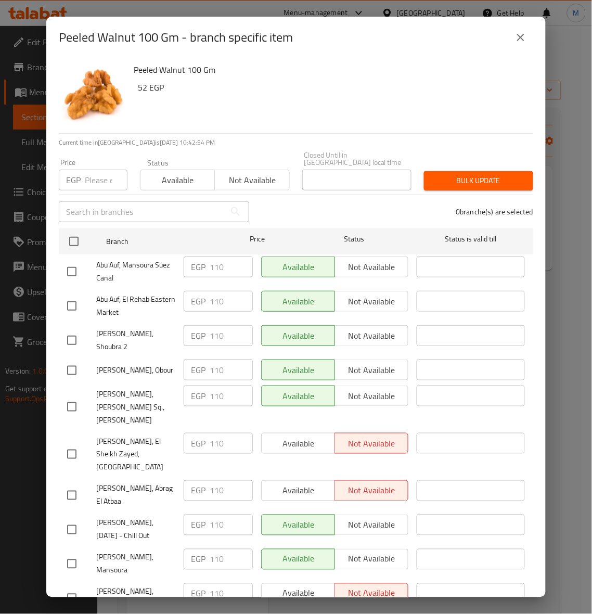
checkbox input "true"
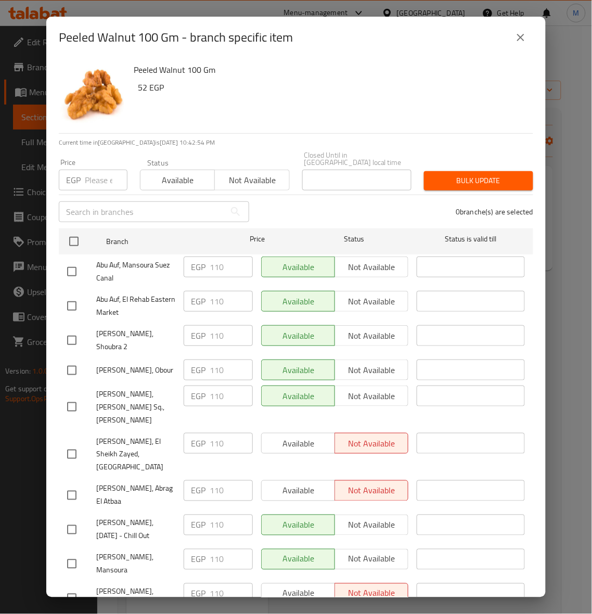
checkbox input "true"
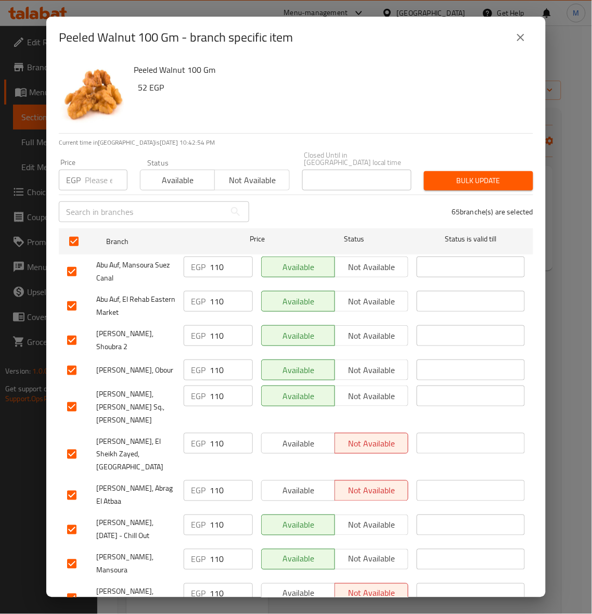
click at [97, 170] on input "number" at bounding box center [106, 180] width 43 height 21
type input "95"
click at [470, 174] on span "Bulk update" at bounding box center [479, 180] width 93 height 13
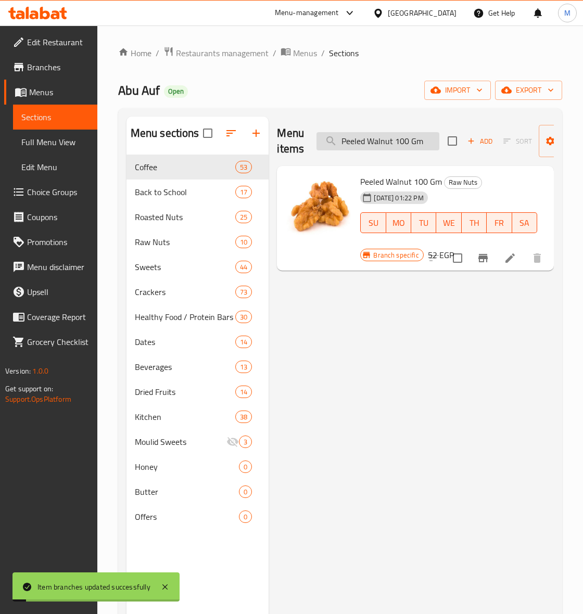
click at [396, 133] on input "Peeled Walnut 100 Gm" at bounding box center [378, 141] width 123 height 18
paste input "Steamed Cashew Without [PERSON_NAME]"
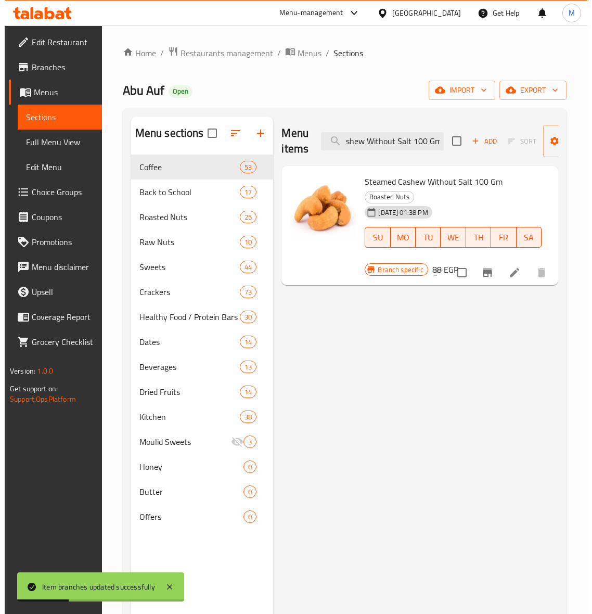
scroll to position [0, 0]
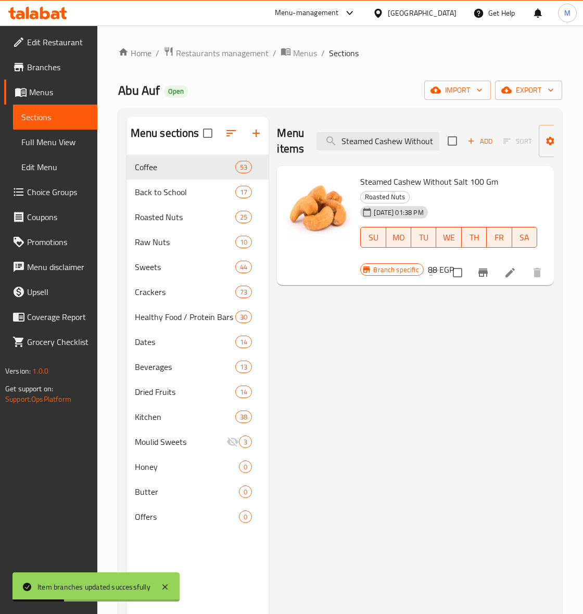
click at [483, 274] on icon "Branch-specific-item" at bounding box center [483, 273] width 12 height 12
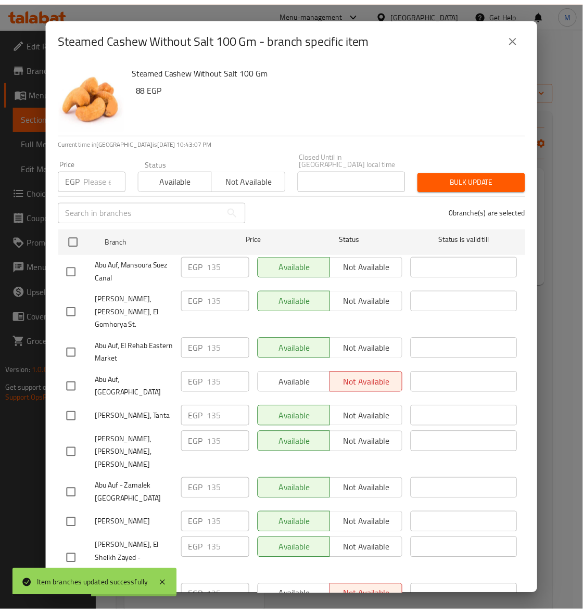
scroll to position [195, 0]
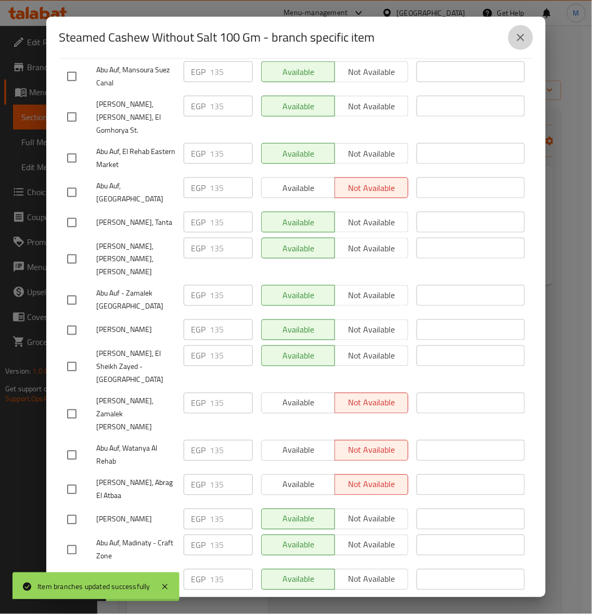
click at [521, 42] on icon "close" at bounding box center [521, 37] width 12 height 12
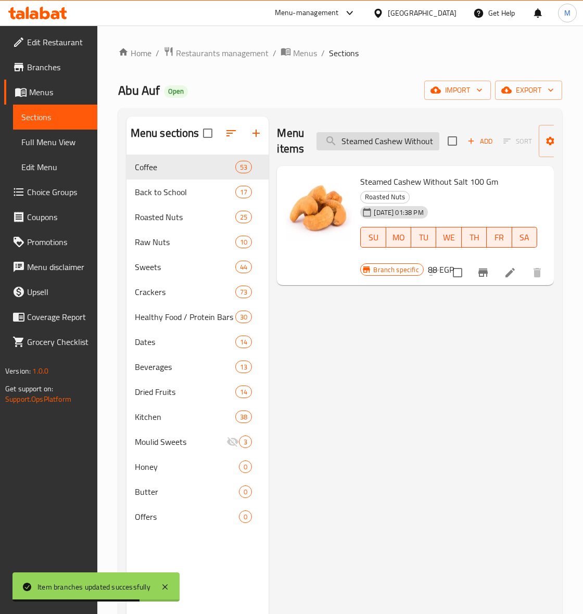
click at [379, 150] on input "Steamed Cashew Without Salt 100 Gm" at bounding box center [378, 141] width 123 height 18
paste input "alted Peanu"
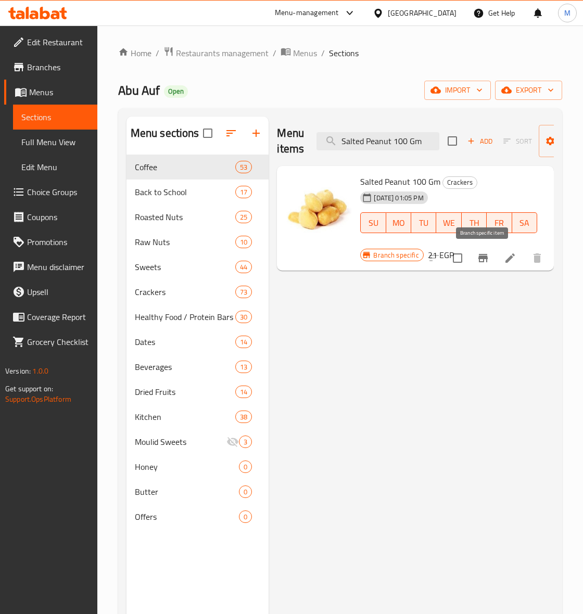
click at [484, 258] on icon "Branch-specific-item" at bounding box center [482, 258] width 9 height 8
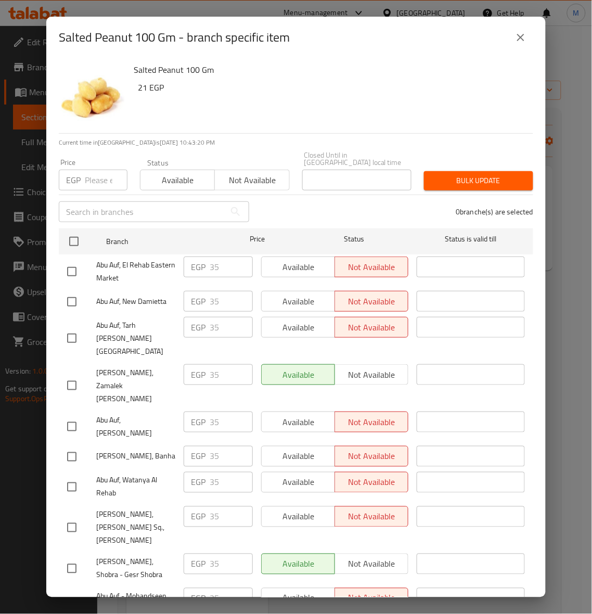
click at [518, 42] on icon "close" at bounding box center [521, 37] width 12 height 12
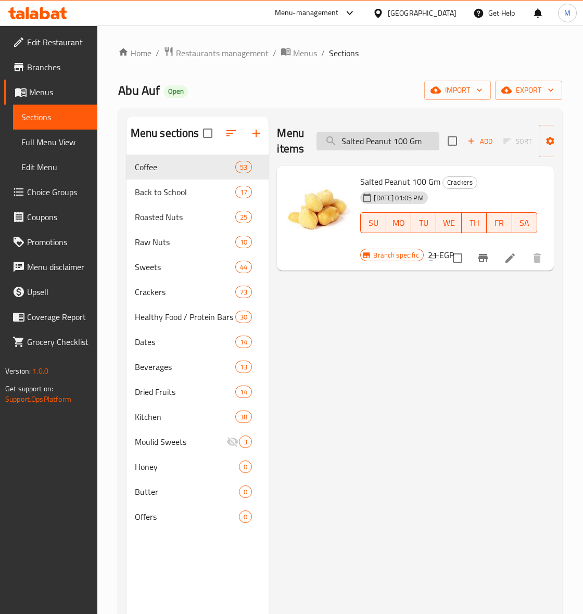
click at [391, 138] on input "Salted Peanut 100 Gm" at bounding box center [378, 141] width 123 height 18
paste input "teamed Hazelnut Without [PERSON_NAME]"
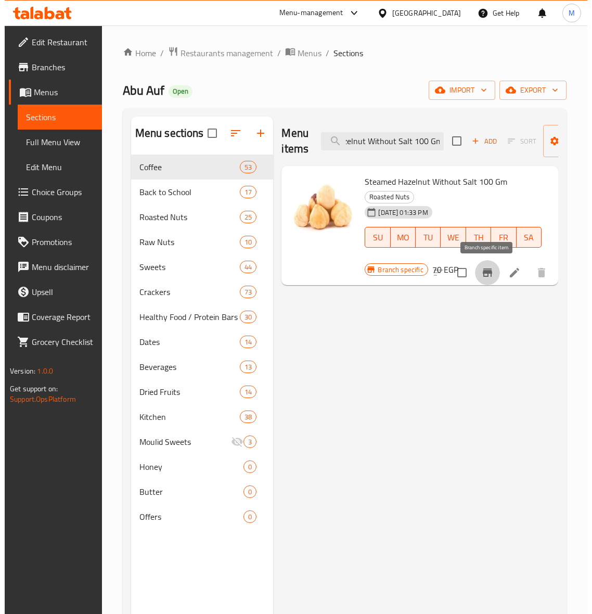
scroll to position [0, 0]
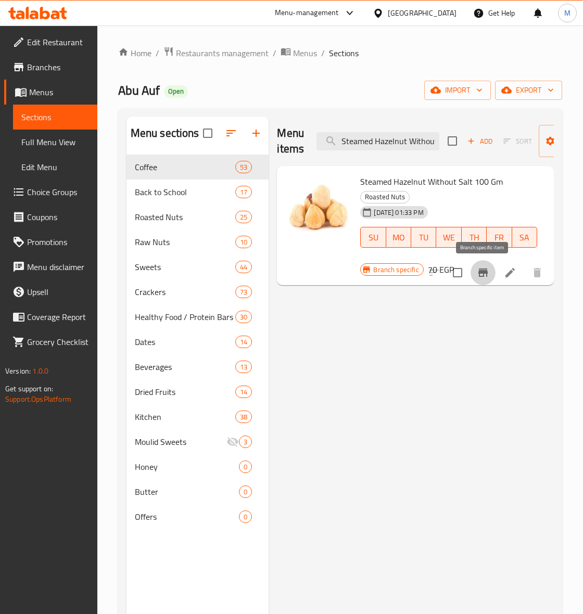
click at [483, 277] on icon "Branch-specific-item" at bounding box center [482, 273] width 9 height 8
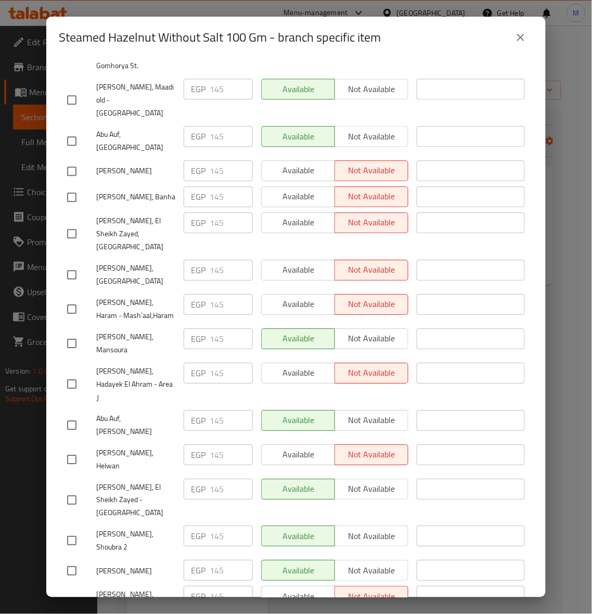
scroll to position [716, 0]
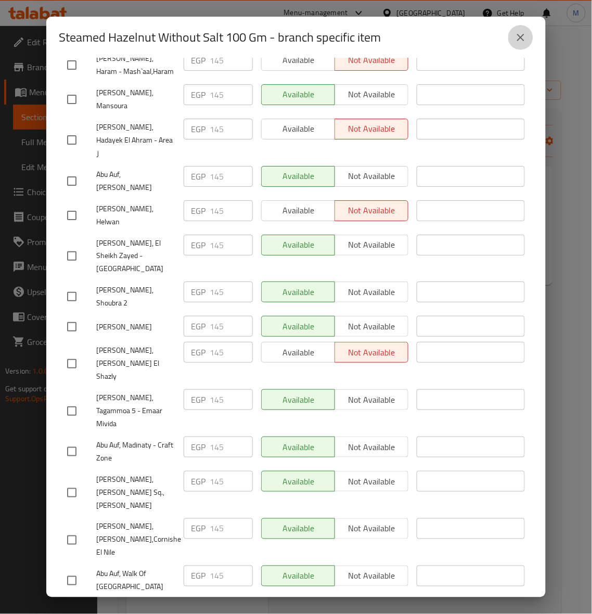
click at [521, 34] on icon "close" at bounding box center [521, 37] width 12 height 12
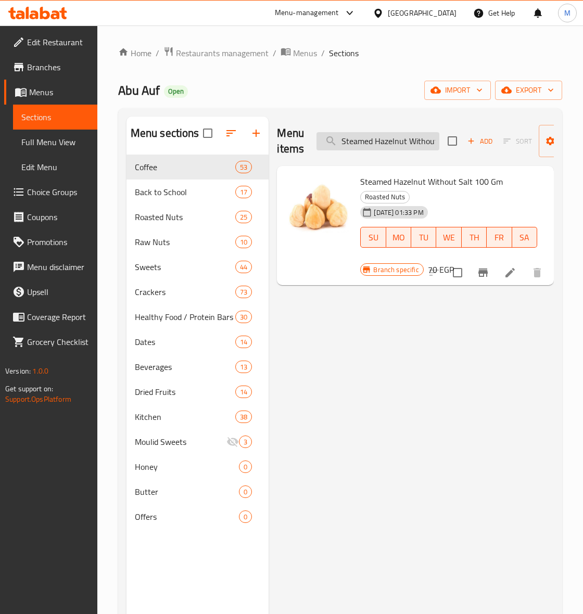
click at [396, 142] on input "Steamed Hazelnut Without Salt 100 Gm" at bounding box center [378, 141] width 123 height 18
paste input "Almond"
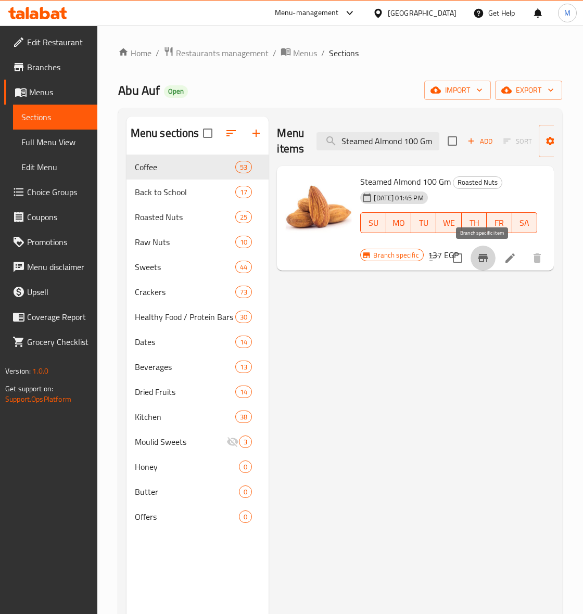
click at [485, 267] on button "Branch-specific-item" at bounding box center [483, 258] width 25 height 25
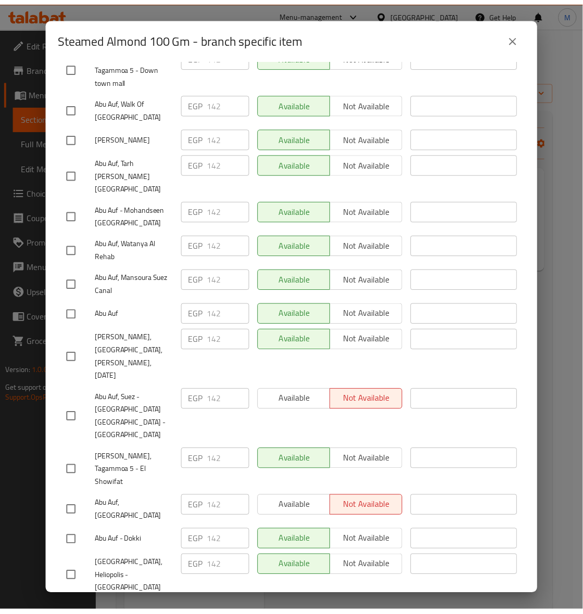
scroll to position [1688, 0]
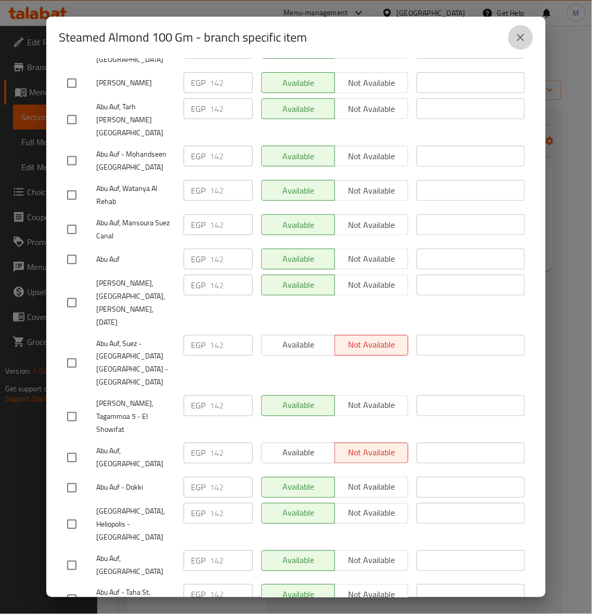
click at [524, 42] on icon "close" at bounding box center [521, 37] width 12 height 12
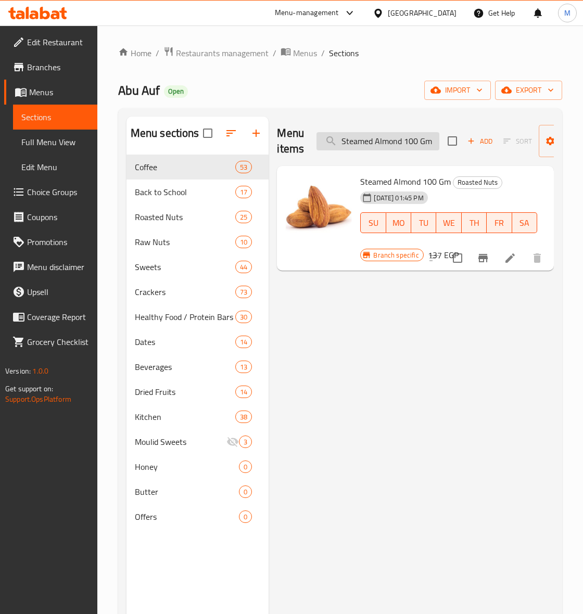
click at [401, 148] on input "Steamed Almond 100 Gm" at bounding box center [378, 141] width 123 height 18
paste input "ahara Dates Dark Chocolate With Almonds 300 Gra"
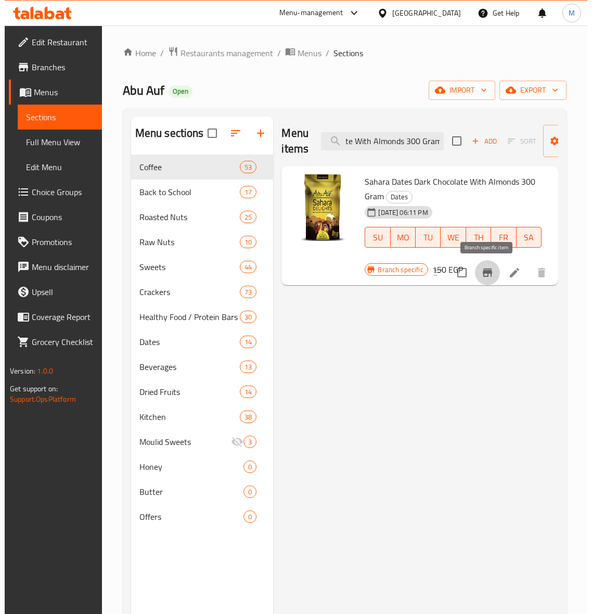
scroll to position [0, 0]
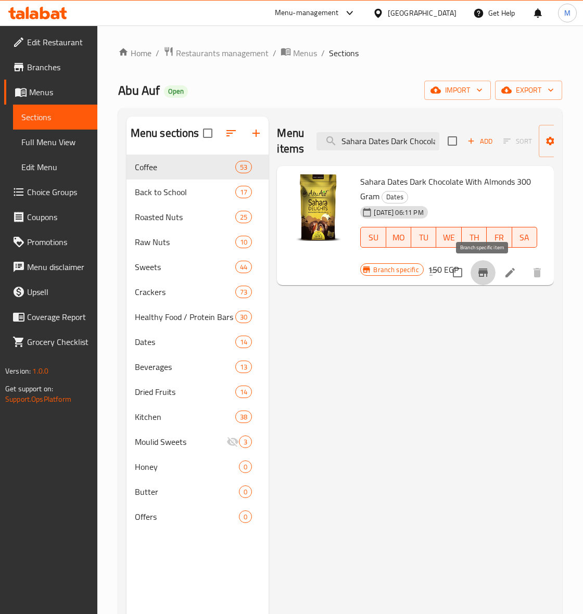
click at [479, 272] on icon "Branch-specific-item" at bounding box center [482, 273] width 9 height 8
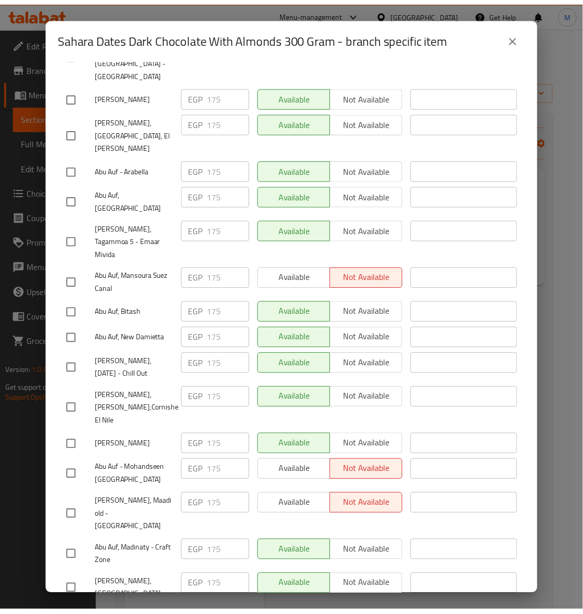
scroll to position [1688, 0]
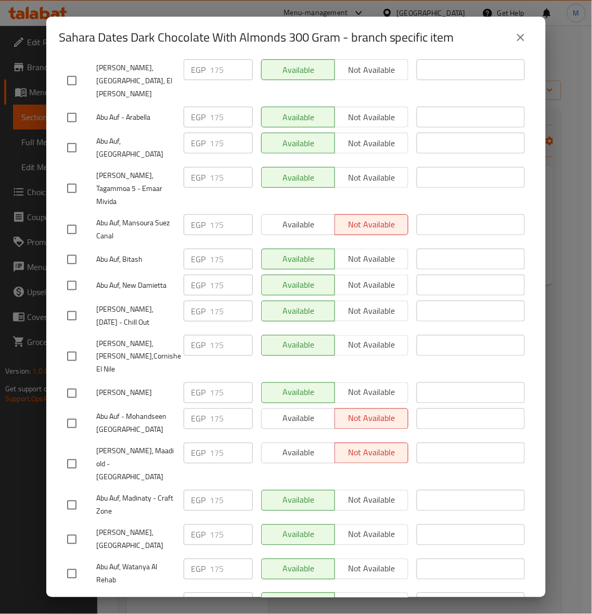
click at [519, 34] on icon "close" at bounding box center [521, 37] width 12 height 12
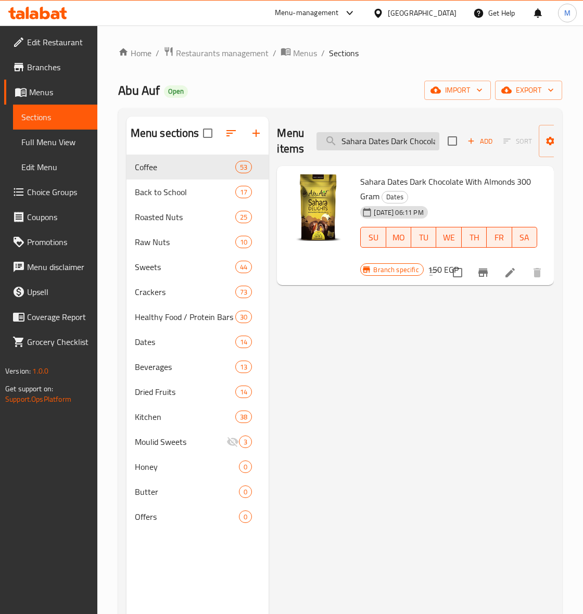
click at [372, 145] on input "Sahara Dates Dark Chocolate With Almonds 300 Gram" at bounding box center [378, 141] width 123 height 18
paste input "Abu Auf Sahara Dates Chocolate With Almonds - 300 G"
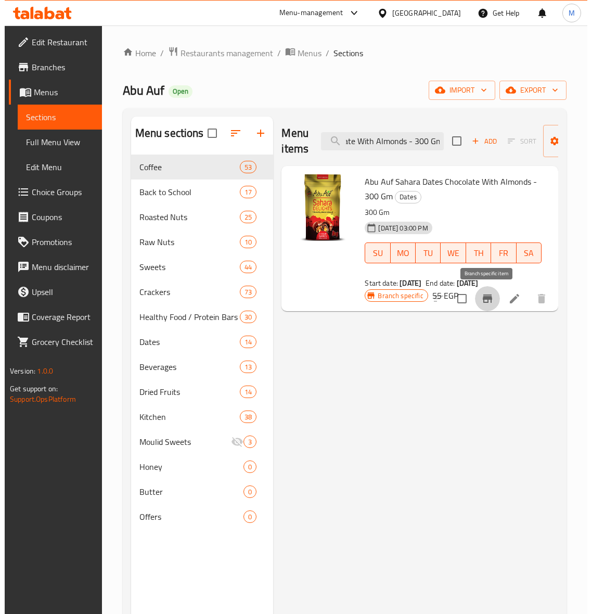
scroll to position [0, 0]
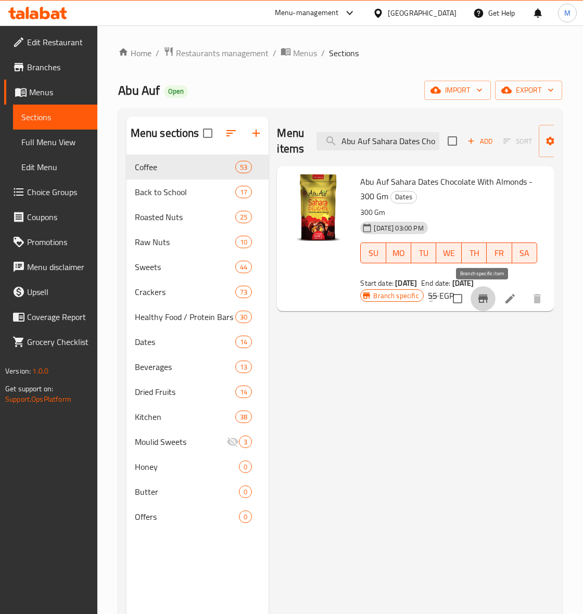
click at [472, 297] on button "Branch-specific-item" at bounding box center [483, 298] width 25 height 25
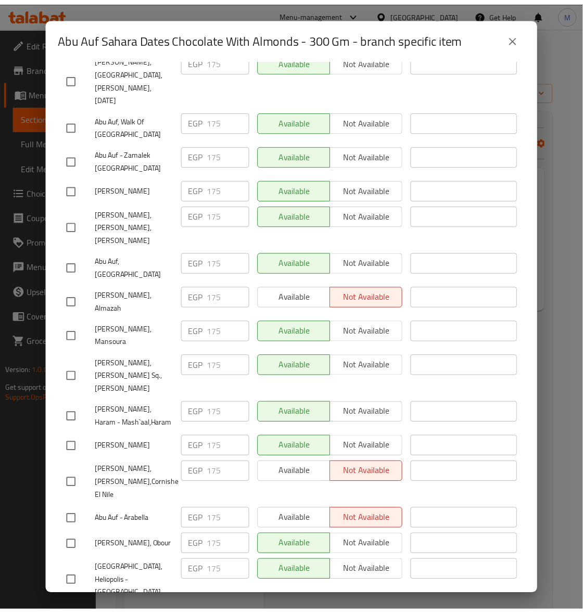
scroll to position [1688, 0]
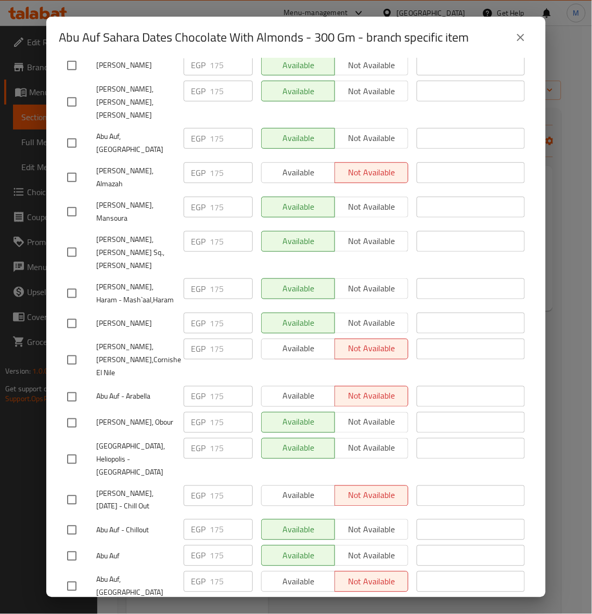
click at [526, 34] on icon "close" at bounding box center [521, 37] width 12 height 12
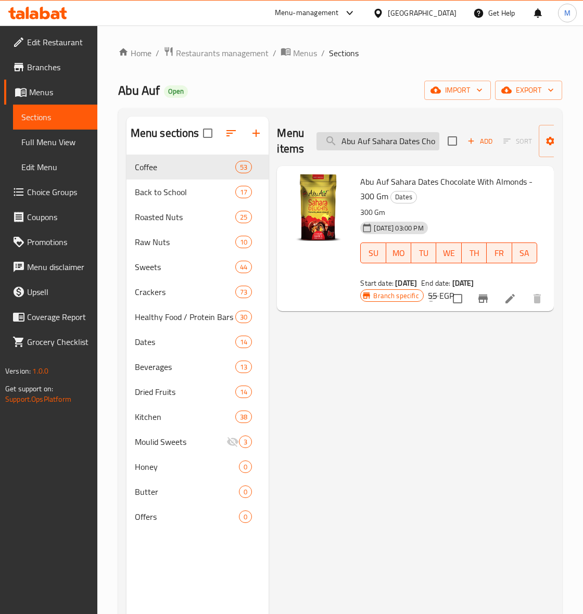
click at [388, 142] on input "Abu Auf Sahara Dates Chocolate With Almonds - 300 Gm" at bounding box center [378, 141] width 123 height 18
paste input "Sahara Dates Delights Chocolate - 300 g"
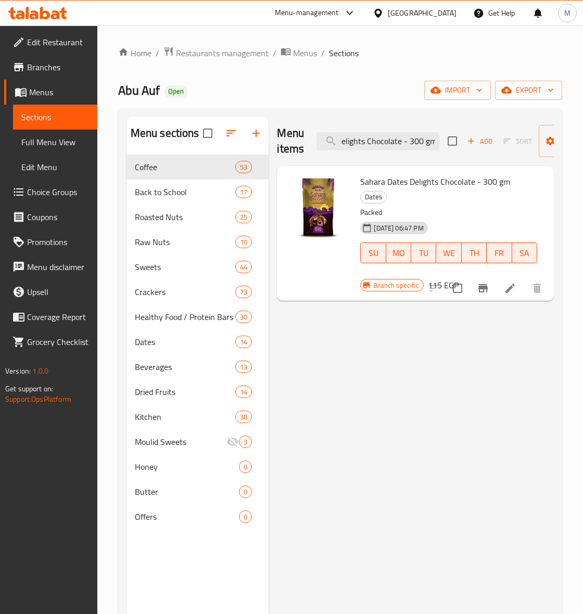
type input "Sahara Dates Delights Chocolate - 300 gm"
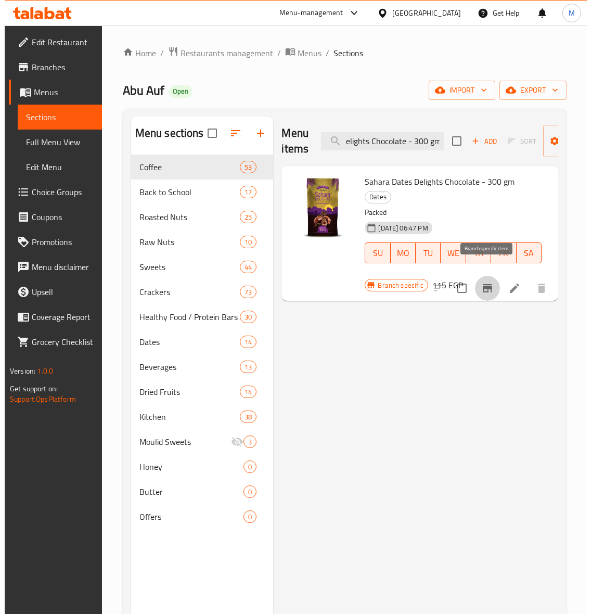
scroll to position [0, 0]
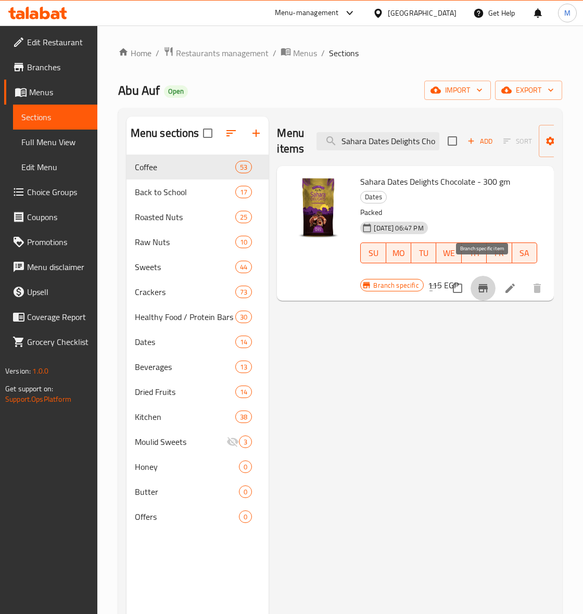
click at [478, 282] on icon "Branch-specific-item" at bounding box center [483, 288] width 12 height 12
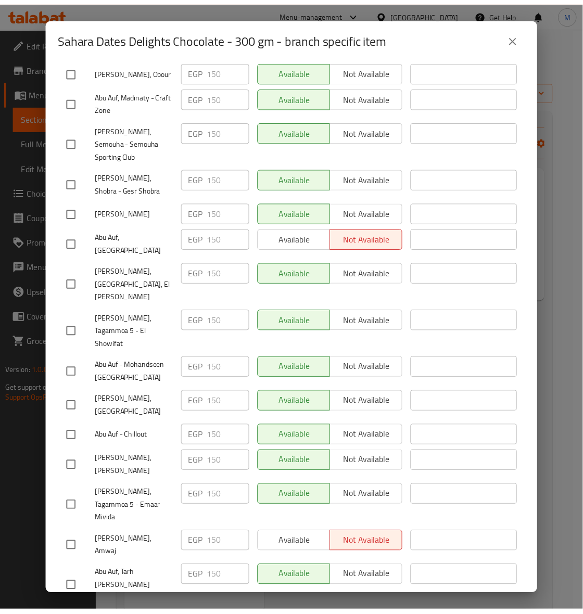
scroll to position [1363, 0]
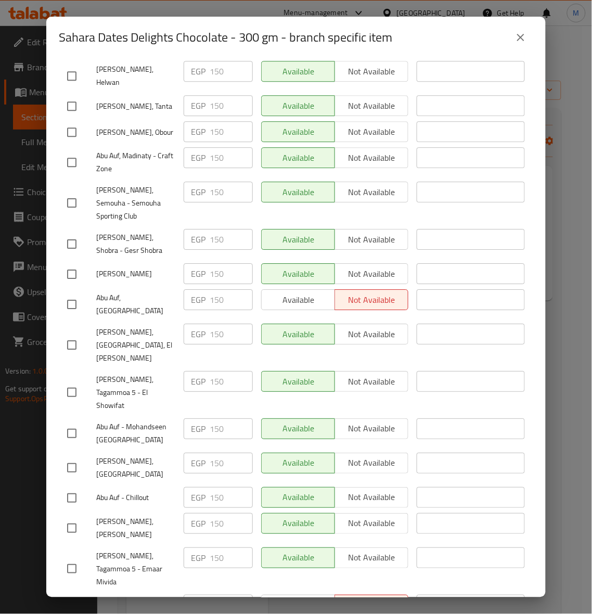
click at [529, 37] on button "close" at bounding box center [521, 37] width 25 height 25
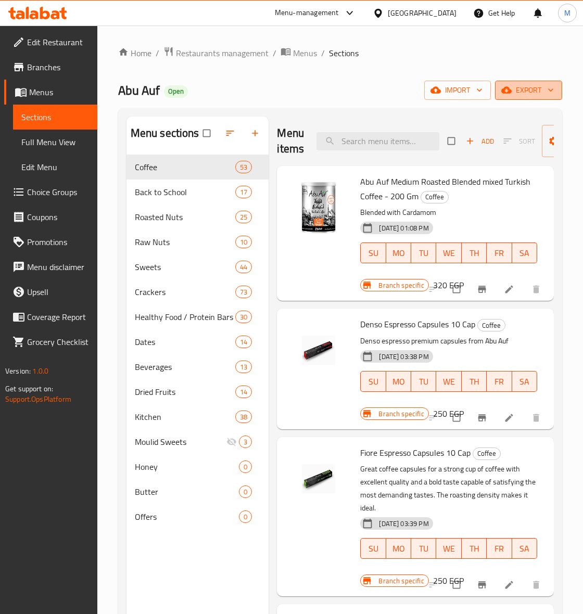
drag, startPoint x: 0, startPoint y: 0, endPoint x: 539, endPoint y: 86, distance: 545.7
click at [539, 86] on span "export" at bounding box center [528, 90] width 50 height 13
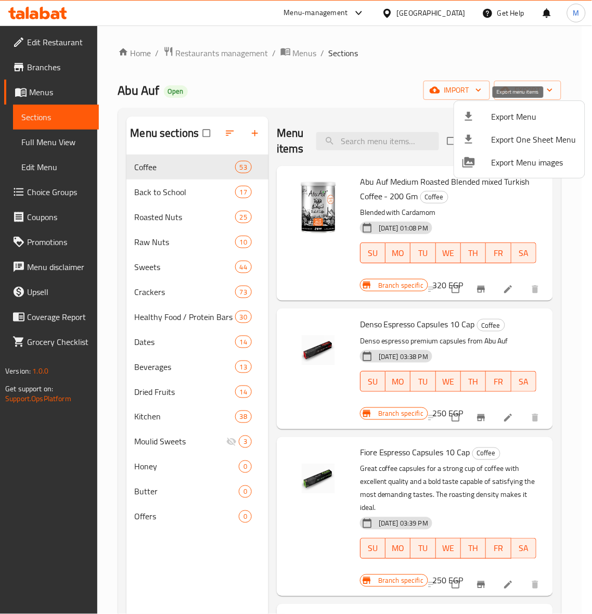
click at [503, 113] on span "Export Menu" at bounding box center [534, 116] width 85 height 12
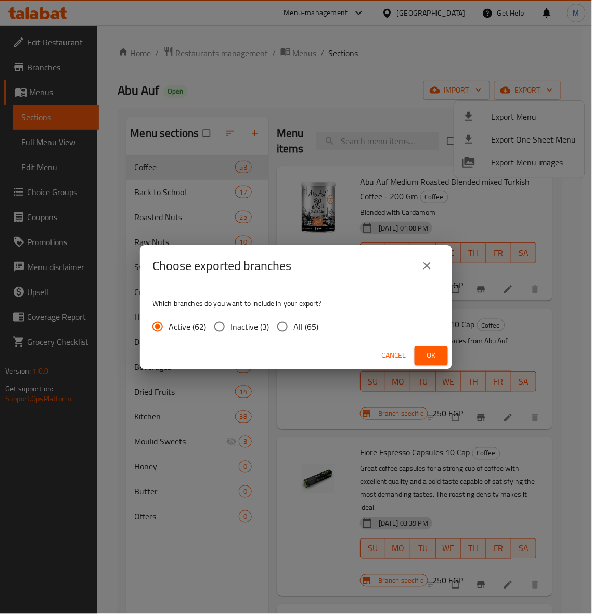
click at [277, 328] on input "All (65)" at bounding box center [283, 327] width 22 height 22
radio input "true"
click at [431, 358] on span "Ok" at bounding box center [431, 355] width 17 height 13
